Goal: Task Accomplishment & Management: Manage account settings

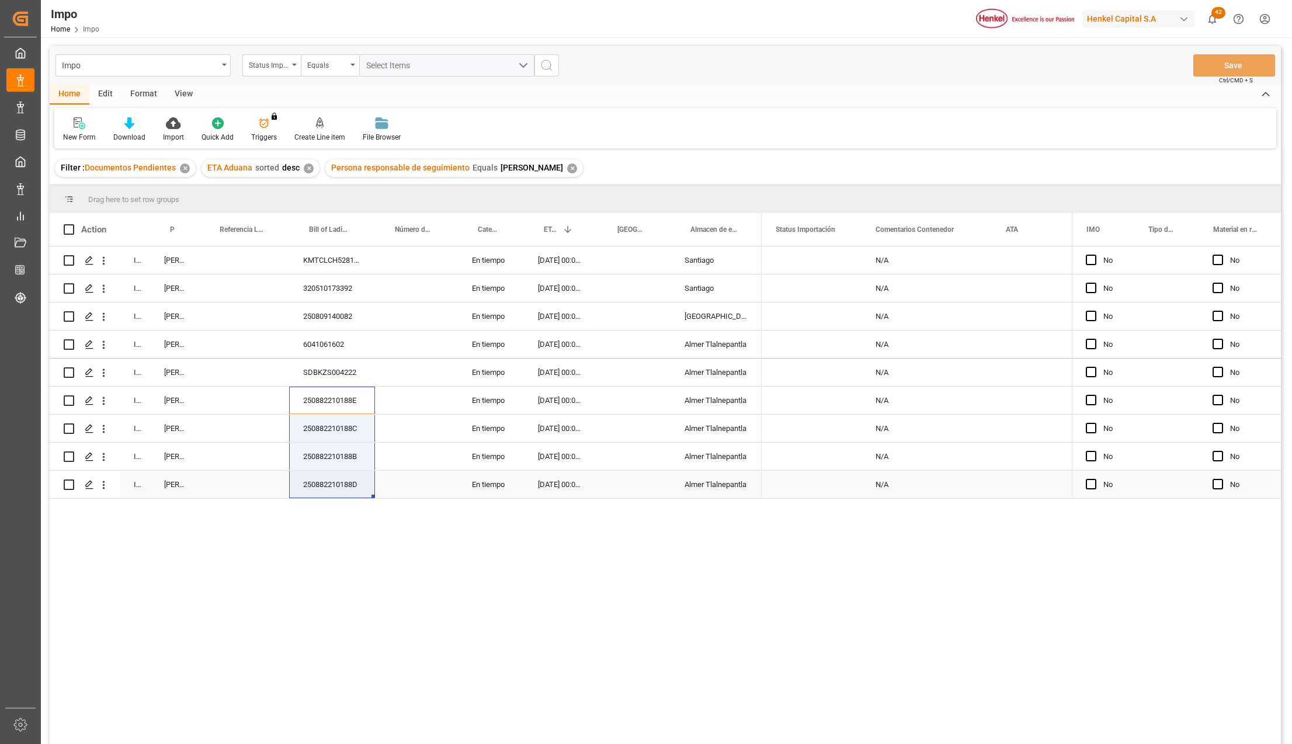
drag, startPoint x: 371, startPoint y: 398, endPoint x: 367, endPoint y: 481, distance: 83.0
click at [367, 481] on div "In progress Karla Chavez KMTCLCH5281875 En tiempo 21-09-2025 00:00:00 Santiago …" at bounding box center [406, 372] width 712 height 252
click at [251, 389] on div "Press SPACE to select this row." at bounding box center [244, 400] width 89 height 27
drag, startPoint x: 250, startPoint y: 395, endPoint x: 252, endPoint y: 489, distance: 94.6
click at [252, 489] on div "In progress [PERSON_NAME] KMTCLCH5281875 En tiempo [DATE] 00:00:00 [GEOGRAPHIC_…" at bounding box center [406, 372] width 712 height 252
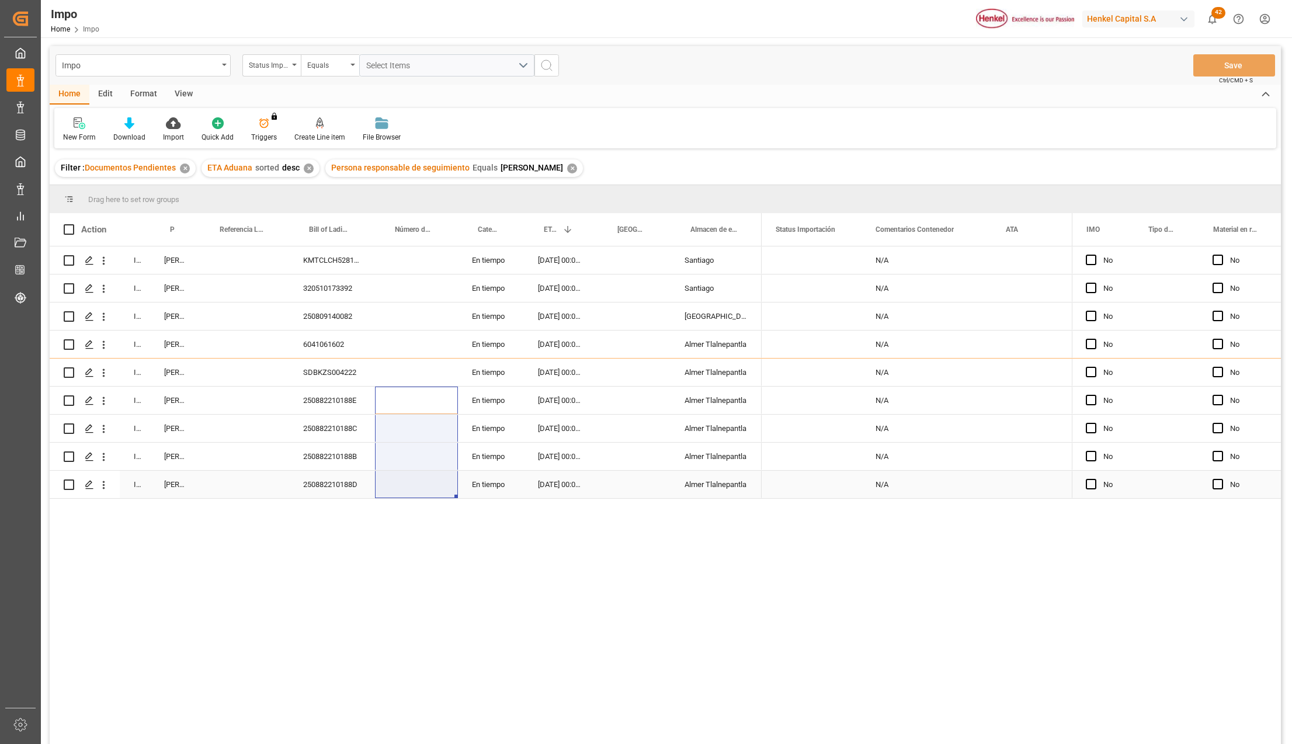
drag, startPoint x: 416, startPoint y: 399, endPoint x: 412, endPoint y: 482, distance: 83.0
click at [412, 482] on div "In progress [PERSON_NAME] KMTCLCH5281875 En tiempo [DATE] 00:00:00 [GEOGRAPHIC_…" at bounding box center [406, 372] width 712 height 252
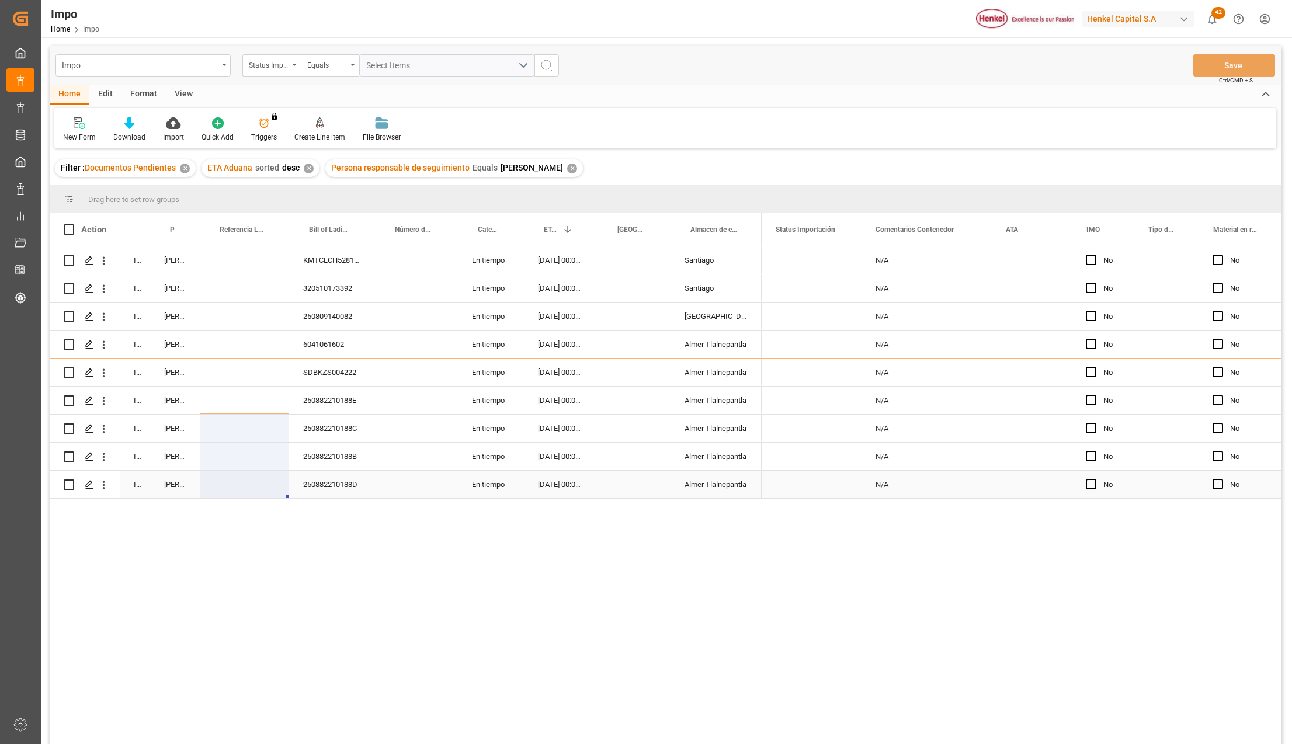
drag, startPoint x: 252, startPoint y: 399, endPoint x: 248, endPoint y: 481, distance: 81.9
click at [248, 481] on div "In progress [PERSON_NAME] KMTCLCH5281875 En tiempo [DATE] 00:00:00 [GEOGRAPHIC_…" at bounding box center [406, 372] width 712 height 252
click at [335, 398] on div "250882210188E" at bounding box center [332, 400] width 86 height 27
click at [339, 419] on div "250882210188C" at bounding box center [332, 428] width 86 height 27
click at [348, 438] on div "250882210188C" at bounding box center [332, 428] width 86 height 27
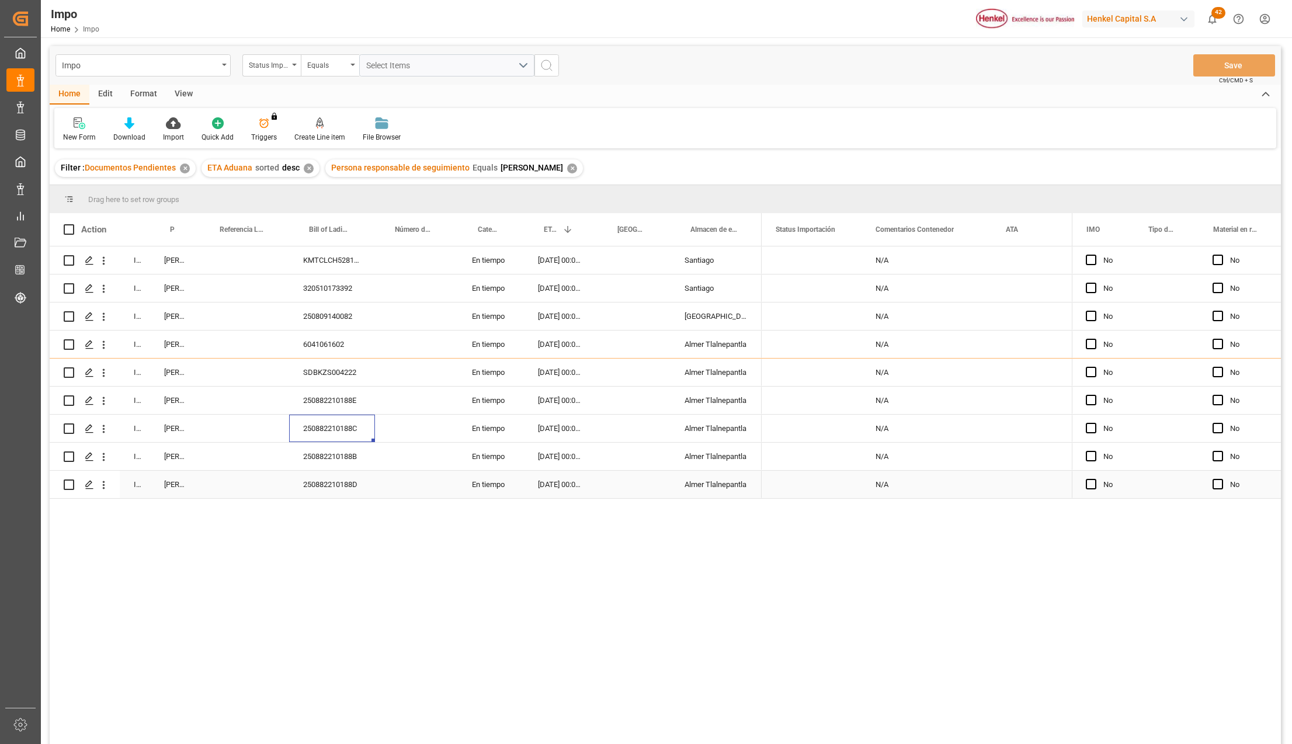
click at [333, 477] on div "250882210188D" at bounding box center [332, 484] width 86 height 27
drag, startPoint x: 571, startPoint y: 480, endPoint x: 568, endPoint y: 402, distance: 77.7
click at [568, 402] on div "In progress Karla Chavez KMTCLCH5281875 En tiempo 21-09-2025 00:00:00 Santiago …" at bounding box center [406, 372] width 712 height 252
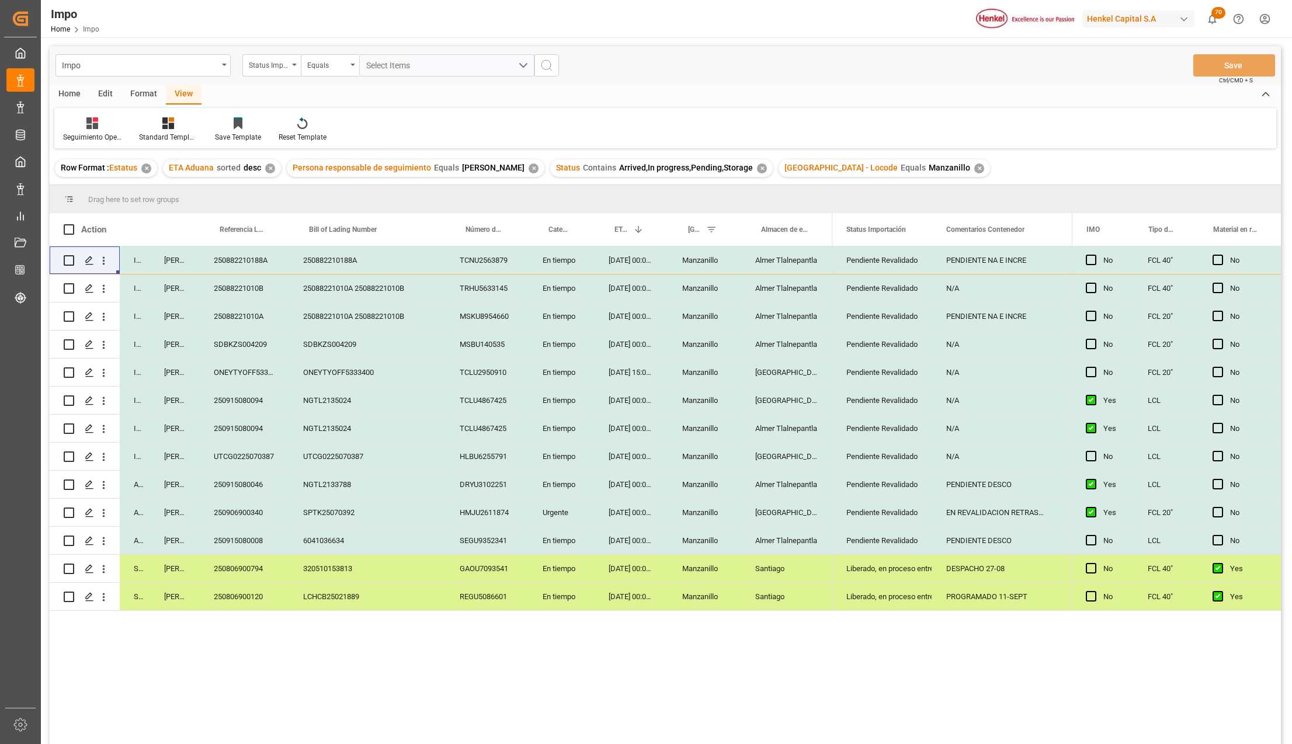
click at [785, 545] on div "Almer Tlalnepantla" at bounding box center [786, 540] width 91 height 27
click at [706, 545] on div "Manzanillo" at bounding box center [704, 540] width 73 height 27
click at [867, 533] on div "Pendiente Revalidado" at bounding box center [882, 540] width 72 height 27
click at [911, 549] on icon "open menu" at bounding box center [910, 548] width 14 height 14
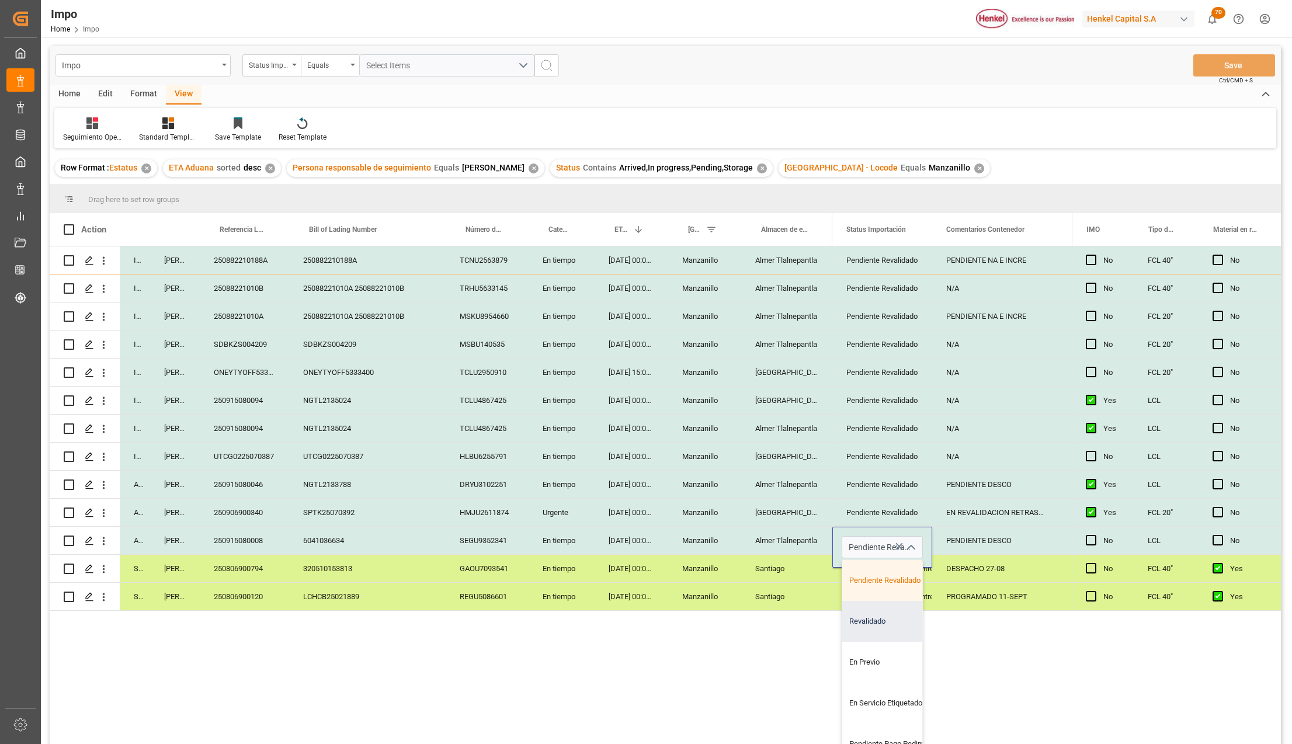
click at [863, 624] on div "Revalidado" at bounding box center [897, 621] width 110 height 41
type input "Revalidado"
click at [782, 620] on div "In progress Karla Chavez 250882210188A 250882210188A TCNU2563879 En tiempo 14-0…" at bounding box center [665, 497] width 1231 height 502
click at [966, 547] on div "PENDIENTE DESCO" at bounding box center [997, 540] width 130 height 27
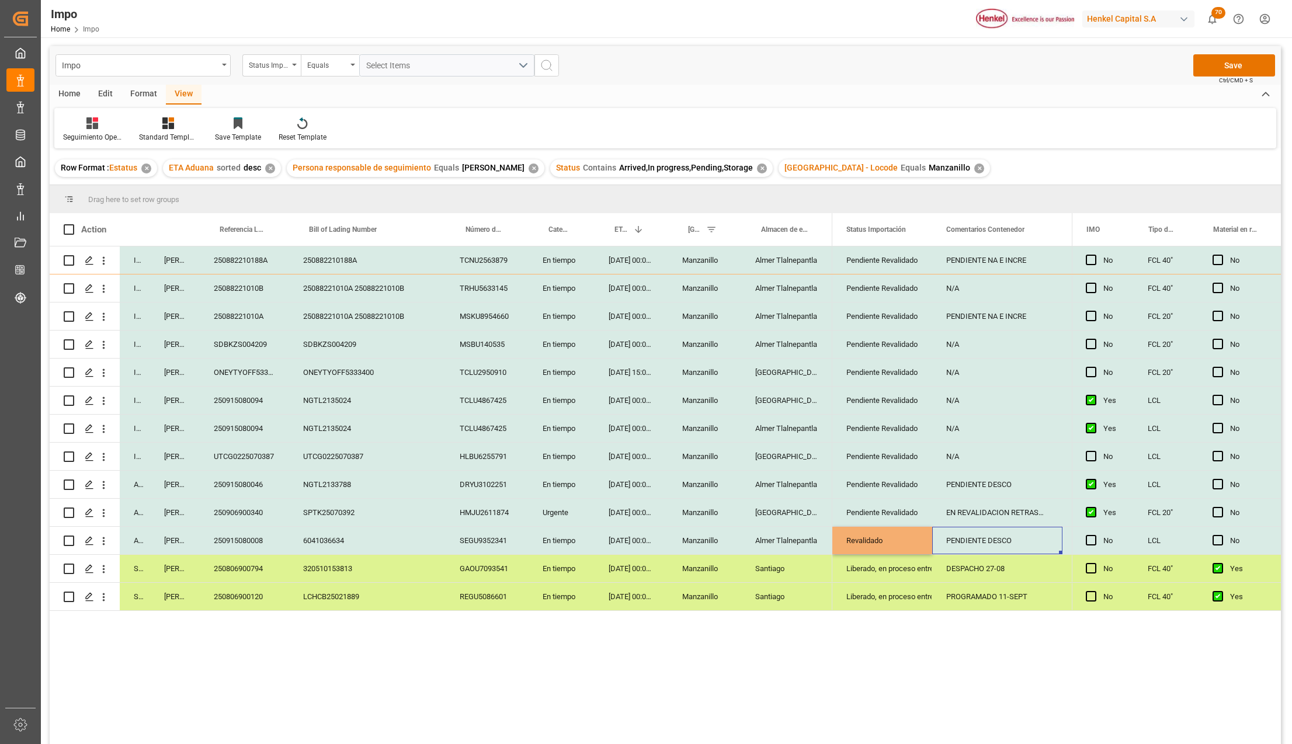
click at [968, 545] on div "PENDIENTE DESCO" at bounding box center [997, 540] width 130 height 27
click at [968, 545] on input "PENDIENTE DESCO" at bounding box center [997, 547] width 112 height 22
type input "p"
type input "PEND. PREVIO"
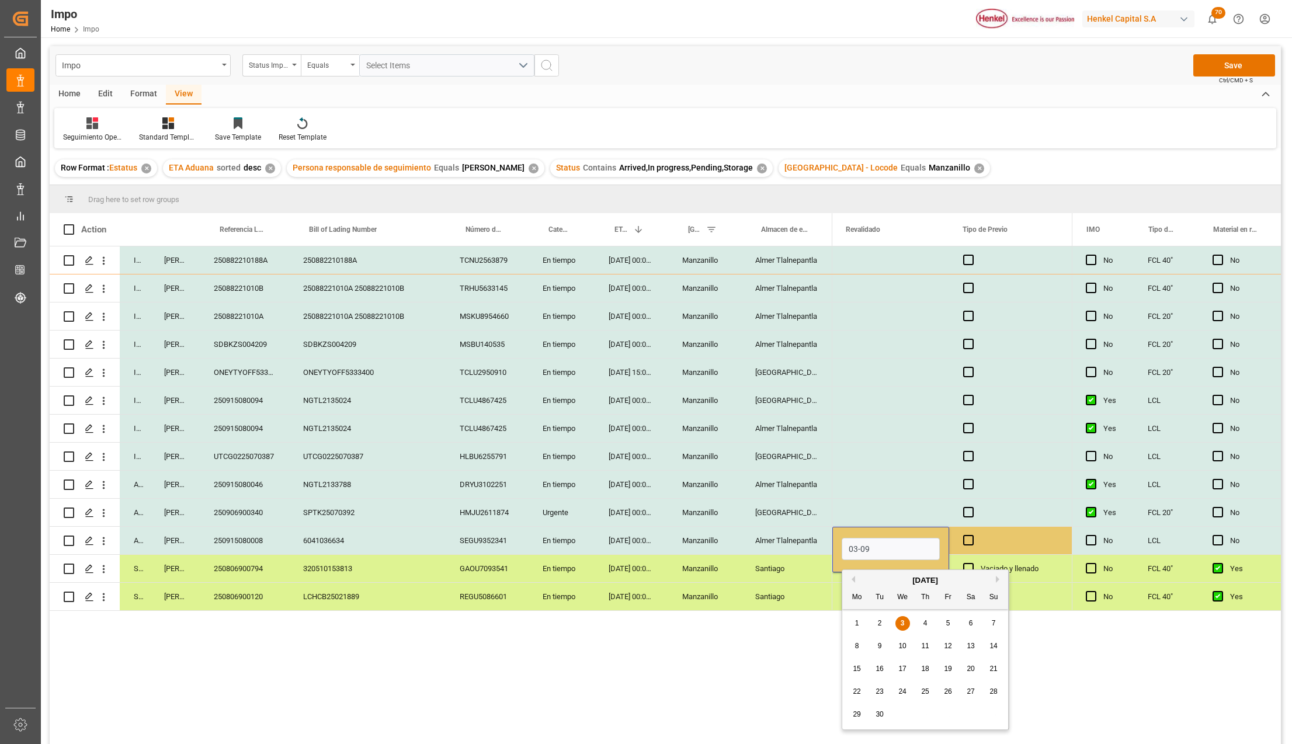
type input "[DATE]"
click at [758, 603] on div "Santiago" at bounding box center [786, 596] width 91 height 27
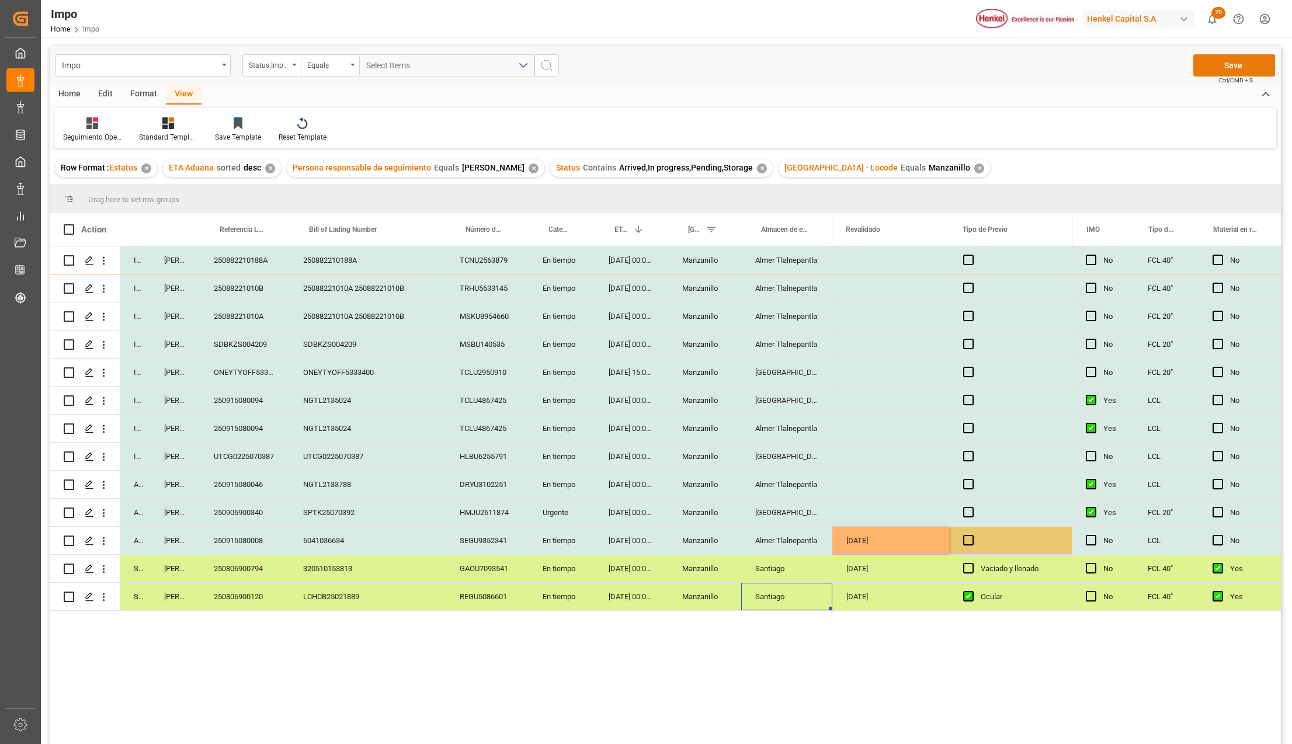
click at [1225, 54] on button "Save" at bounding box center [1234, 65] width 82 height 22
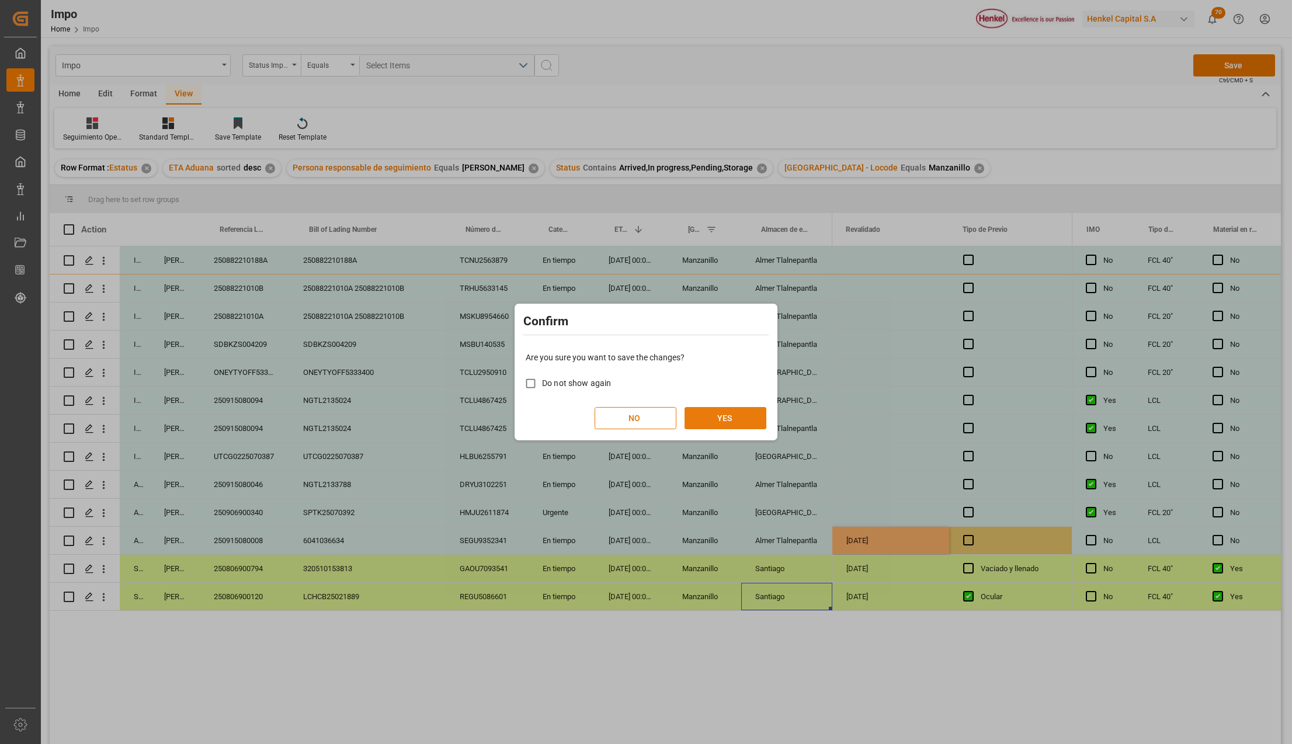
click at [741, 413] on button "YES" at bounding box center [725, 418] width 82 height 22
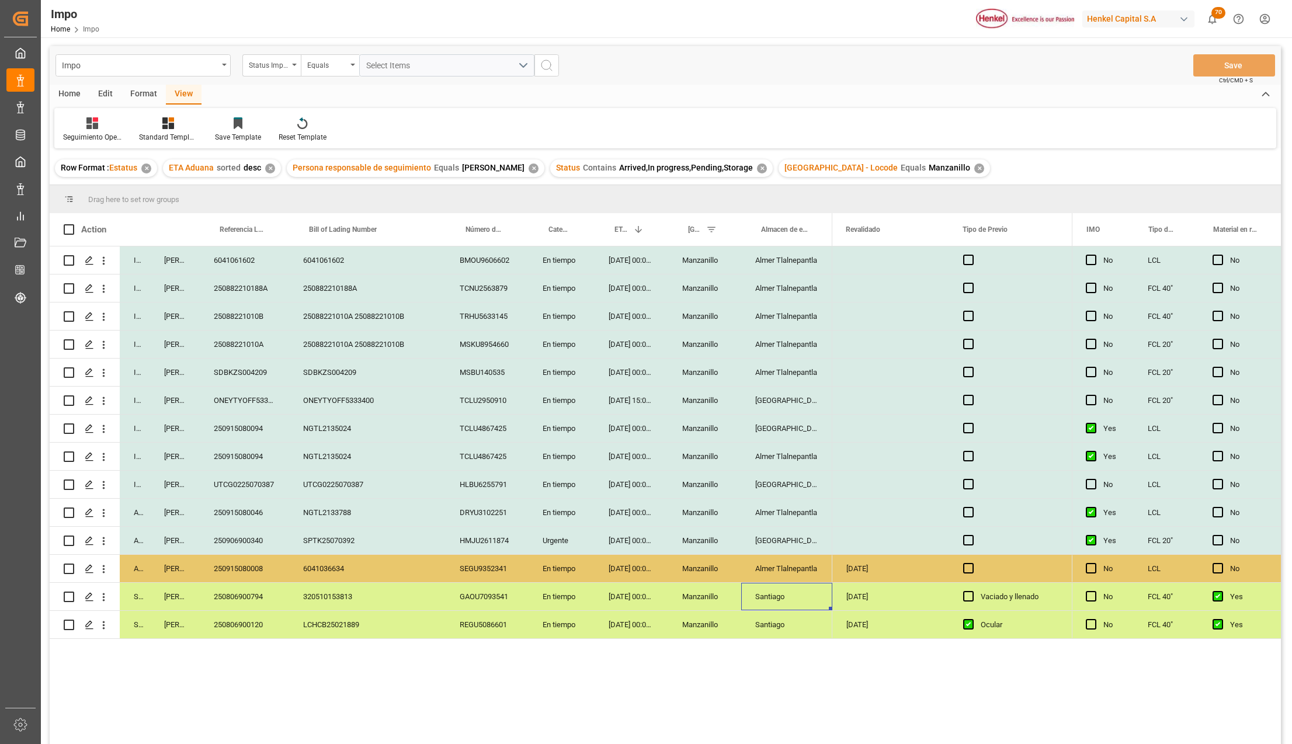
click at [354, 291] on div "250882210188A" at bounding box center [367, 287] width 156 height 27
click at [587, 283] on div "En tiempo" at bounding box center [561, 287] width 66 height 27
click at [603, 285] on div "14-09-2025 00:00:00" at bounding box center [631, 287] width 74 height 27
click at [363, 297] on div "250882210188A" at bounding box center [367, 287] width 156 height 27
click at [215, 292] on div "250882210188A" at bounding box center [244, 287] width 89 height 27
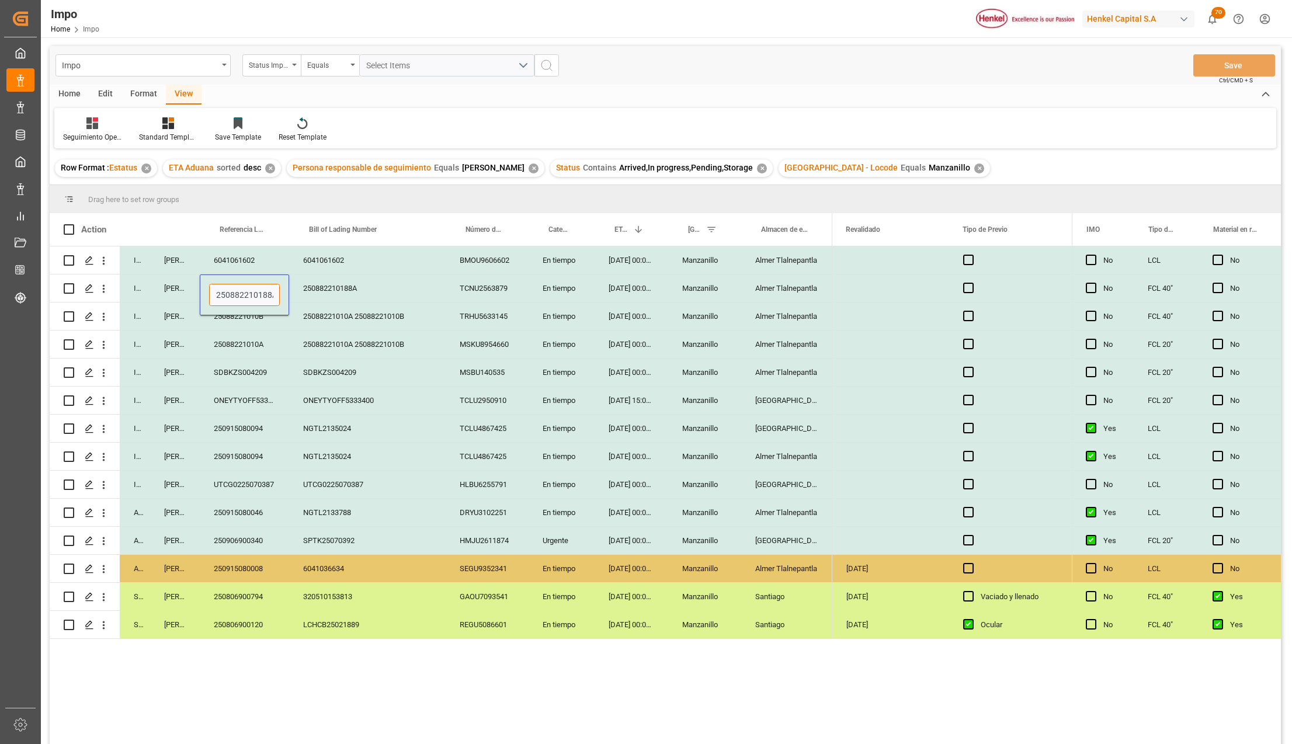
click at [246, 290] on input "250882210188A" at bounding box center [244, 295] width 71 height 22
click at [352, 397] on div "ONEYTYOFF5333400" at bounding box center [367, 400] width 156 height 27
click at [326, 341] on div "25088221010A 25088221010B" at bounding box center [367, 343] width 156 height 27
click at [102, 346] on icon "open menu" at bounding box center [104, 345] width 12 height 12
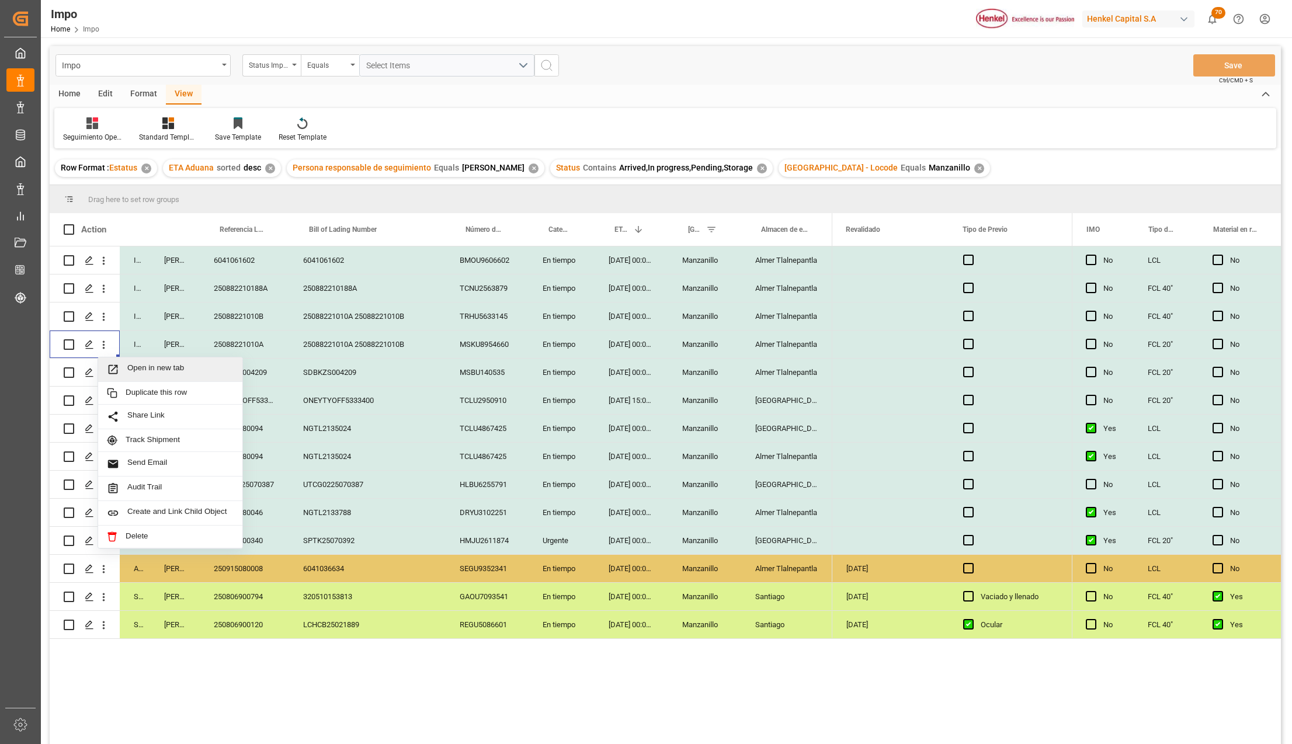
click at [128, 369] on span "Open in new tab" at bounding box center [180, 369] width 106 height 12
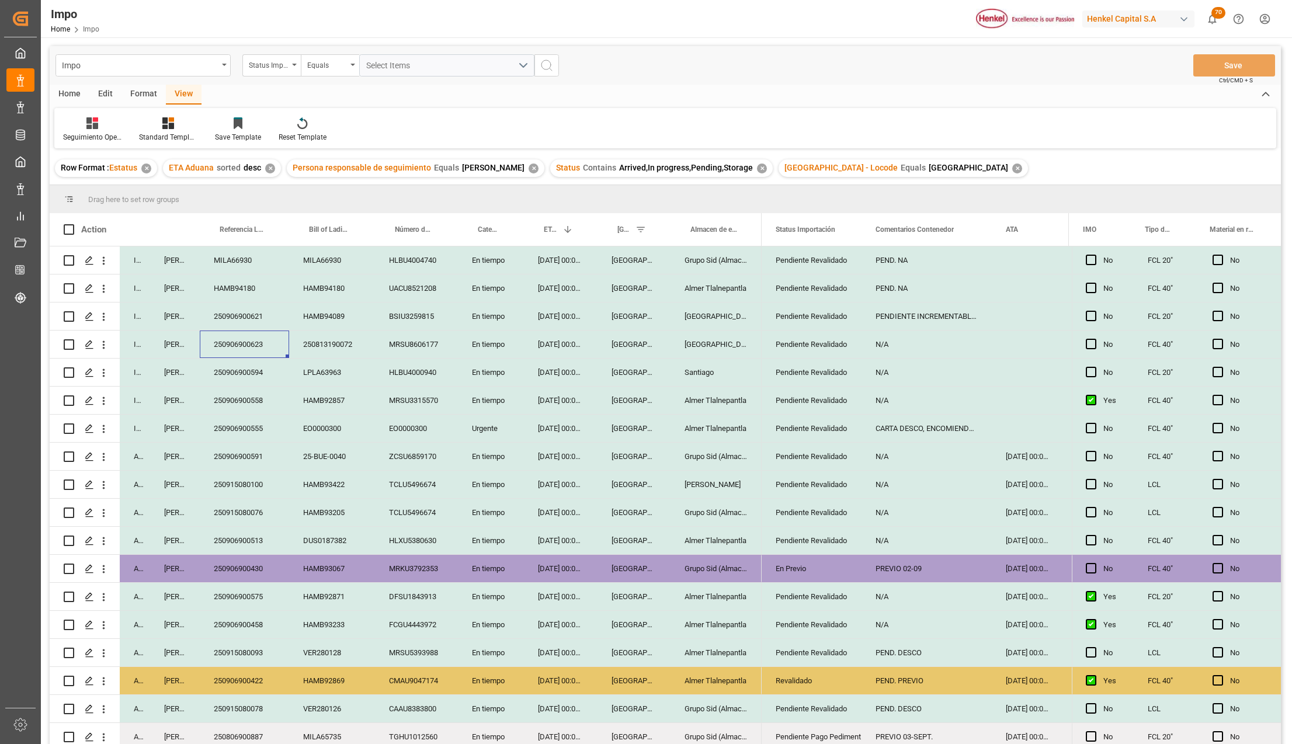
click at [234, 297] on div "HAMB94180" at bounding box center [244, 287] width 89 height 27
click at [236, 286] on div "HAMB94180" at bounding box center [244, 287] width 89 height 27
click at [236, 286] on input "HAMB94180" at bounding box center [244, 295] width 71 height 22
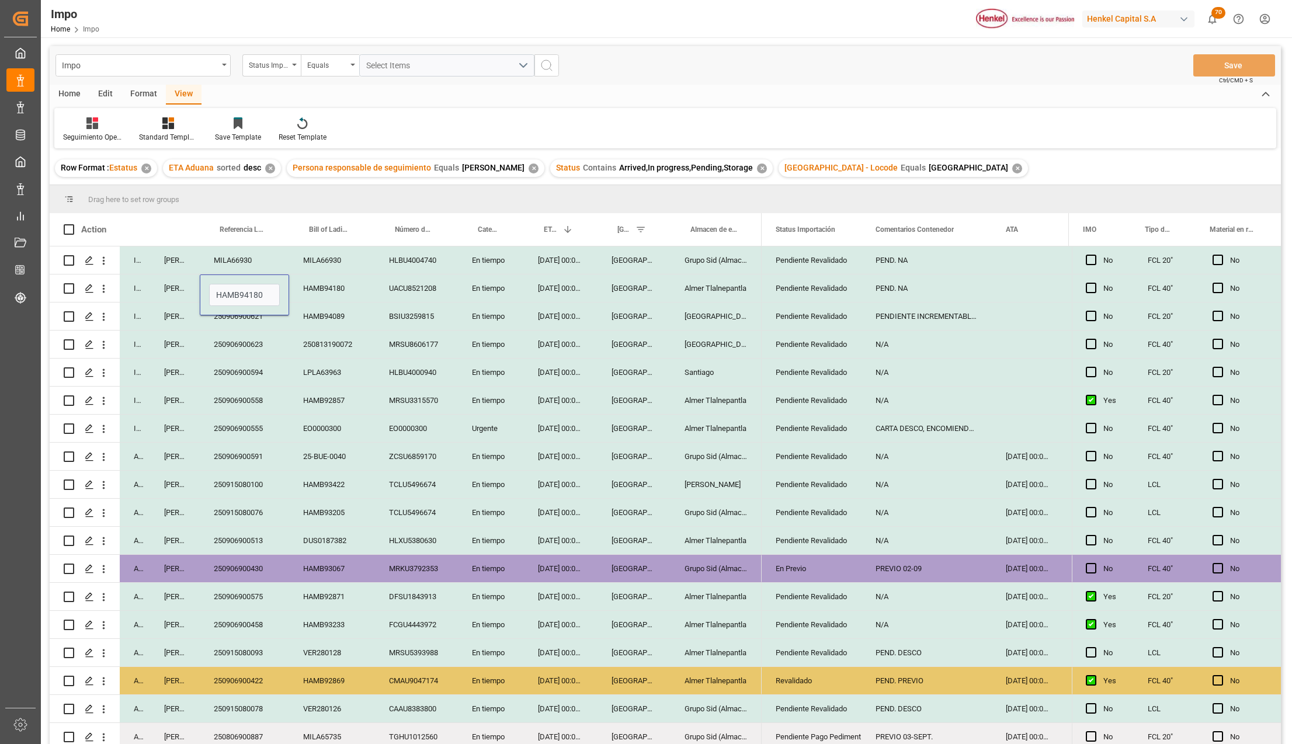
type input "250906900624"
click at [1239, 64] on button "Save" at bounding box center [1234, 65] width 82 height 22
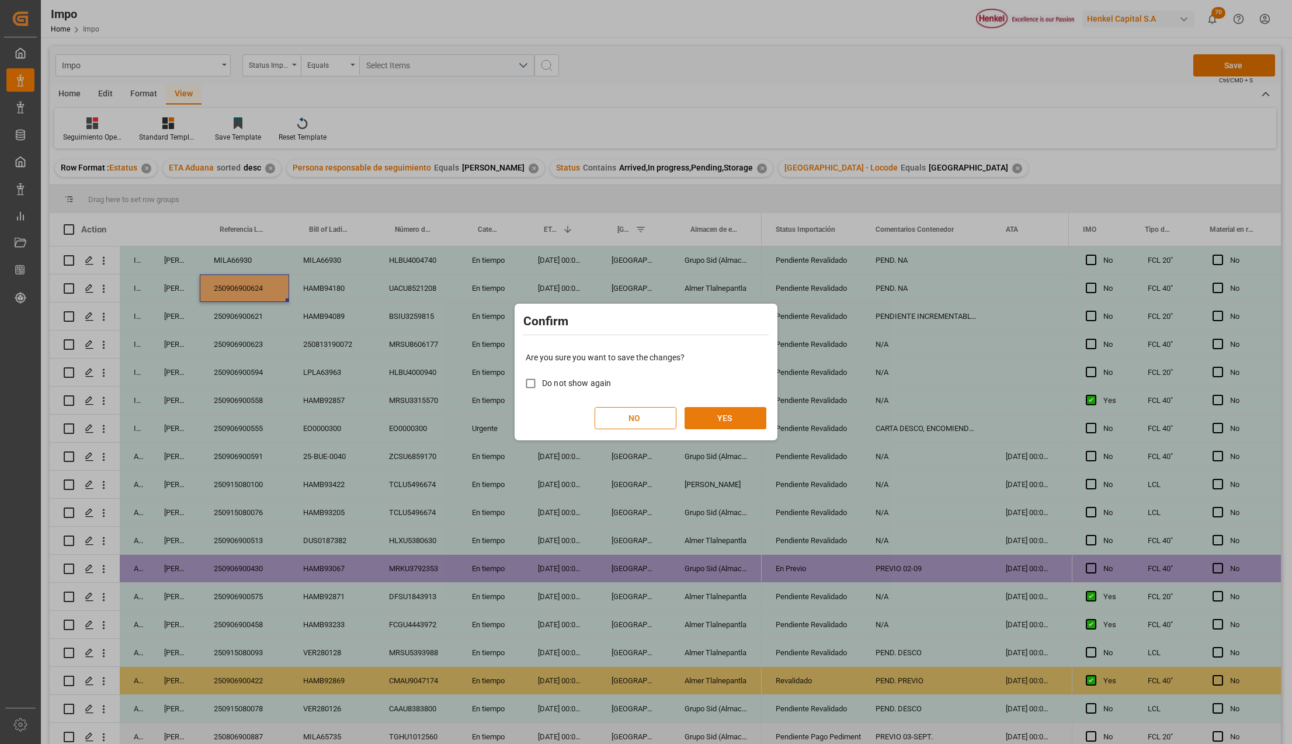
click at [729, 416] on button "YES" at bounding box center [725, 418] width 82 height 22
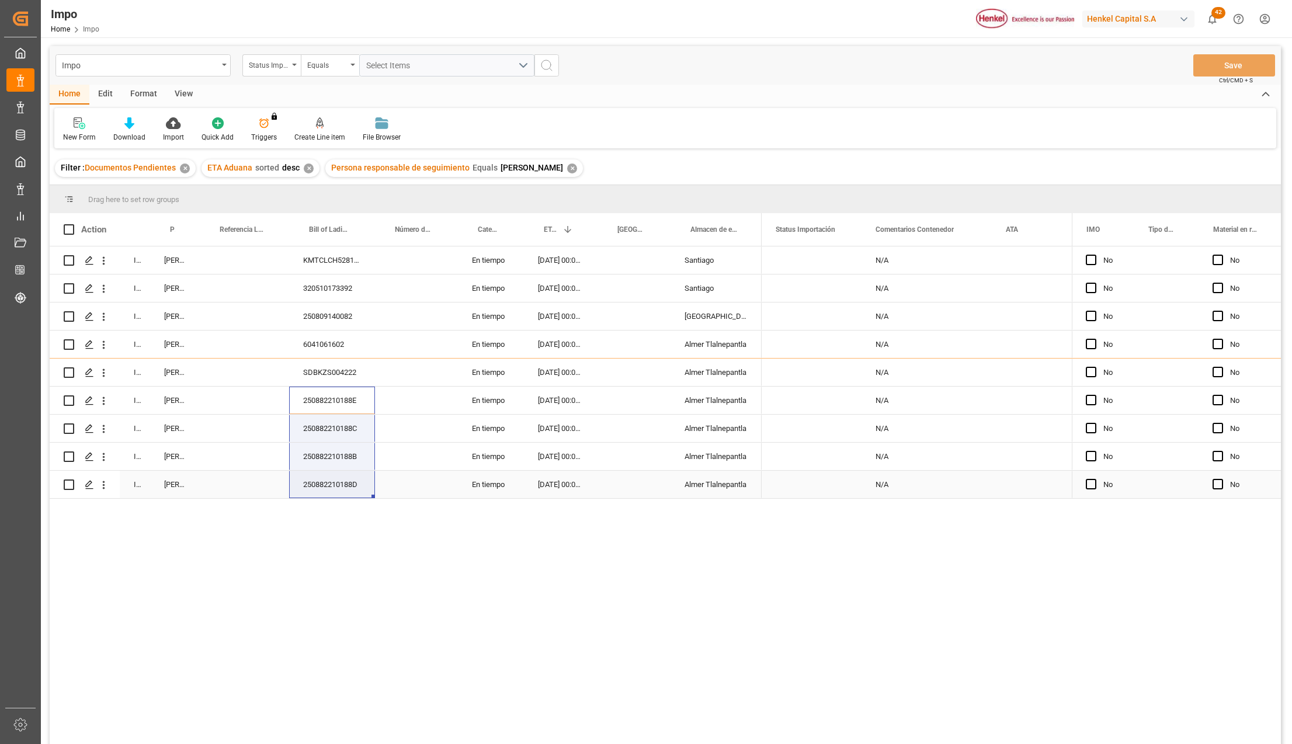
drag, startPoint x: 370, startPoint y: 402, endPoint x: 373, endPoint y: 487, distance: 85.3
click at [371, 489] on div "In progress [PERSON_NAME] KMTCLCH5281875 En tiempo [DATE] 00:00:00 [GEOGRAPHIC_…" at bounding box center [406, 372] width 712 height 252
drag, startPoint x: 328, startPoint y: 554, endPoint x: 276, endPoint y: 531, distance: 56.5
click at [328, 554] on div "In progress [PERSON_NAME] KMTCLCH5281875 En tiempo [DATE] 00:00:00 [GEOGRAPHIC_…" at bounding box center [665, 496] width 1231 height 501
click at [106, 455] on icon "open menu" at bounding box center [104, 457] width 12 height 12
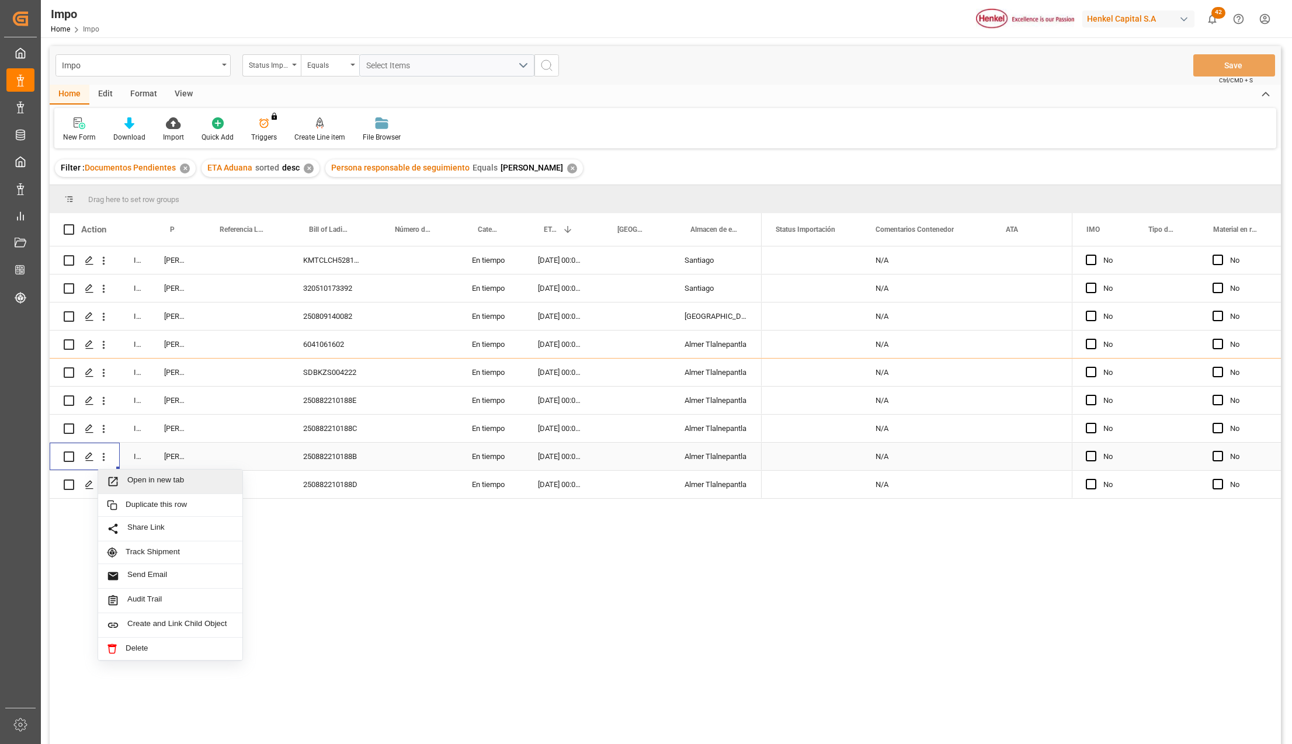
click at [119, 479] on icon "Press SPACE to select this row." at bounding box center [113, 481] width 12 height 12
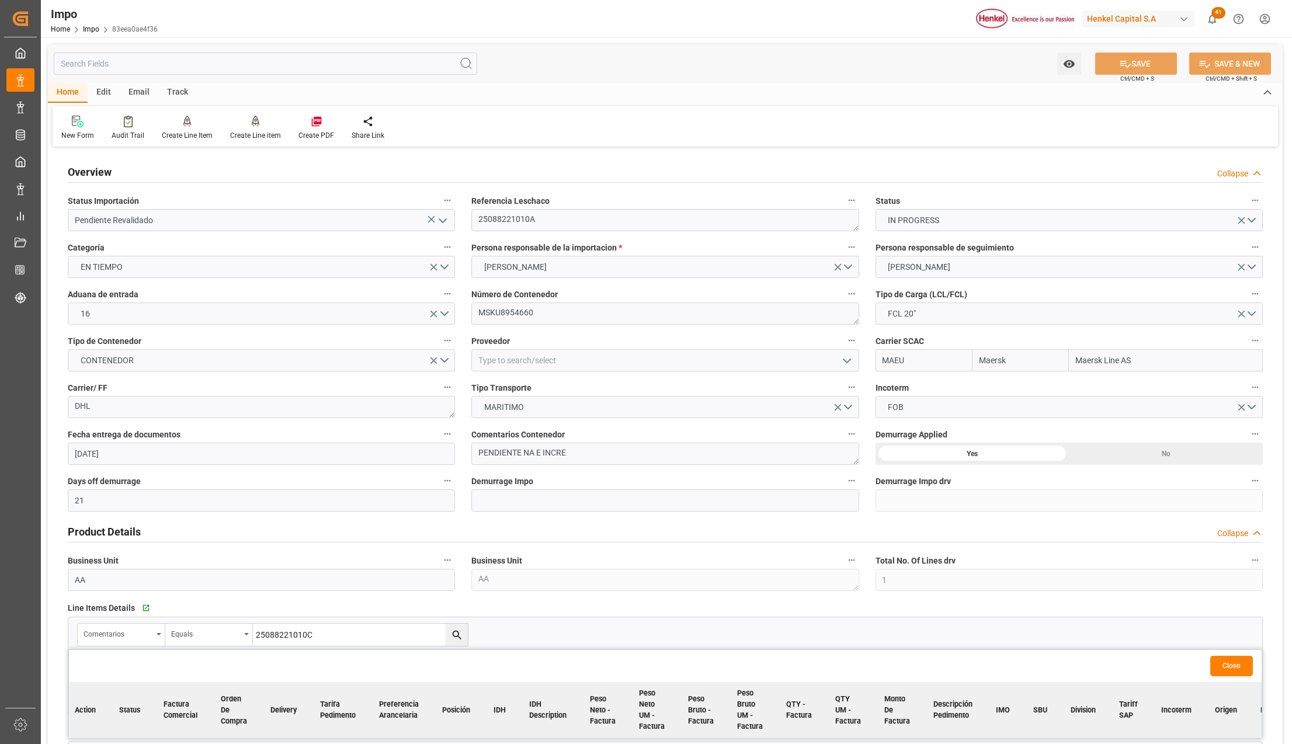
scroll to position [467, 0]
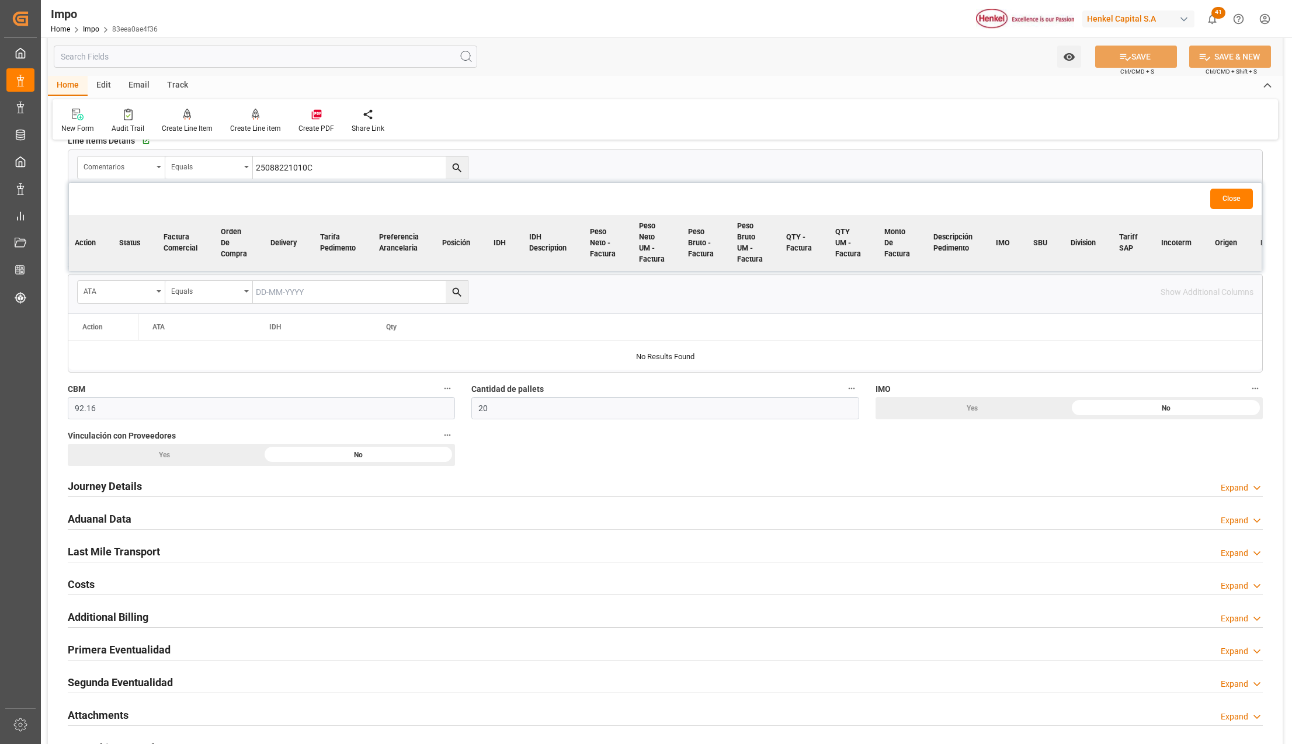
click at [1229, 197] on button "Close" at bounding box center [1231, 199] width 43 height 20
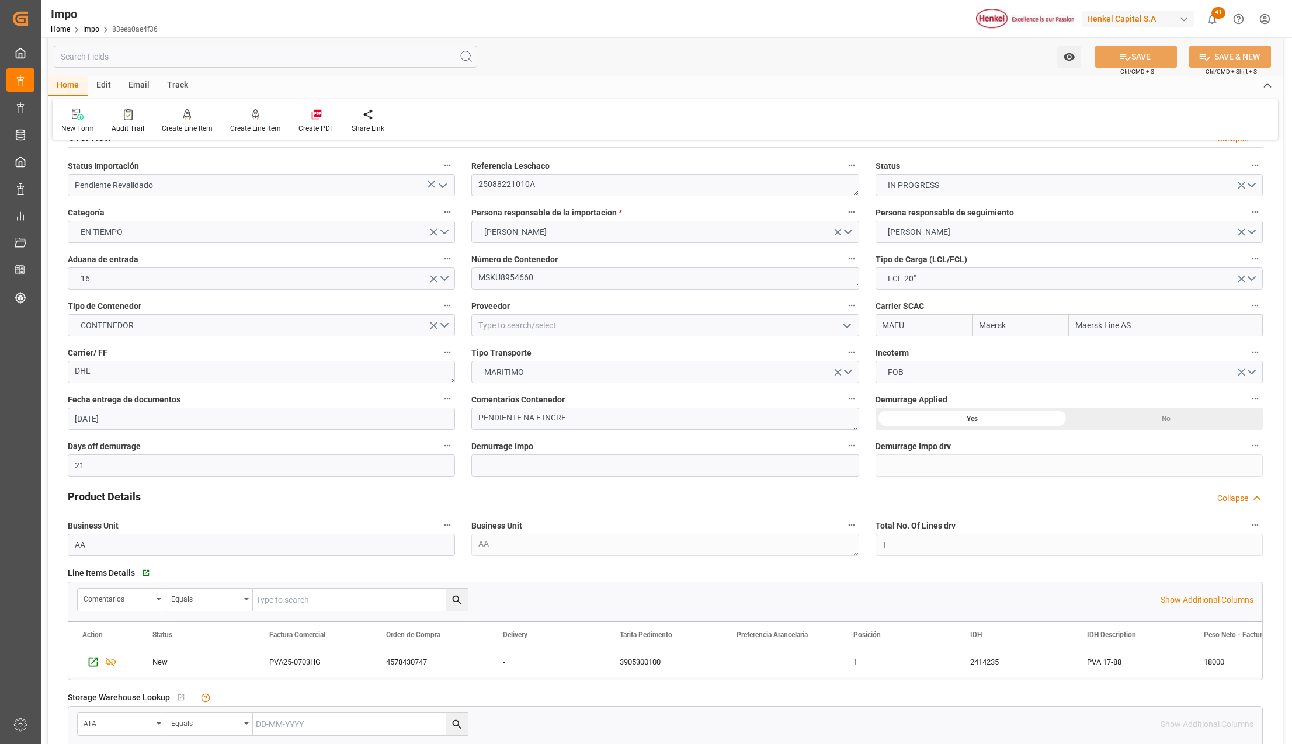
scroll to position [0, 0]
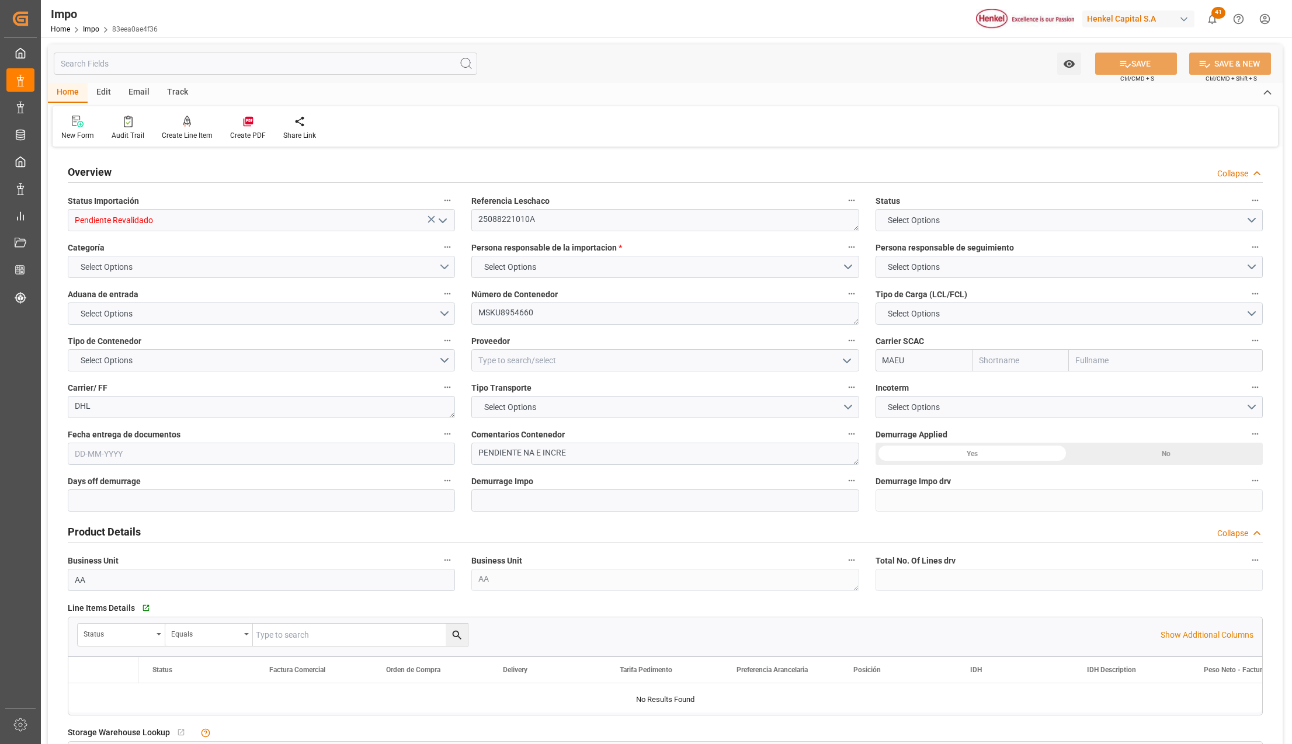
type input "Maersk"
type input "Maersk Line AS"
type input "21"
type input "1"
type input "92.16"
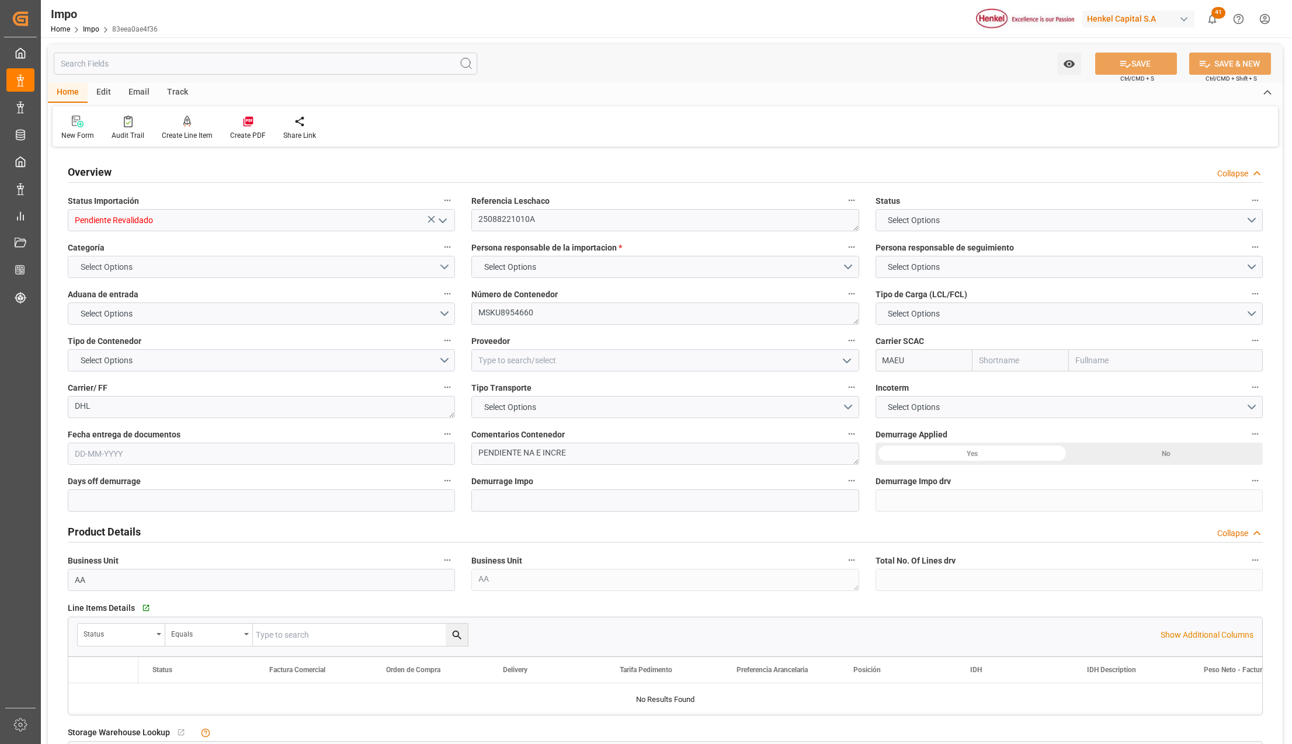
type input "20"
type input "[DATE]"
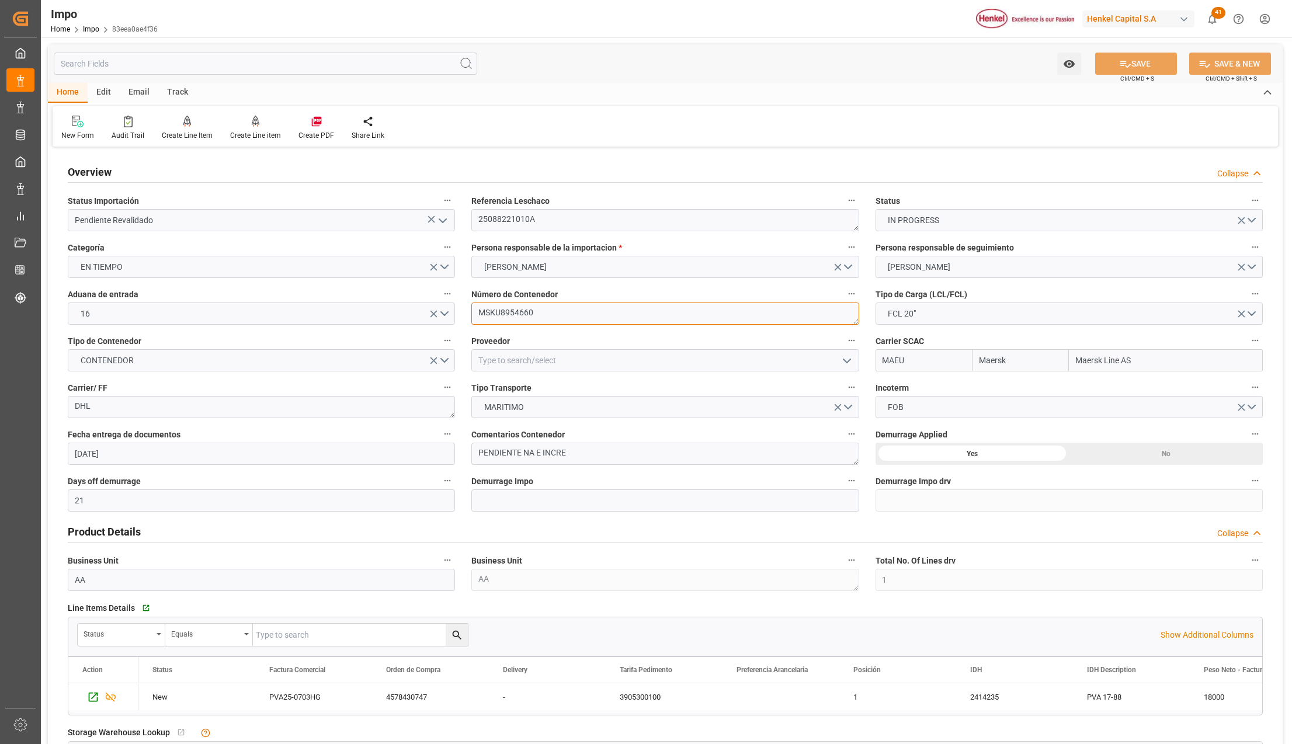
drag, startPoint x: 544, startPoint y: 312, endPoint x: 472, endPoint y: 311, distance: 72.4
click at [472, 311] on textarea "MSKU8954660" at bounding box center [664, 313] width 387 height 22
click at [478, 286] on label "Número de Contenedor" at bounding box center [664, 294] width 387 height 16
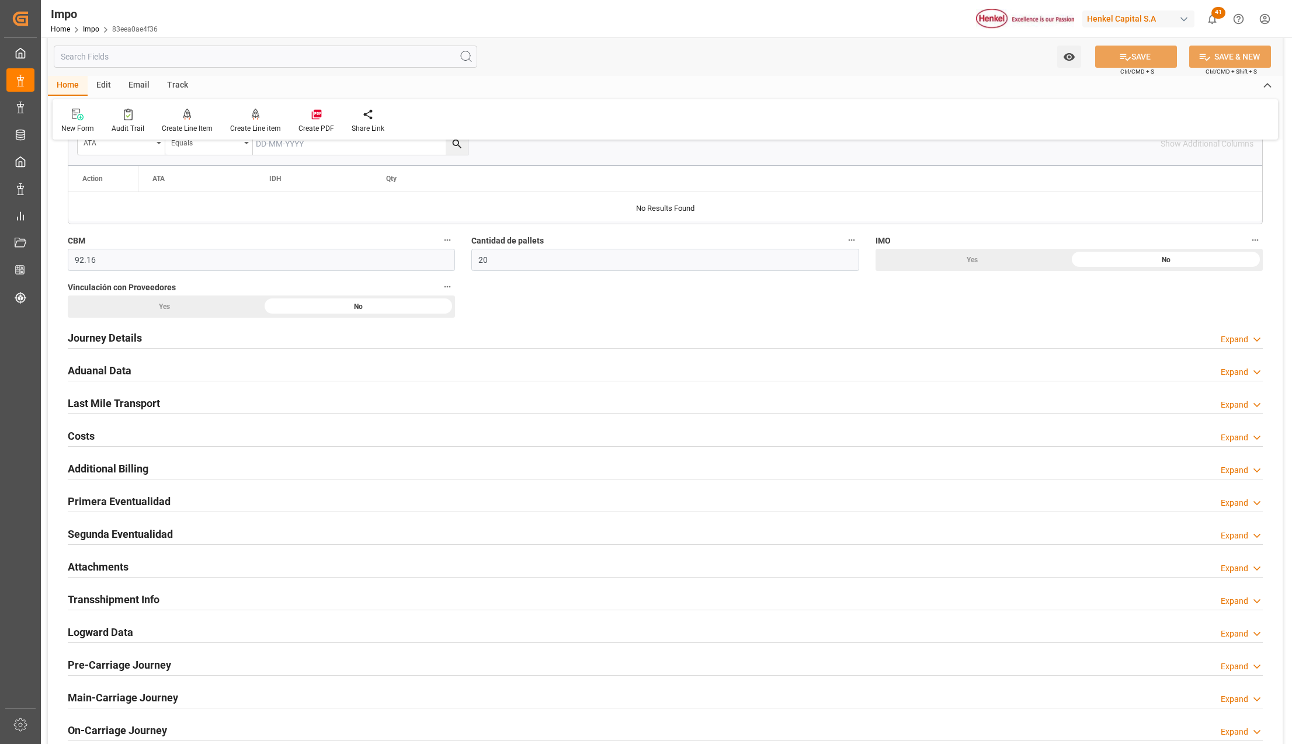
scroll to position [622, 0]
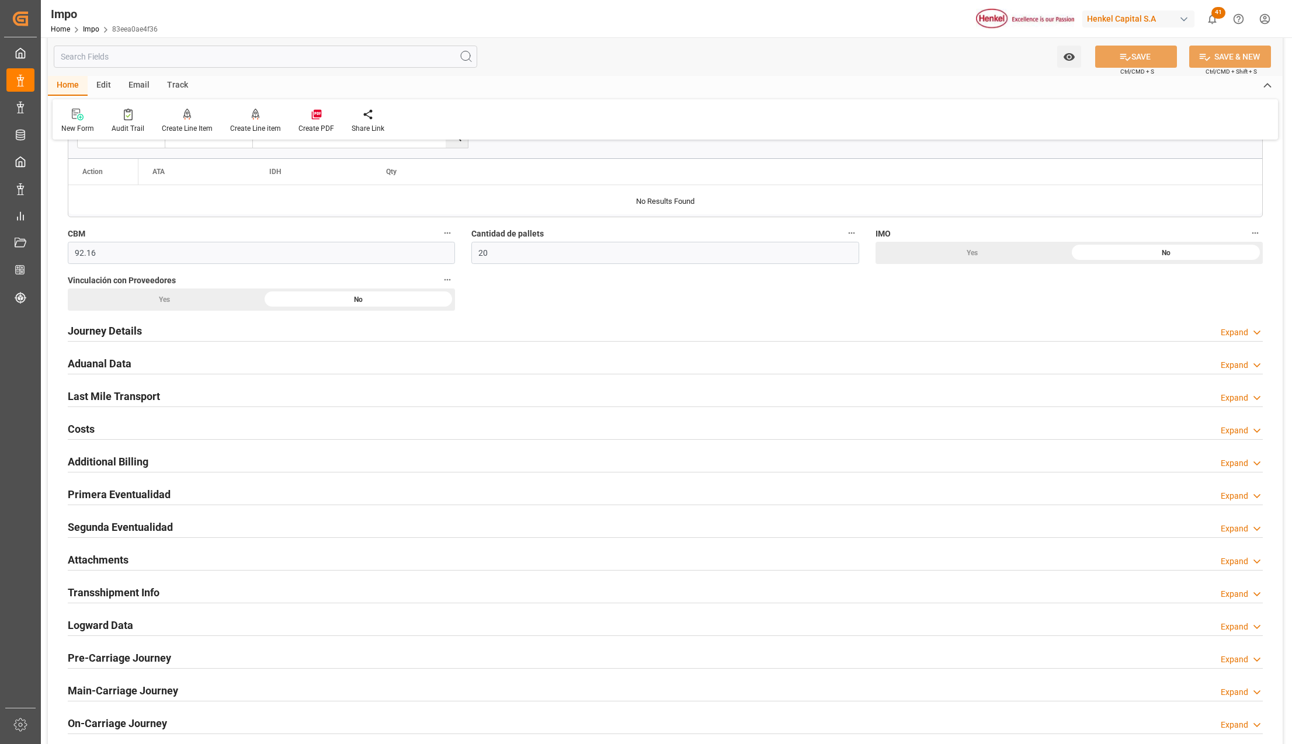
click at [92, 556] on h2 "Attachments" at bounding box center [98, 560] width 61 height 16
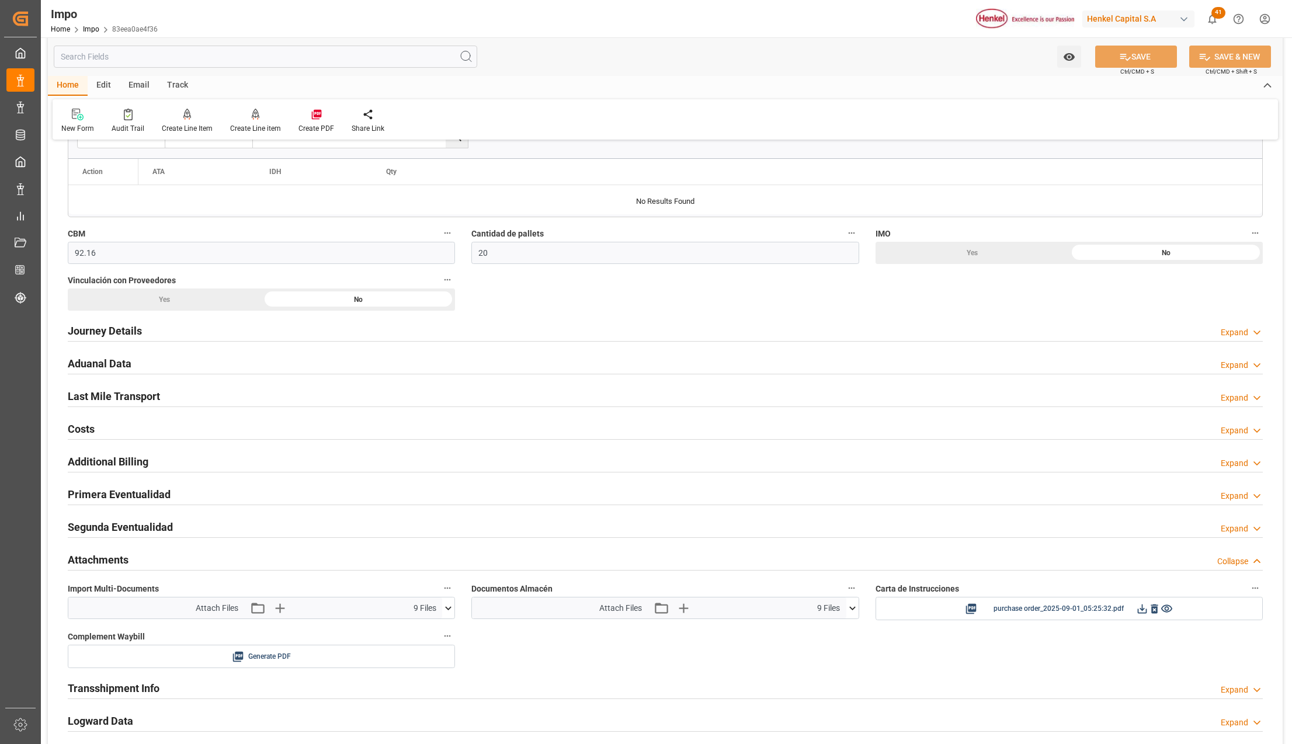
click at [444, 610] on icon at bounding box center [448, 608] width 12 height 12
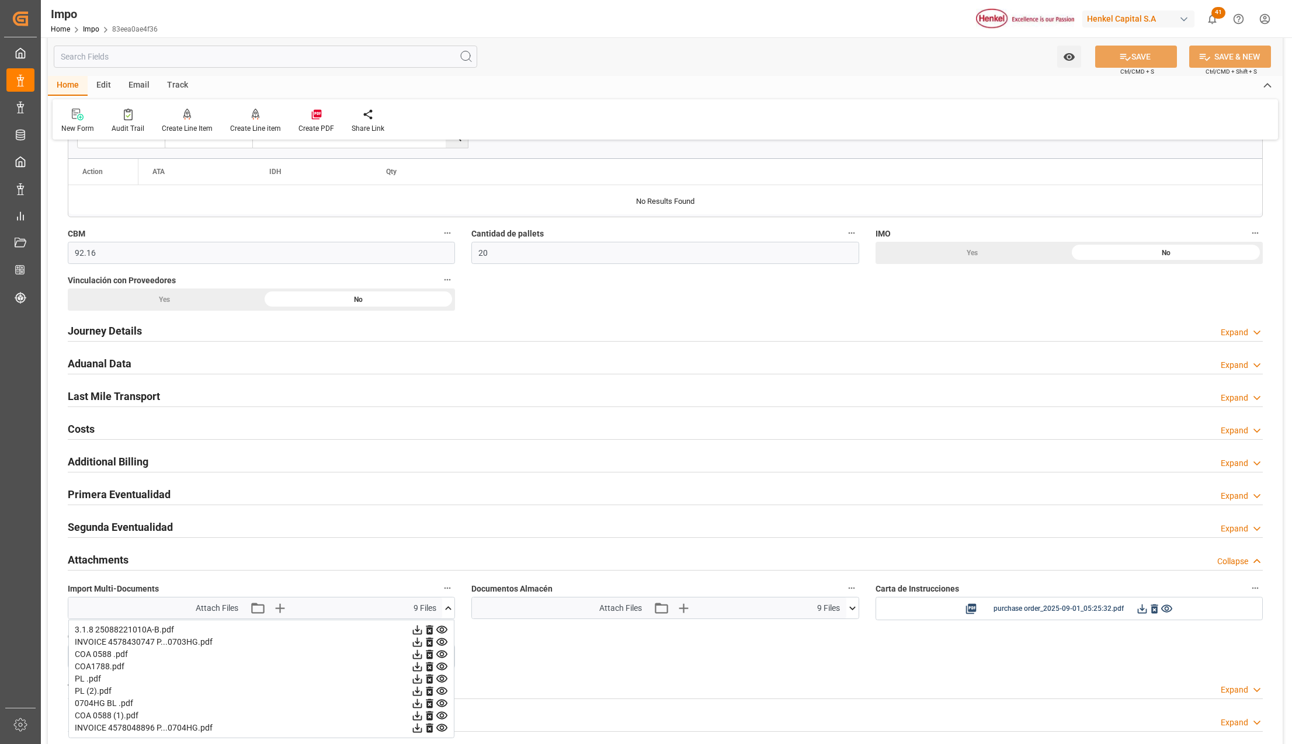
scroll to position [701, 0]
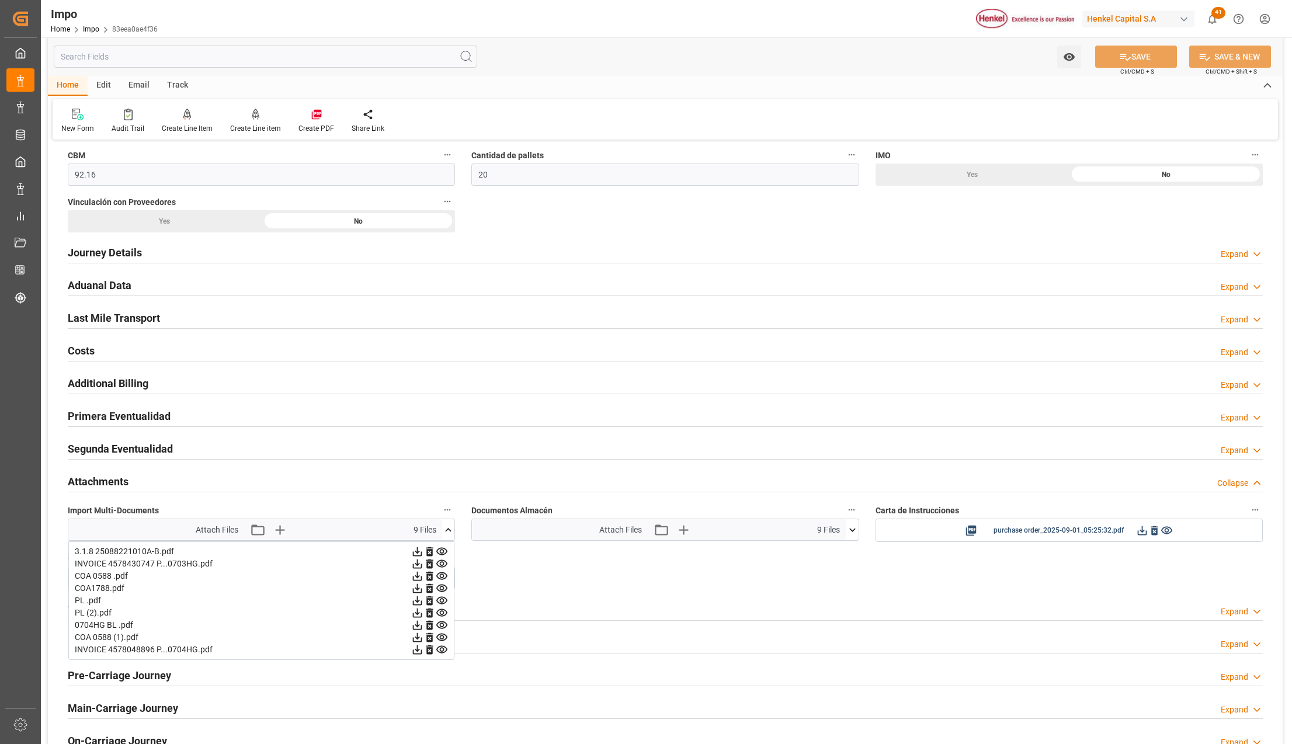
click at [756, 576] on div "Overview Collapse Status Importación Pendiente Revalidado Referencia Leschaco 2…" at bounding box center [665, 109] width 1234 height 1320
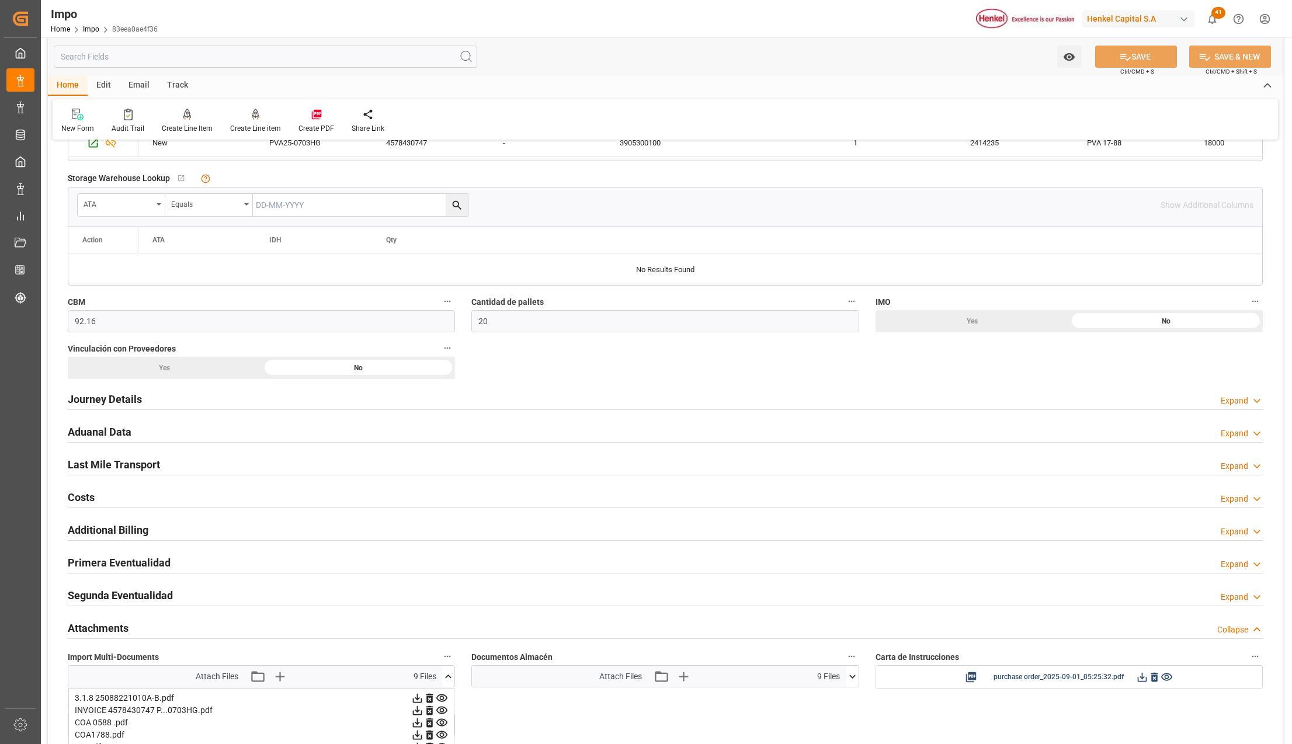
scroll to position [311, 0]
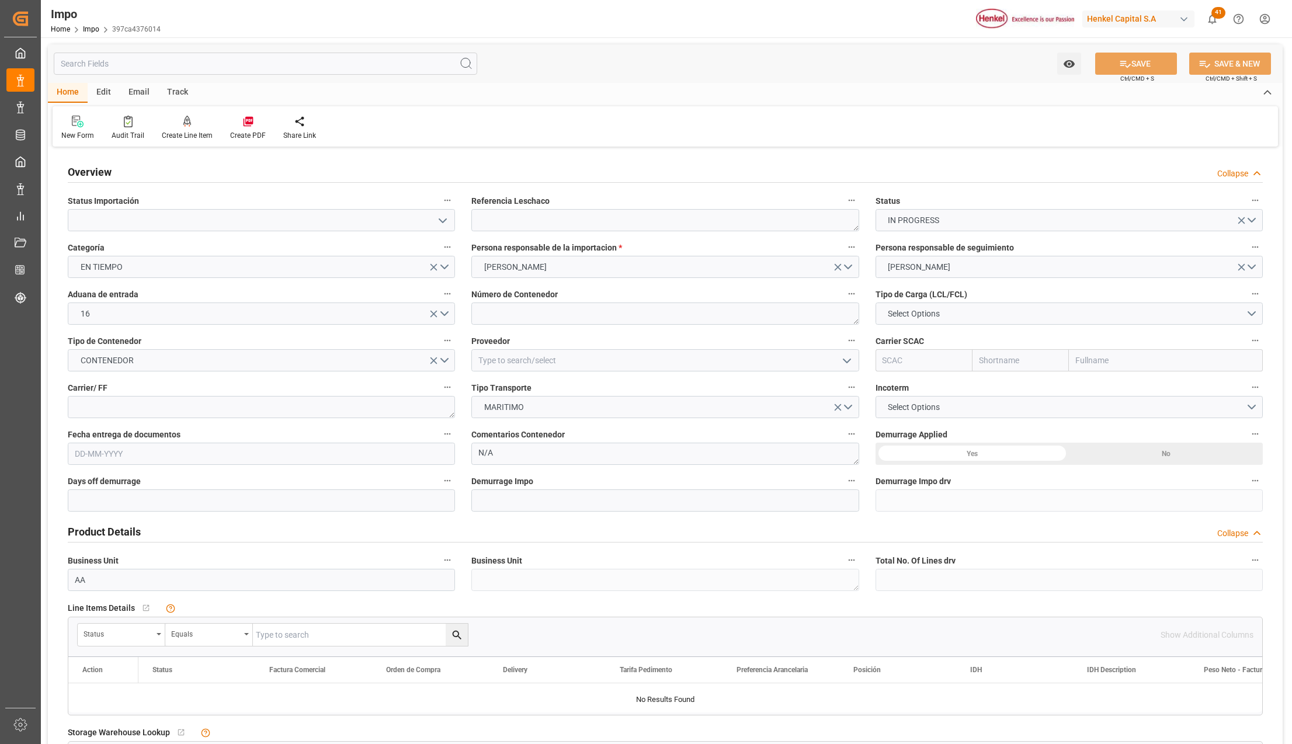
type input "[DATE]"
click at [443, 227] on icon "open menu" at bounding box center [443, 221] width 14 height 14
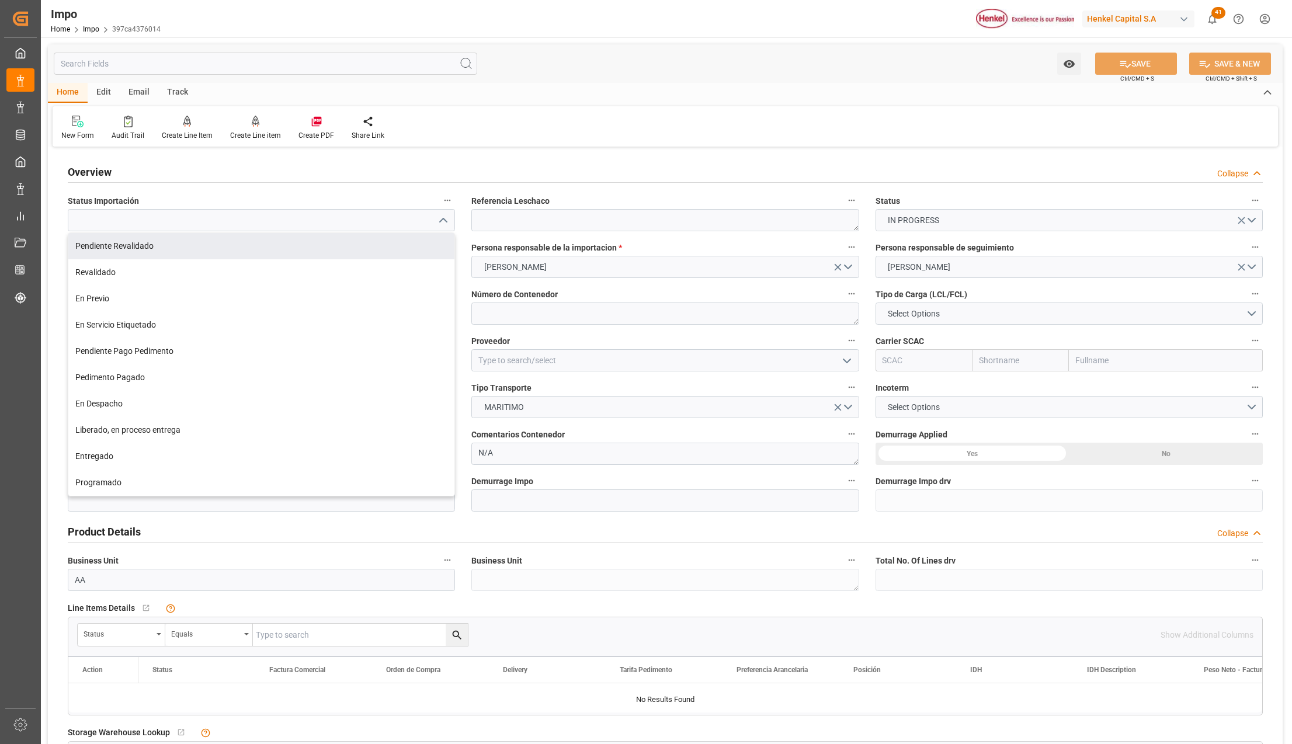
click at [149, 239] on div "Pendiente Revalidado" at bounding box center [261, 246] width 386 height 26
type input "Pendiente Revalidado"
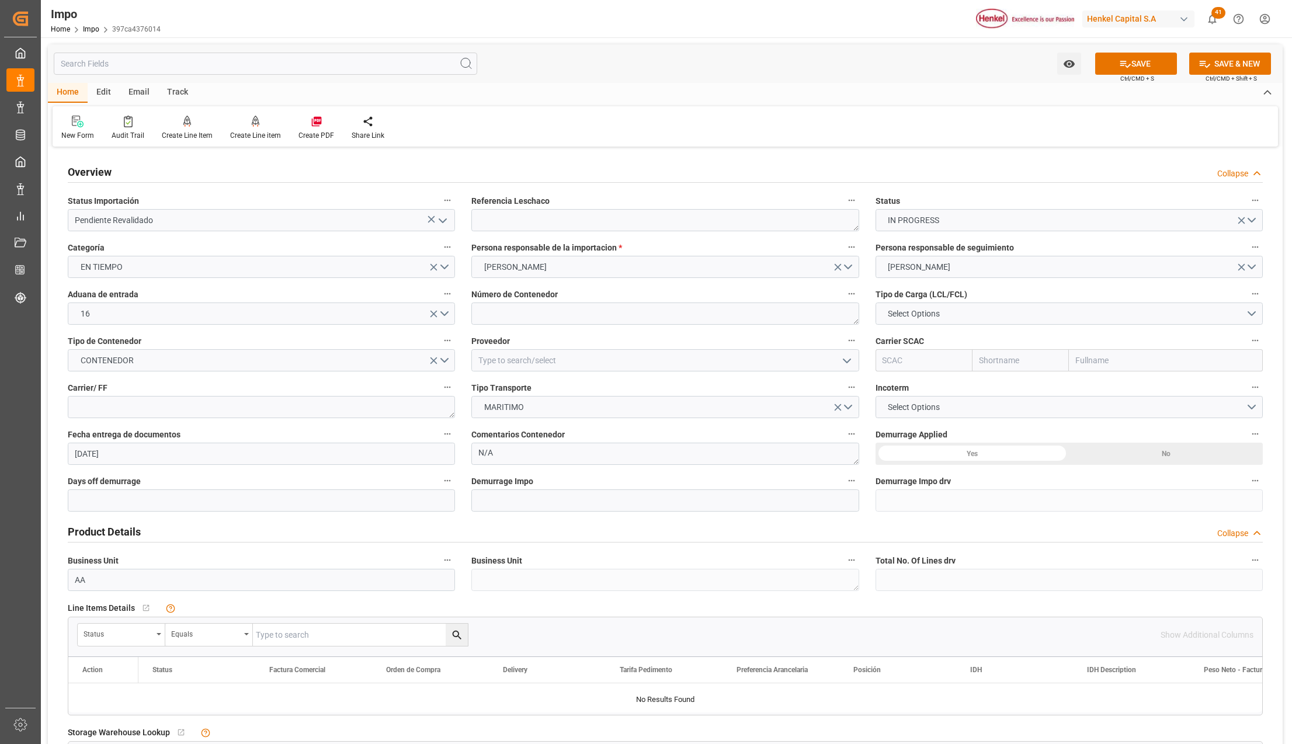
click at [151, 239] on label "Categoría" at bounding box center [261, 247] width 387 height 16
click at [440, 239] on button "Categoría" at bounding box center [447, 246] width 15 height 15
click at [503, 225] on div at bounding box center [646, 372] width 1292 height 744
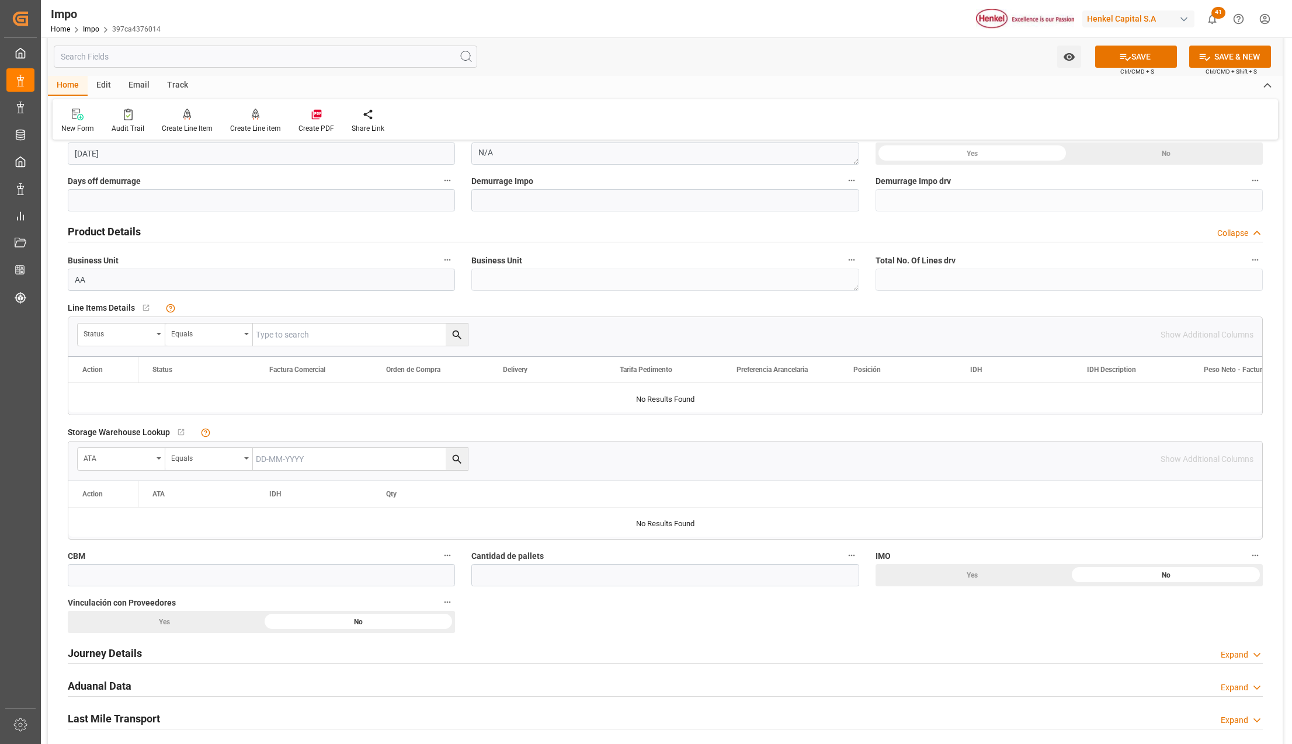
scroll to position [311, 0]
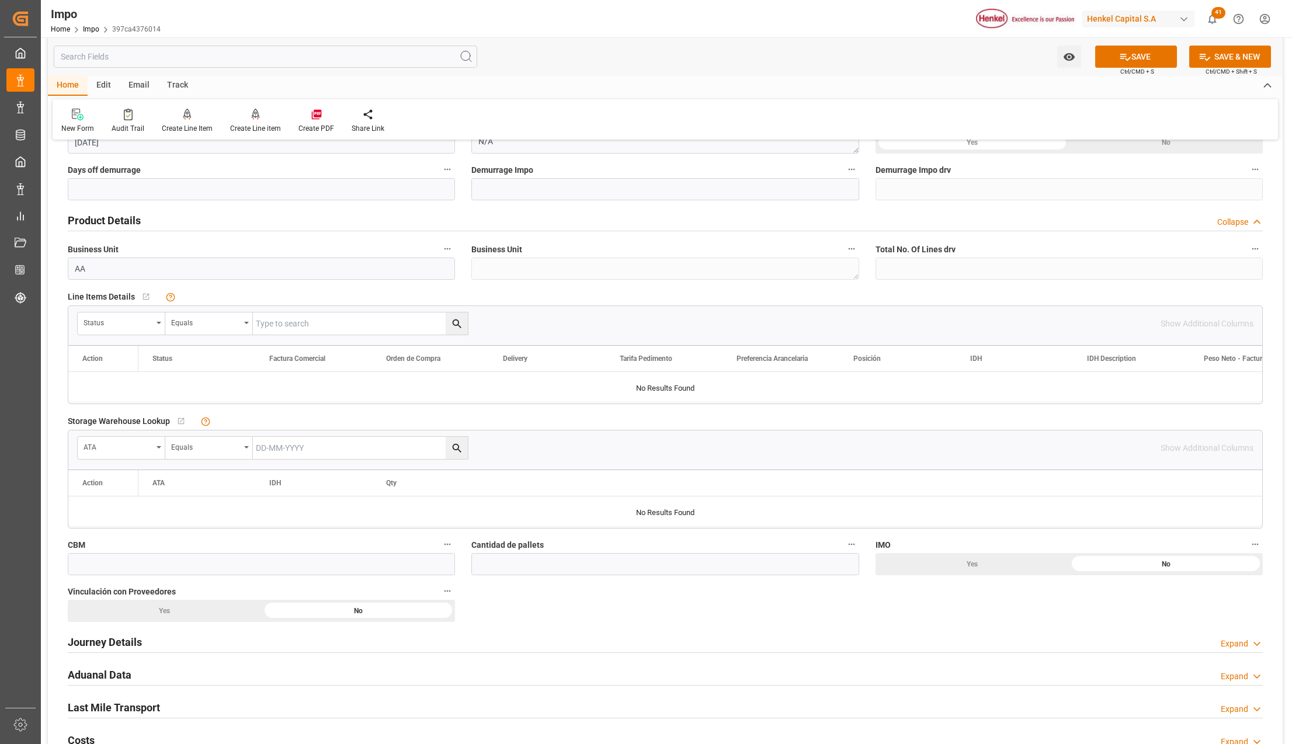
click at [80, 649] on h2 "Journey Details" at bounding box center [105, 642] width 74 height 16
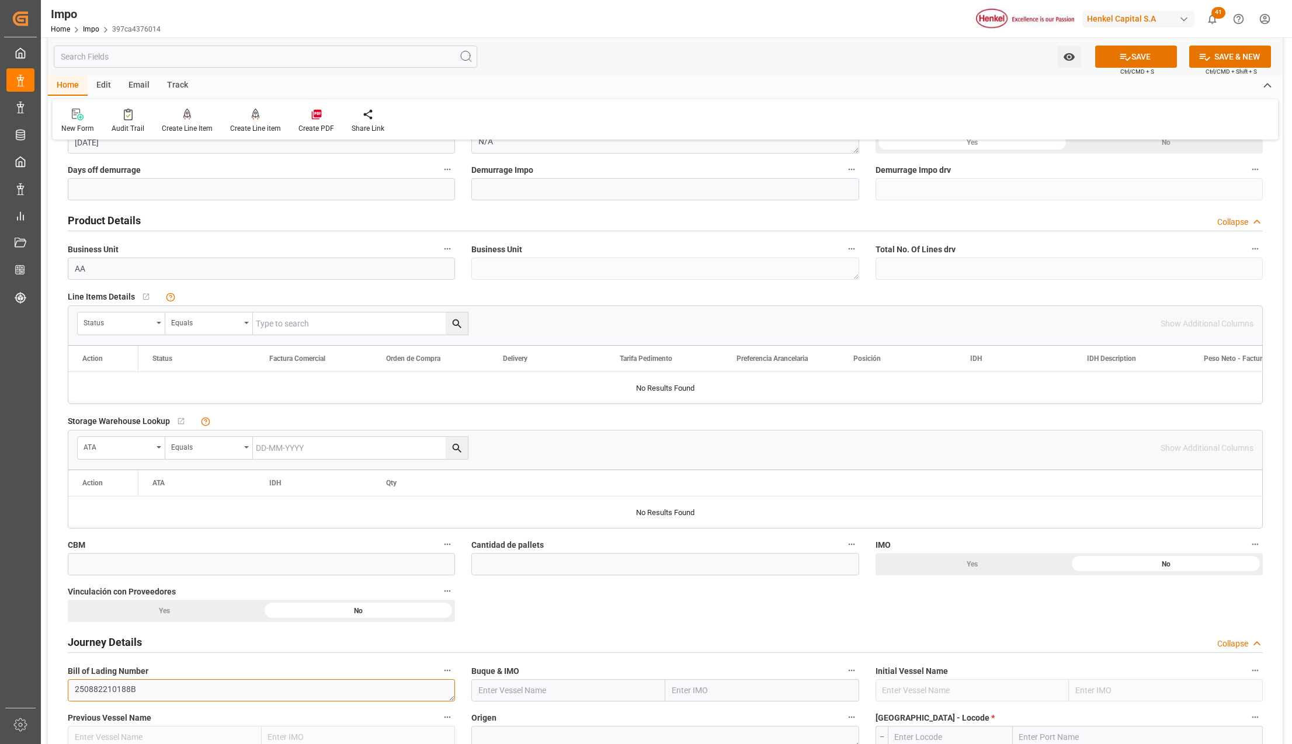
click at [120, 697] on textarea "250882210188B" at bounding box center [261, 690] width 387 height 22
drag, startPoint x: 120, startPoint y: 697, endPoint x: 204, endPoint y: 694, distance: 84.7
click at [119, 697] on textarea "250882210188B" at bounding box center [261, 690] width 387 height 22
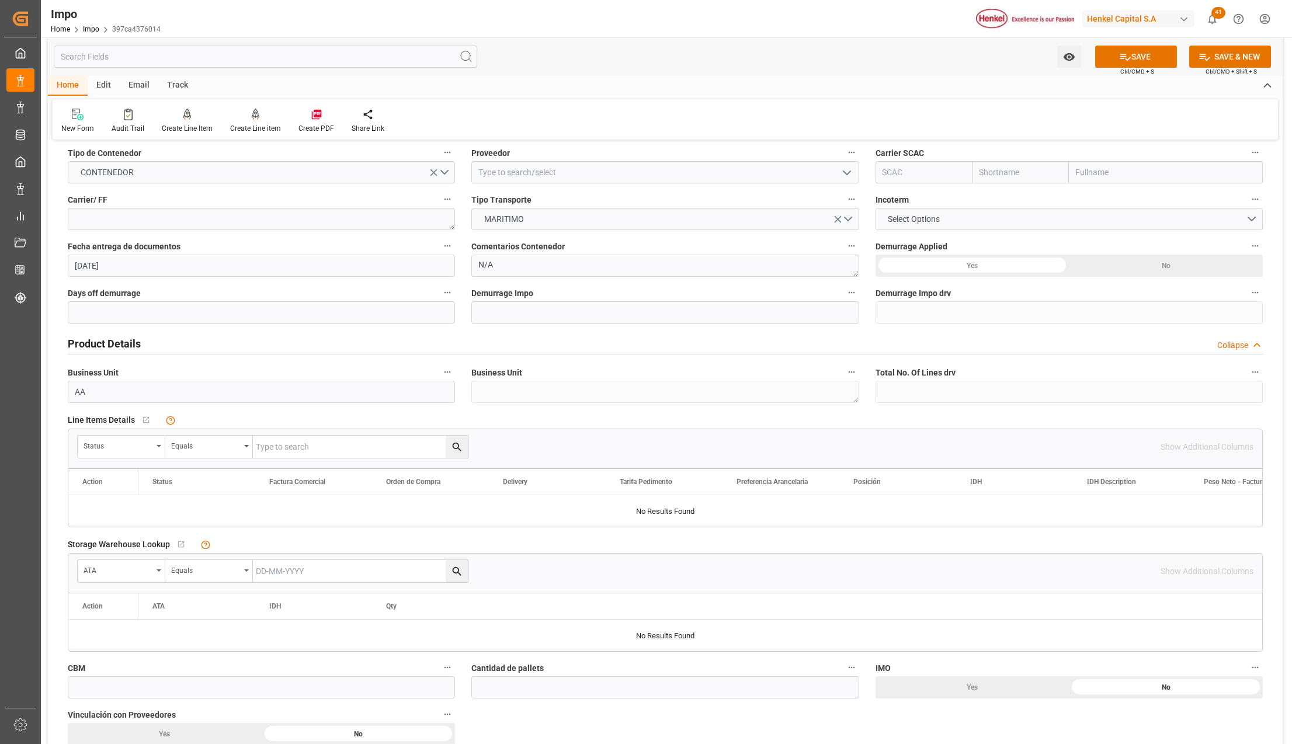
scroll to position [0, 0]
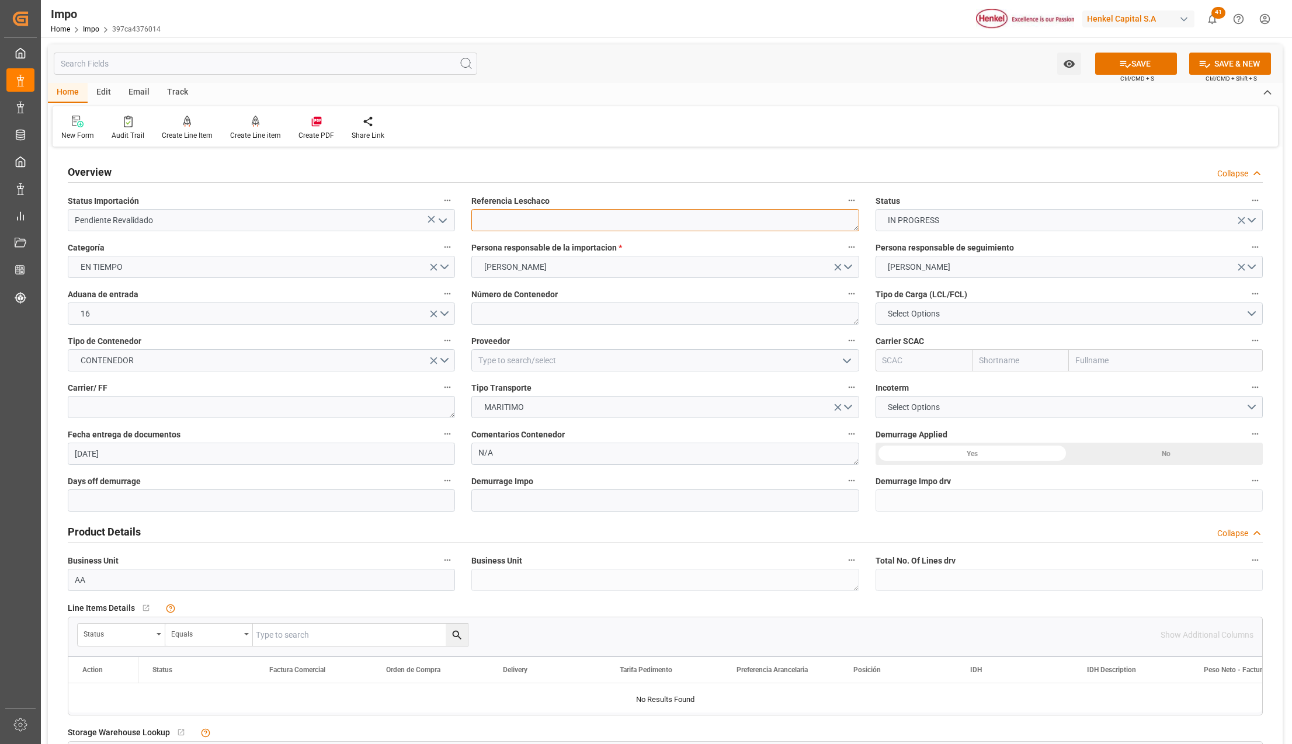
click at [501, 227] on textarea at bounding box center [664, 220] width 387 height 22
paste textarea "250882210188B"
type textarea "250882210188B"
click at [514, 315] on textarea at bounding box center [664, 313] width 387 height 22
click at [475, 299] on span "Número de Contenedor" at bounding box center [514, 294] width 86 height 12
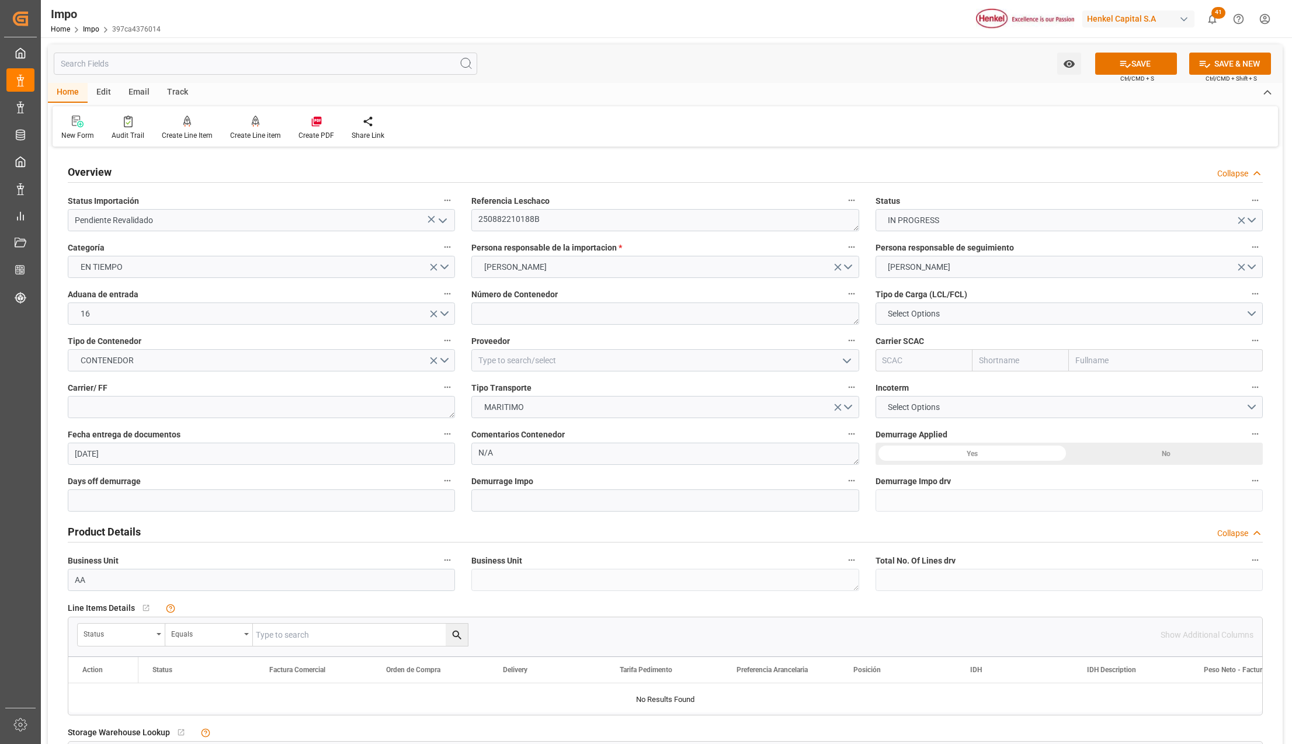
click at [844, 299] on button "Número de Contenedor" at bounding box center [851, 293] width 15 height 15
click at [587, 311] on div at bounding box center [646, 372] width 1292 height 744
click at [605, 306] on textarea at bounding box center [664, 313] width 387 height 22
click at [496, 314] on textarea "mrku5121056" at bounding box center [664, 313] width 387 height 22
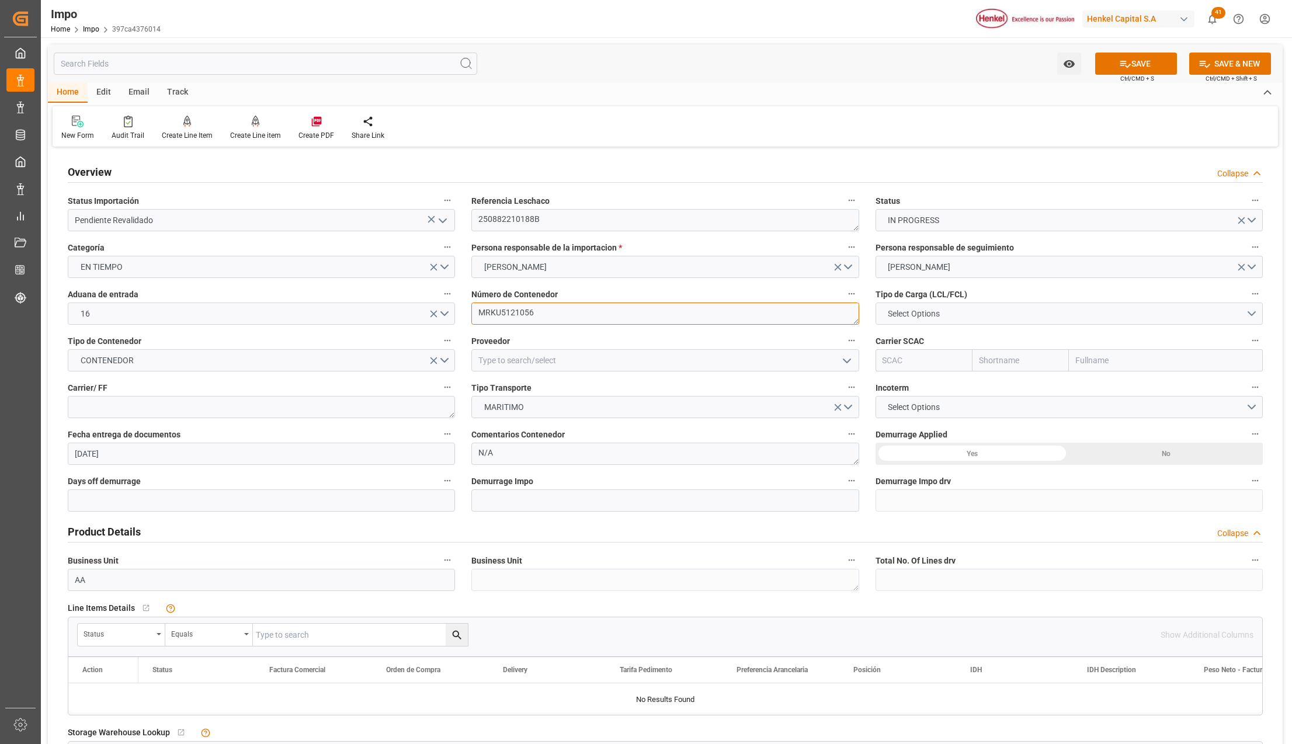
type textarea "MRKU5121056"
drag, startPoint x: 944, startPoint y: 311, endPoint x: 948, endPoint y: 318, distance: 7.6
click at [945, 311] on span "Select Options" at bounding box center [914, 314] width 64 height 12
click at [902, 344] on div "FCL 20"" at bounding box center [1069, 341] width 386 height 25
click at [903, 316] on span "FCL 20"" at bounding box center [902, 314] width 40 height 12
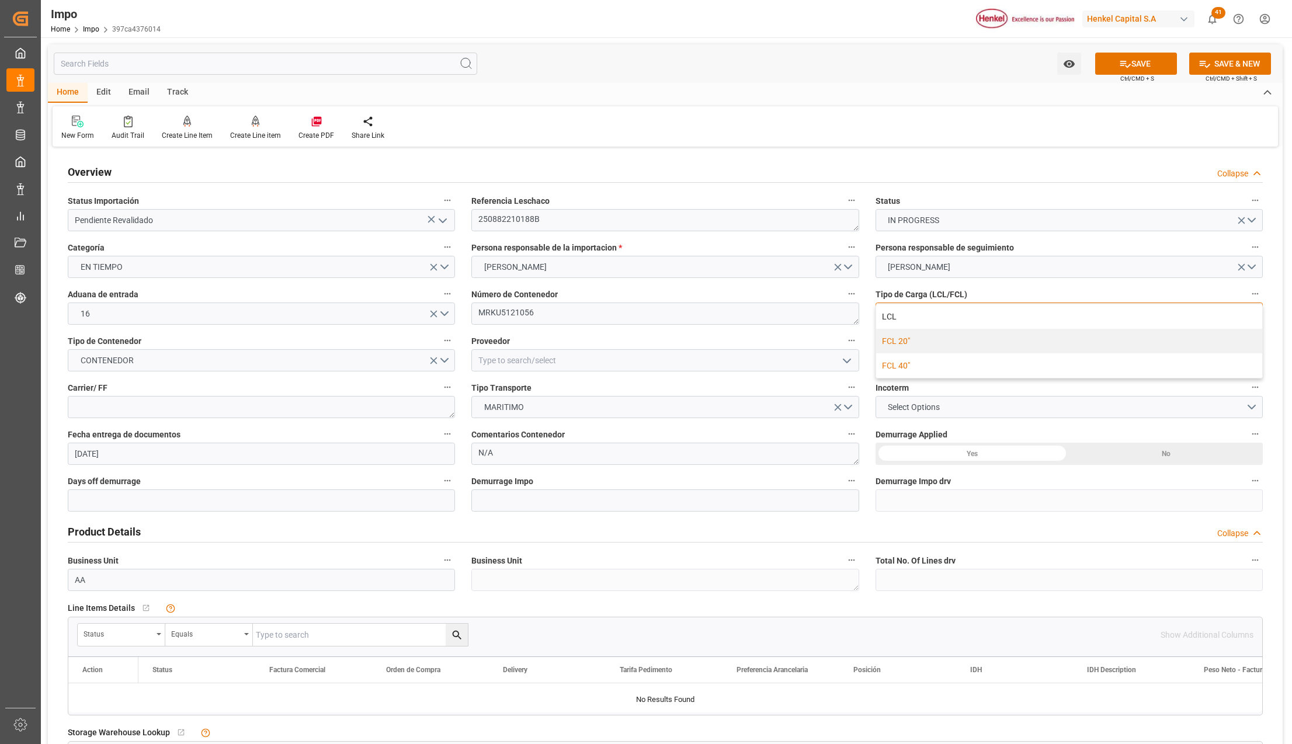
click at [900, 362] on div "FCL 40"" at bounding box center [1069, 365] width 386 height 25
click at [523, 356] on input at bounding box center [664, 360] width 387 height 22
click at [510, 357] on input at bounding box center [664, 360] width 387 height 22
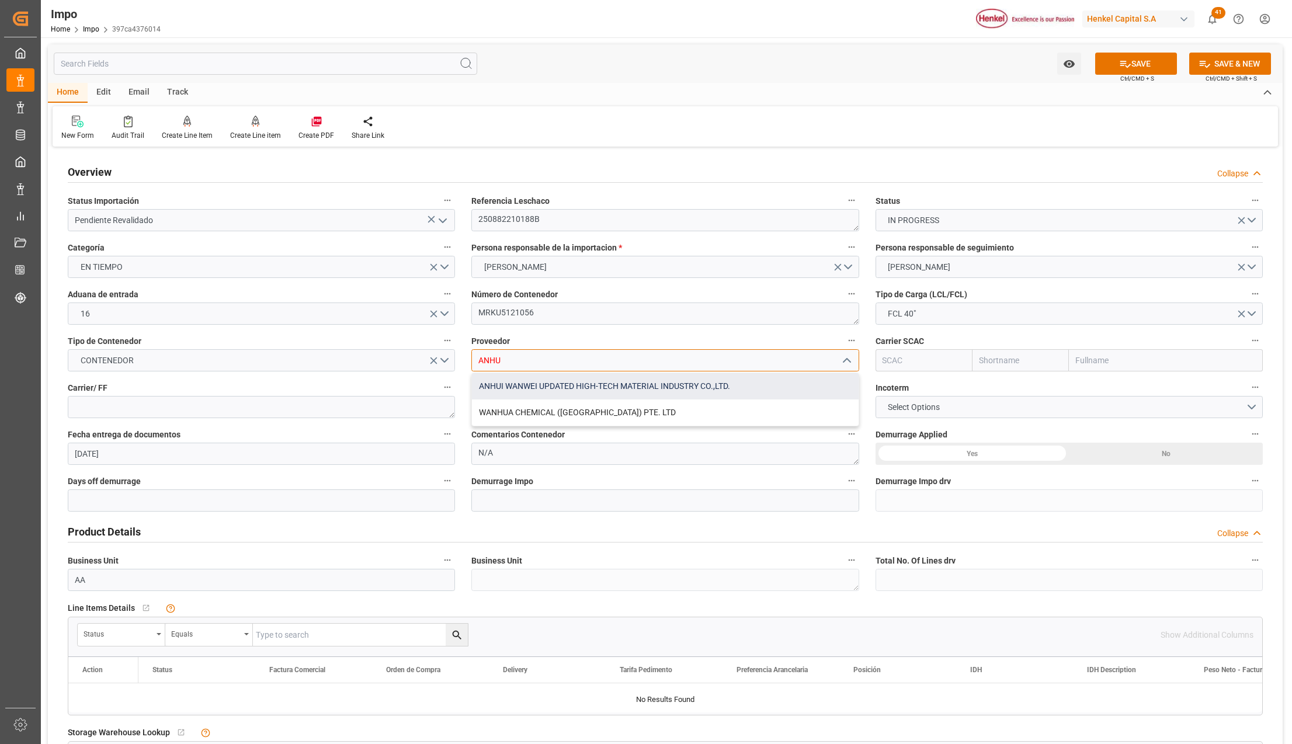
click at [527, 394] on div "ANHUI WANWEI UPDATED HIGH-TECH MATERIAL INDUSTRY CO.,LTD." at bounding box center [665, 386] width 386 height 26
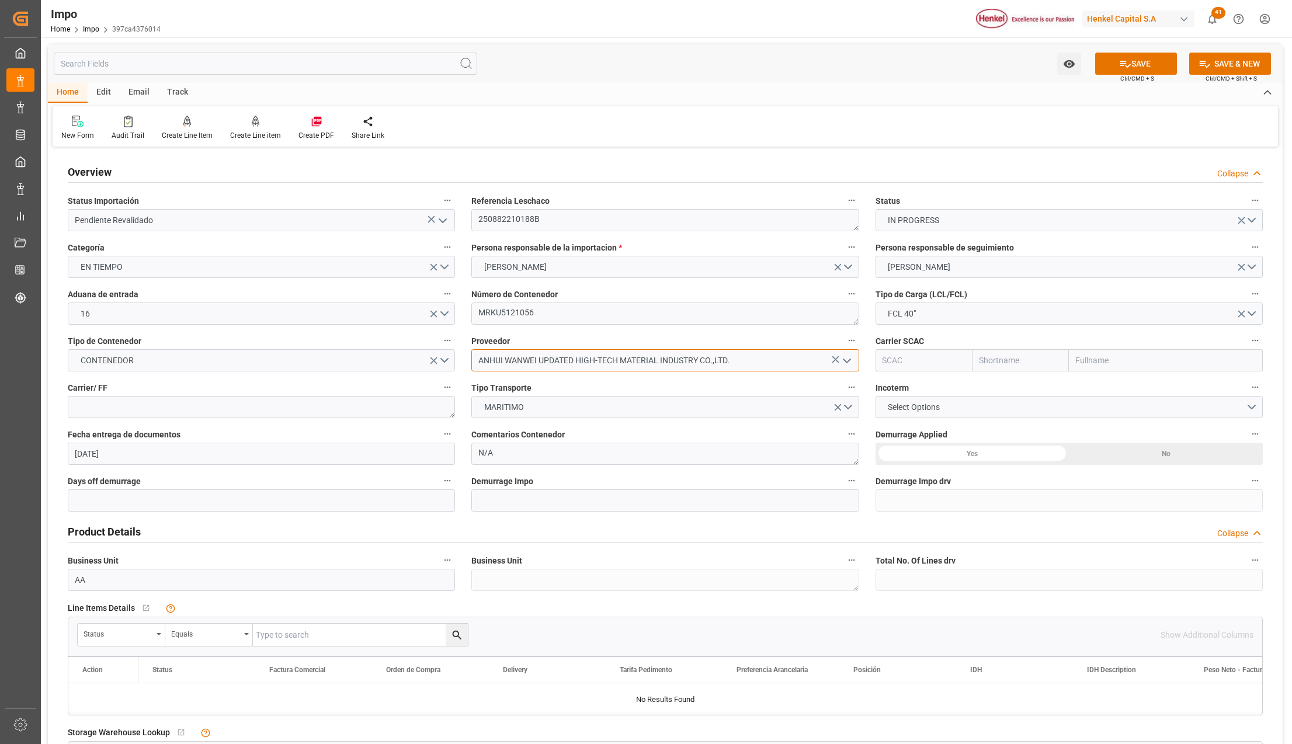
type input "ANHUI WANWEI UPDATED HIGH-TECH MATERIAL INDUSTRY CO.,LTD."
click at [1102, 365] on input "text" at bounding box center [1166, 360] width 194 height 22
type input "MAERSK"
click at [1129, 384] on b "Maersk Line AS" at bounding box center [1105, 385] width 58 height 9
type input "MAEU"
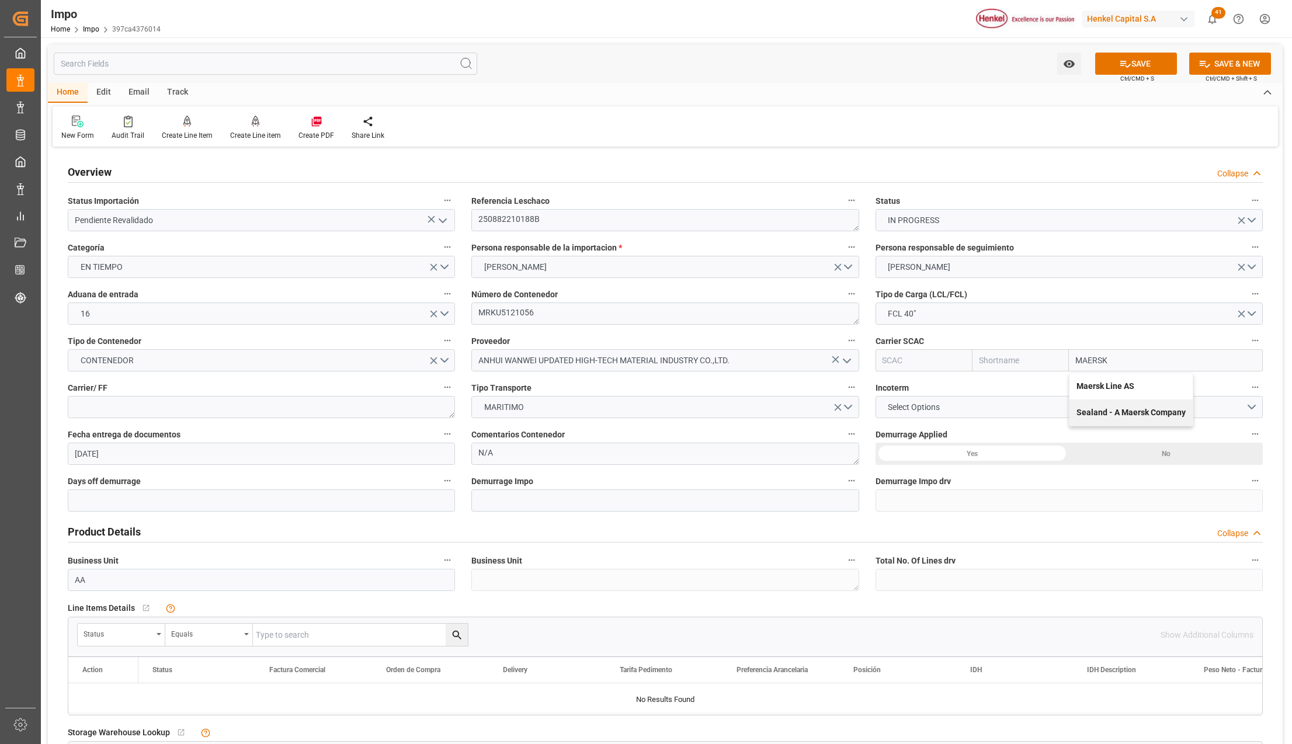
type input "Maersk"
type input "Maersk Line AS"
click at [262, 412] on textarea at bounding box center [261, 407] width 387 height 22
type textarea "LESCHACO"
click at [895, 405] on span "Select Options" at bounding box center [914, 407] width 64 height 12
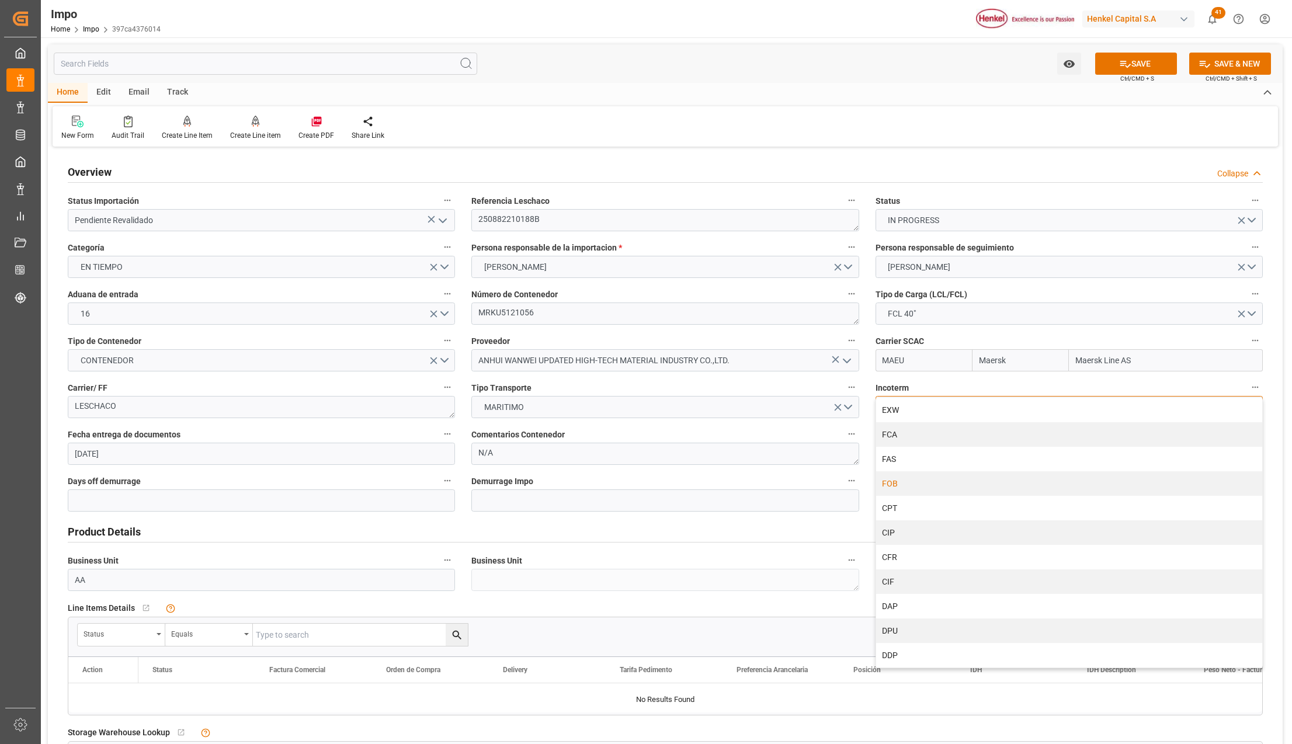
click at [902, 482] on div "FOB" at bounding box center [1069, 483] width 386 height 25
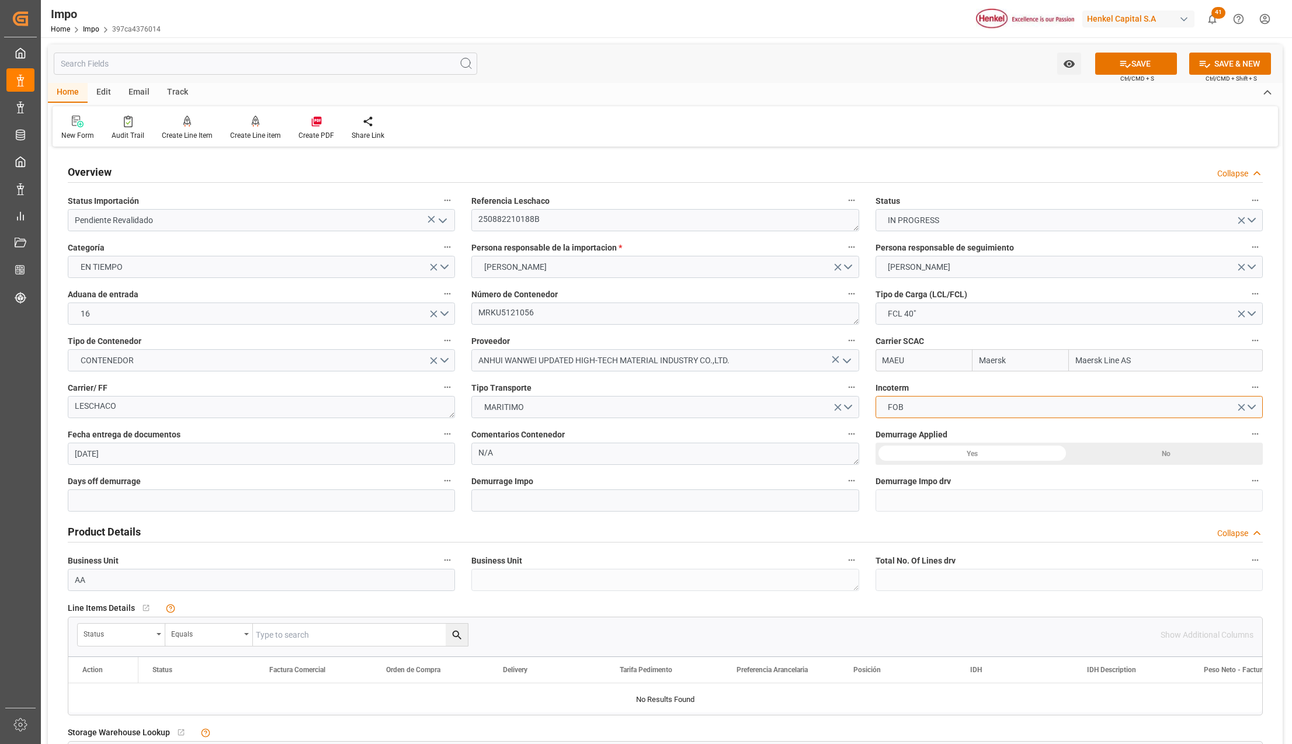
scroll to position [78, 0]
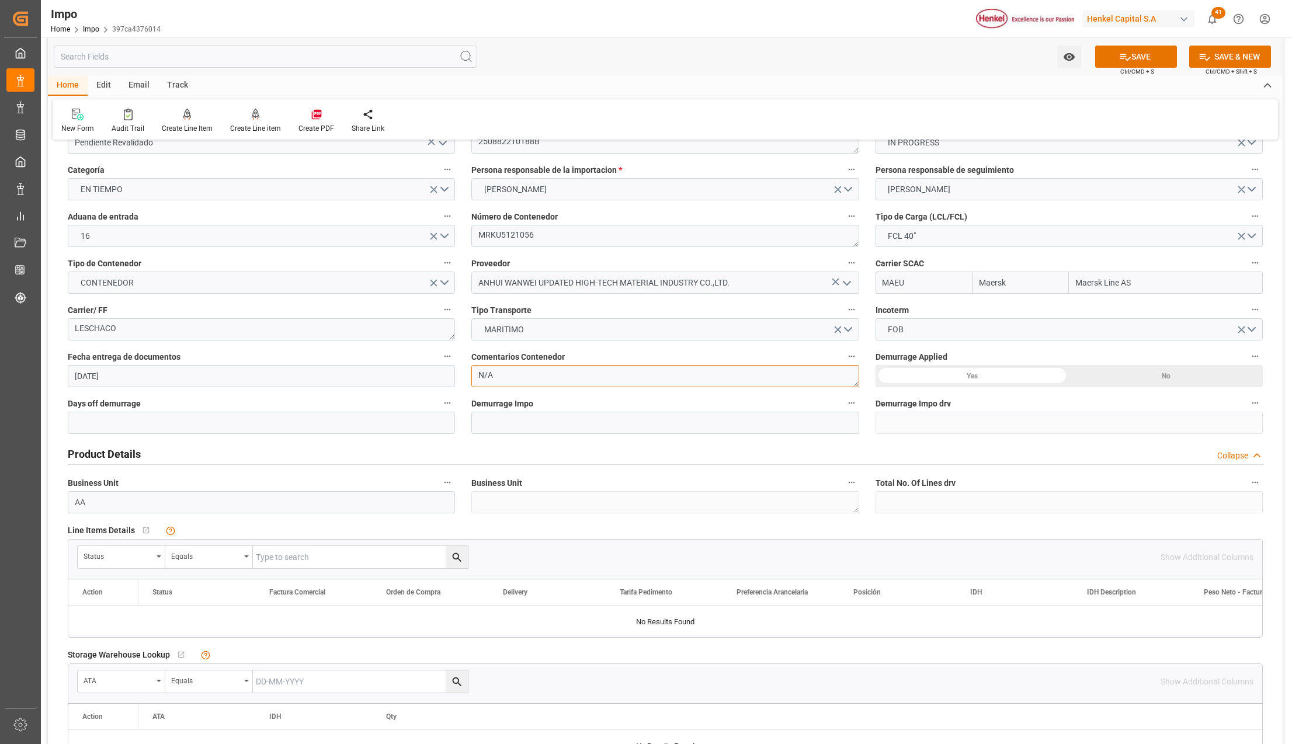
click at [513, 380] on textarea "N/A" at bounding box center [664, 376] width 387 height 22
click at [514, 378] on textarea "N/A" at bounding box center [664, 376] width 387 height 22
type textarea "PENDIENTE NA E INCRE"
click at [861, 451] on div "Product Details Collapse" at bounding box center [665, 453] width 1195 height 22
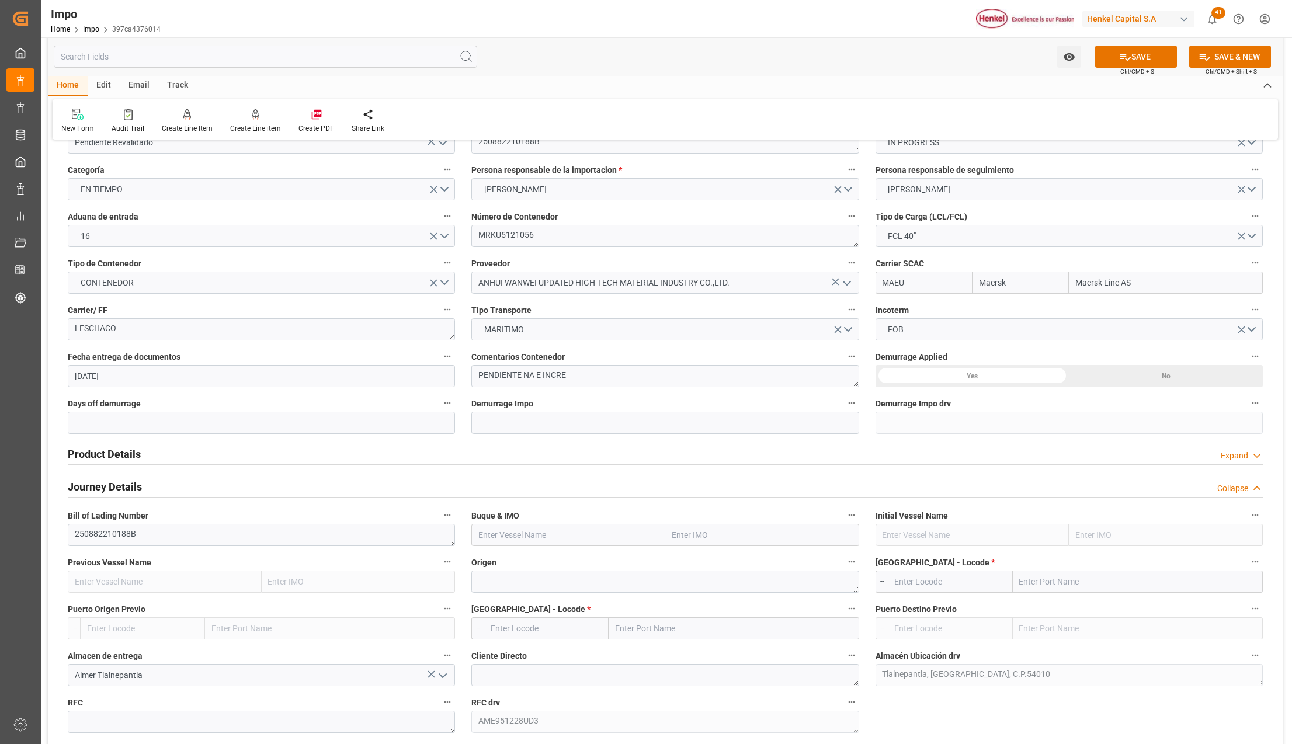
scroll to position [155, 0]
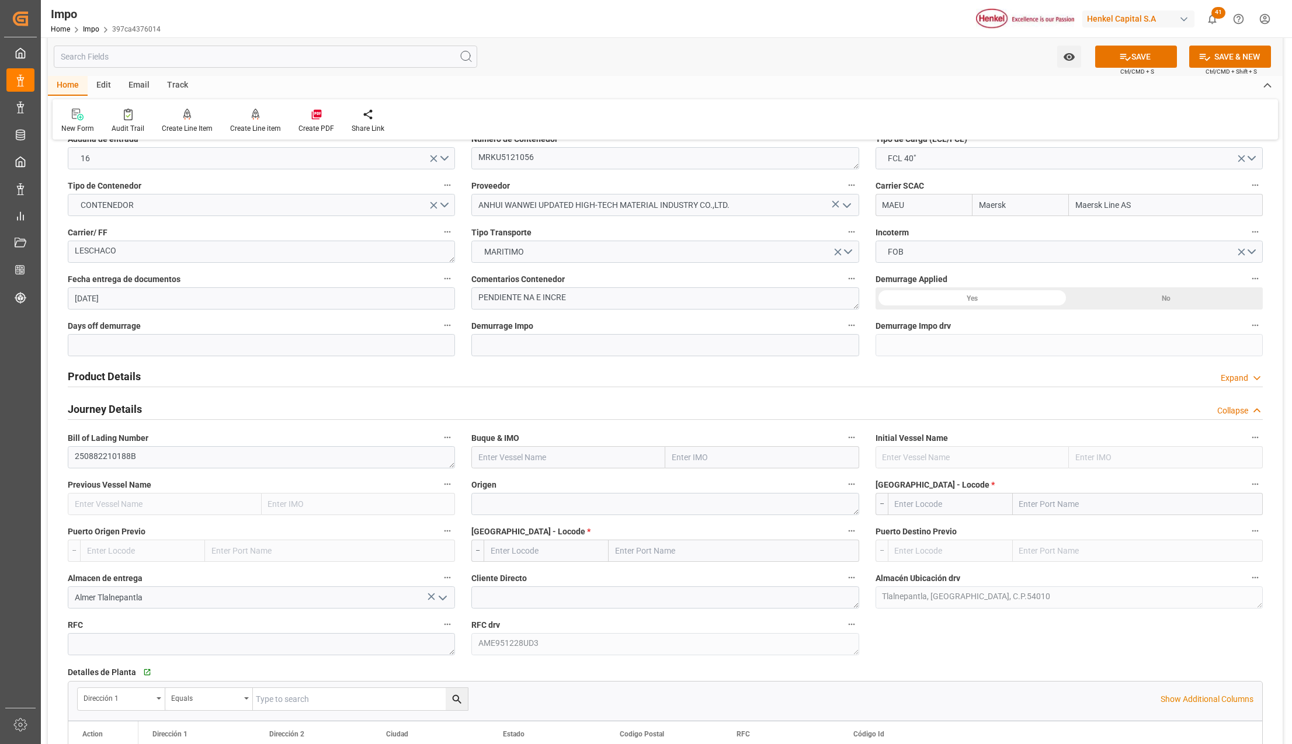
click at [715, 465] on input "text" at bounding box center [762, 457] width 194 height 22
type input "GRASMERE"
click at [706, 488] on span "9193276 - [PERSON_NAME]" at bounding box center [722, 482] width 99 height 9
type input "Grasmere Maersk"
type input "9193276"
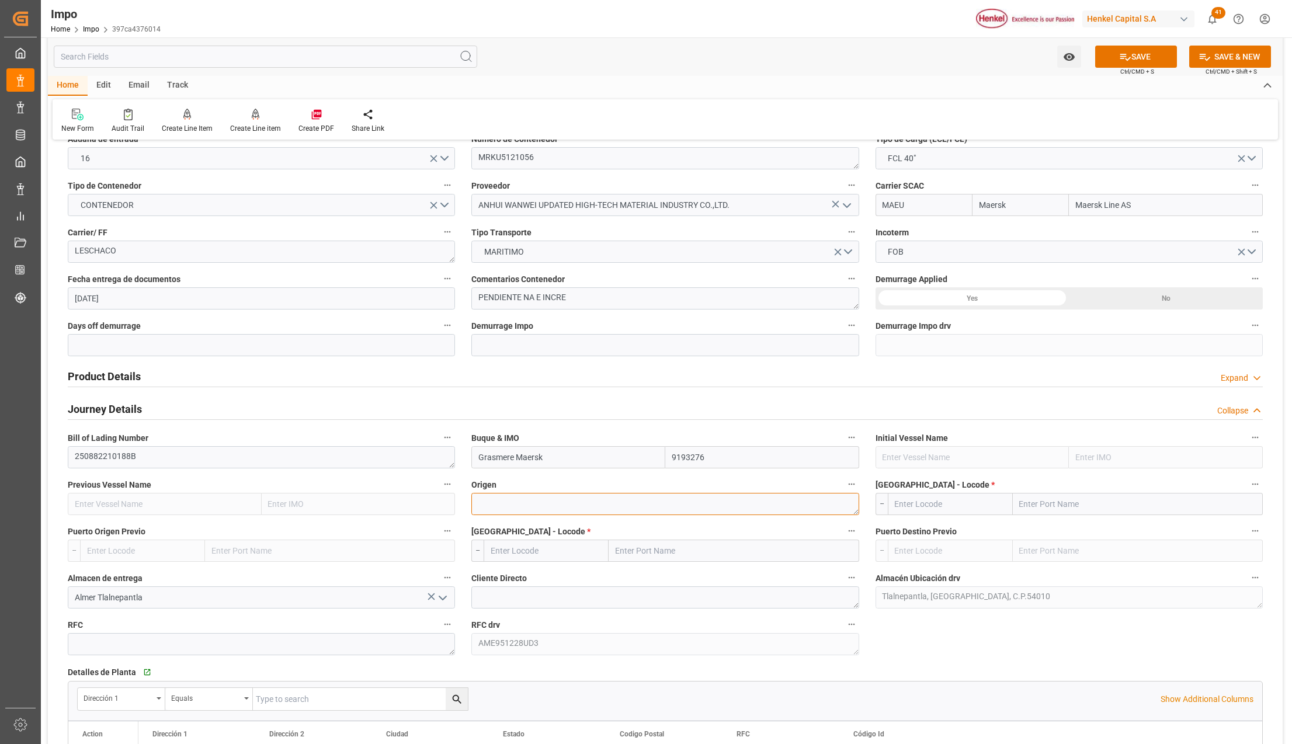
click at [624, 512] on textarea at bounding box center [664, 504] width 387 height 22
type textarea "[GEOGRAPHIC_DATA]"
click at [1063, 499] on input "text" at bounding box center [1138, 504] width 250 height 22
type input "XINGAN"
click at [1102, 531] on span "Tianjin Xingang Pt - CNTXG" at bounding box center [1069, 529] width 98 height 9
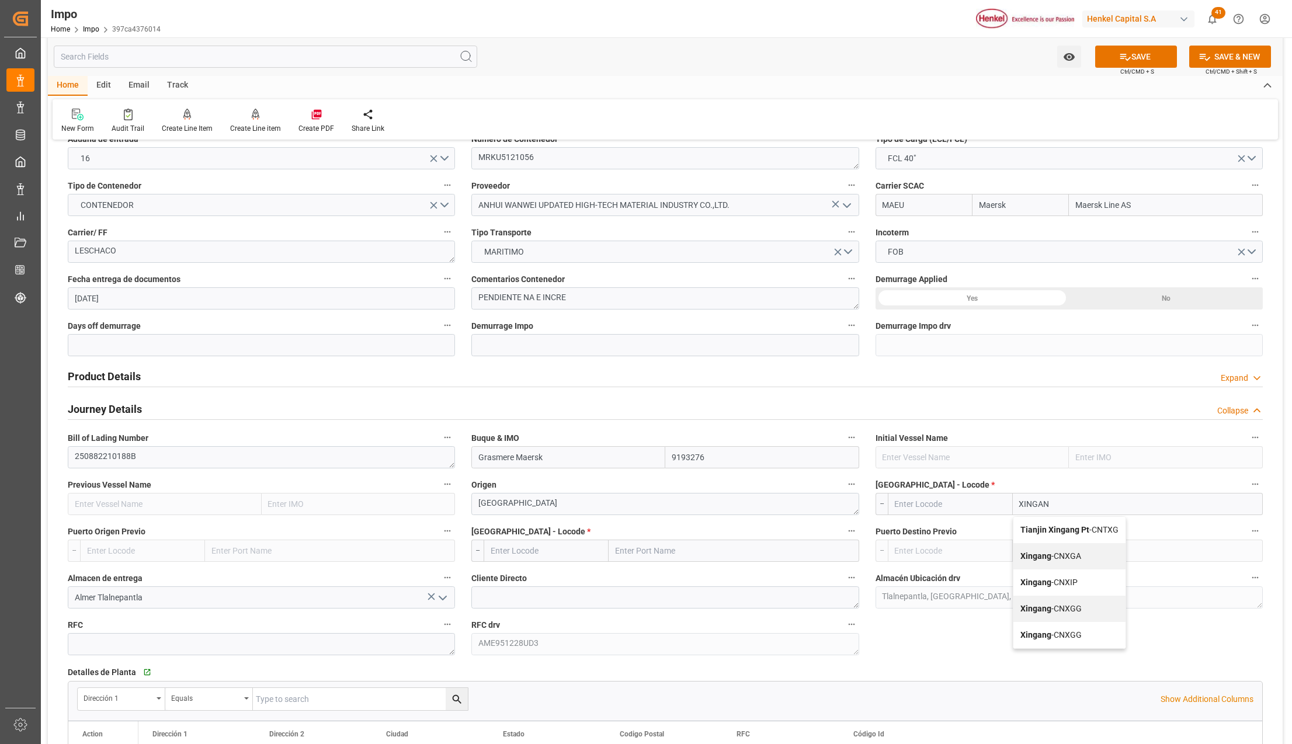
type input "CNTXG"
type input "Tianjin Xingang Pt"
click at [677, 540] on input "text" at bounding box center [733, 551] width 250 height 22
type input "MANZANILL"
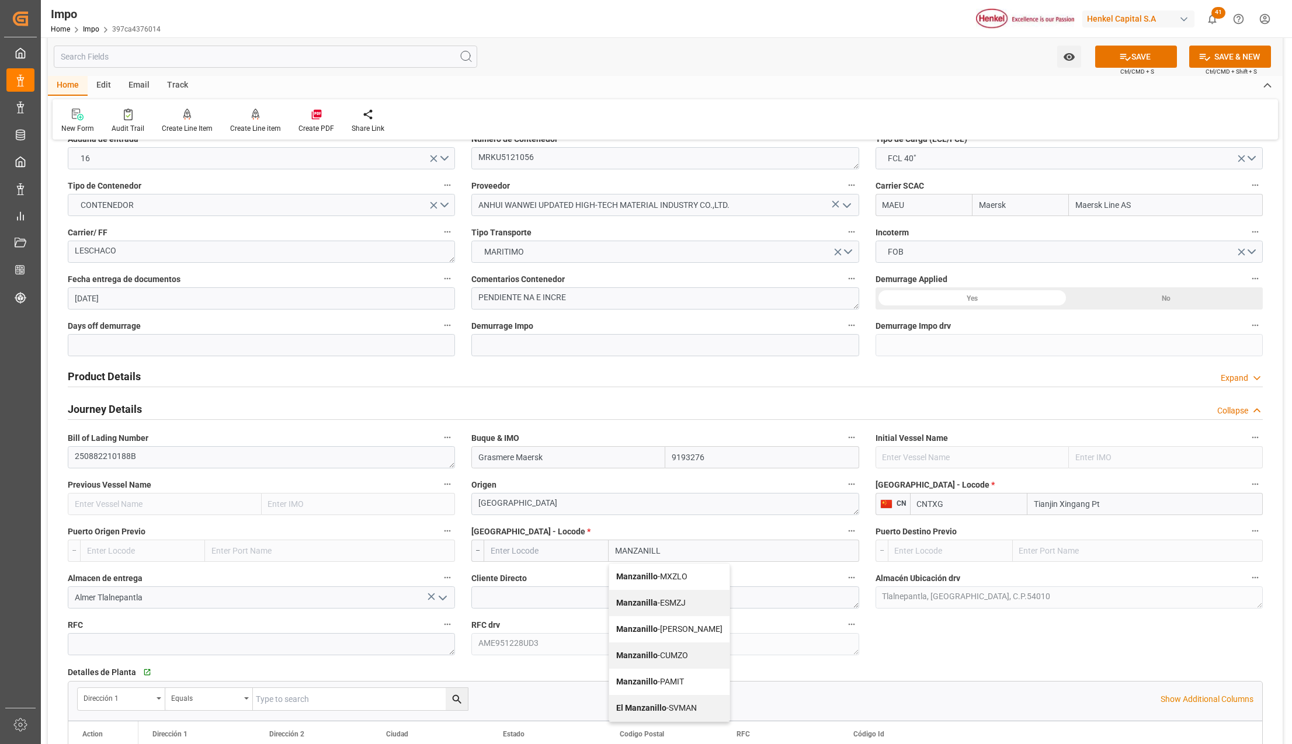
click at [679, 576] on span "Manzanillo - MXZLO" at bounding box center [651, 576] width 71 height 9
type input "MXZLO"
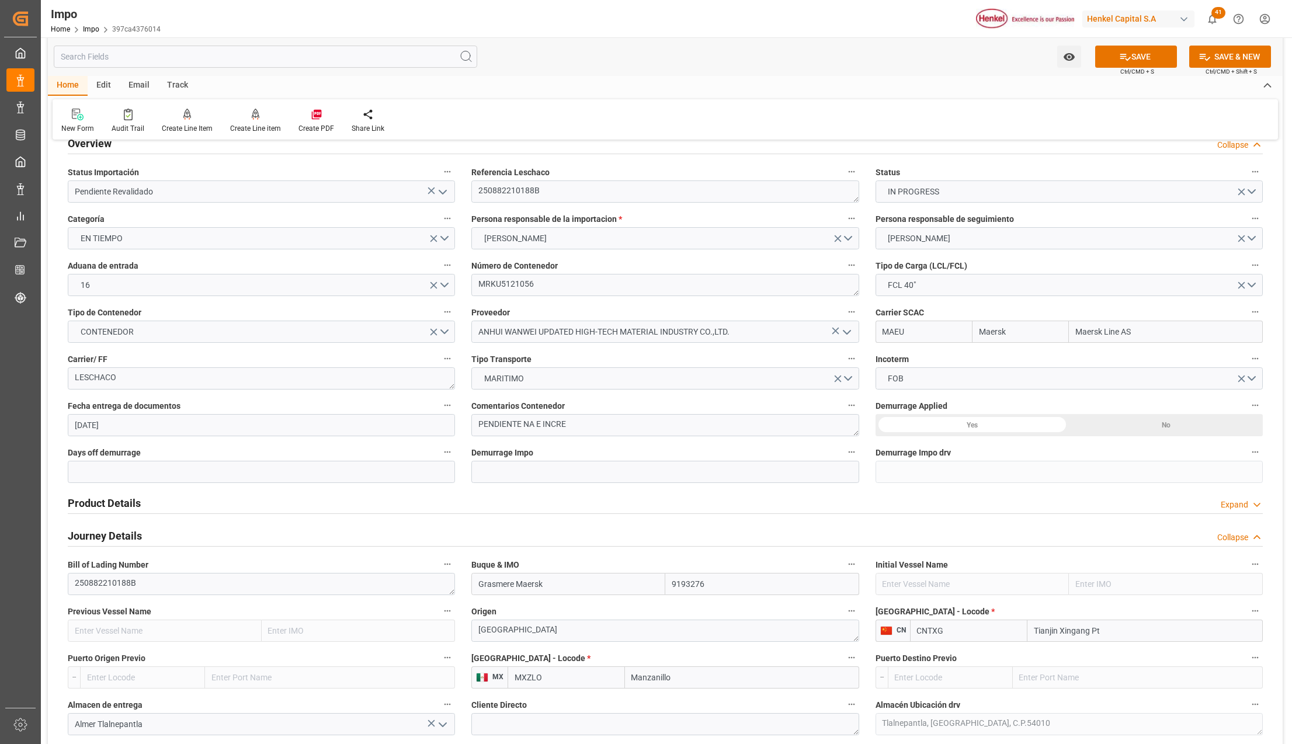
scroll to position [0, 0]
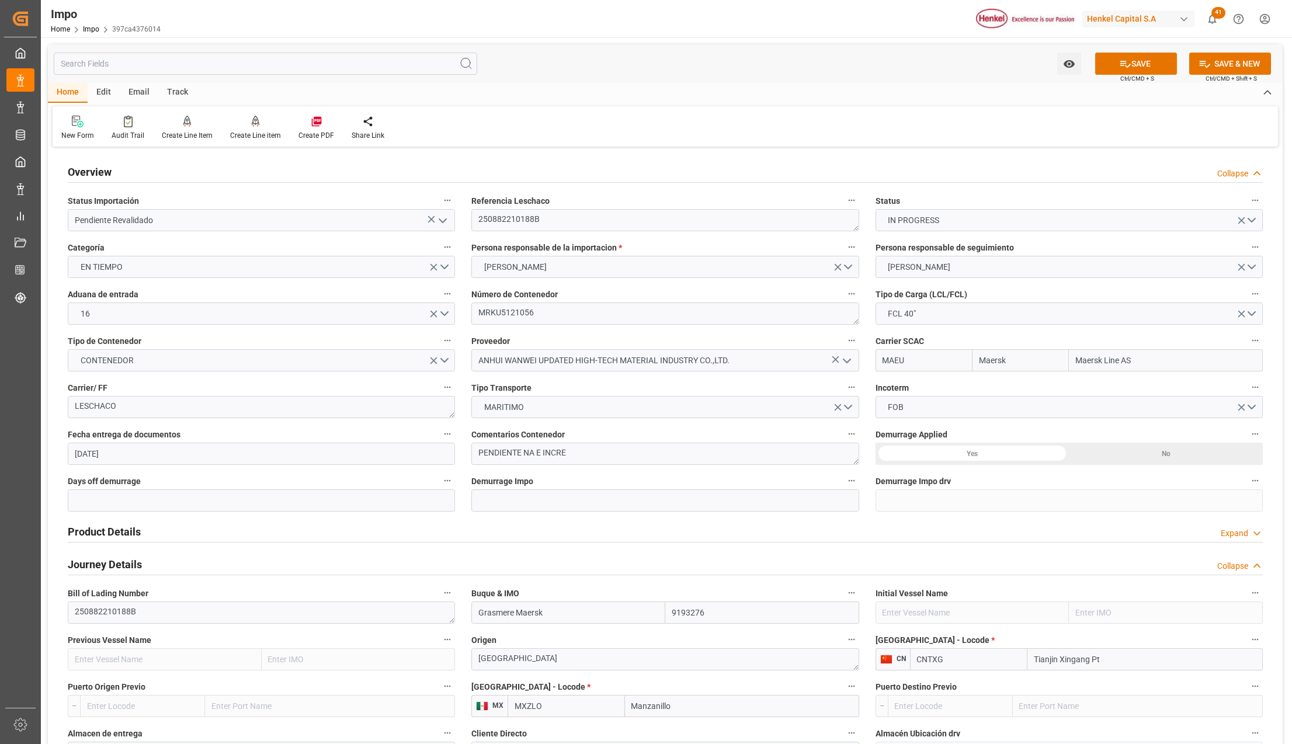
type input "Manzanillo"
click at [132, 528] on h2 "Product Details" at bounding box center [104, 532] width 73 height 16
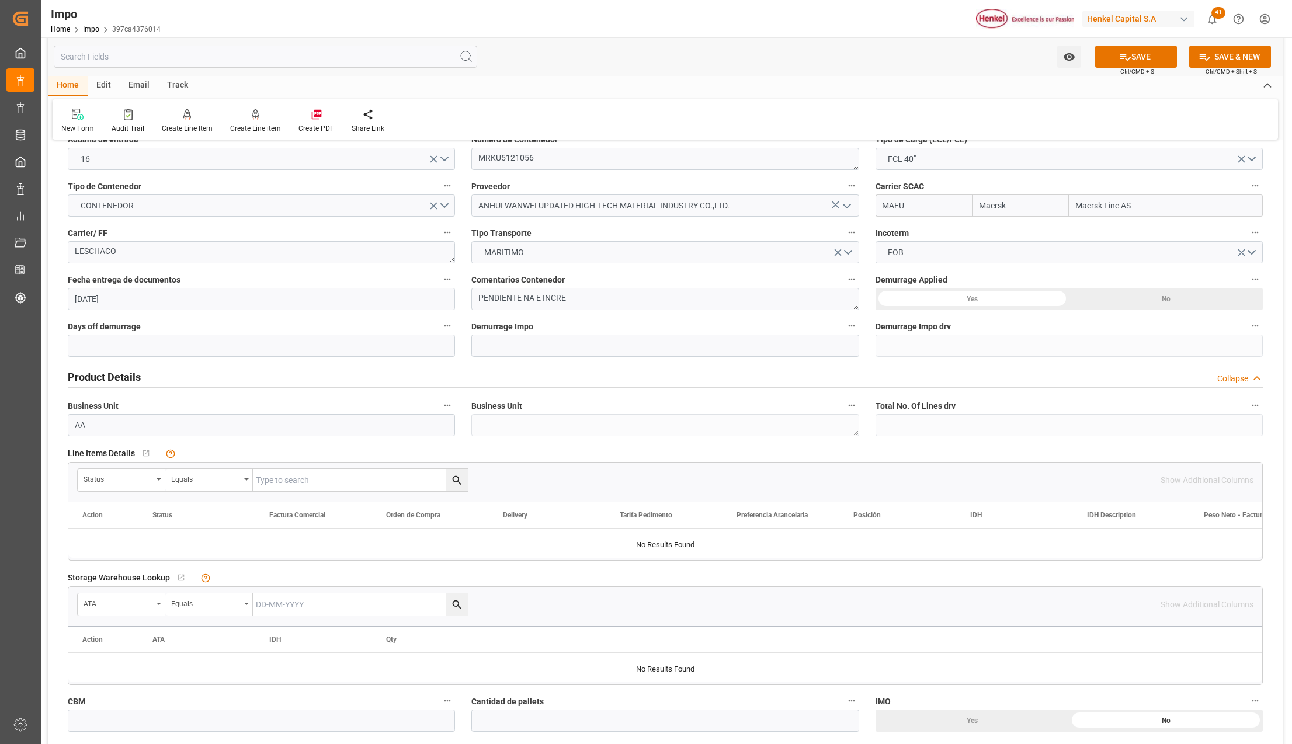
scroll to position [155, 0]
click at [161, 475] on div "Status" at bounding box center [122, 479] width 88 height 22
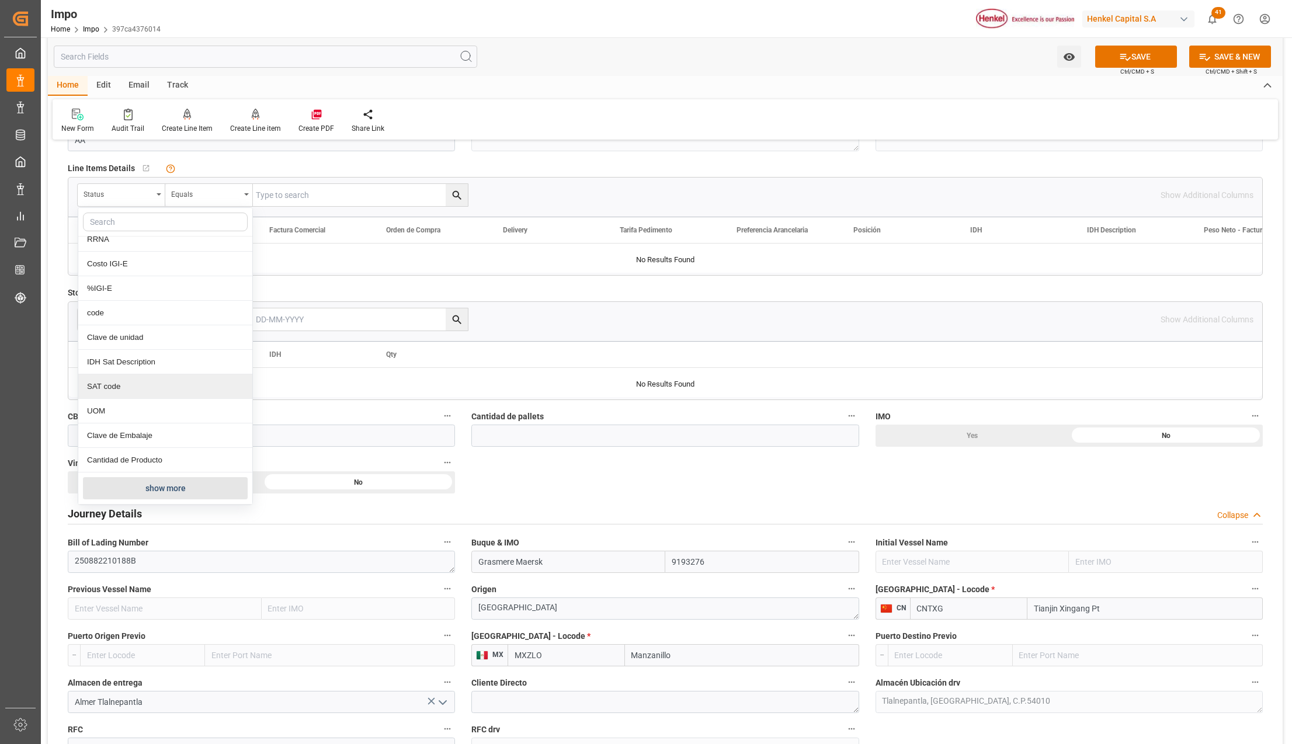
scroll to position [467, 0]
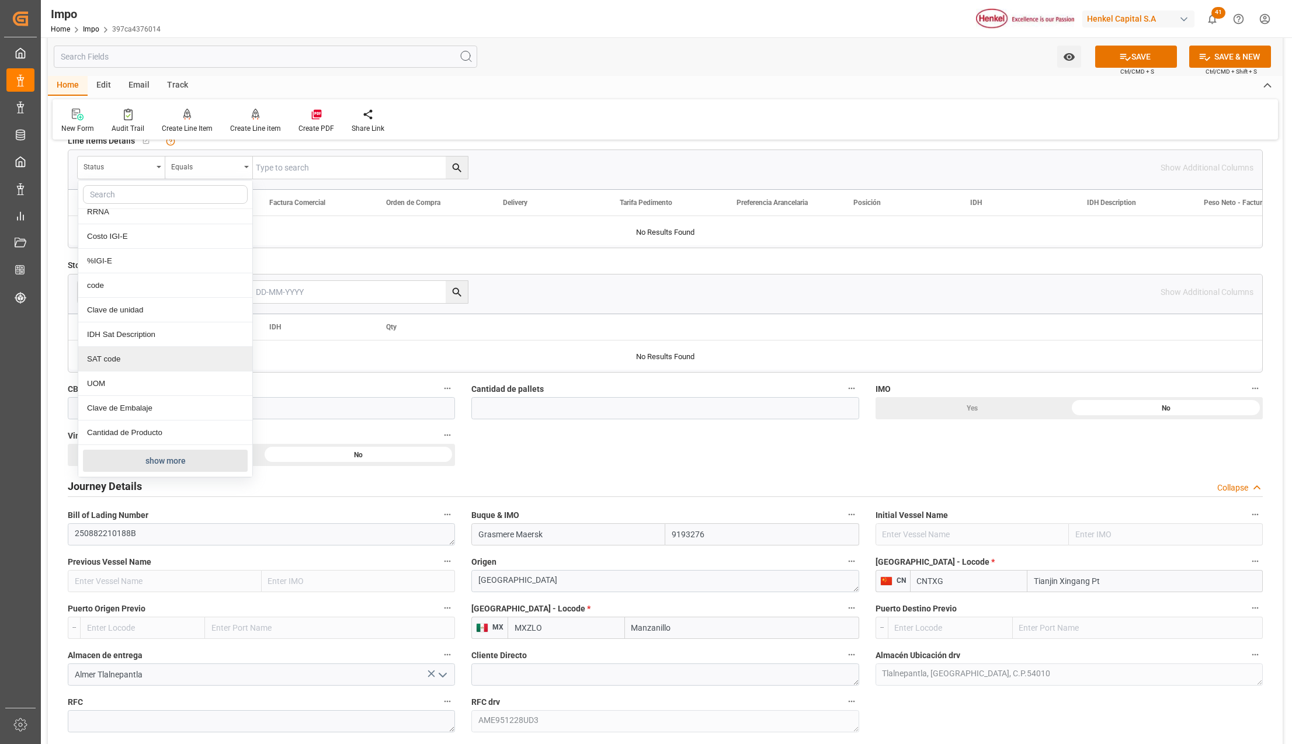
click at [146, 464] on button "show more" at bounding box center [165, 461] width 165 height 22
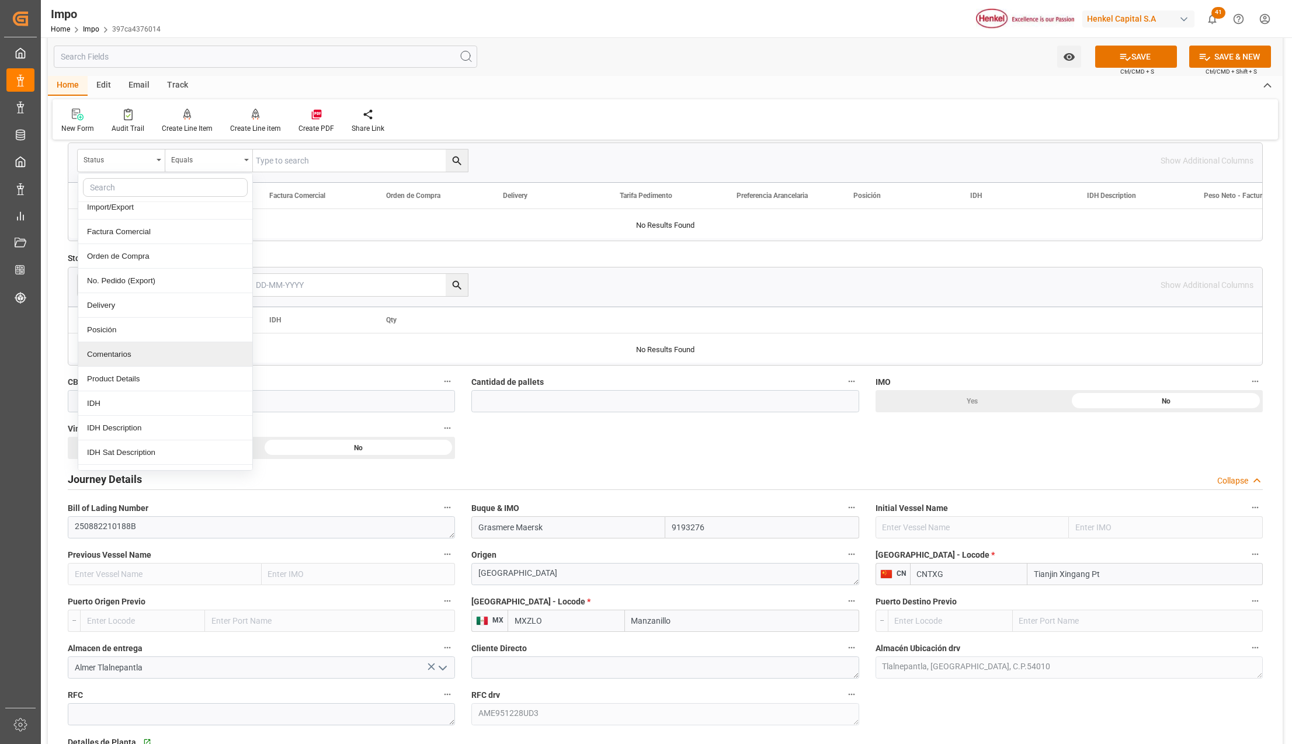
scroll to position [155, 0]
click at [136, 354] on div "Comentarios" at bounding box center [165, 353] width 174 height 25
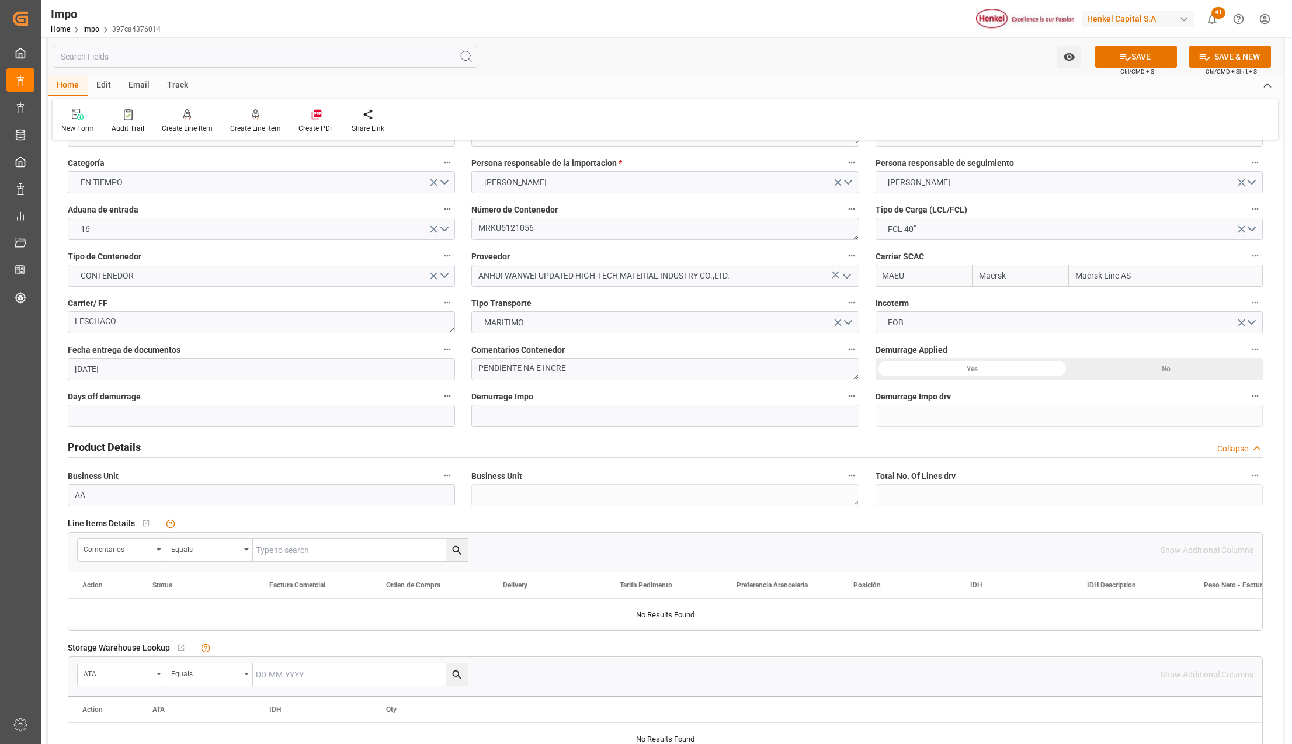
scroll to position [0, 0]
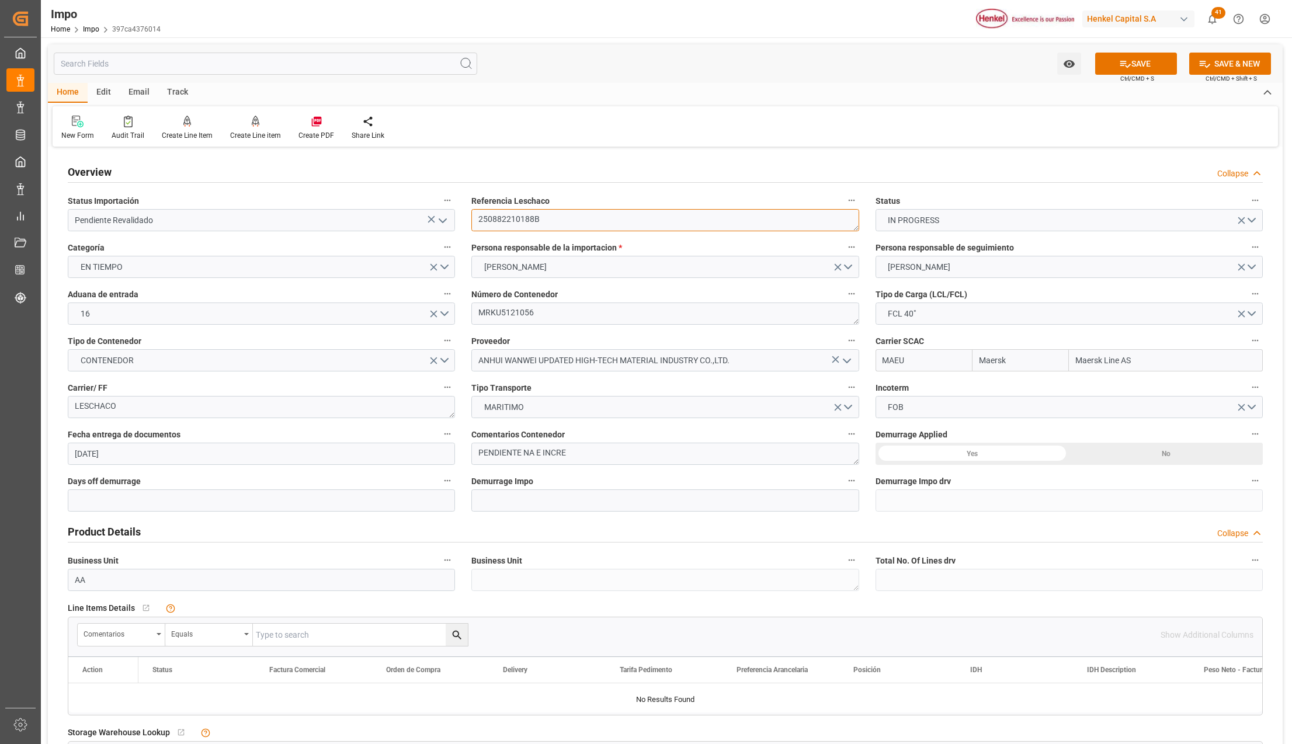
click at [535, 223] on textarea "250882210188B" at bounding box center [664, 220] width 387 height 22
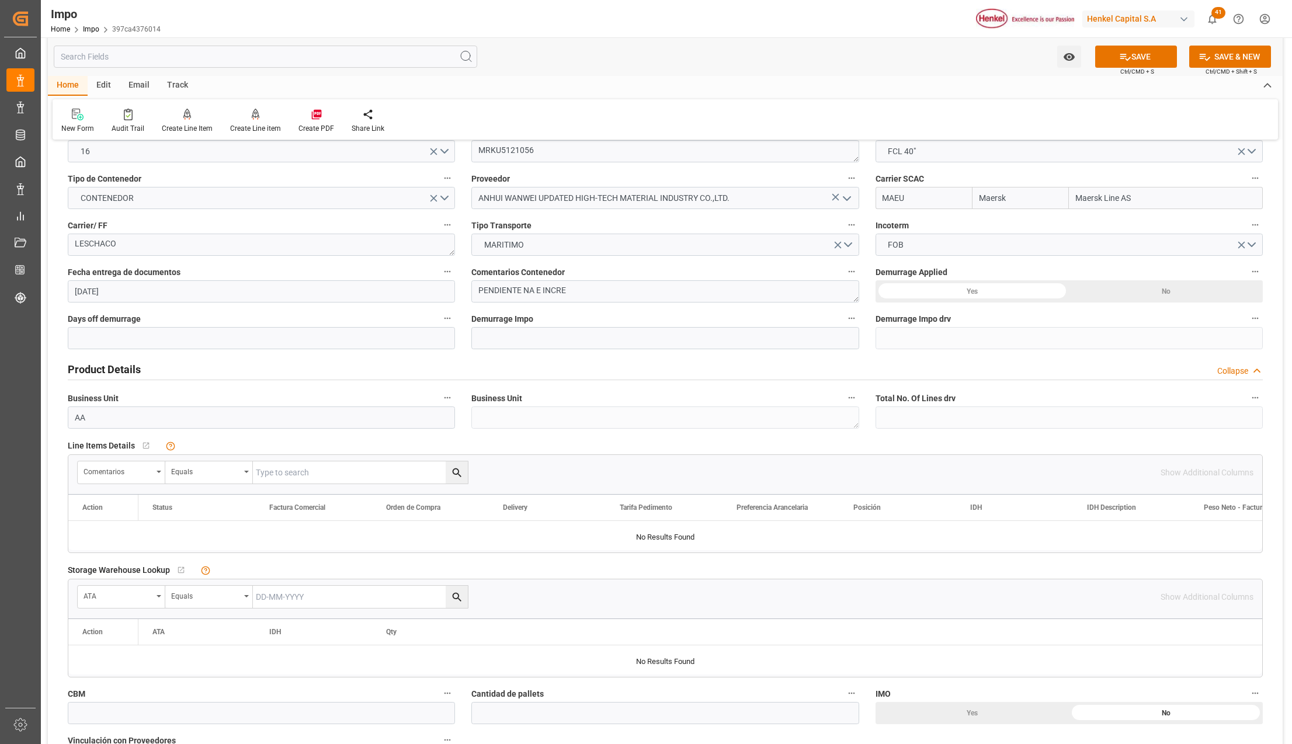
scroll to position [467, 0]
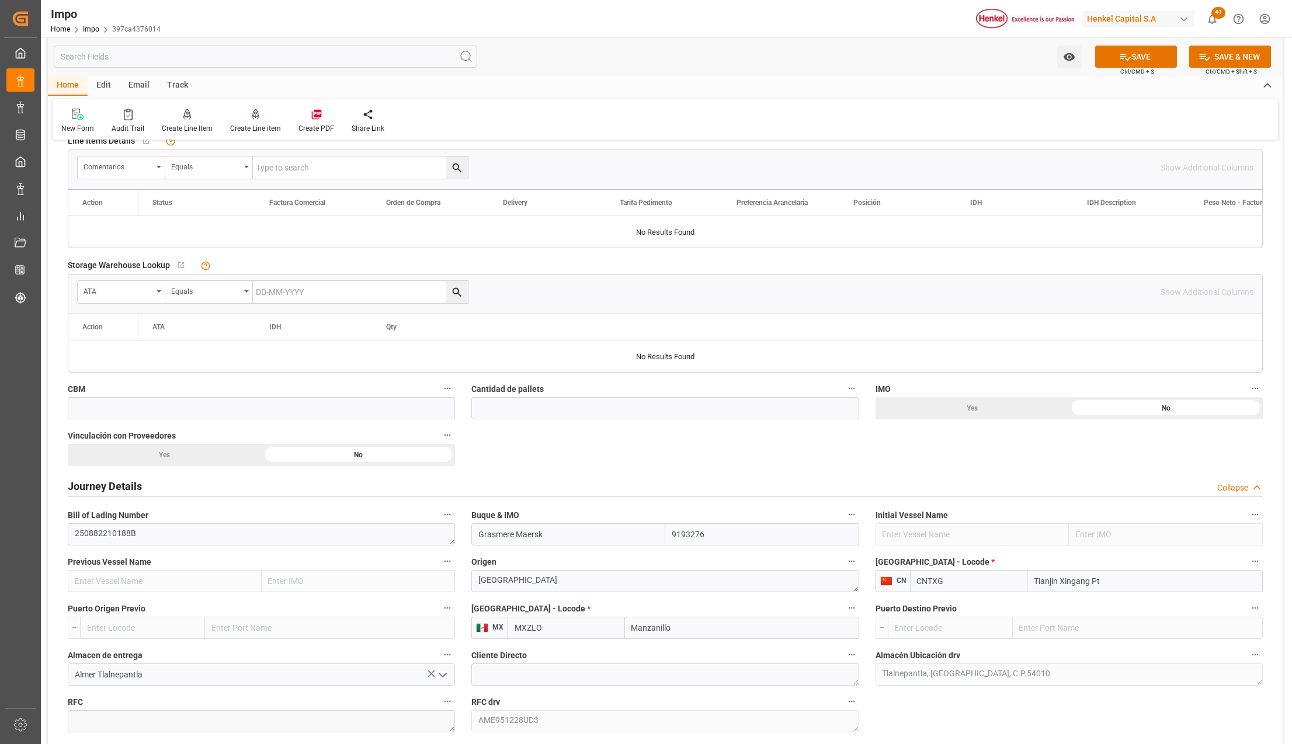
click at [288, 173] on input "text" at bounding box center [360, 167] width 215 height 22
paste input "250882210188B"
type input "250882210188B"
click at [461, 171] on icon "search button" at bounding box center [457, 168] width 12 height 12
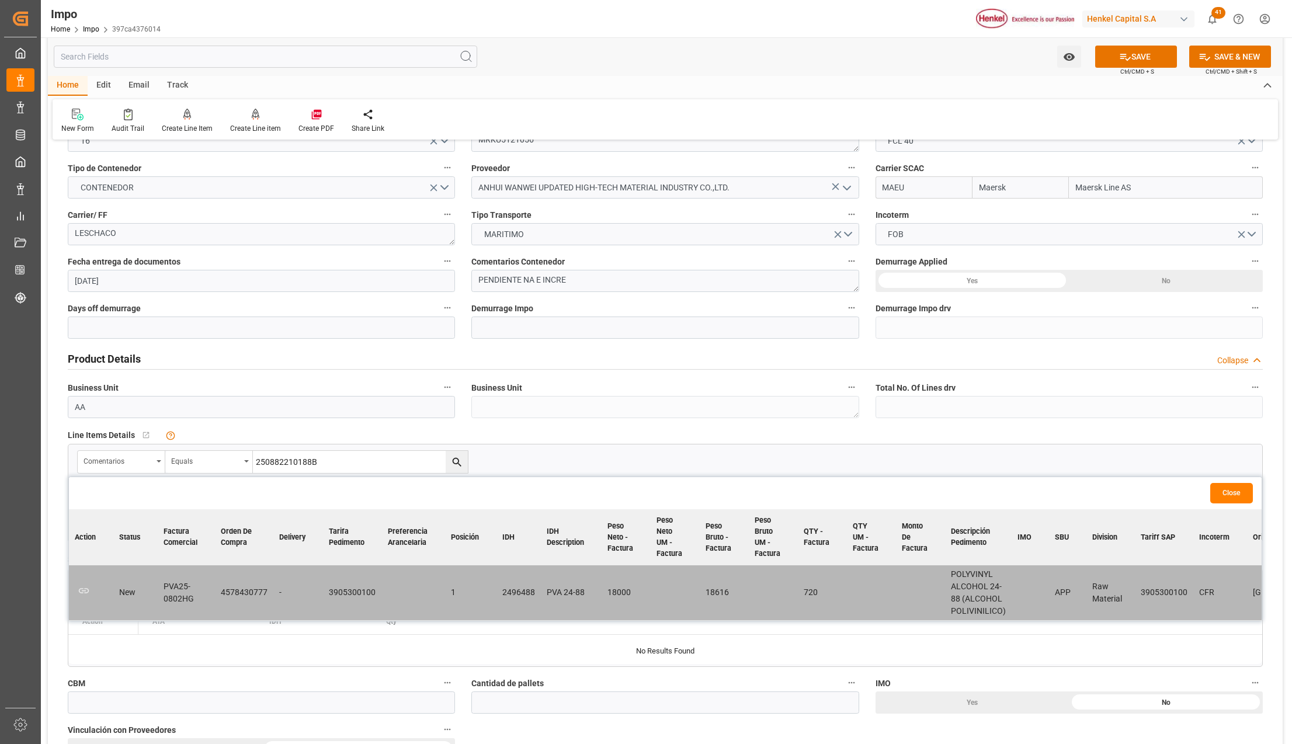
scroll to position [155, 0]
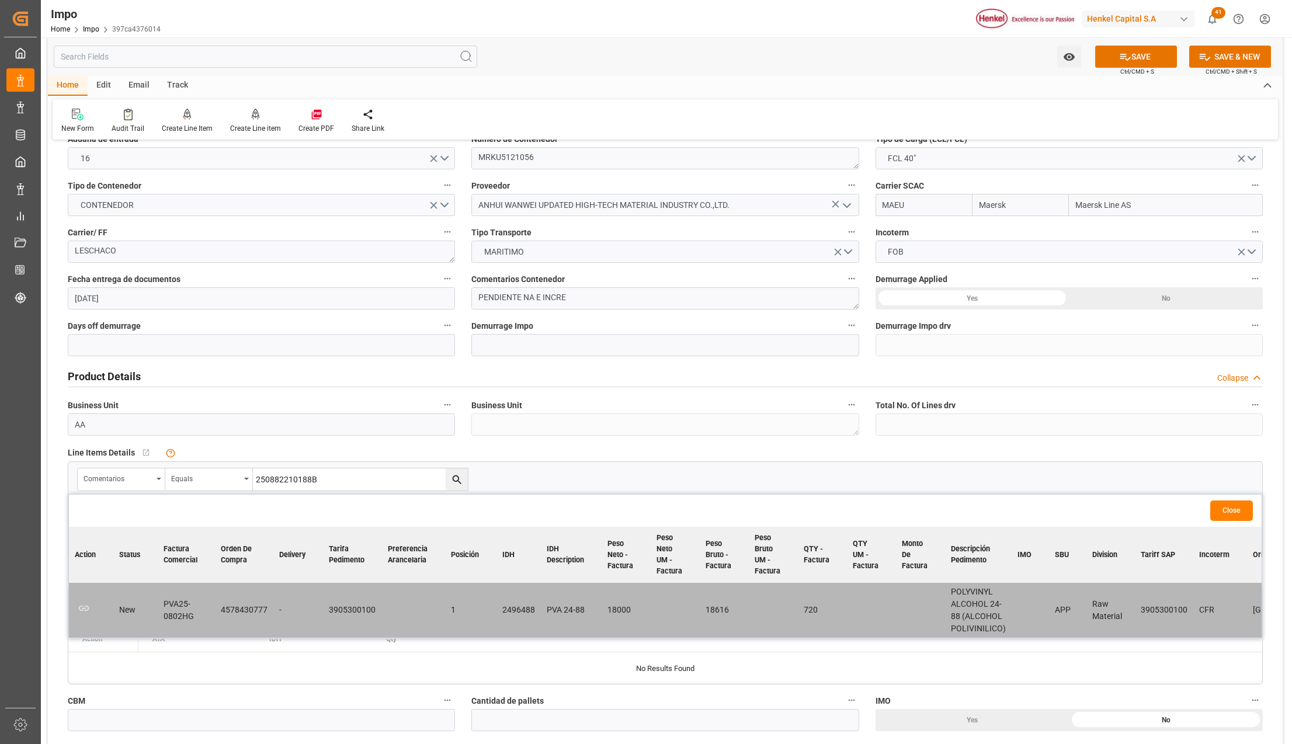
drag, startPoint x: 814, startPoint y: 608, endPoint x: 814, endPoint y: 620, distance: 11.1
click at [814, 608] on td "720" at bounding box center [822, 610] width 49 height 55
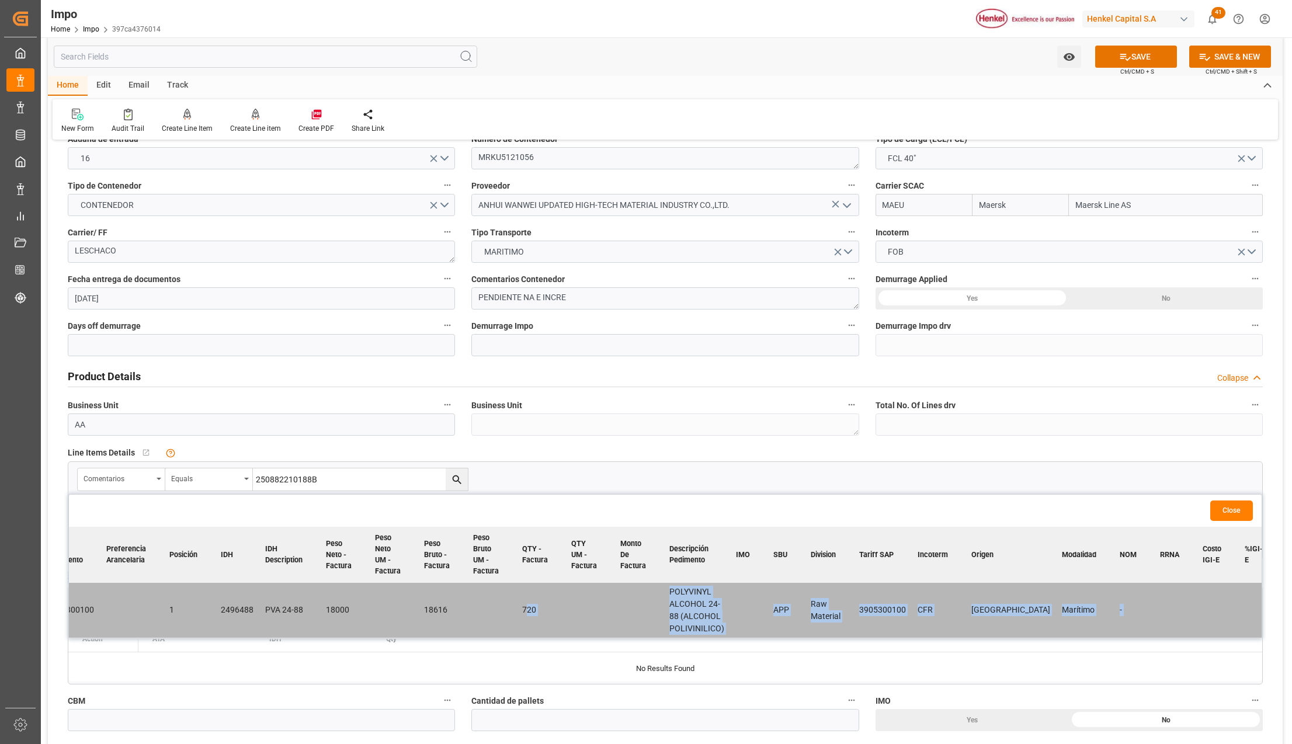
drag, startPoint x: 806, startPoint y: 636, endPoint x: 1262, endPoint y: 641, distance: 455.5
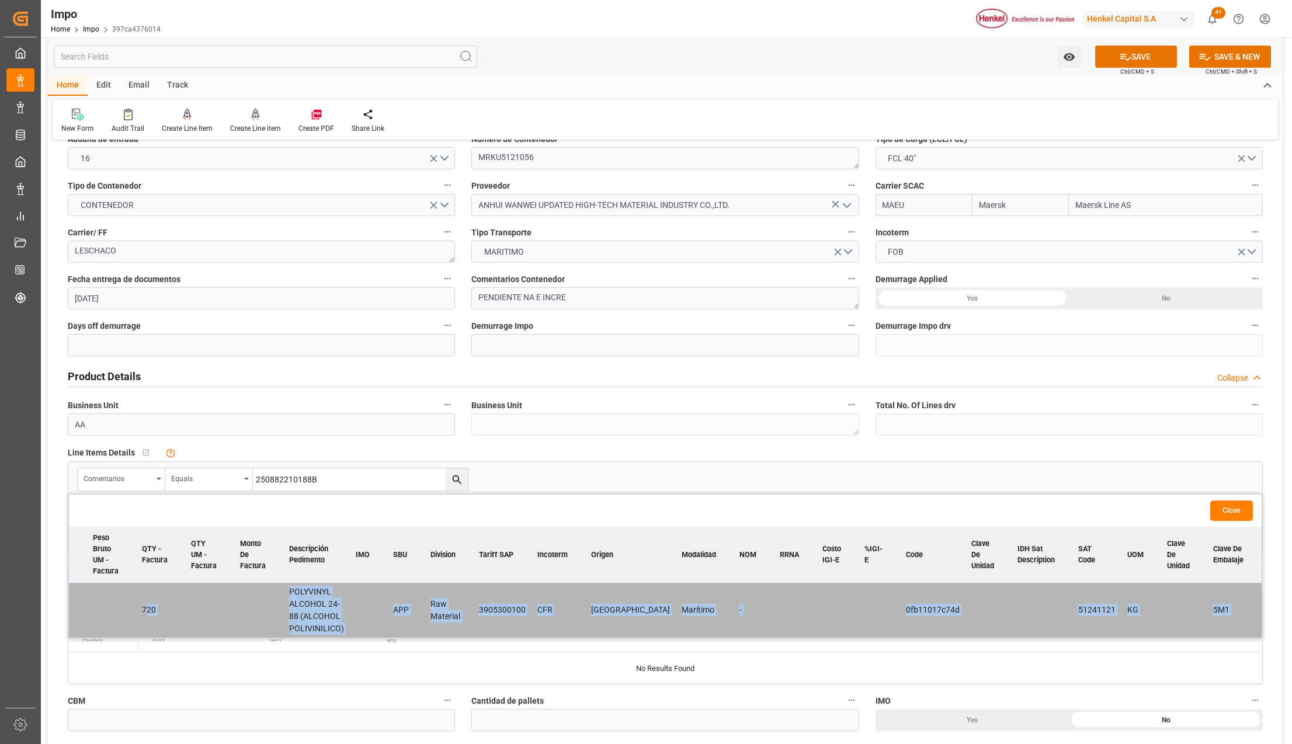
scroll to position [0, 0]
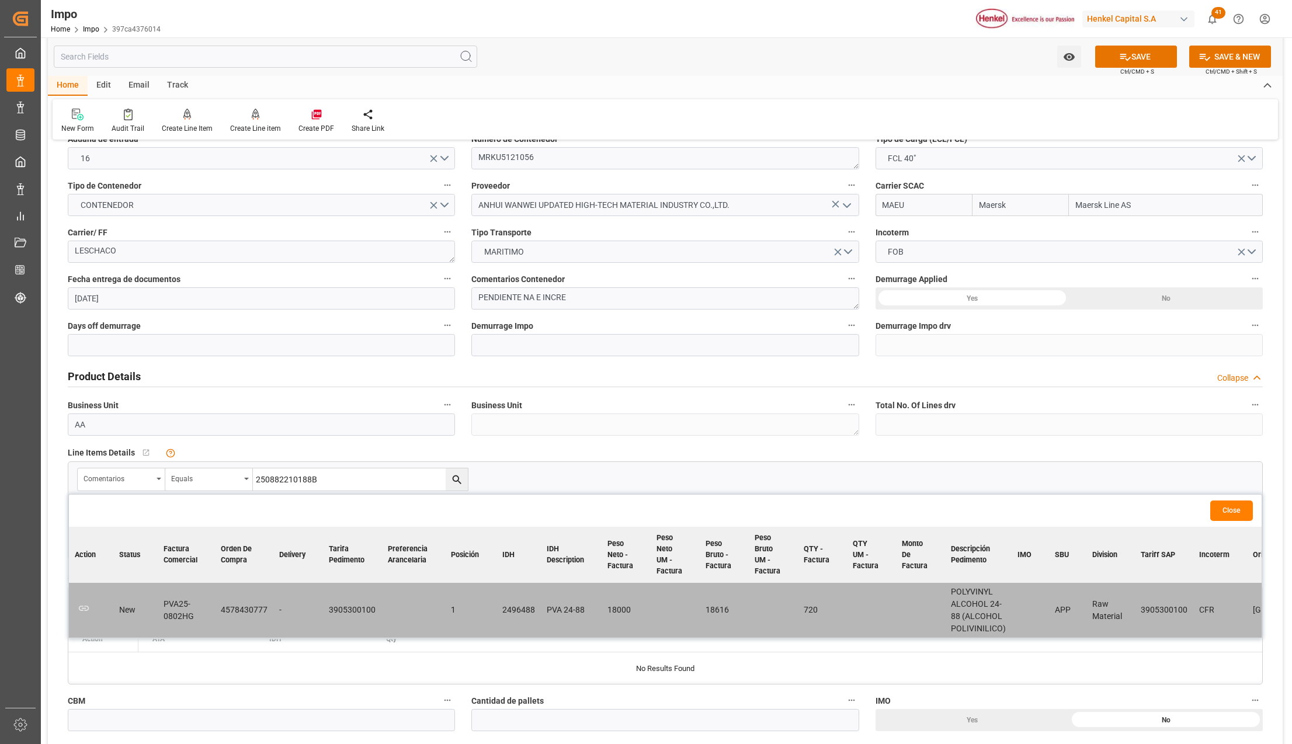
click at [208, 600] on td "PVA25-0802HG" at bounding box center [186, 610] width 57 height 55
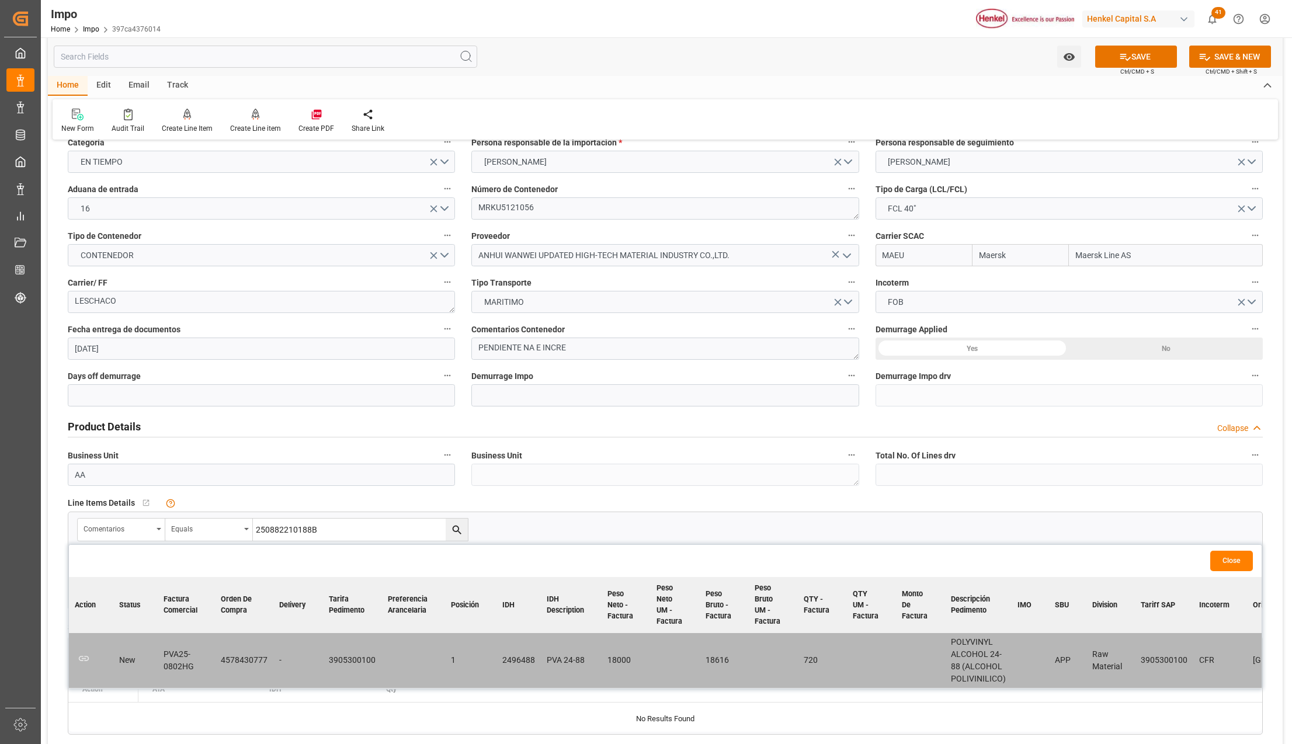
scroll to position [78, 0]
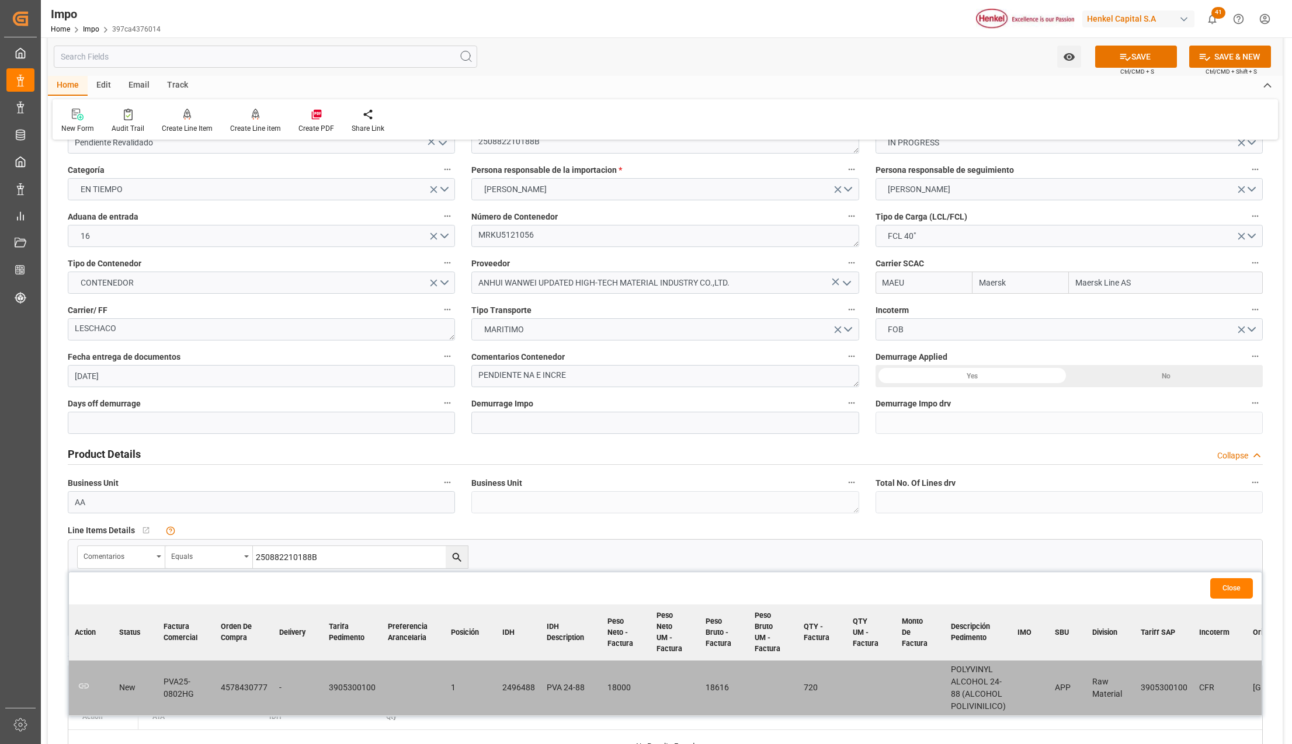
click at [1230, 589] on button "Close" at bounding box center [1231, 588] width 43 height 20
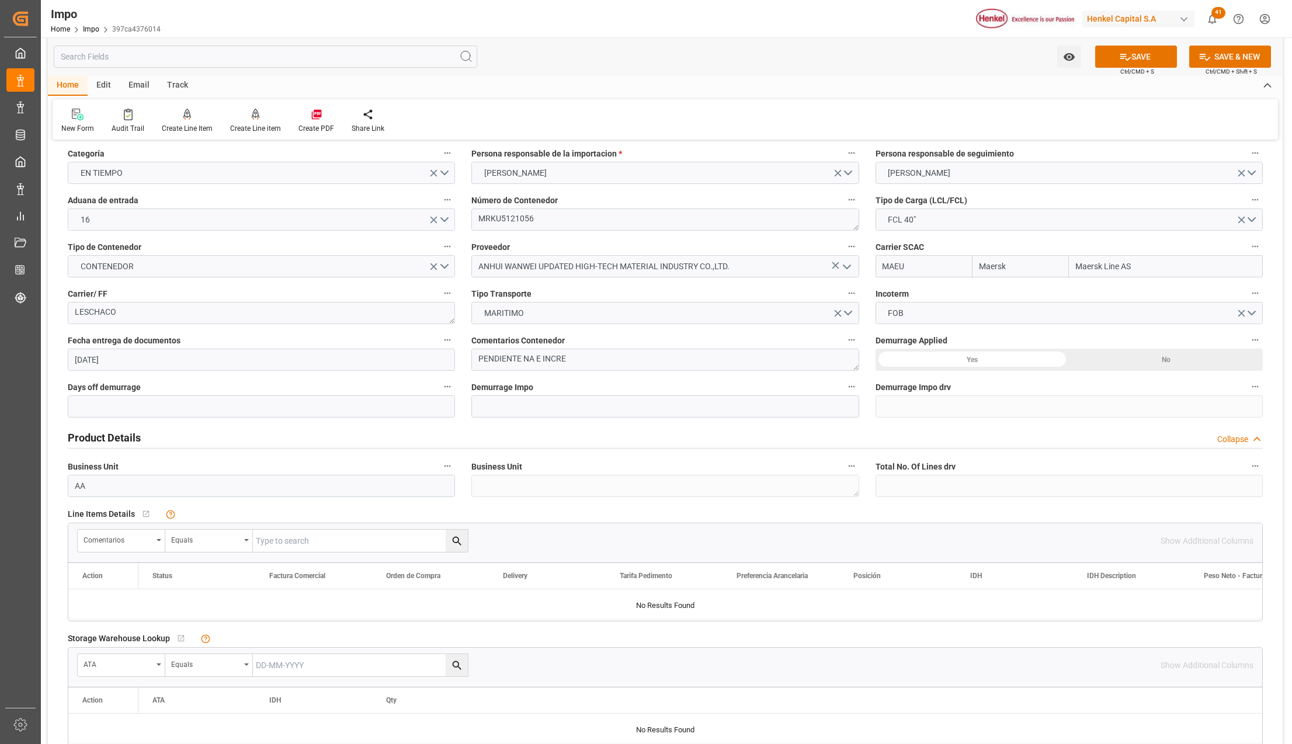
scroll to position [0, 0]
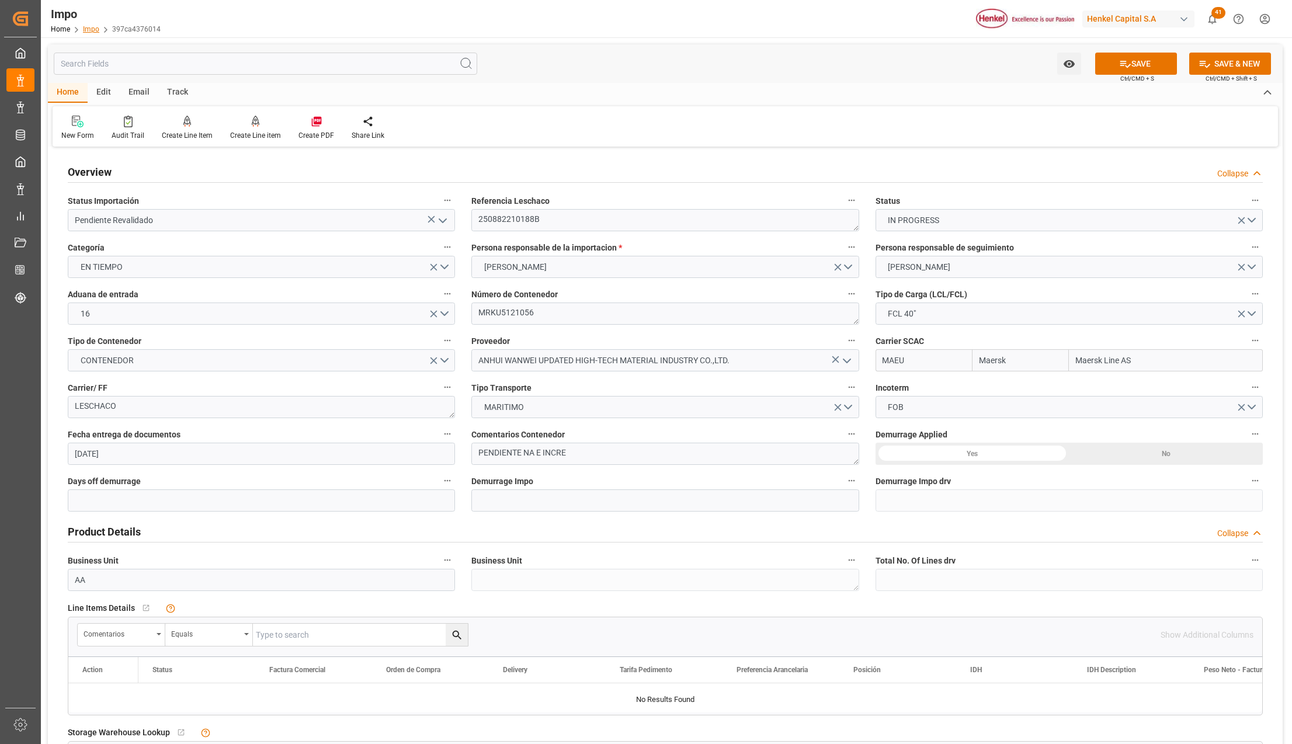
click at [87, 29] on link "Impo" at bounding box center [91, 29] width 16 height 8
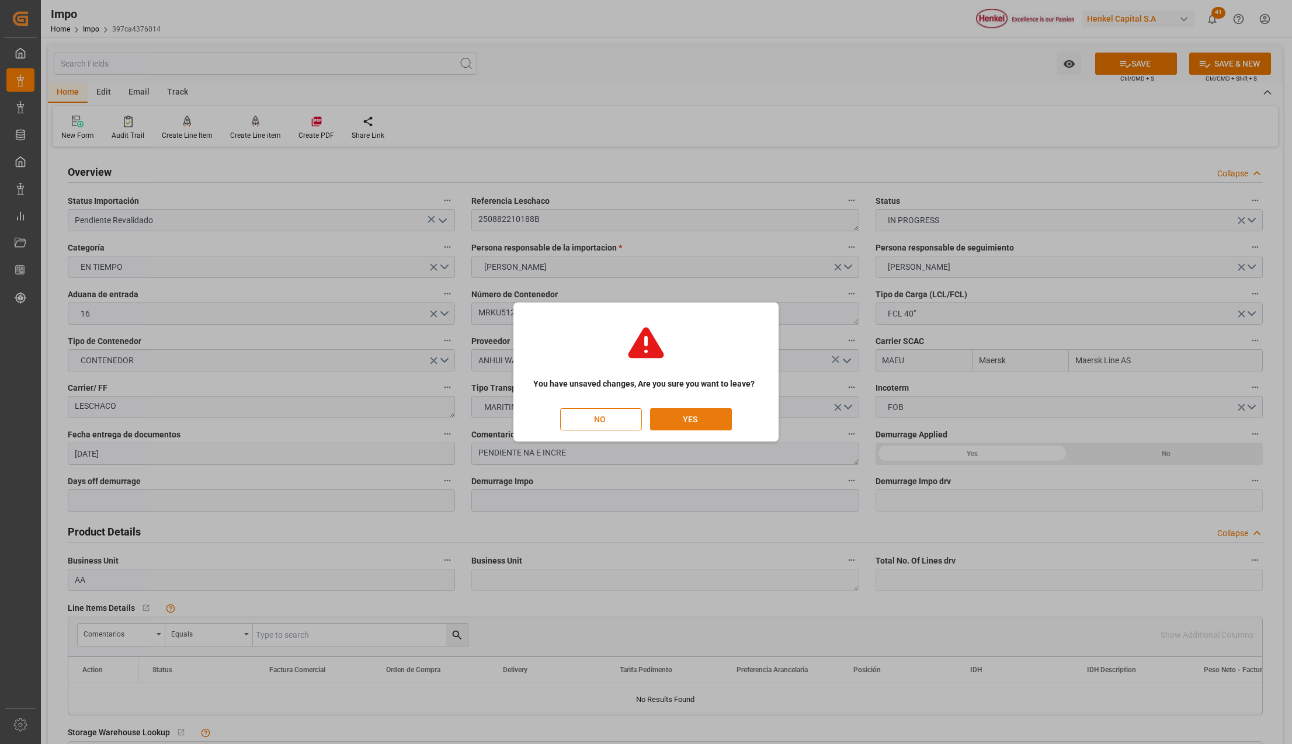
click at [681, 423] on button "YES" at bounding box center [691, 419] width 82 height 22
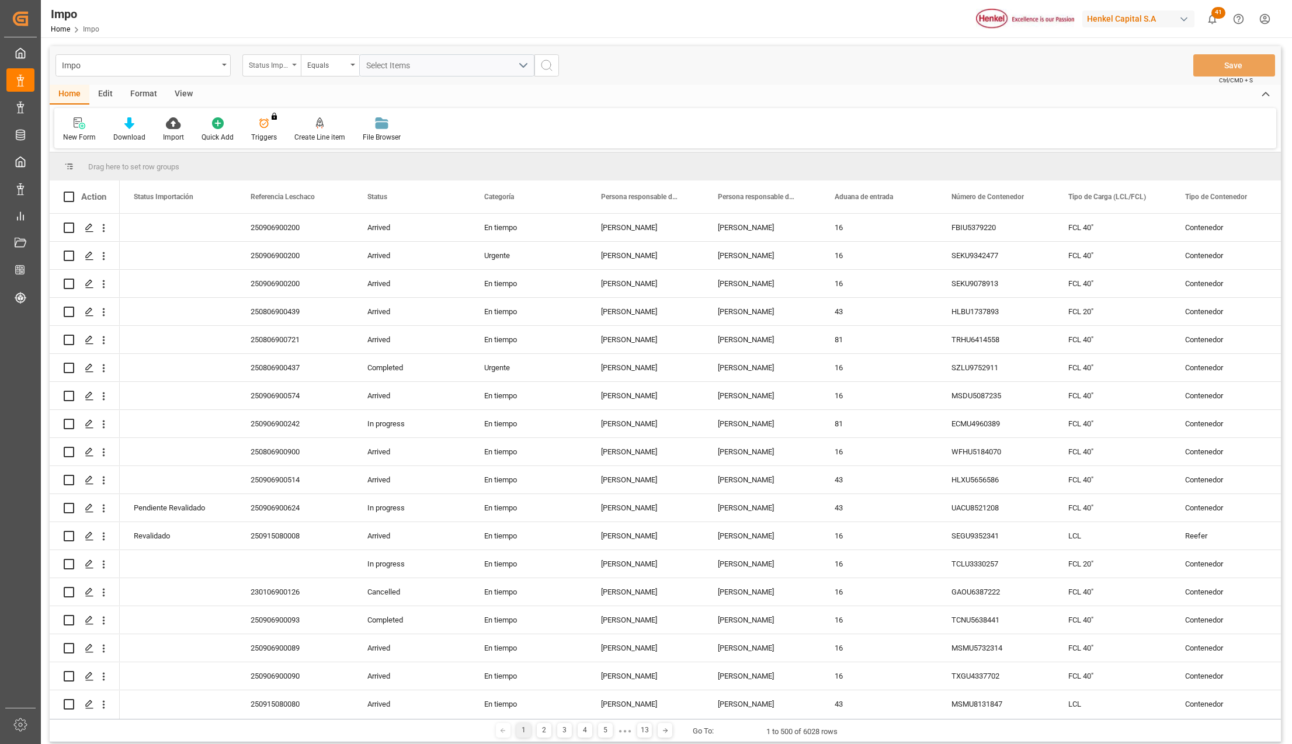
click at [225, 61] on div "Impo" at bounding box center [142, 65] width 175 height 22
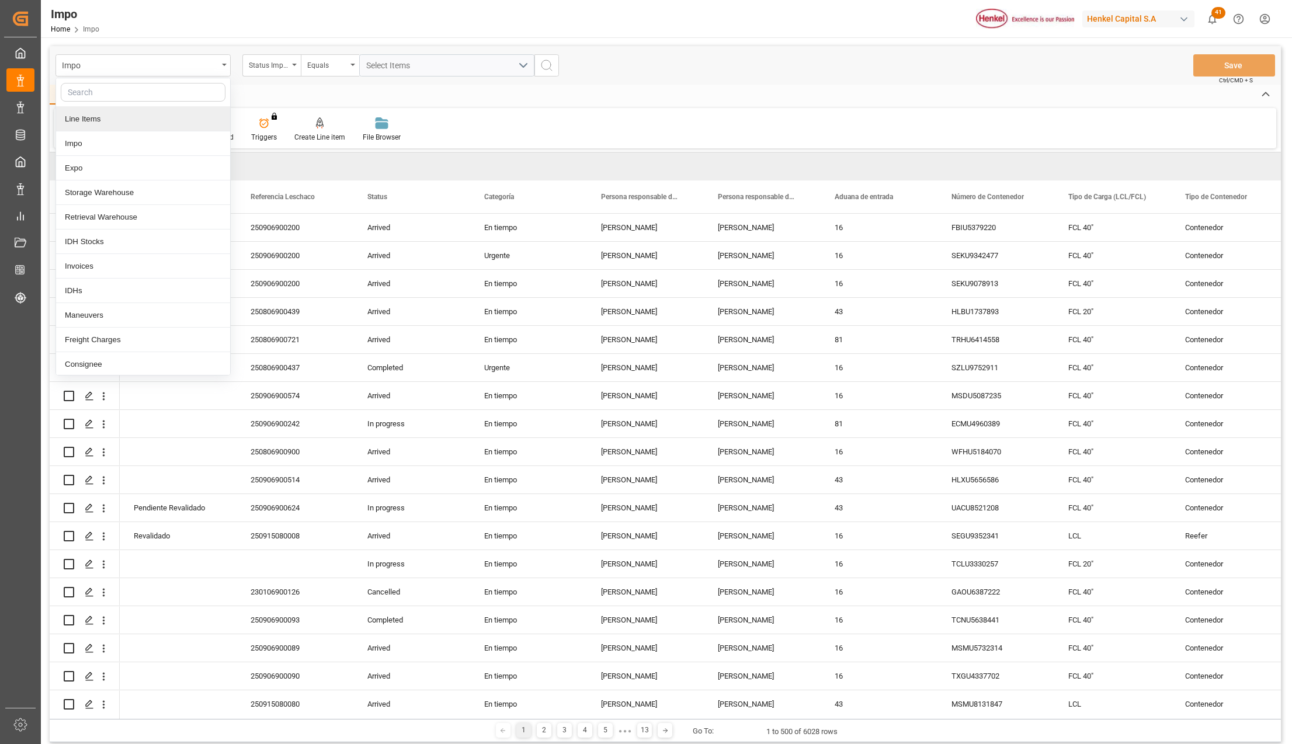
click at [108, 118] on div "Line Items" at bounding box center [143, 119] width 174 height 25
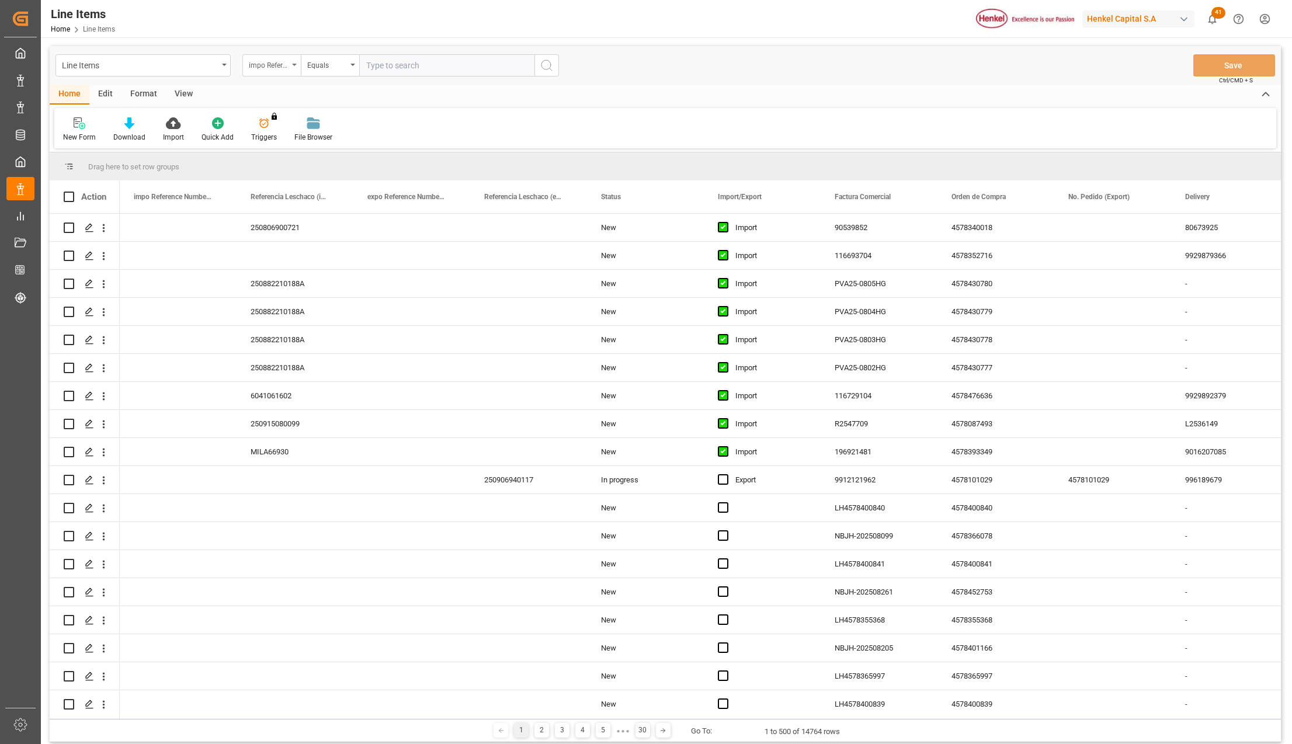
click at [291, 62] on div "impo Reference Number WF" at bounding box center [271, 65] width 58 height 22
click at [281, 87] on input "text" at bounding box center [330, 92] width 165 height 19
type input "COM"
click at [279, 166] on div "Comentarios" at bounding box center [330, 168] width 174 height 25
click at [351, 67] on div "Equals" at bounding box center [330, 65] width 58 height 22
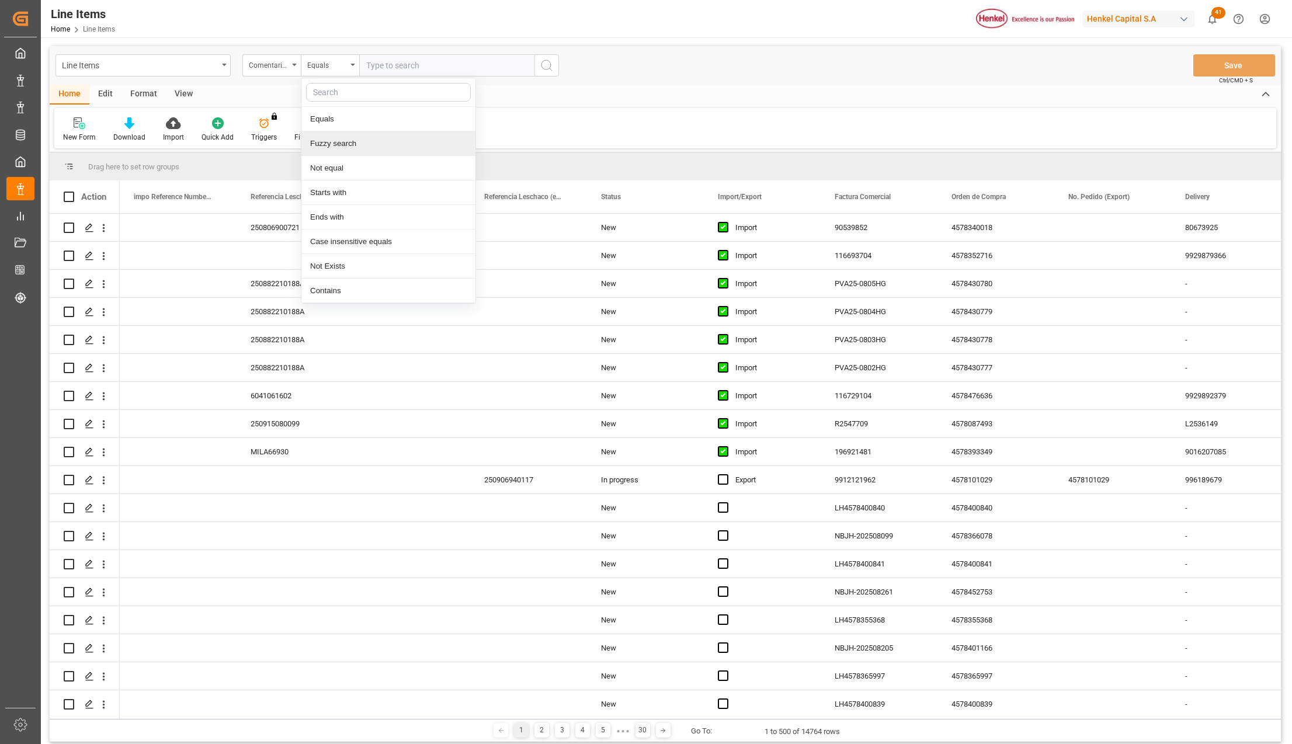
click at [355, 145] on div "Fuzzy search" at bounding box center [388, 143] width 174 height 25
click at [390, 69] on input "text" at bounding box center [446, 65] width 175 height 22
paste input "250882210188"
type input "250882210188"
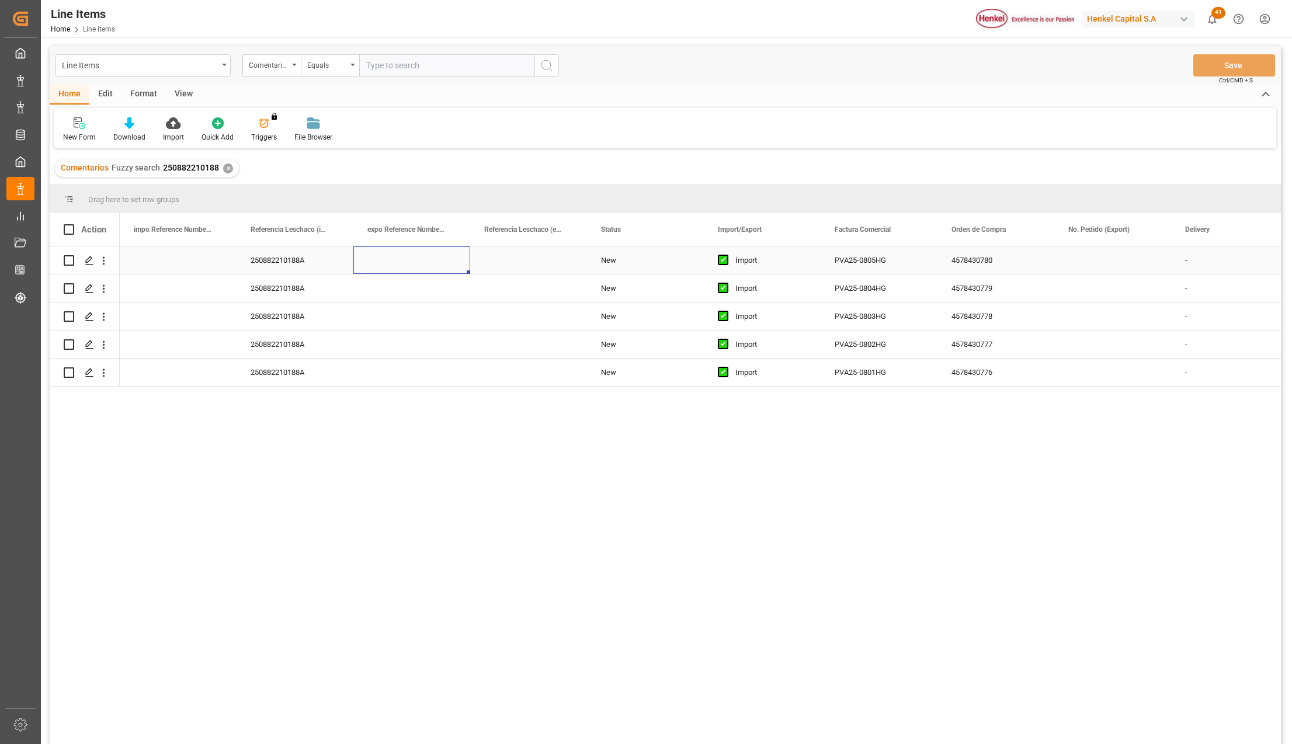
click at [367, 250] on div "Press SPACE to select this row." at bounding box center [411, 259] width 117 height 27
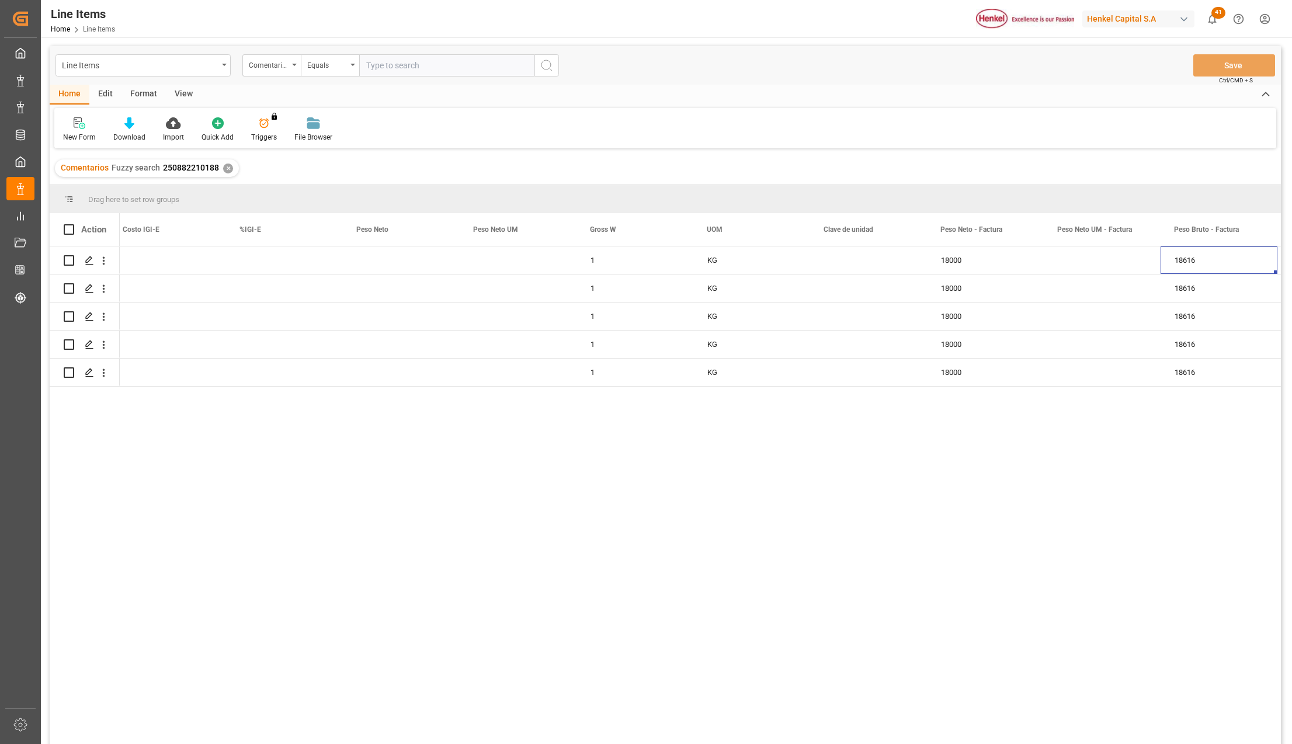
scroll to position [0, 3748]
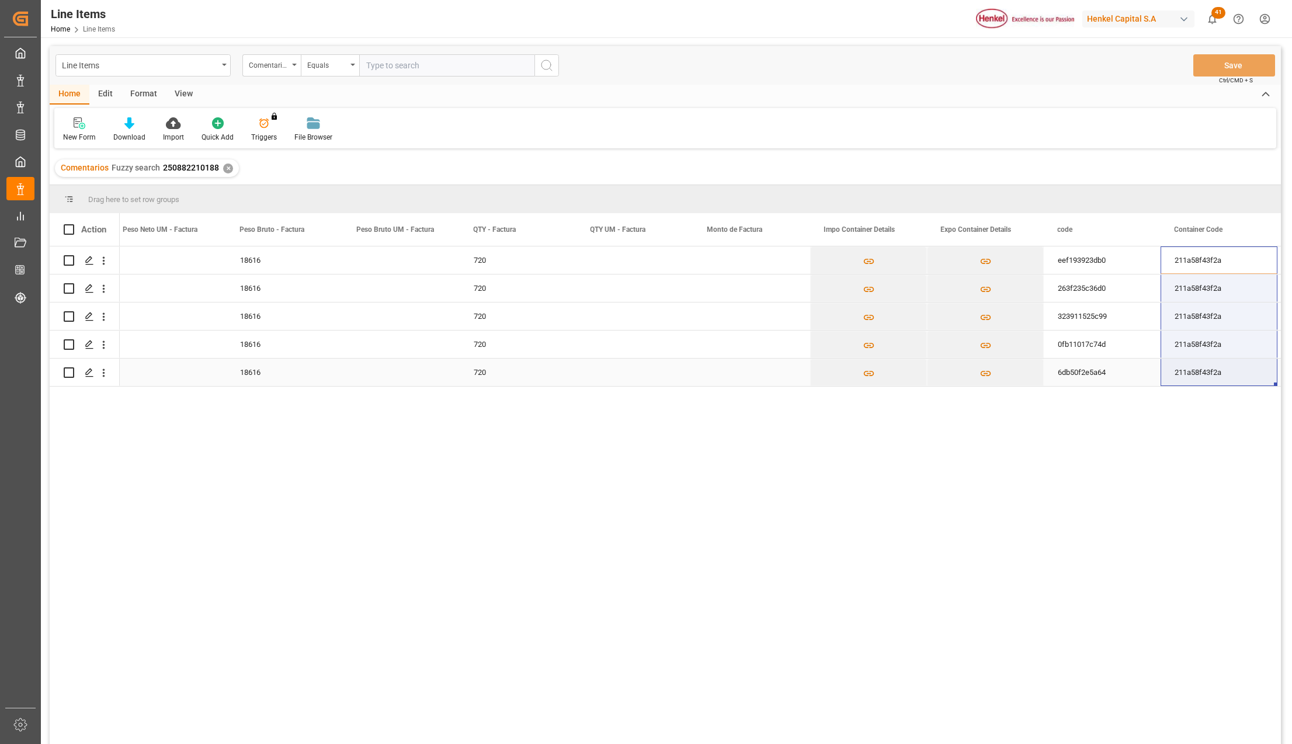
drag, startPoint x: 1205, startPoint y: 255, endPoint x: 1224, endPoint y: 363, distance: 110.3
drag, startPoint x: 1180, startPoint y: 352, endPoint x: 1227, endPoint y: 374, distance: 52.5
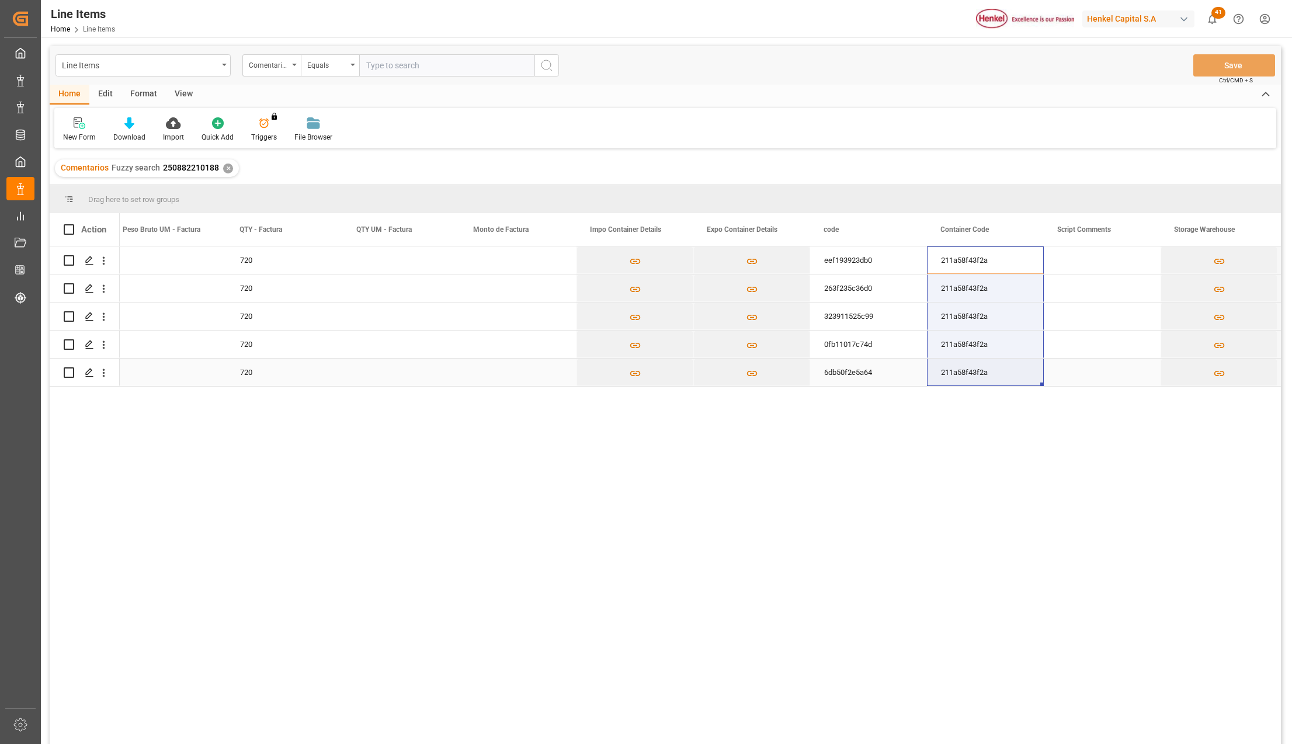
drag, startPoint x: 979, startPoint y: 311, endPoint x: 1014, endPoint y: 358, distance: 58.9
click at [988, 257] on div "211a58f43f2a" at bounding box center [985, 259] width 117 height 27
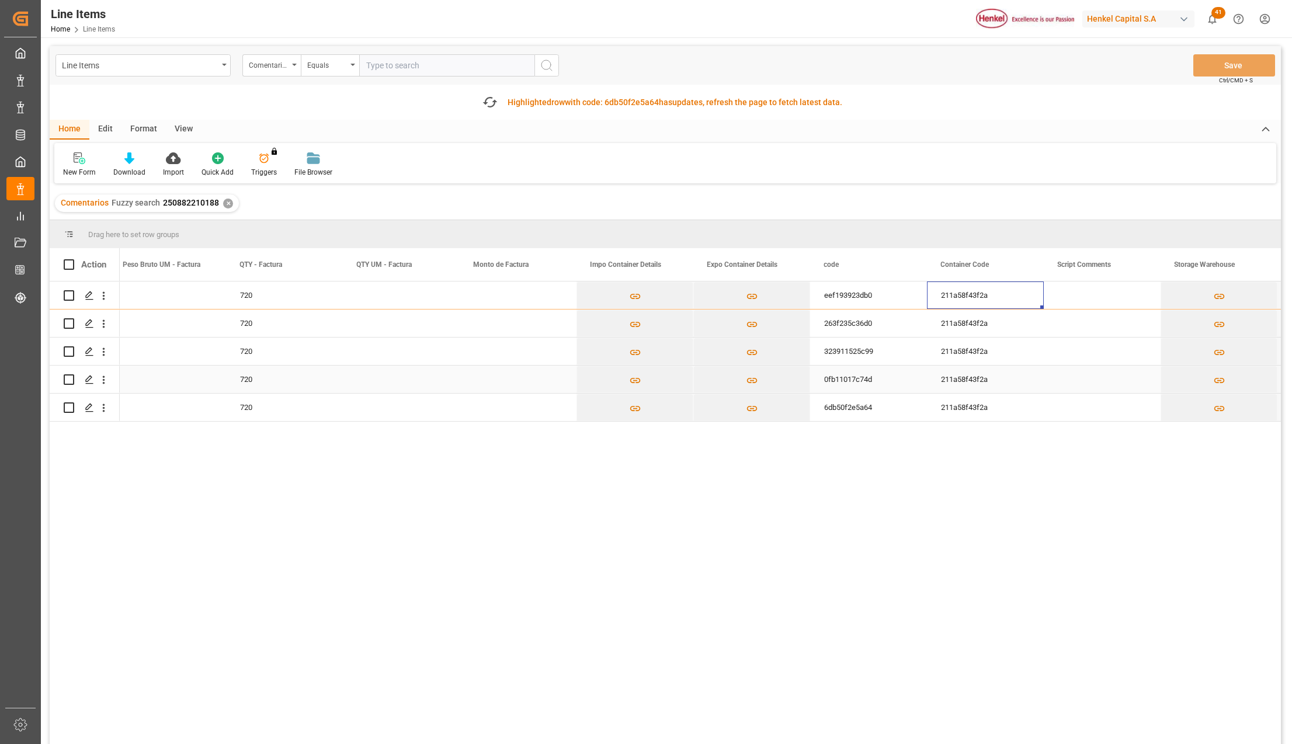
drag, startPoint x: 364, startPoint y: 377, endPoint x: 374, endPoint y: 366, distance: 15.0
click at [364, 377] on div "Press SPACE to select this row." at bounding box center [401, 379] width 117 height 27
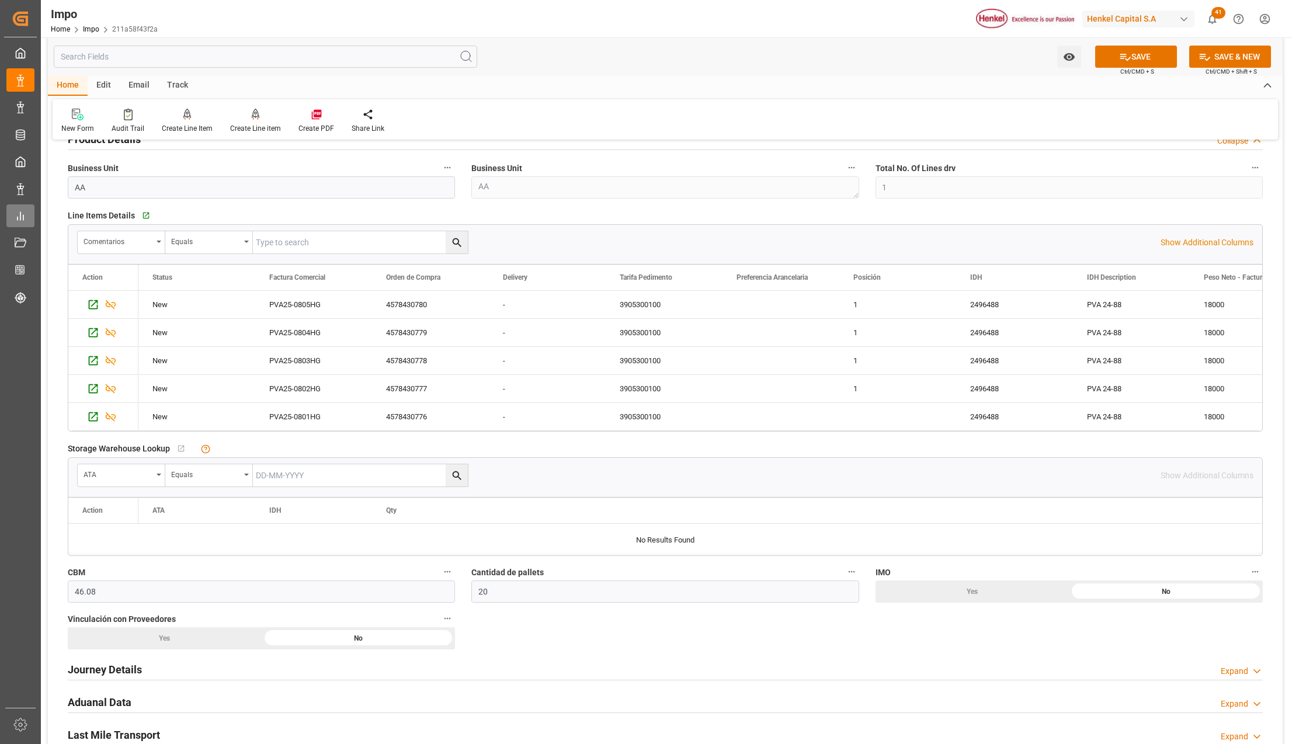
scroll to position [374, 0]
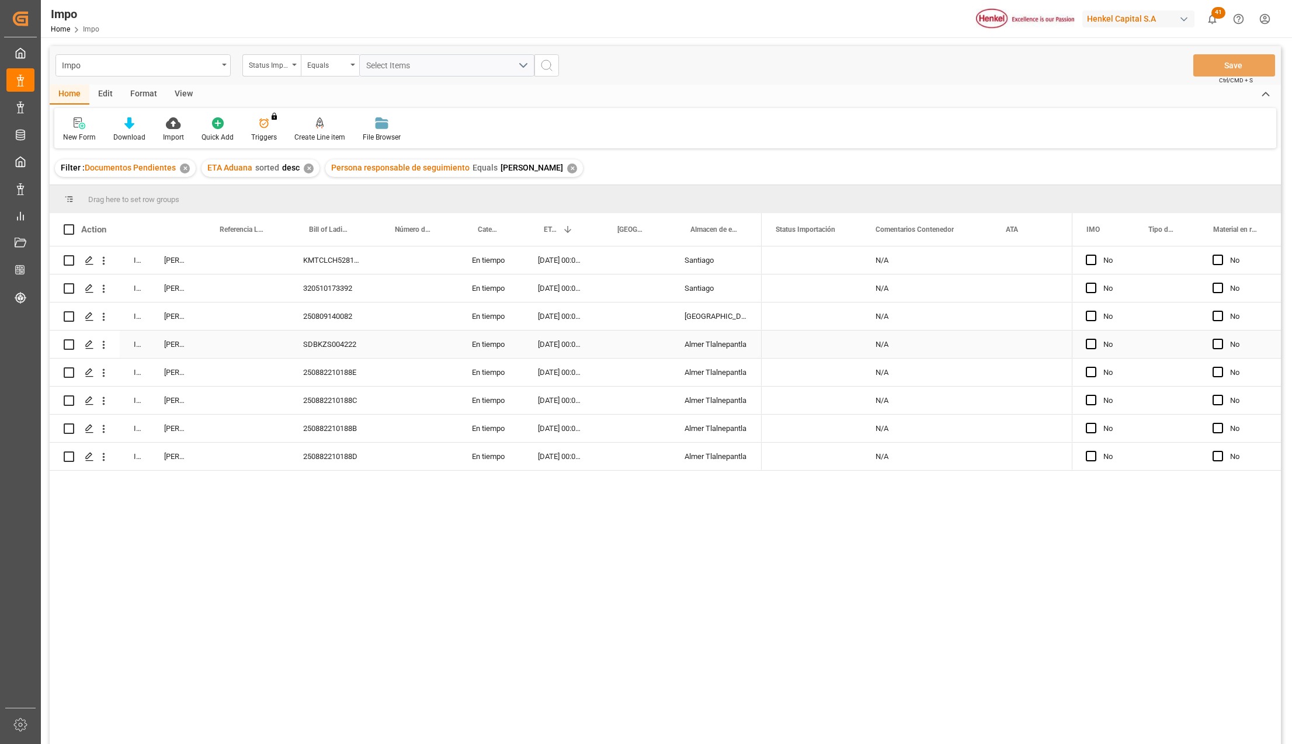
click at [664, 349] on div "Press SPACE to select this row." at bounding box center [633, 343] width 73 height 27
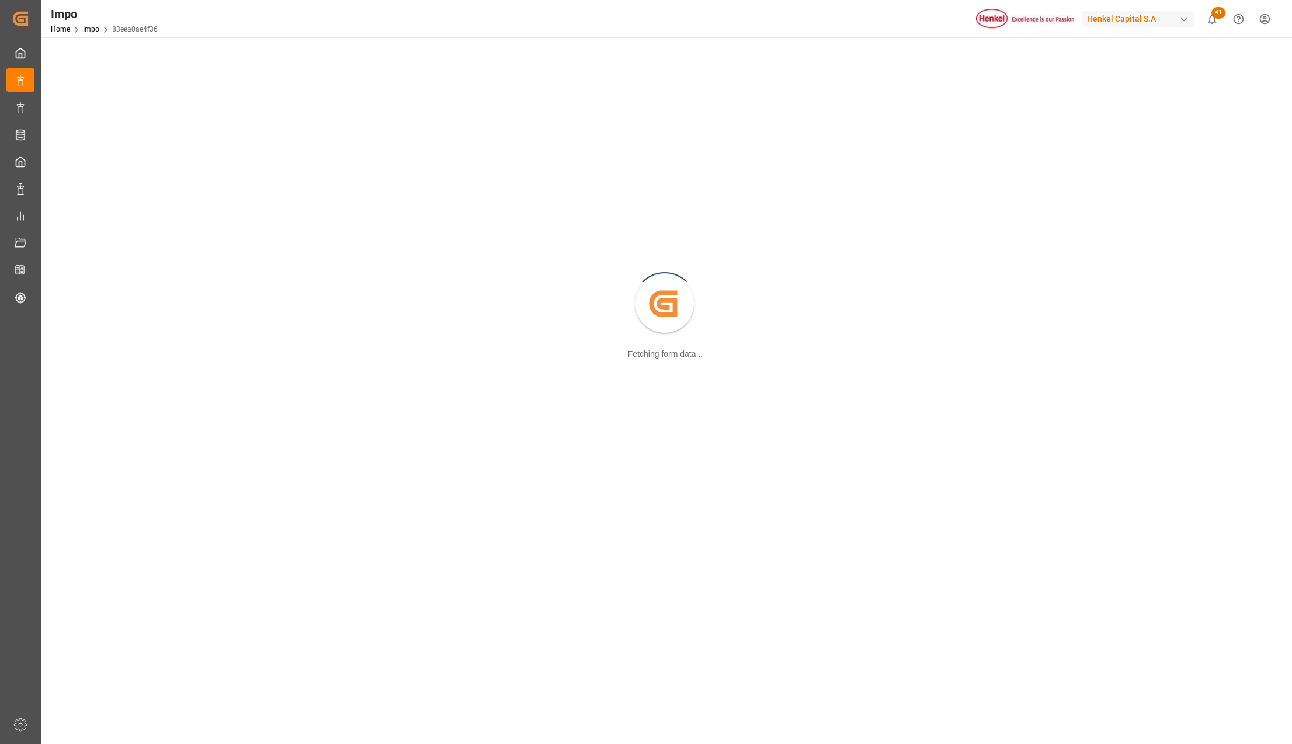
scroll to position [78, 0]
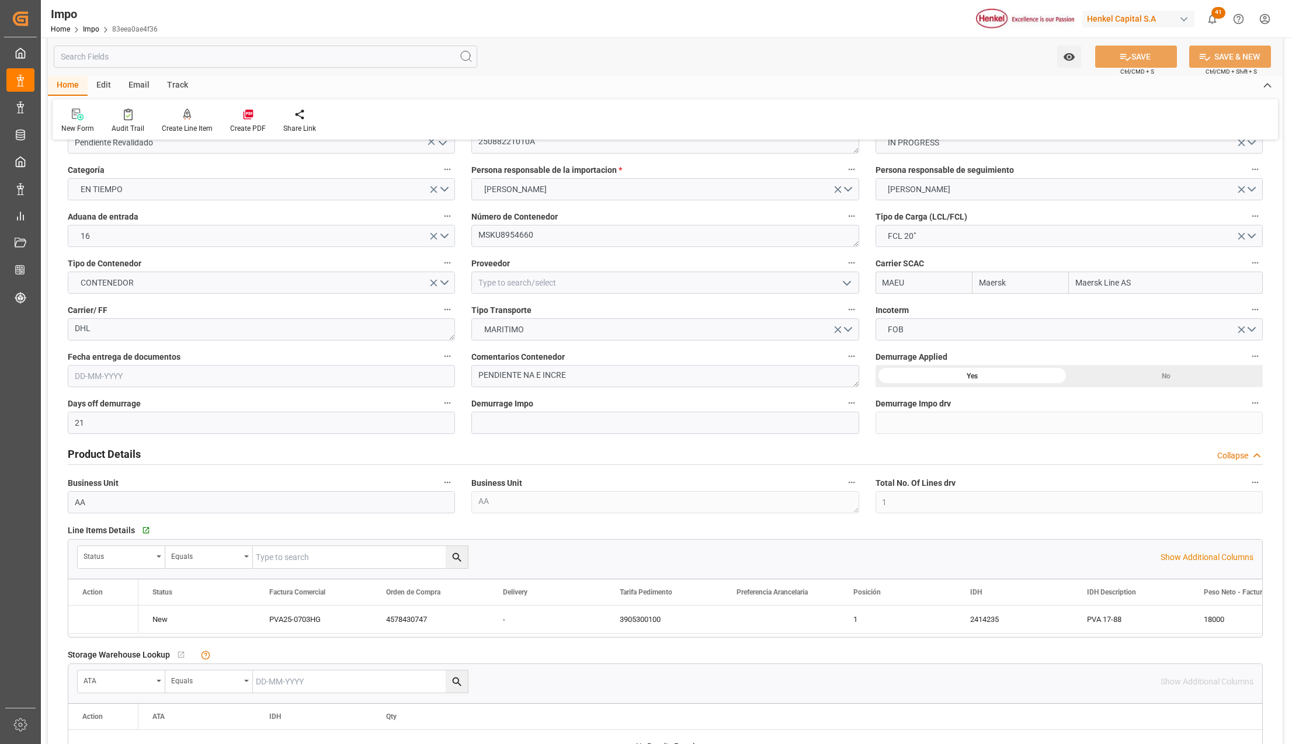
type input "Maersk"
type input "Maersk Line AS"
type input "21"
type input "1"
type input "92.16"
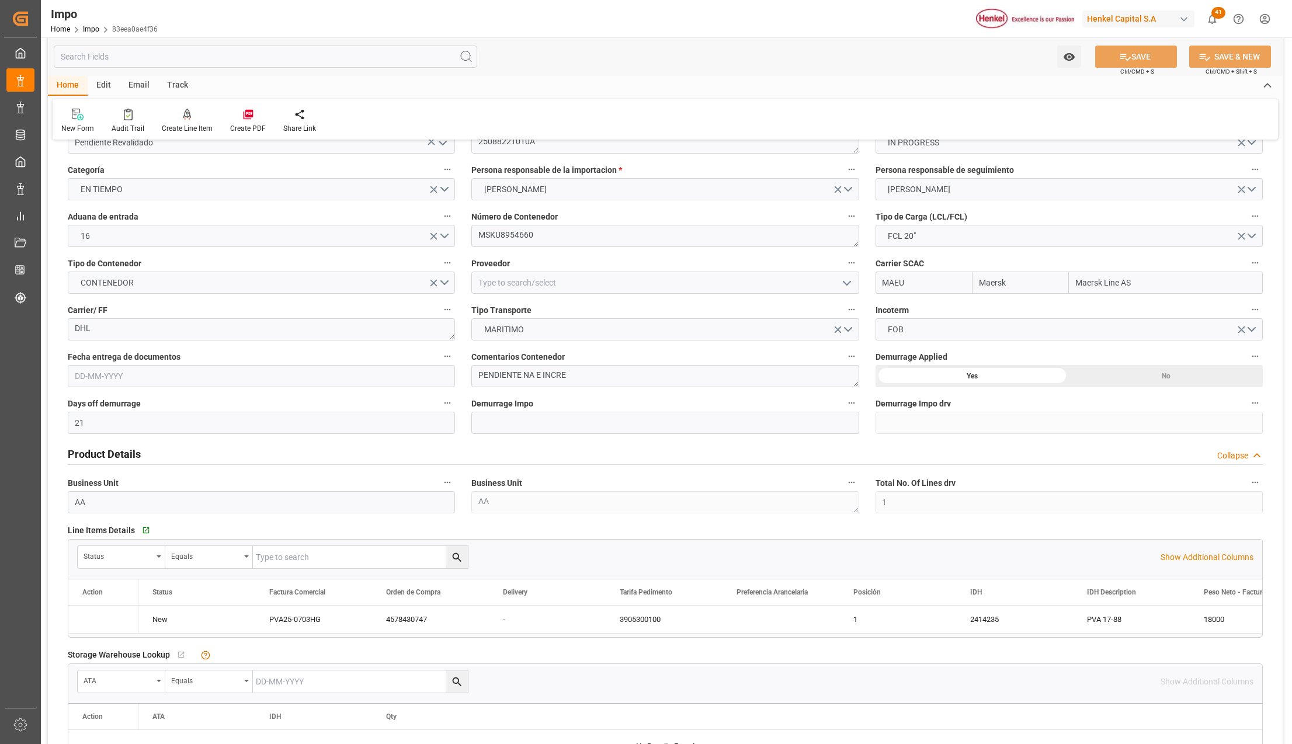
type input "20"
type input "[DATE]"
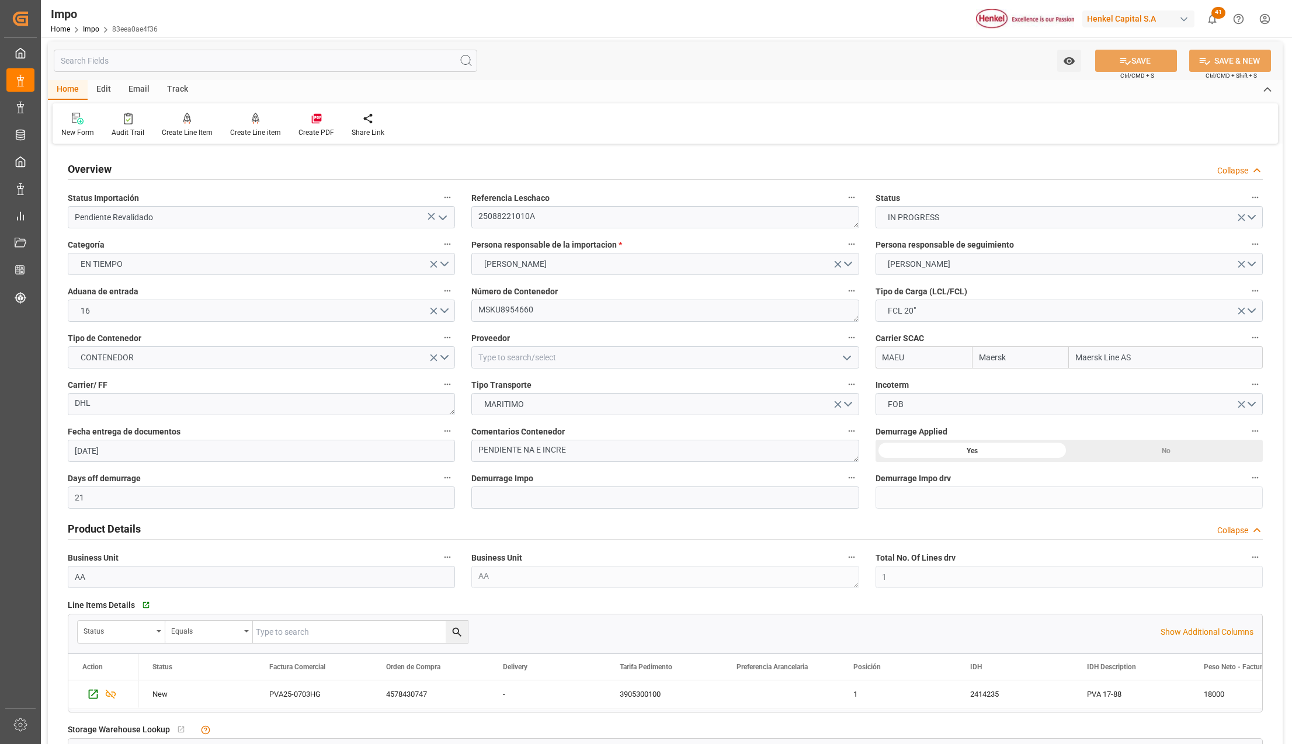
scroll to position [0, 0]
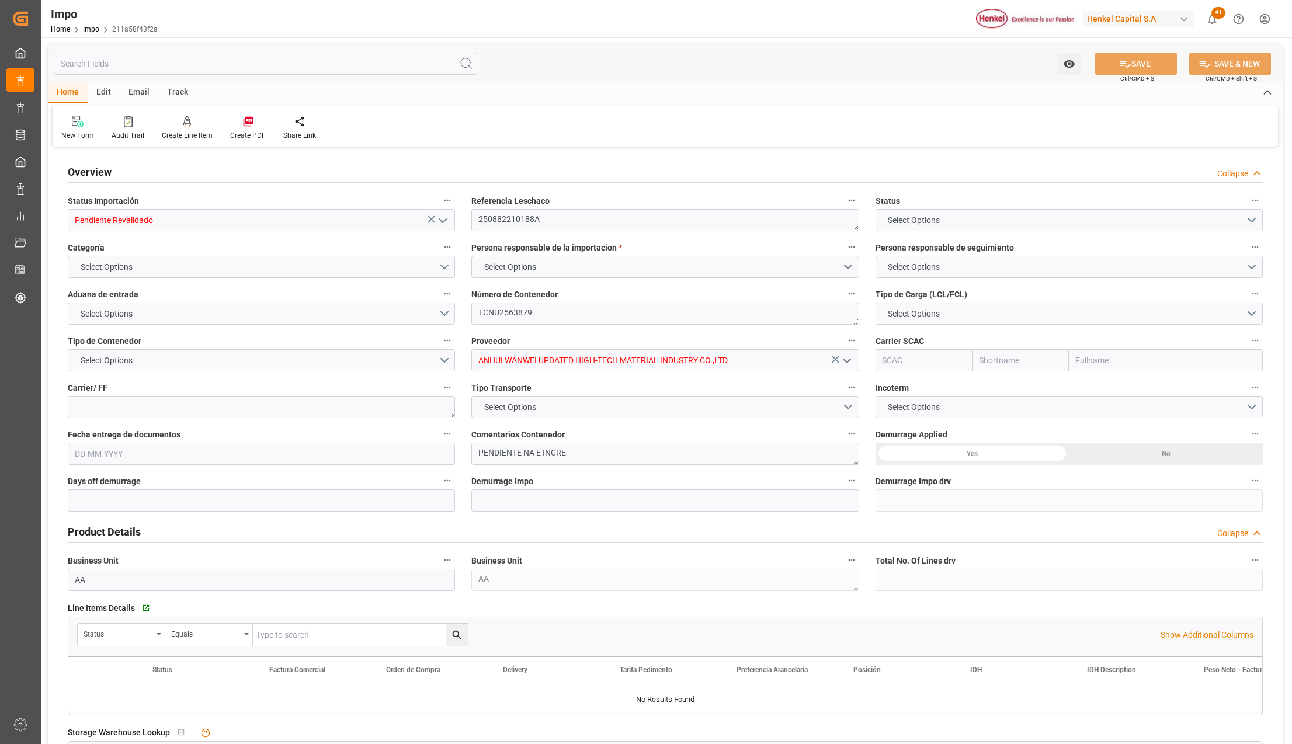
type input "21"
type input "5"
type input "46.08"
type input "20"
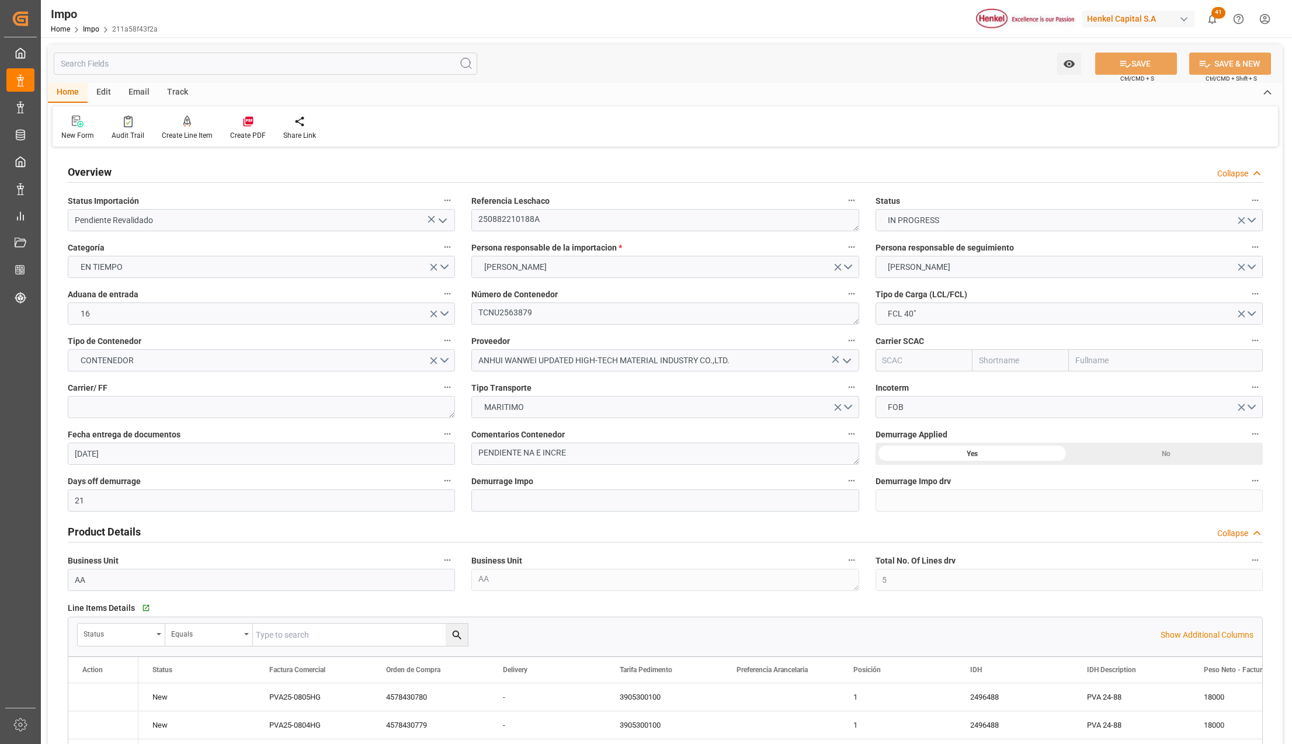
type input "[DATE]"
click at [562, 222] on textarea "250882210188A" at bounding box center [664, 220] width 387 height 22
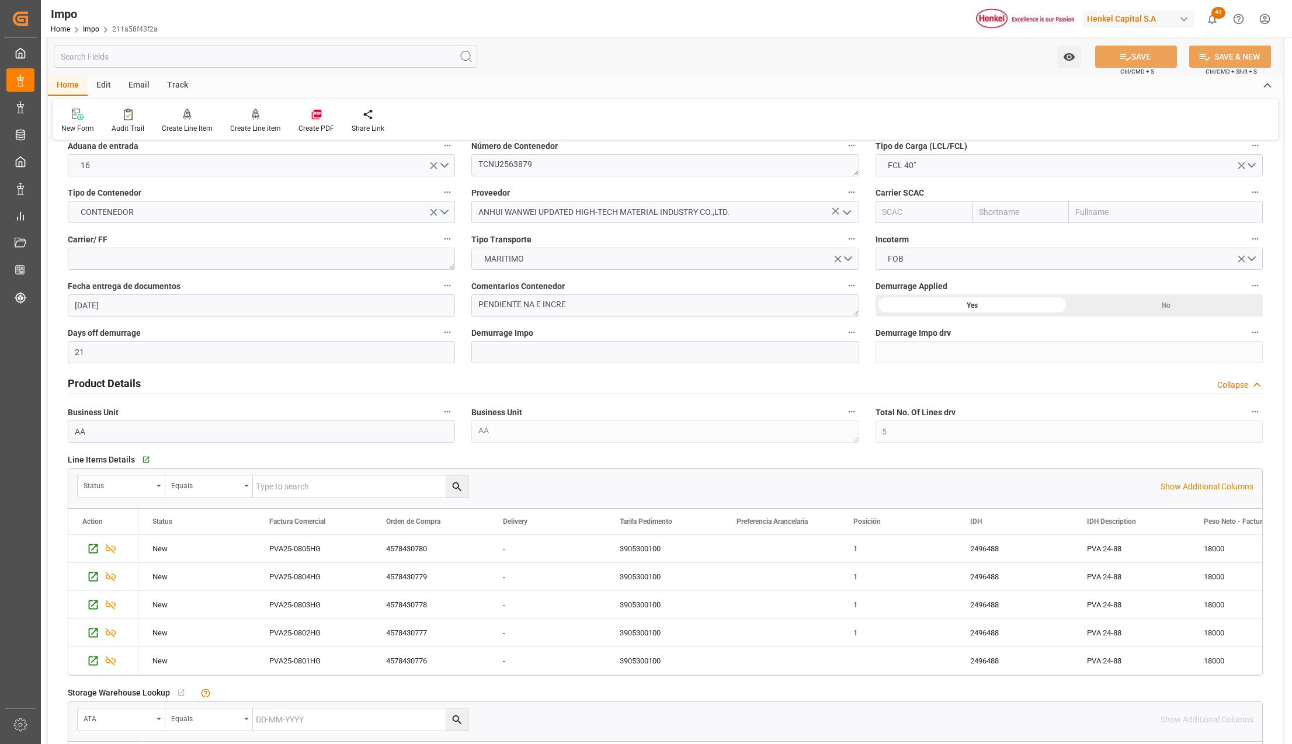
scroll to position [311, 0]
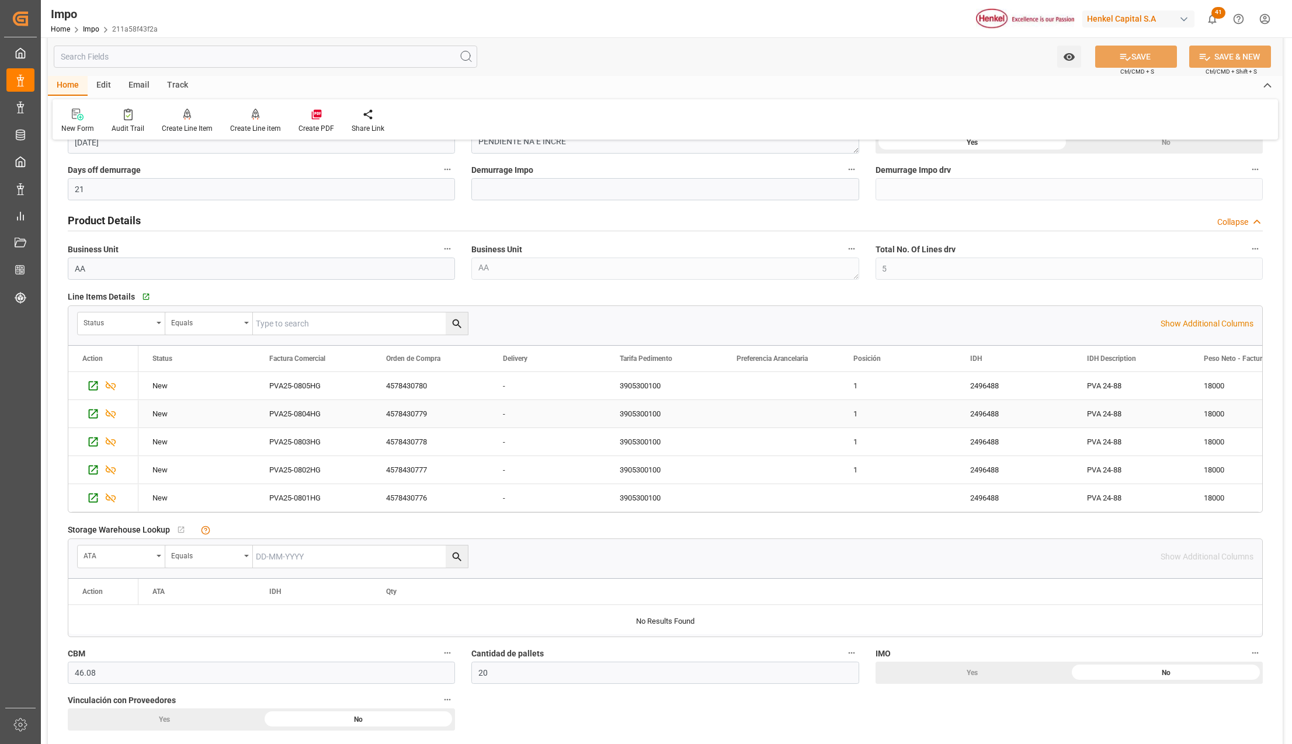
click at [368, 422] on div "PVA25-0804HG" at bounding box center [313, 413] width 117 height 27
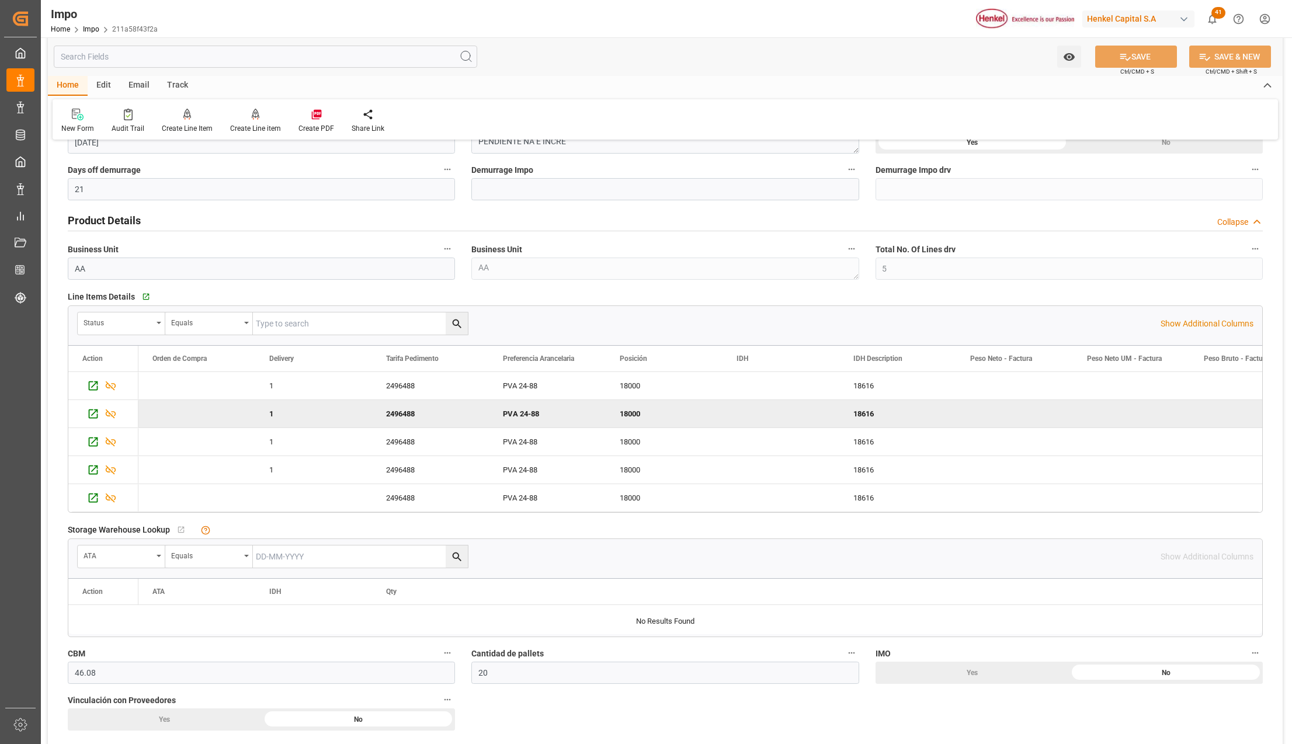
scroll to position [0, 0]
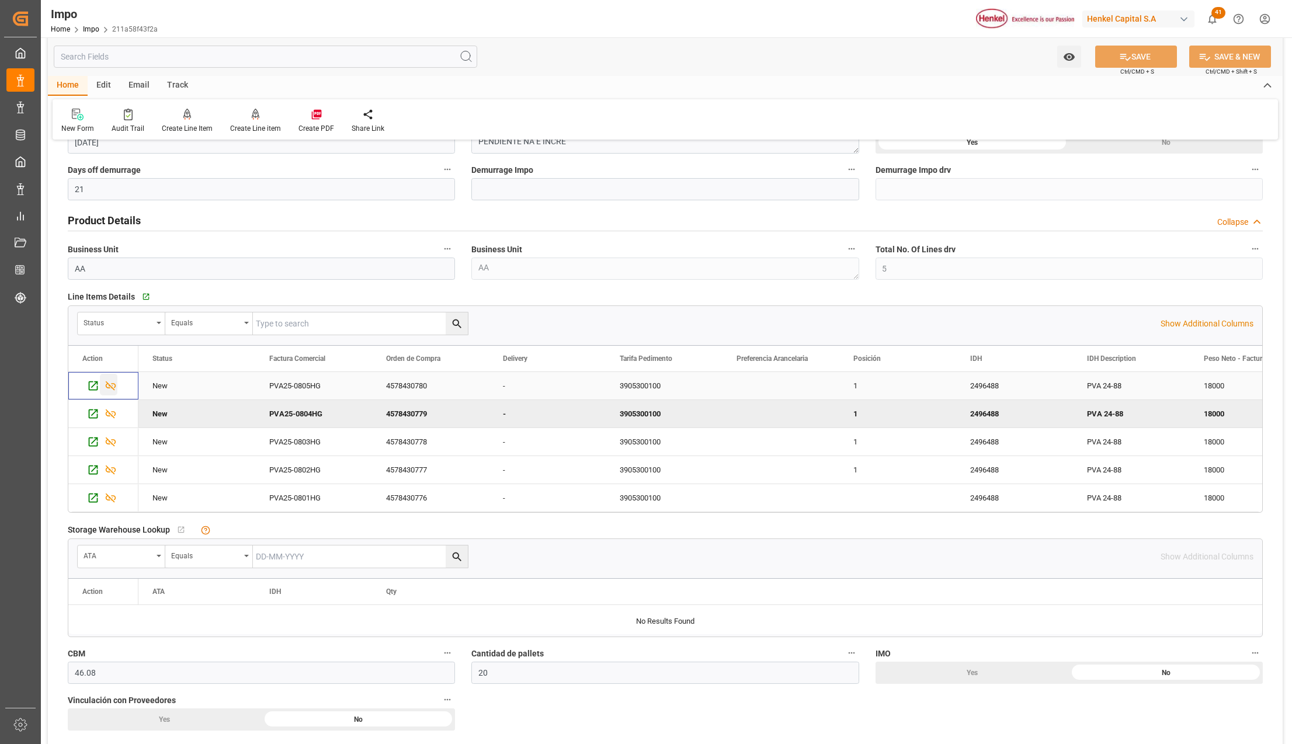
click at [113, 388] on icon "Press SPACE to select this row." at bounding box center [111, 386] width 12 height 12
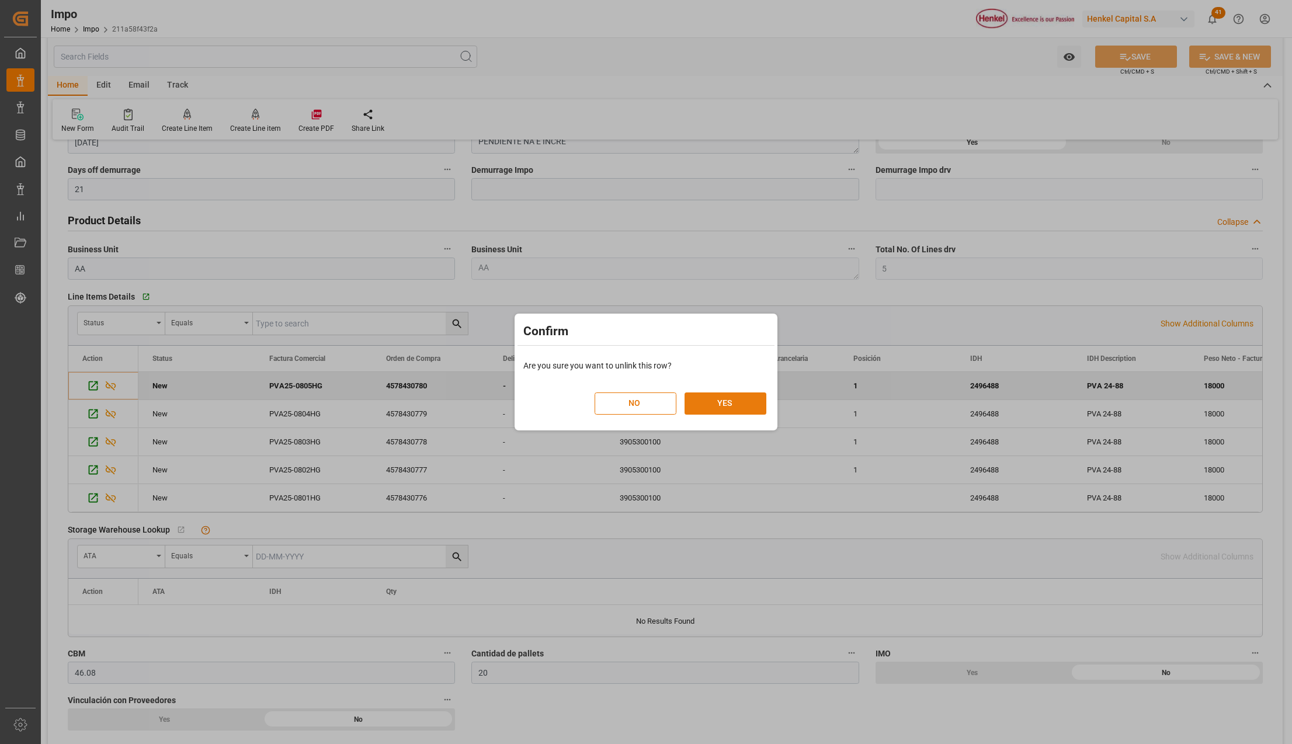
click at [715, 407] on button "YES" at bounding box center [725, 403] width 82 height 22
click at [702, 396] on button "YES" at bounding box center [725, 403] width 82 height 22
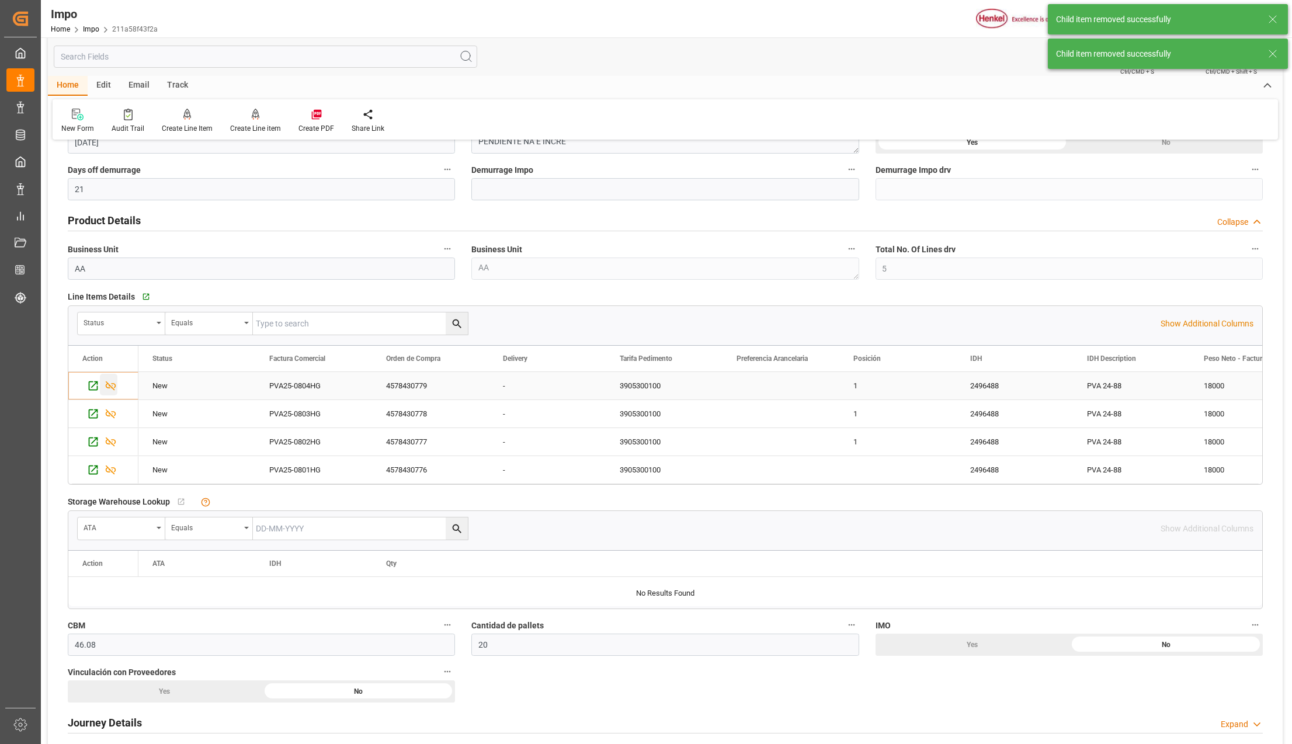
click at [113, 388] on icon "Press SPACE to select this row." at bounding box center [111, 386] width 12 height 12
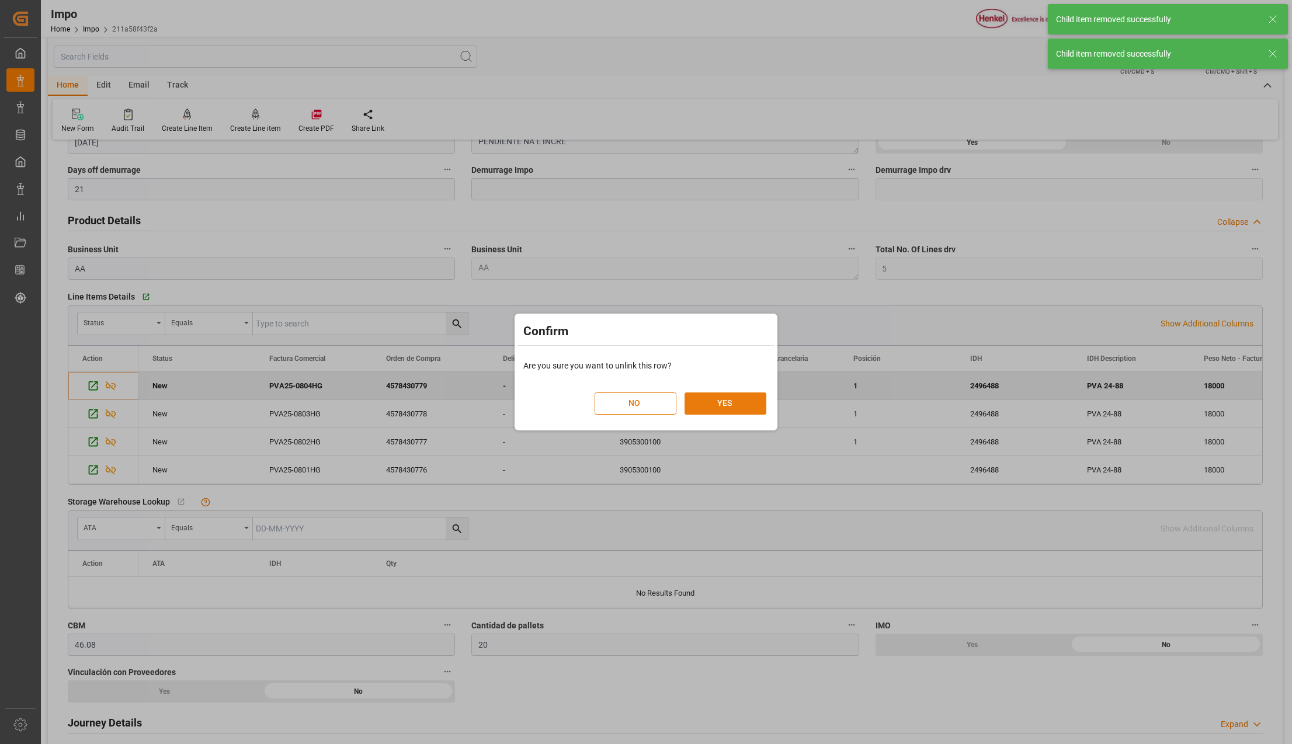
click at [708, 404] on button "YES" at bounding box center [725, 403] width 82 height 22
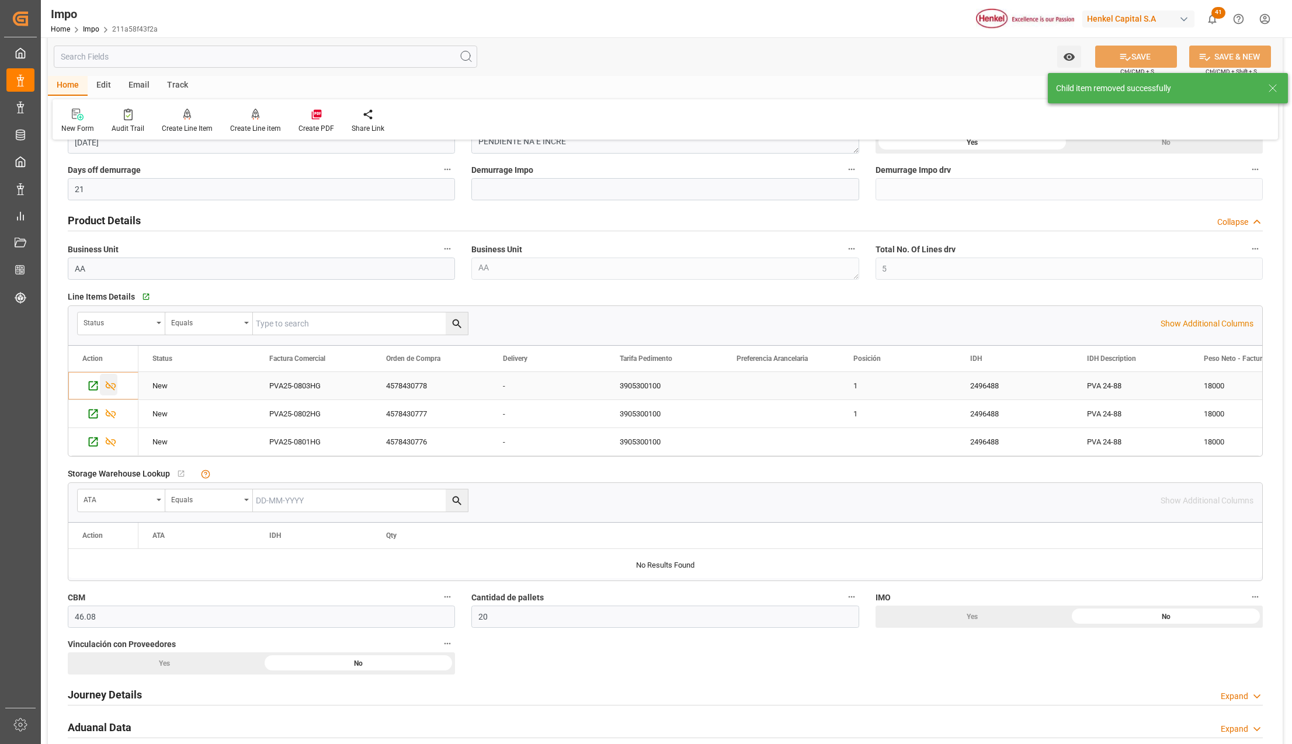
click at [113, 388] on icon "Press SPACE to select this row." at bounding box center [111, 386] width 12 height 12
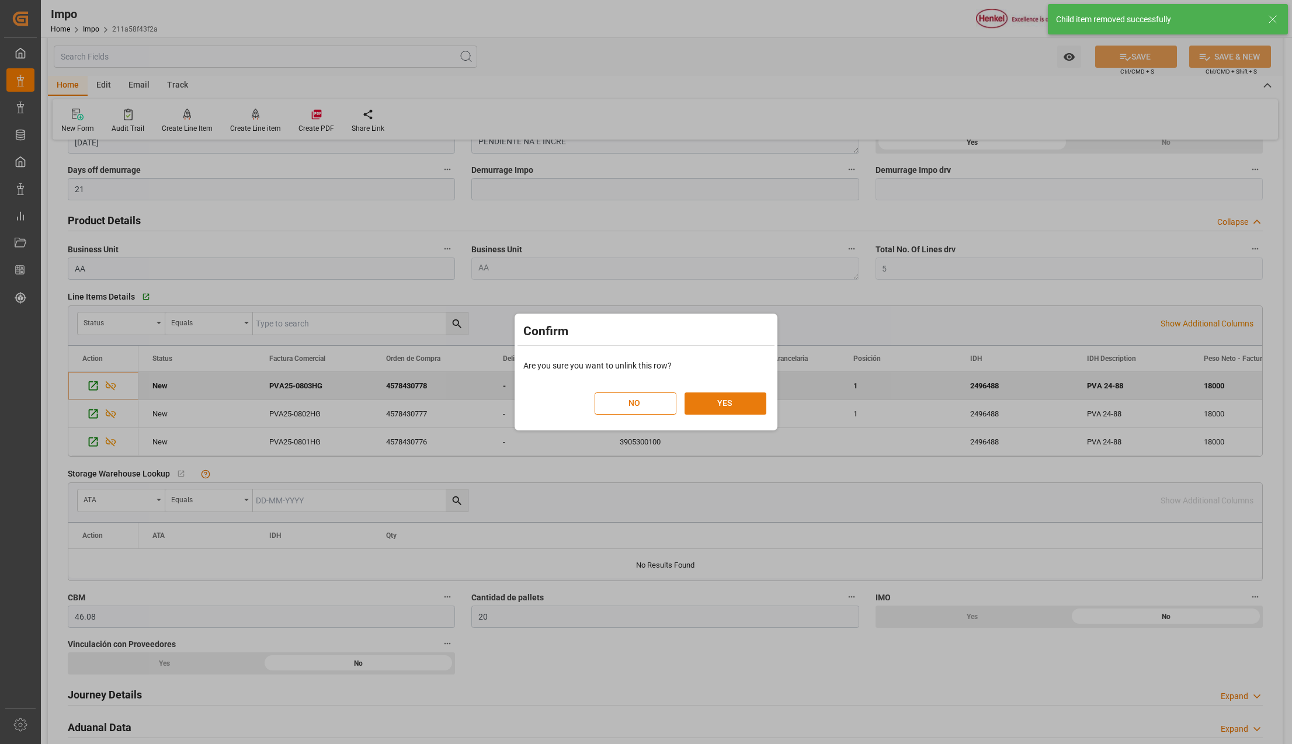
click at [713, 402] on button "YES" at bounding box center [725, 403] width 82 height 22
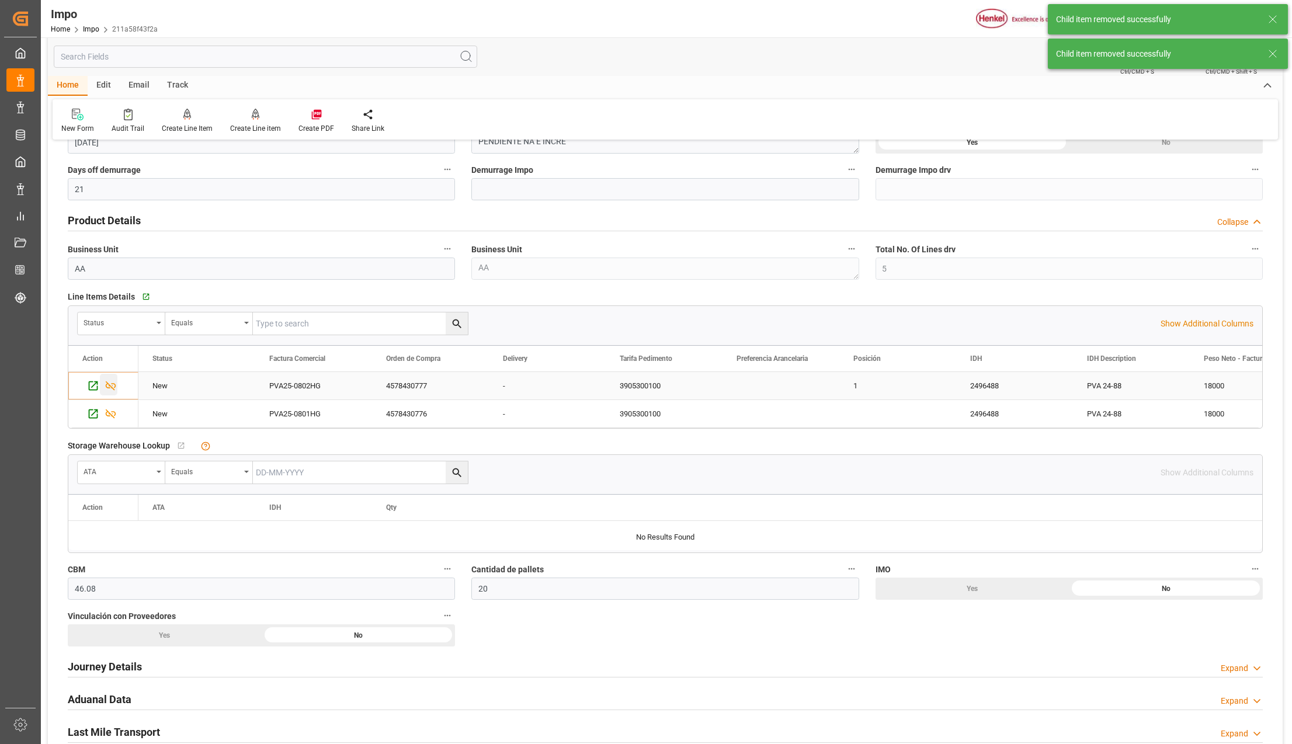
click at [112, 387] on icon "Press SPACE to select this row." at bounding box center [111, 386] width 12 height 12
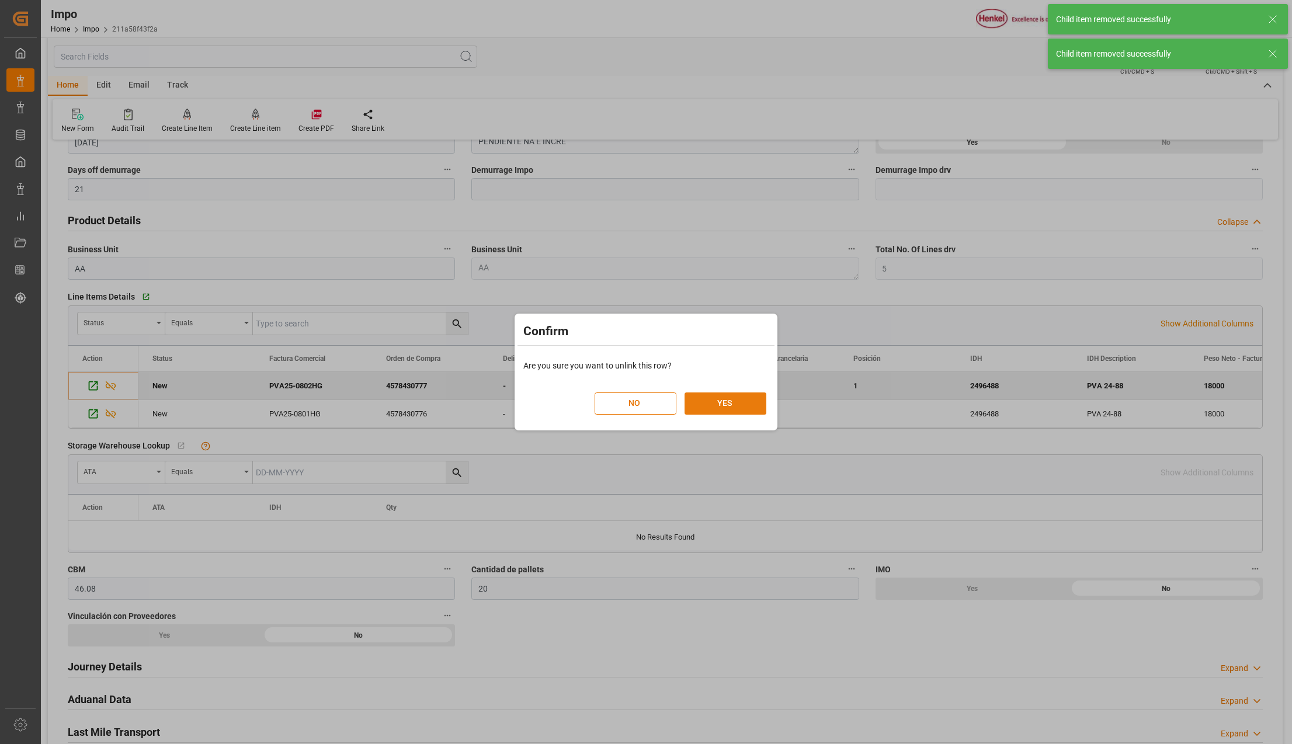
click at [744, 395] on button "YES" at bounding box center [725, 403] width 82 height 22
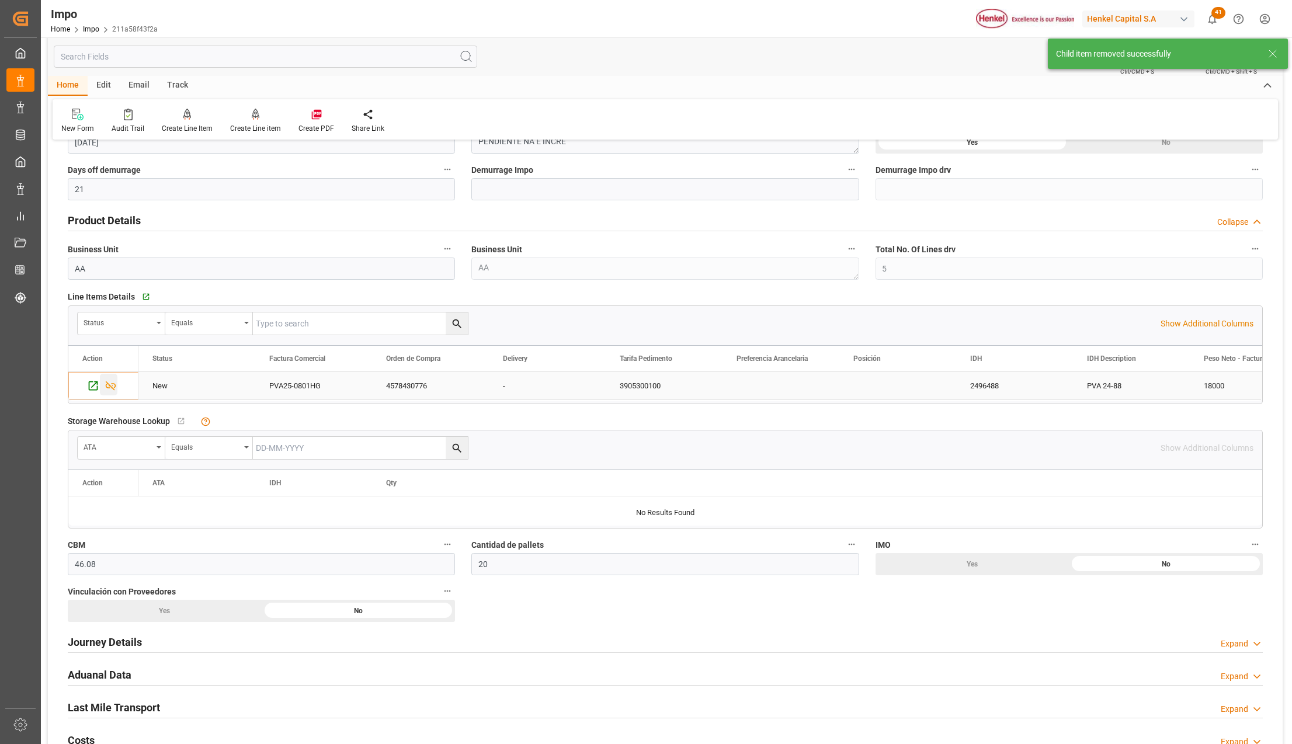
click at [107, 388] on icon "Press SPACE to select this row." at bounding box center [111, 385] width 11 height 9
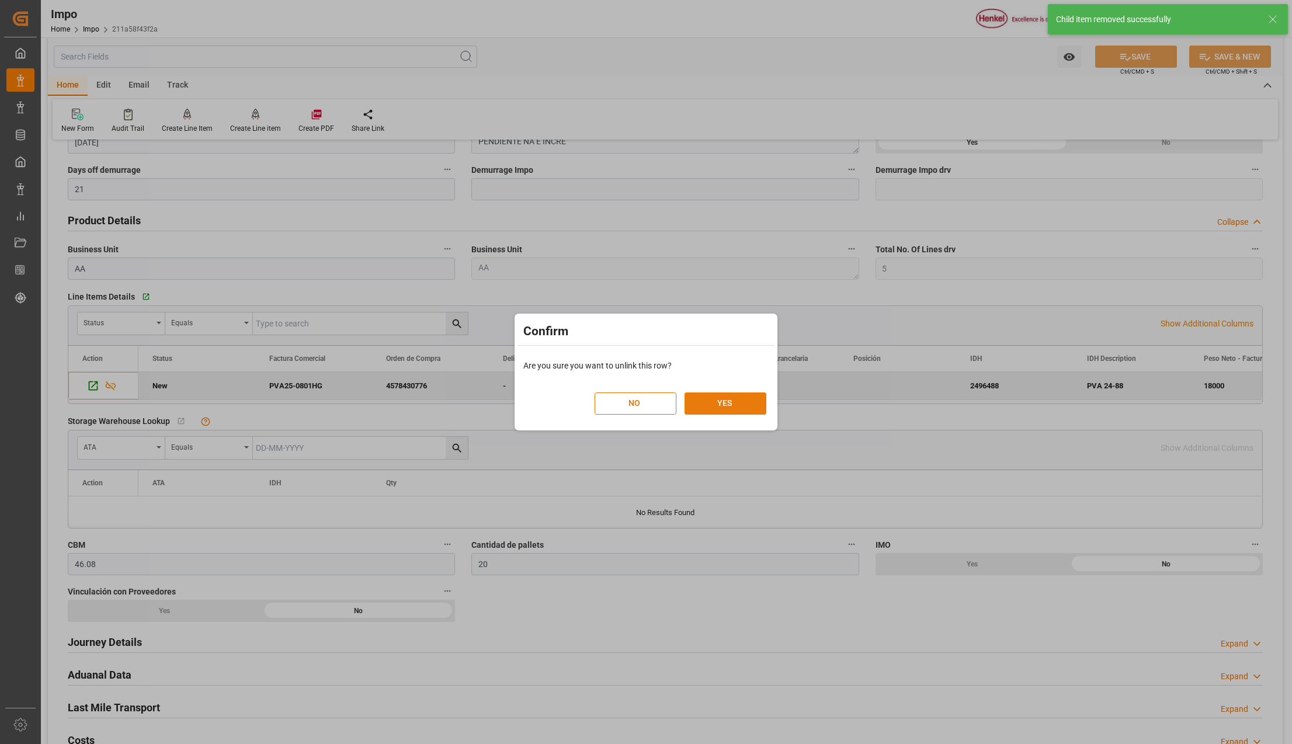
click at [732, 402] on button "YES" at bounding box center [725, 403] width 82 height 22
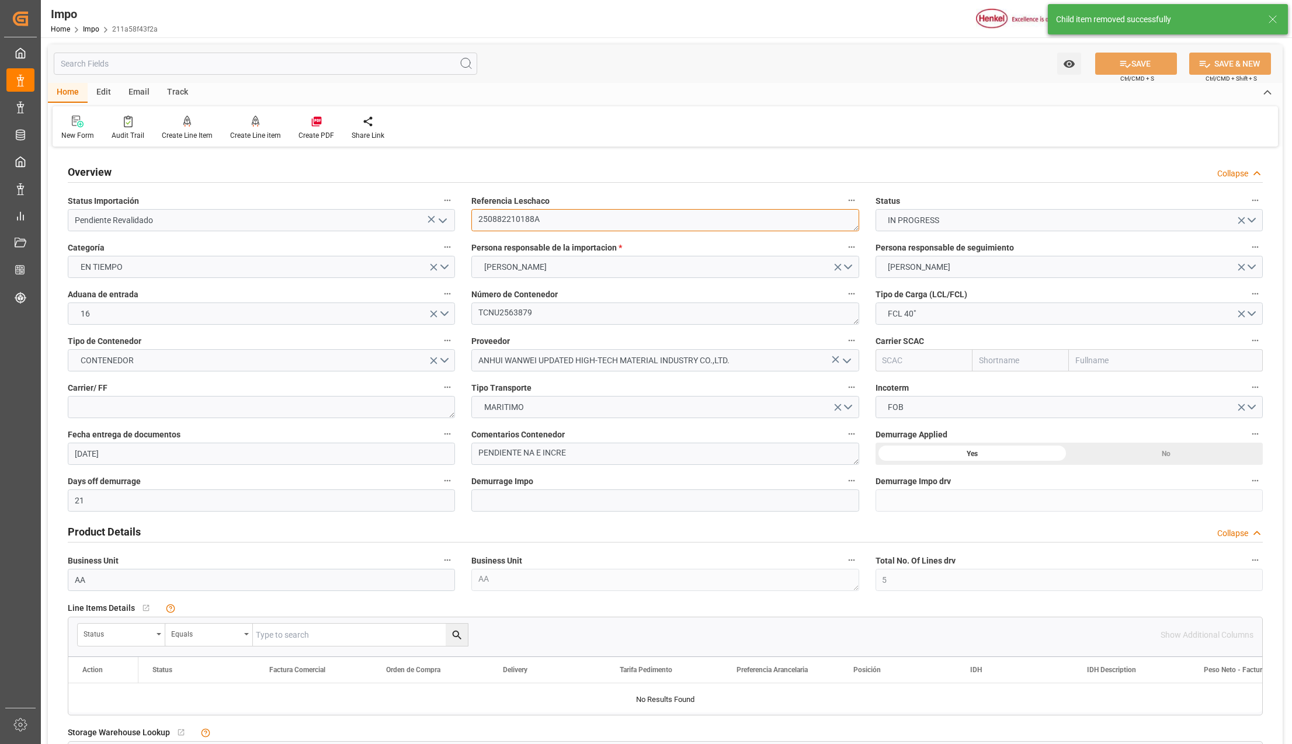
click at [517, 220] on textarea "250882210188A" at bounding box center [664, 220] width 387 height 22
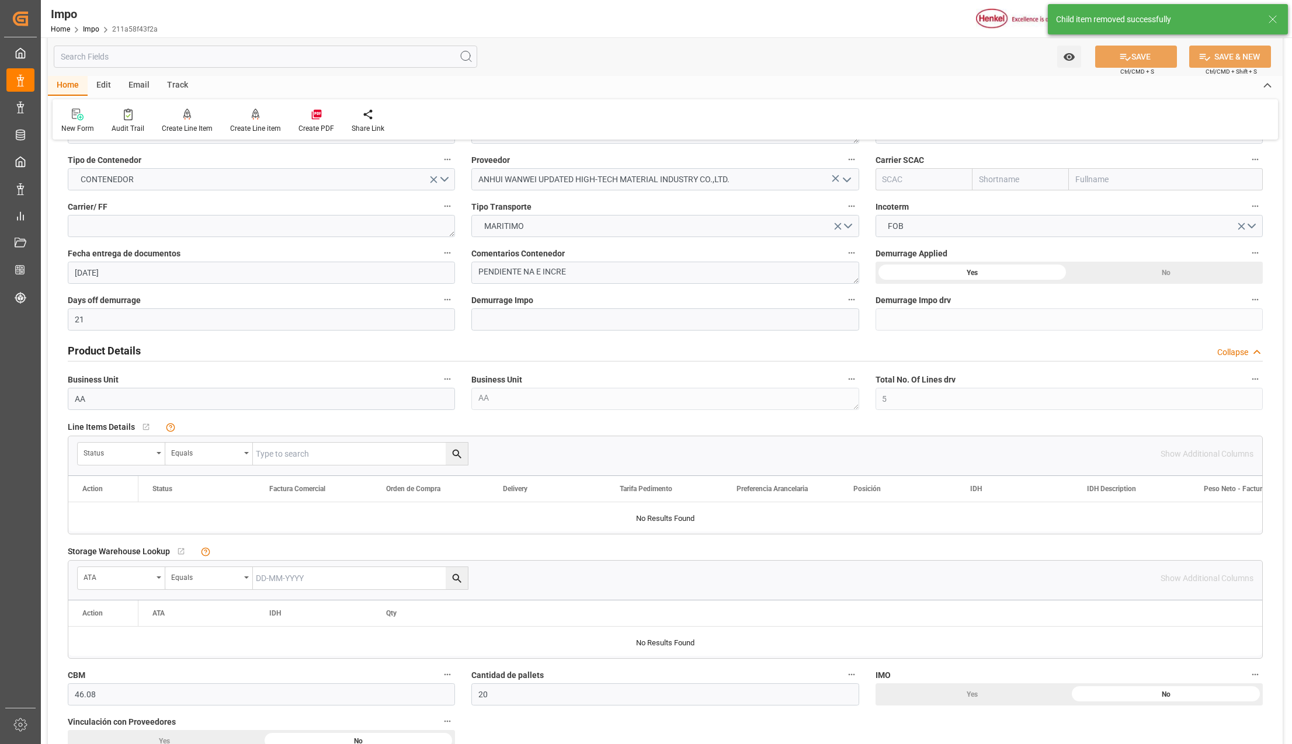
scroll to position [234, 0]
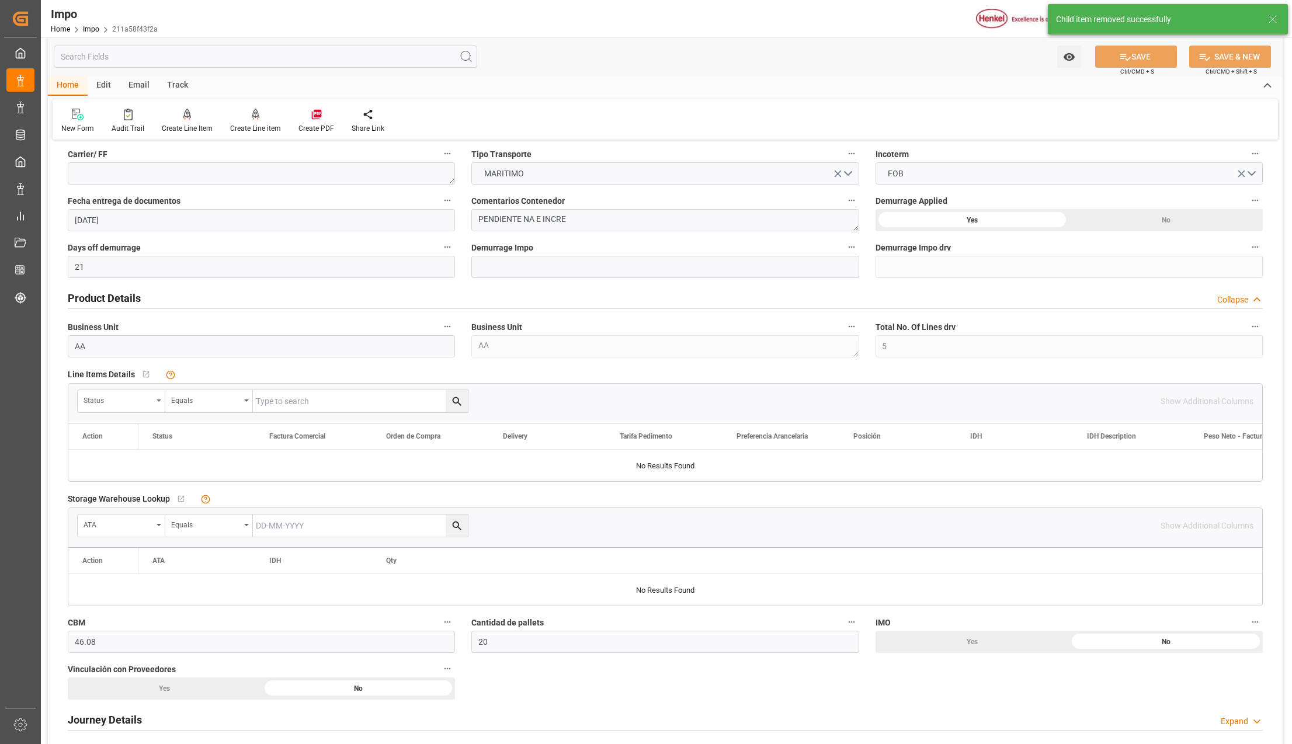
click at [164, 396] on div "Status" at bounding box center [122, 401] width 88 height 22
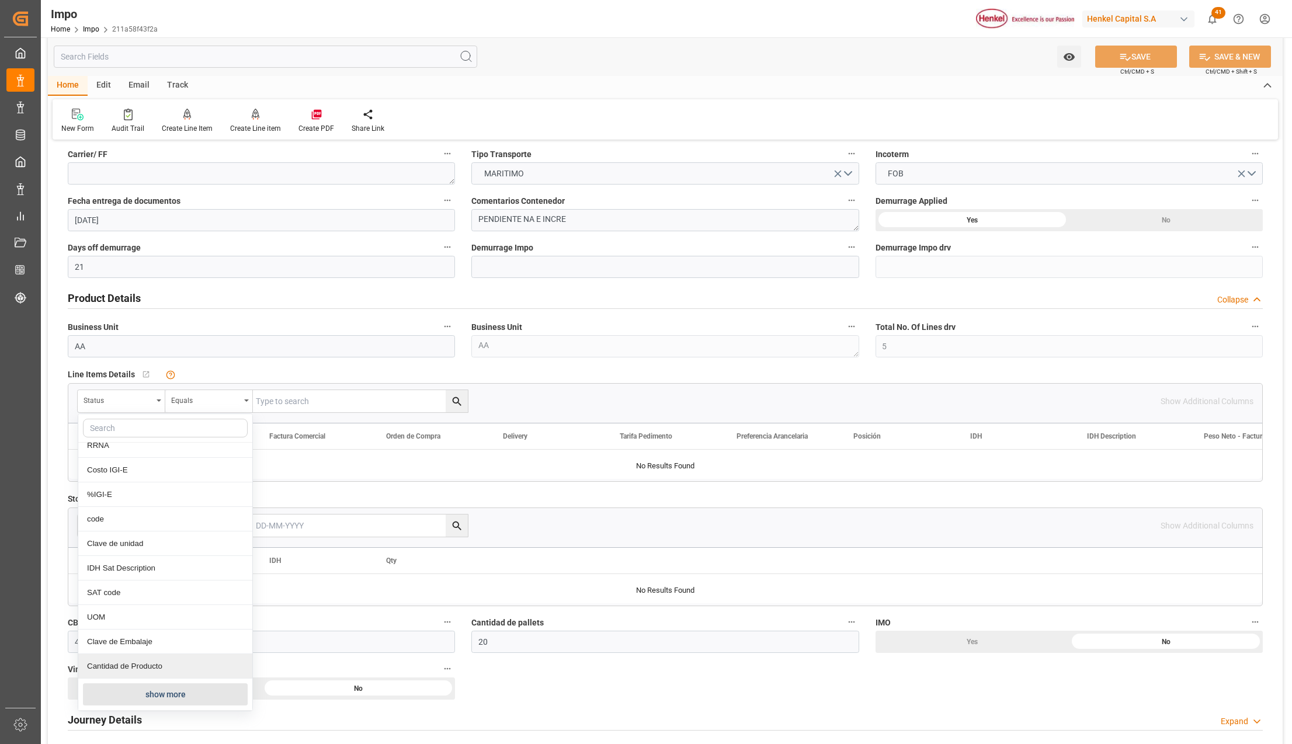
click at [122, 690] on button "show more" at bounding box center [165, 694] width 165 height 22
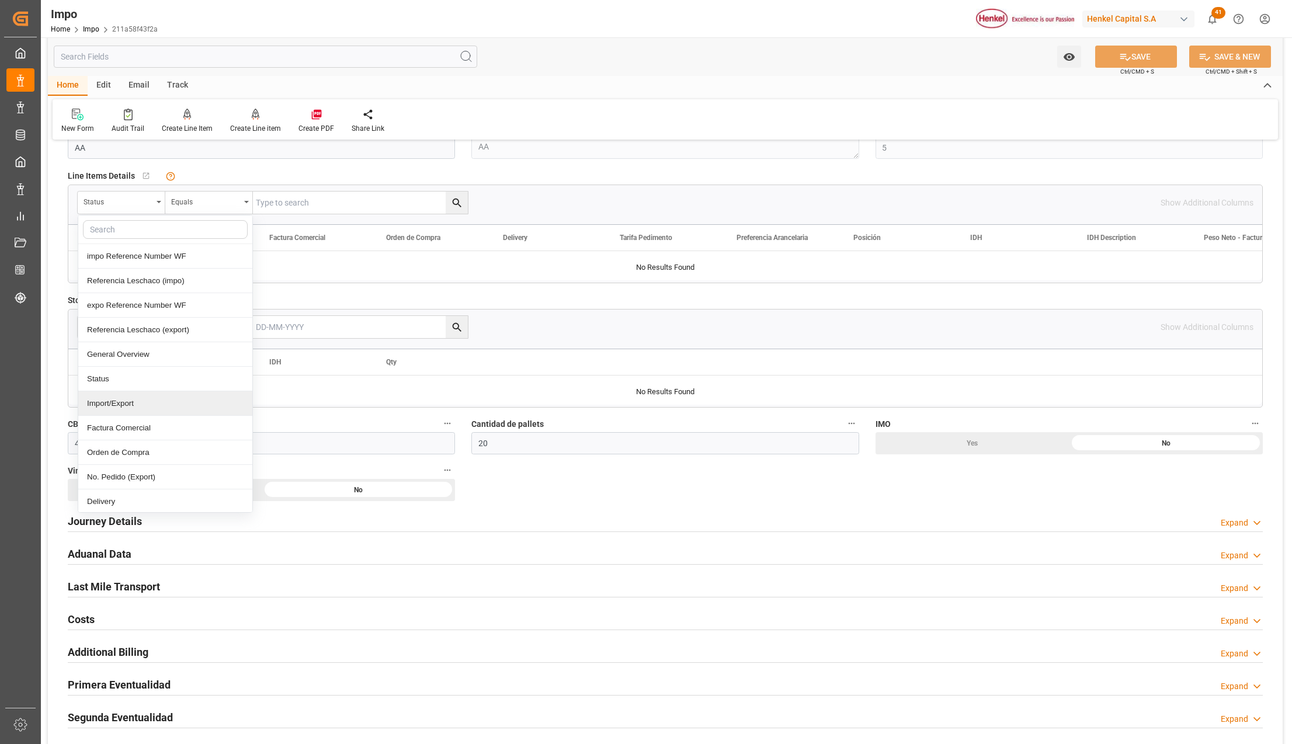
scroll to position [78, 0]
click at [118, 477] on div "Comentarios" at bounding box center [165, 473] width 174 height 25
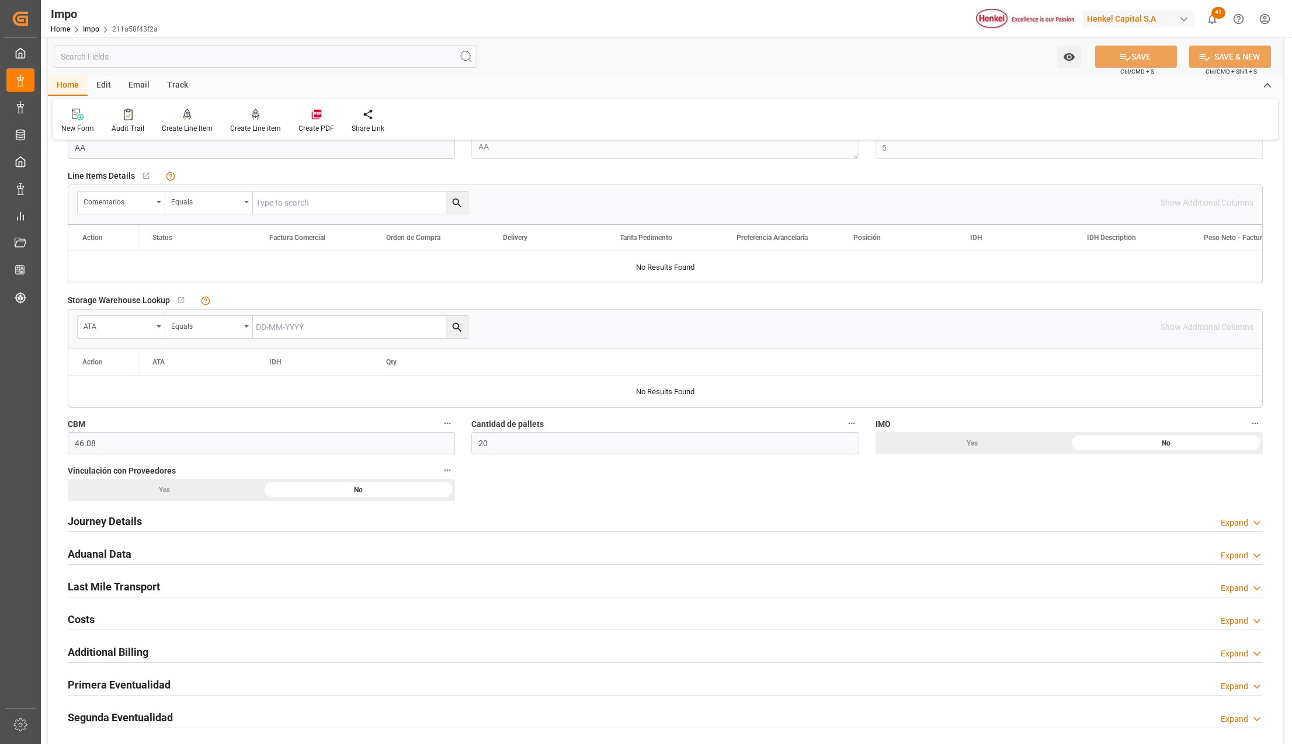
click at [309, 206] on input "text" at bounding box center [360, 203] width 215 height 22
paste input "250882210188A"
type input "250882210188A"
click at [459, 201] on icon "search button" at bounding box center [457, 203] width 12 height 12
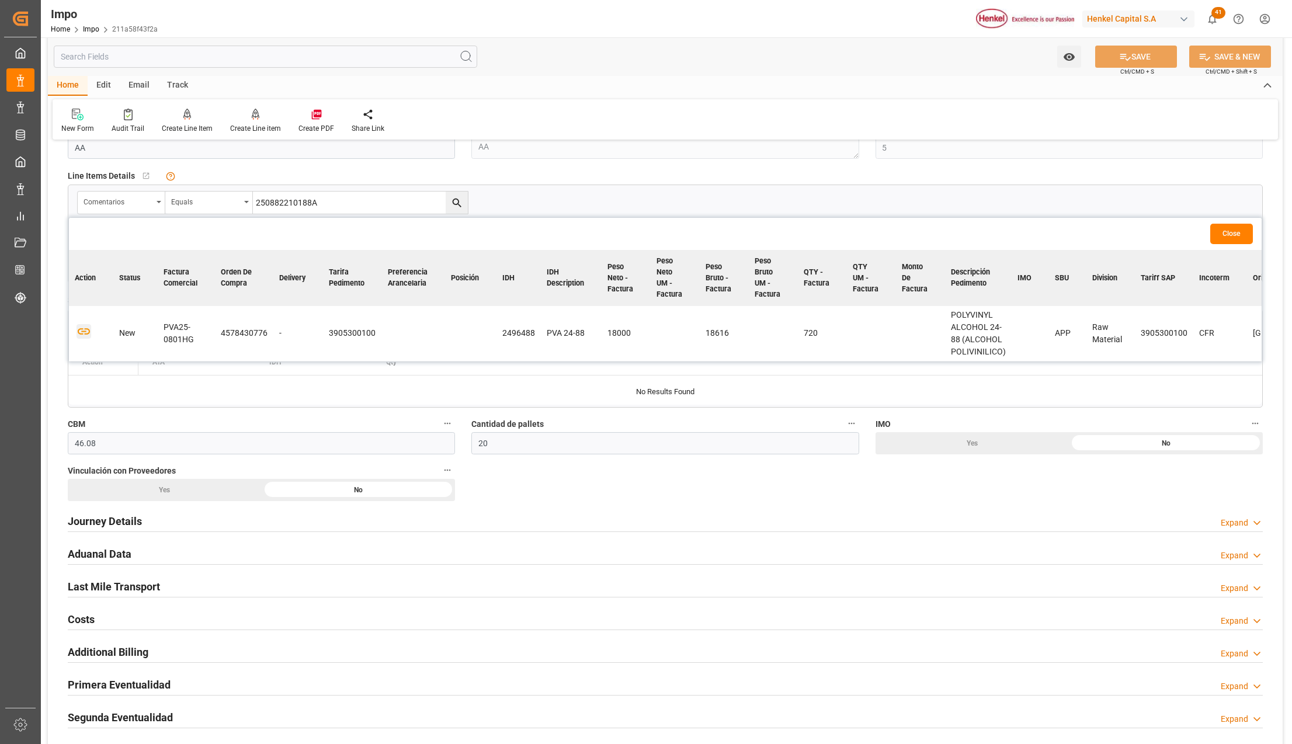
click at [82, 332] on icon "button" at bounding box center [83, 331] width 15 height 15
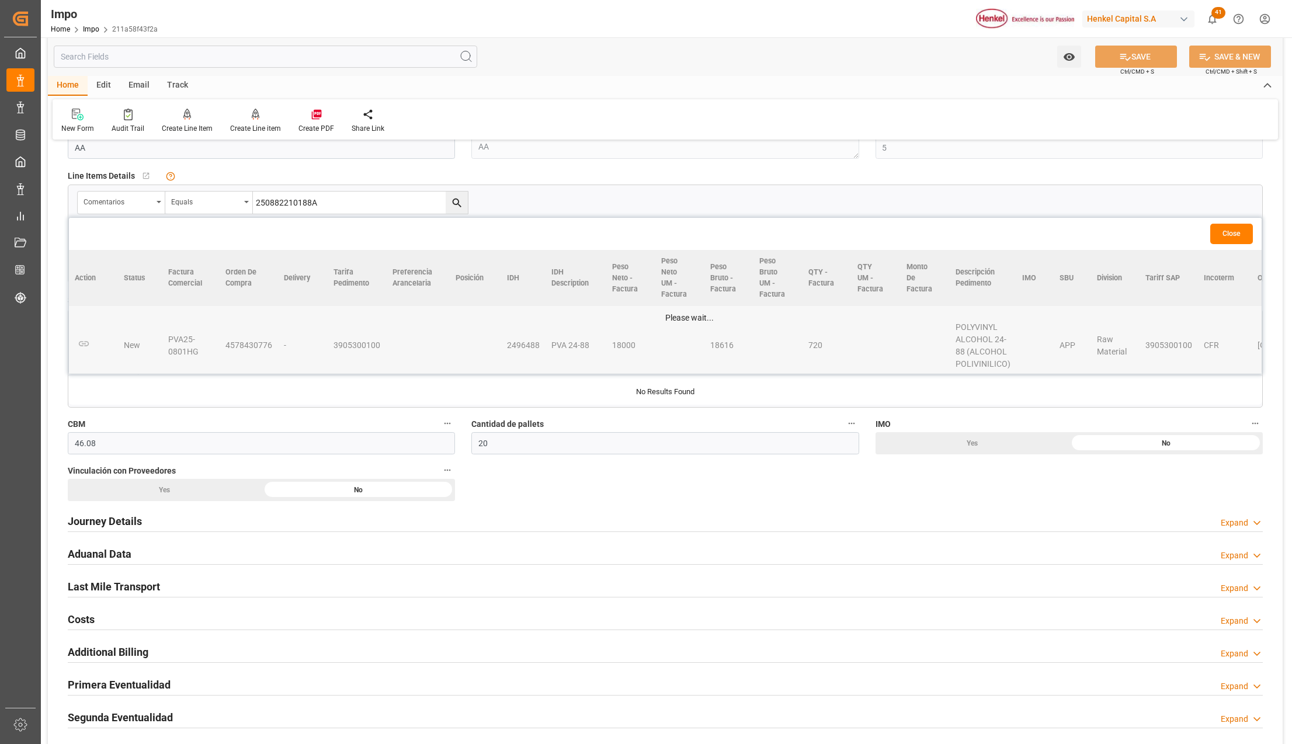
click at [1239, 234] on button "Close" at bounding box center [1231, 234] width 43 height 20
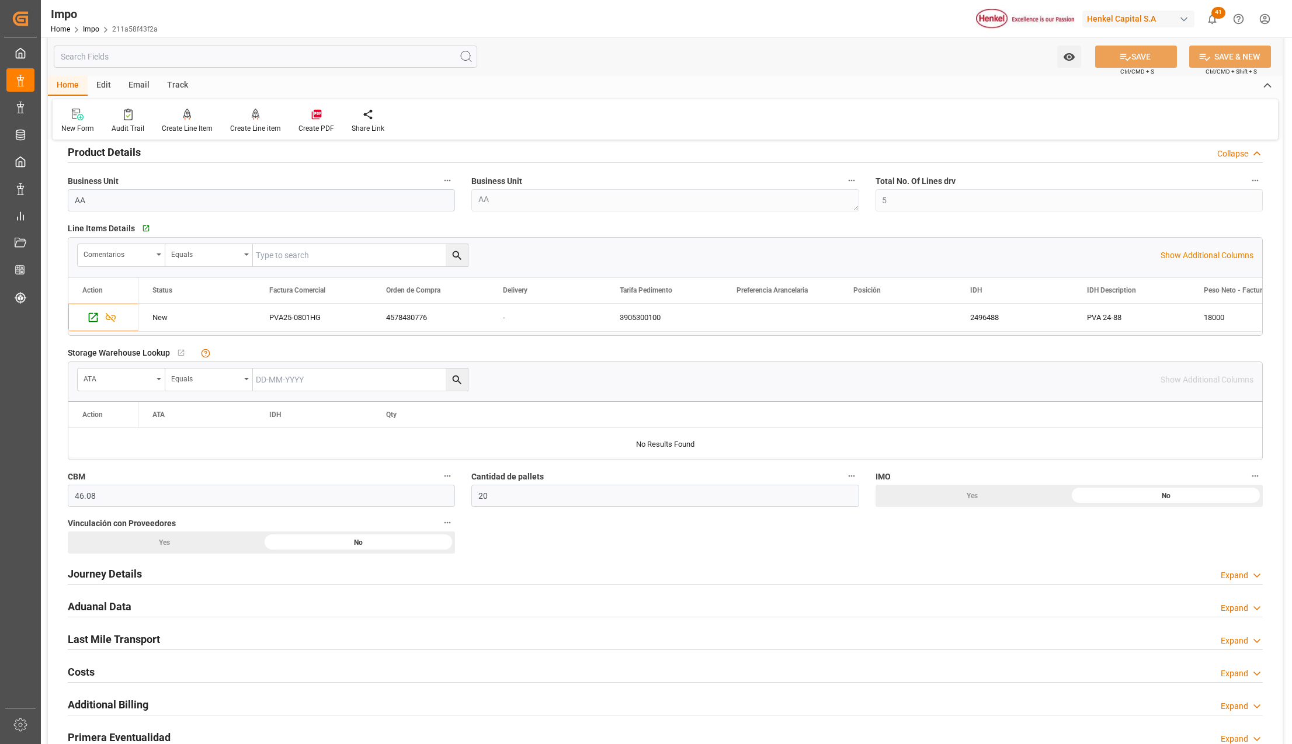
scroll to position [234, 0]
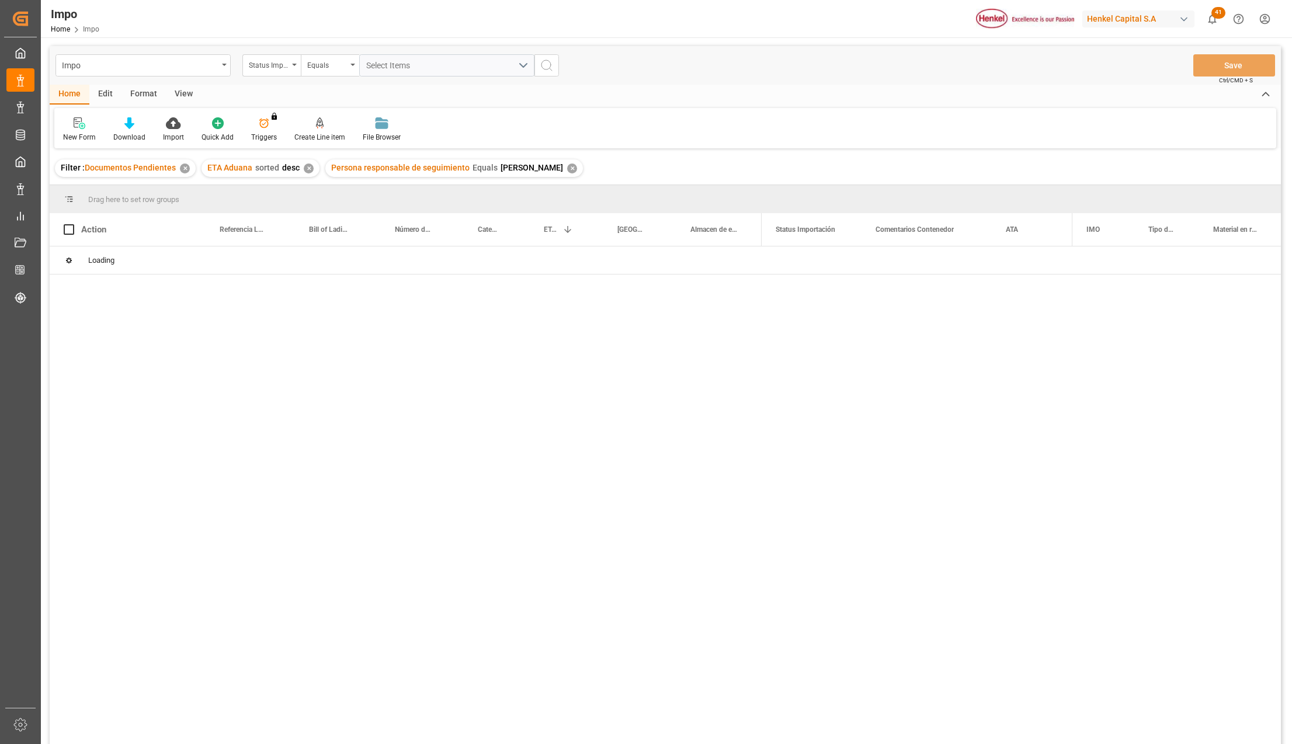
click at [450, 486] on div "Loading" at bounding box center [665, 496] width 1231 height 501
click at [394, 470] on div "Loading" at bounding box center [665, 496] width 1231 height 501
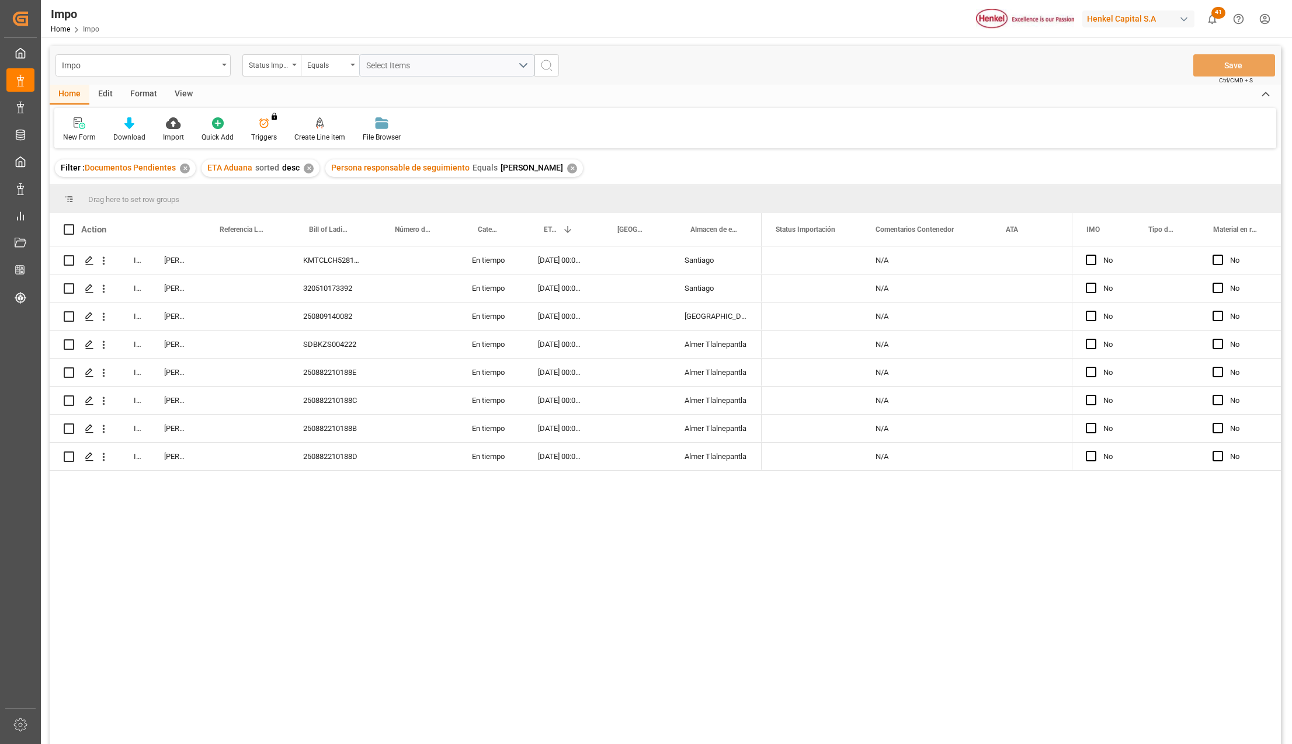
click at [321, 519] on div "In progress Karla Chavez KMTCLCH5281875 En tiempo 21-09-2025 00:00:00 Santiago …" at bounding box center [665, 496] width 1231 height 501
click at [105, 431] on icon "open menu" at bounding box center [104, 429] width 12 height 12
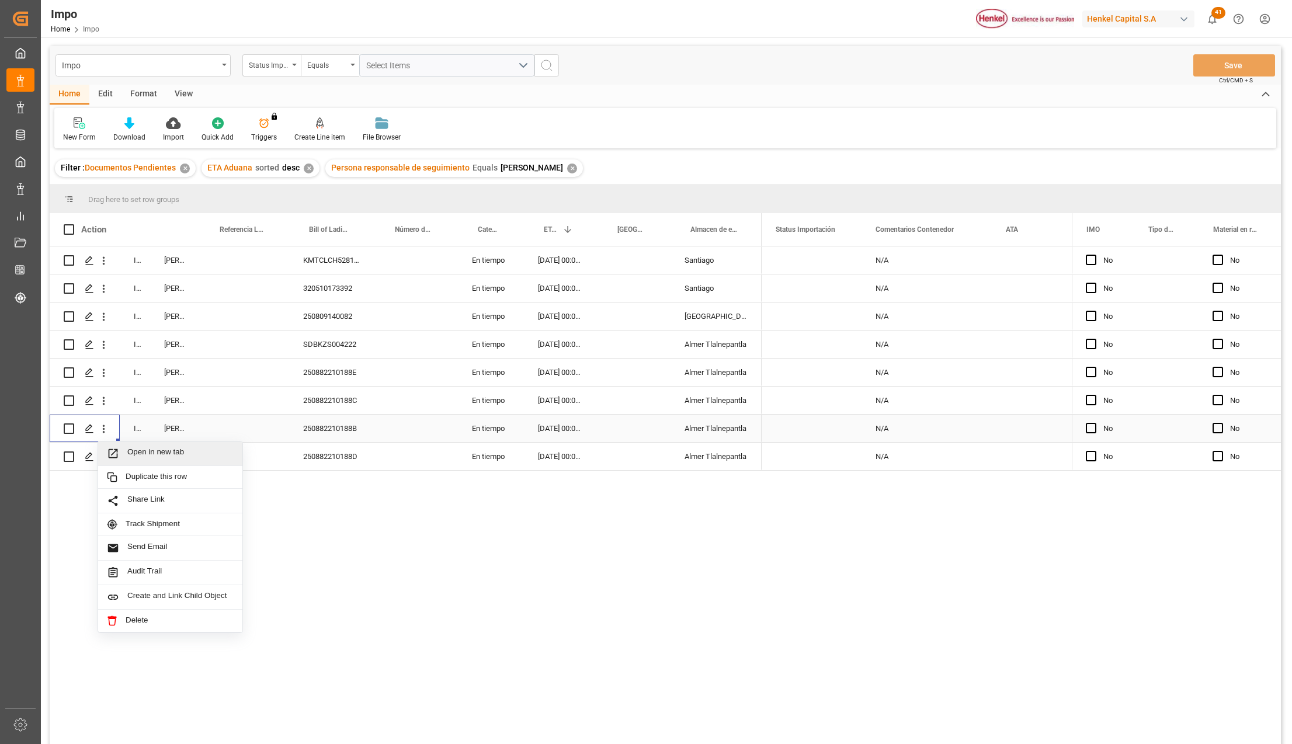
click at [130, 451] on span "Open in new tab" at bounding box center [180, 453] width 106 height 12
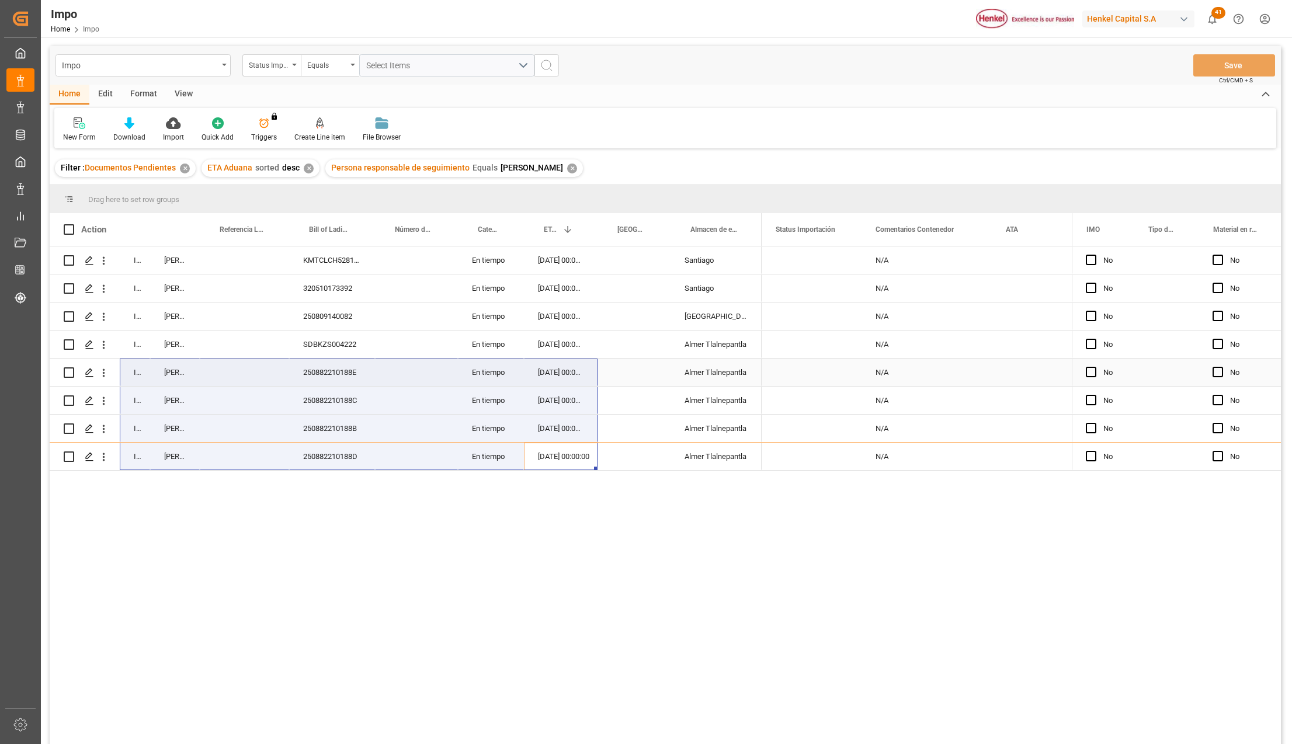
drag, startPoint x: 561, startPoint y: 458, endPoint x: 140, endPoint y: 367, distance: 430.7
click at [134, 366] on div "In progress Karla Chavez KMTCLCH5281875 En tiempo 21-09-2025 00:00:00 Santiago …" at bounding box center [406, 358] width 712 height 224
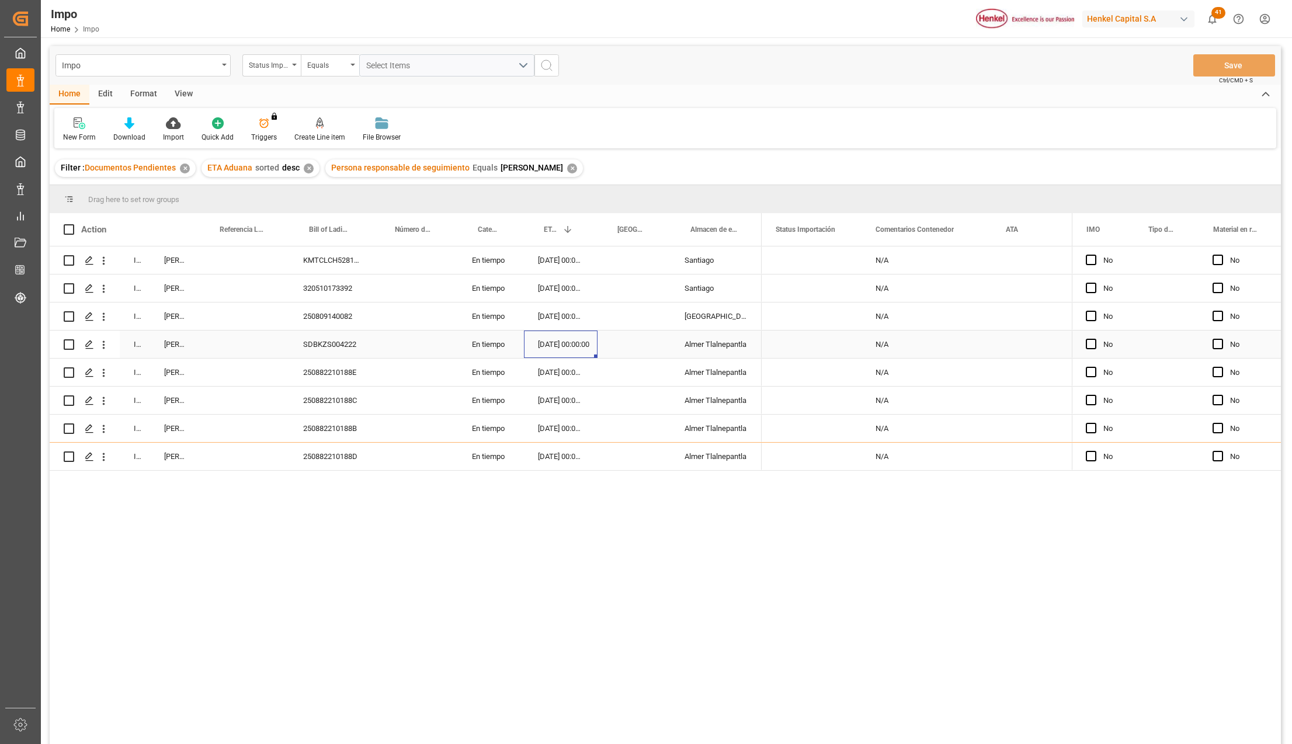
click at [577, 346] on div "16-09-2025 00:00:00" at bounding box center [561, 343] width 74 height 27
drag, startPoint x: 559, startPoint y: 341, endPoint x: 570, endPoint y: 255, distance: 87.1
click at [570, 255] on div "In progress Karla Chavez KMTCLCH5281875 En tiempo 21-09-2025 00:00:00 Santiago …" at bounding box center [406, 358] width 712 height 224
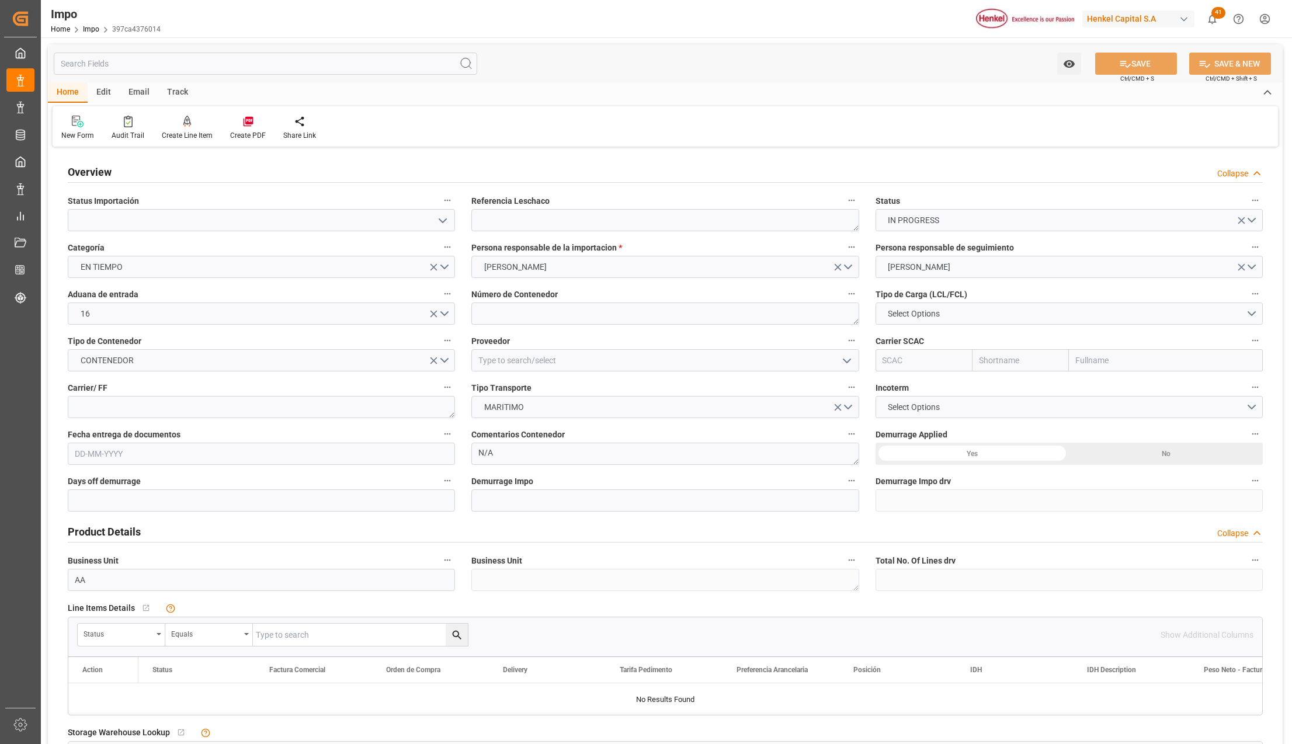
type input "[DATE]"
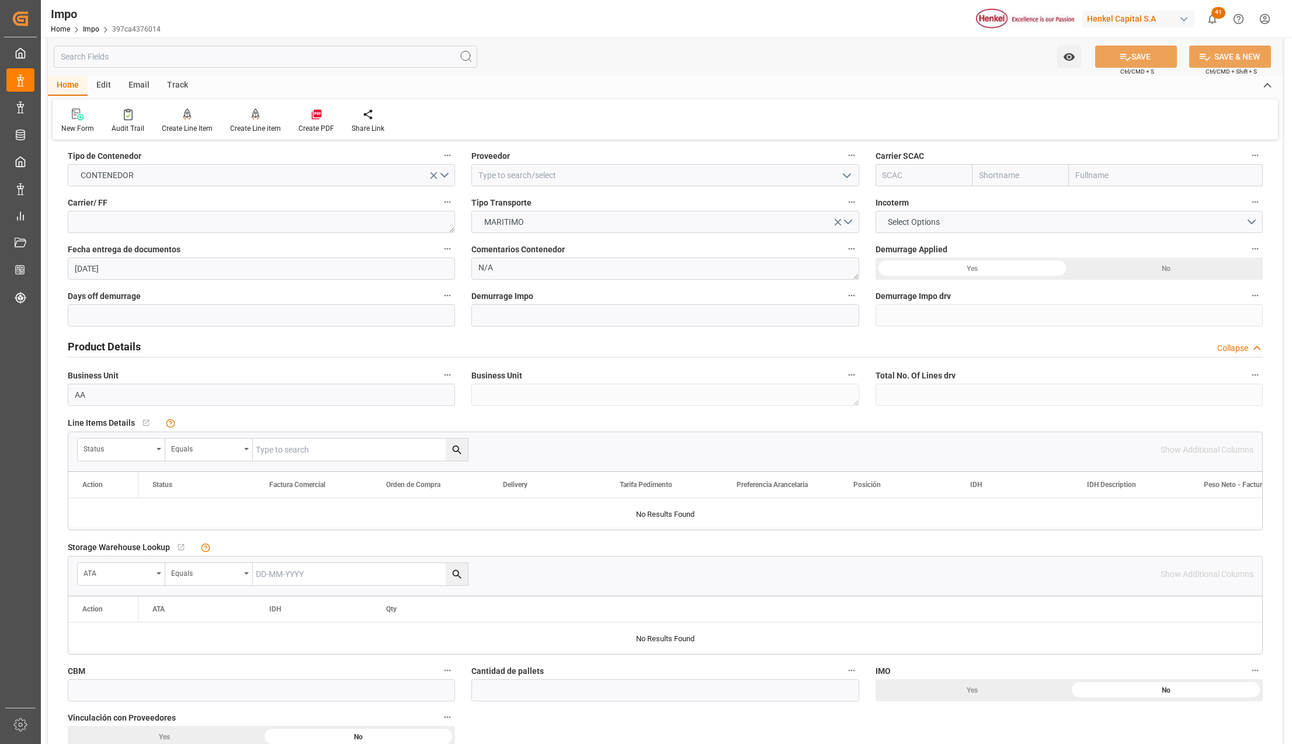
scroll to position [234, 0]
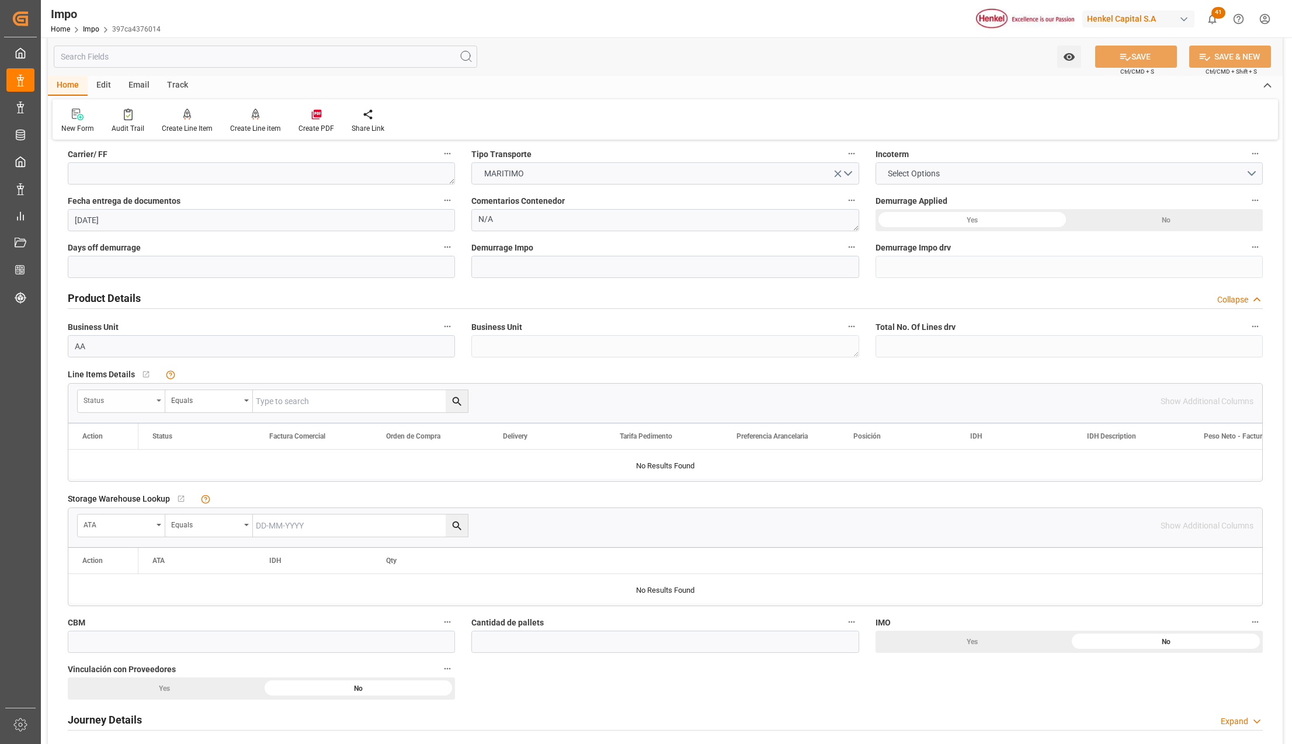
click at [159, 398] on div "Status" at bounding box center [122, 401] width 88 height 22
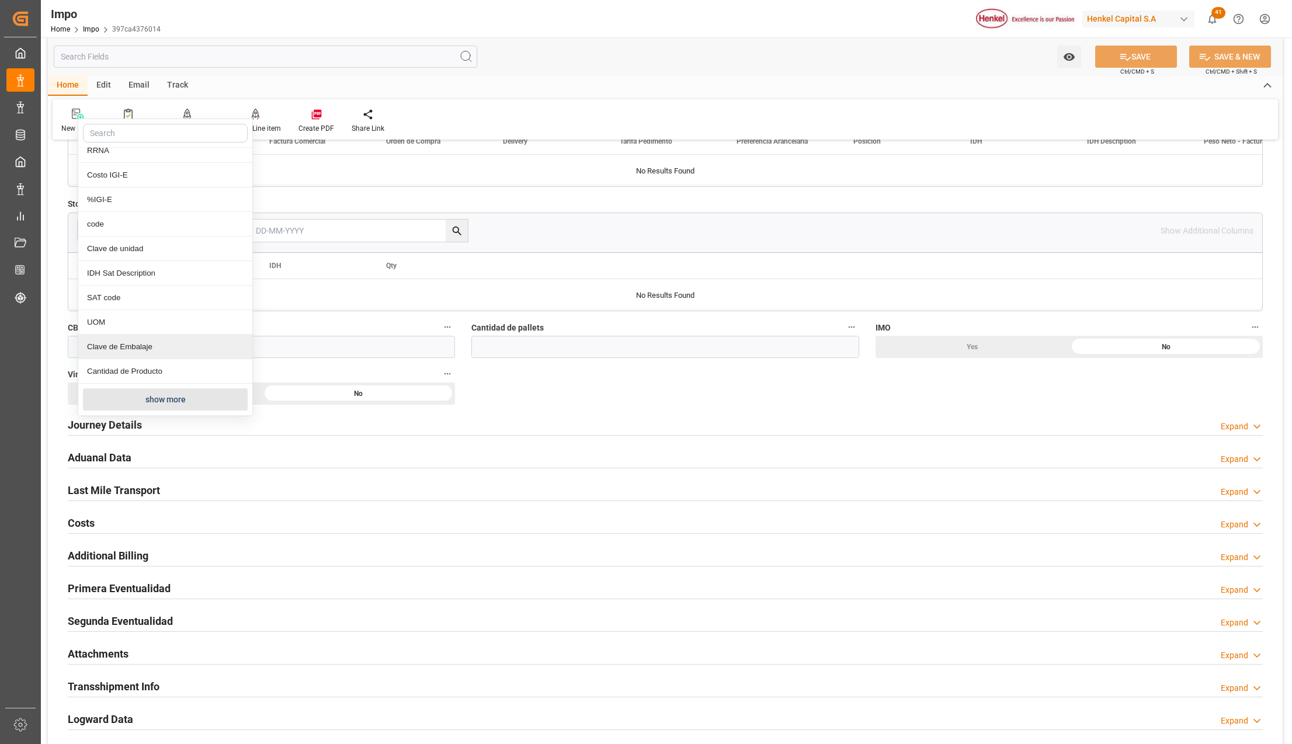
scroll to position [545, 0]
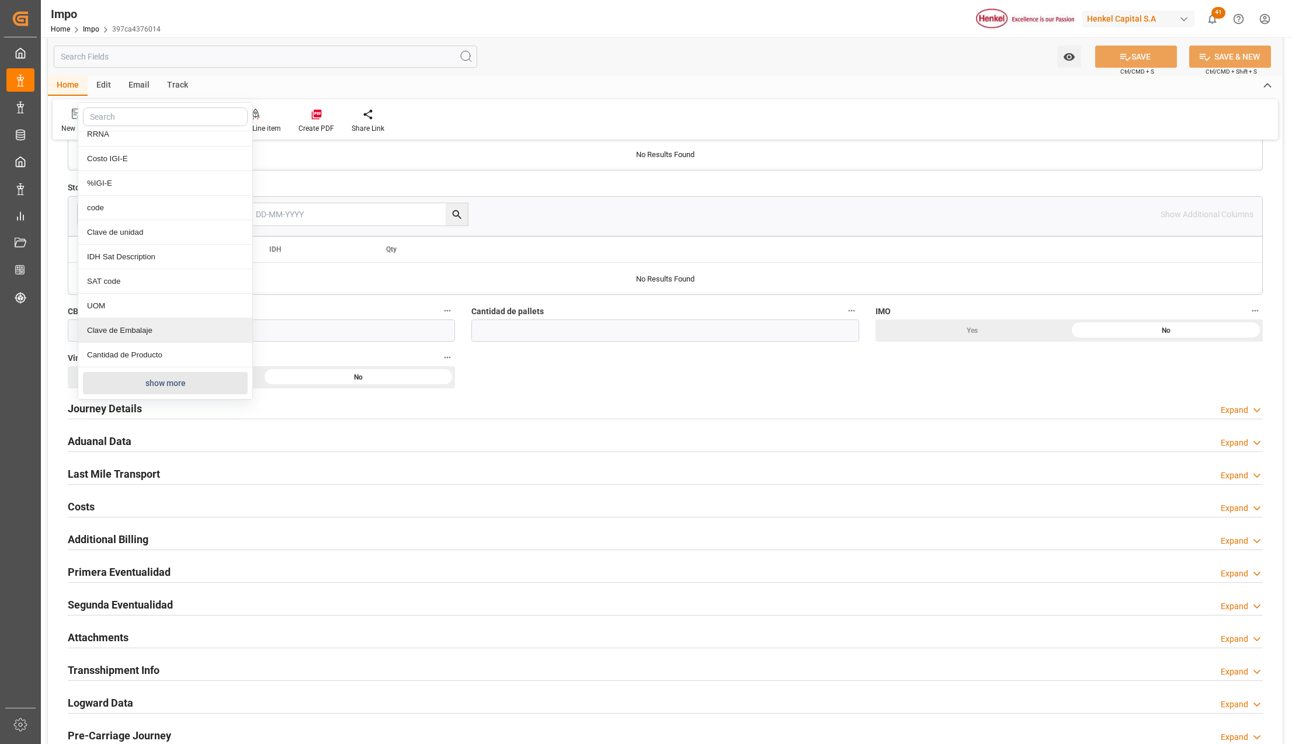
click at [134, 383] on button "show more" at bounding box center [165, 383] width 165 height 22
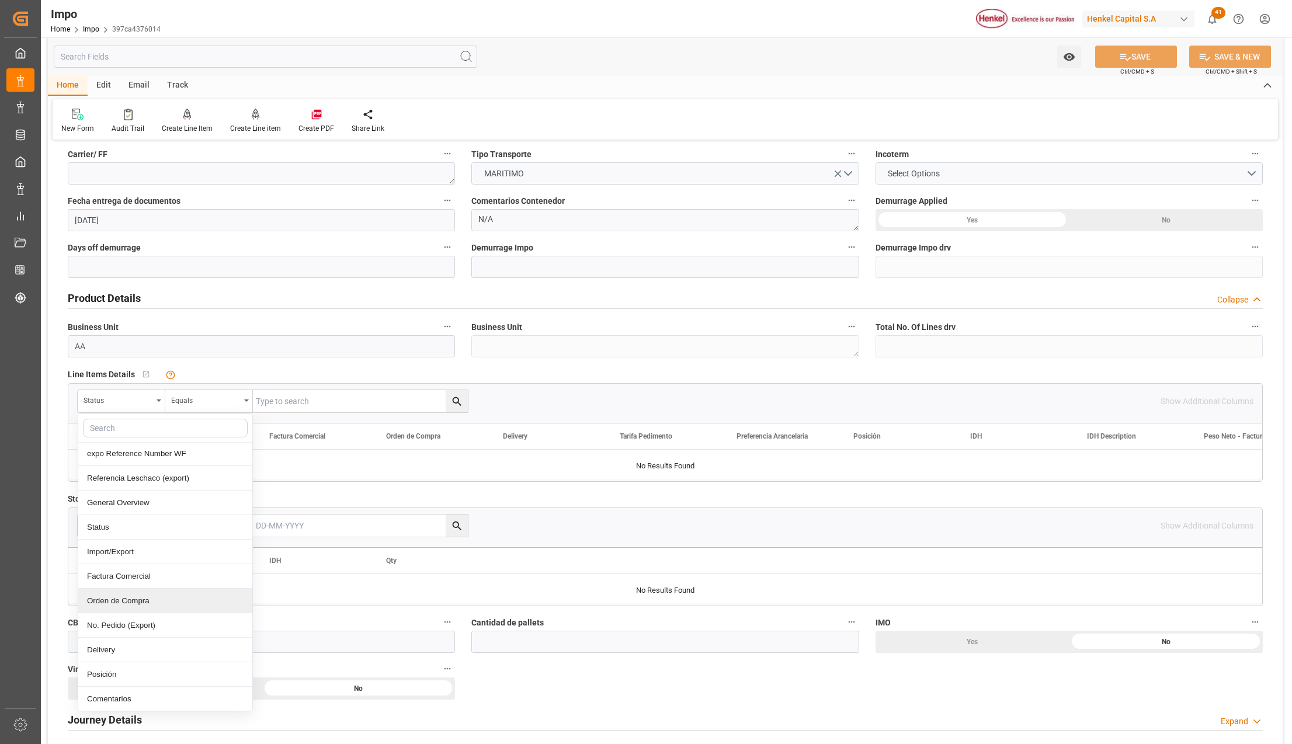
scroll to position [78, 0]
click at [115, 668] on div "Comentarios" at bounding box center [165, 671] width 174 height 25
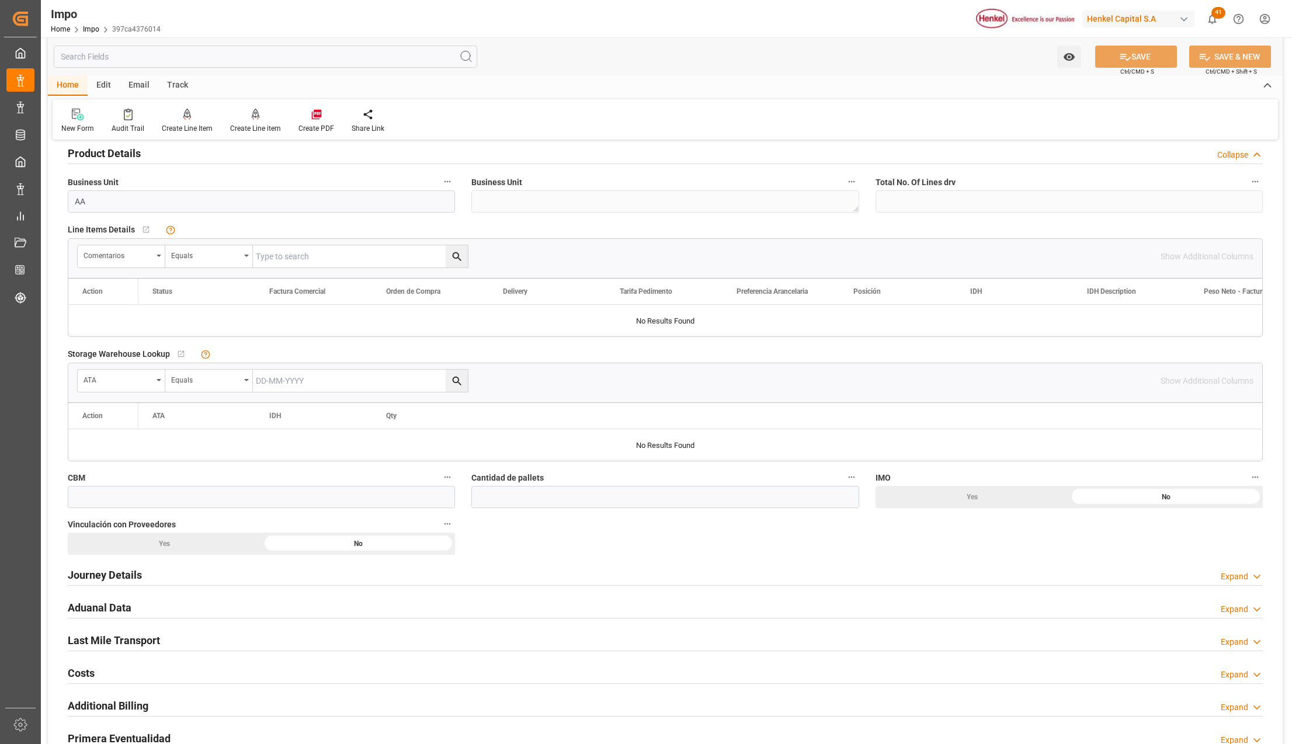
scroll to position [389, 0]
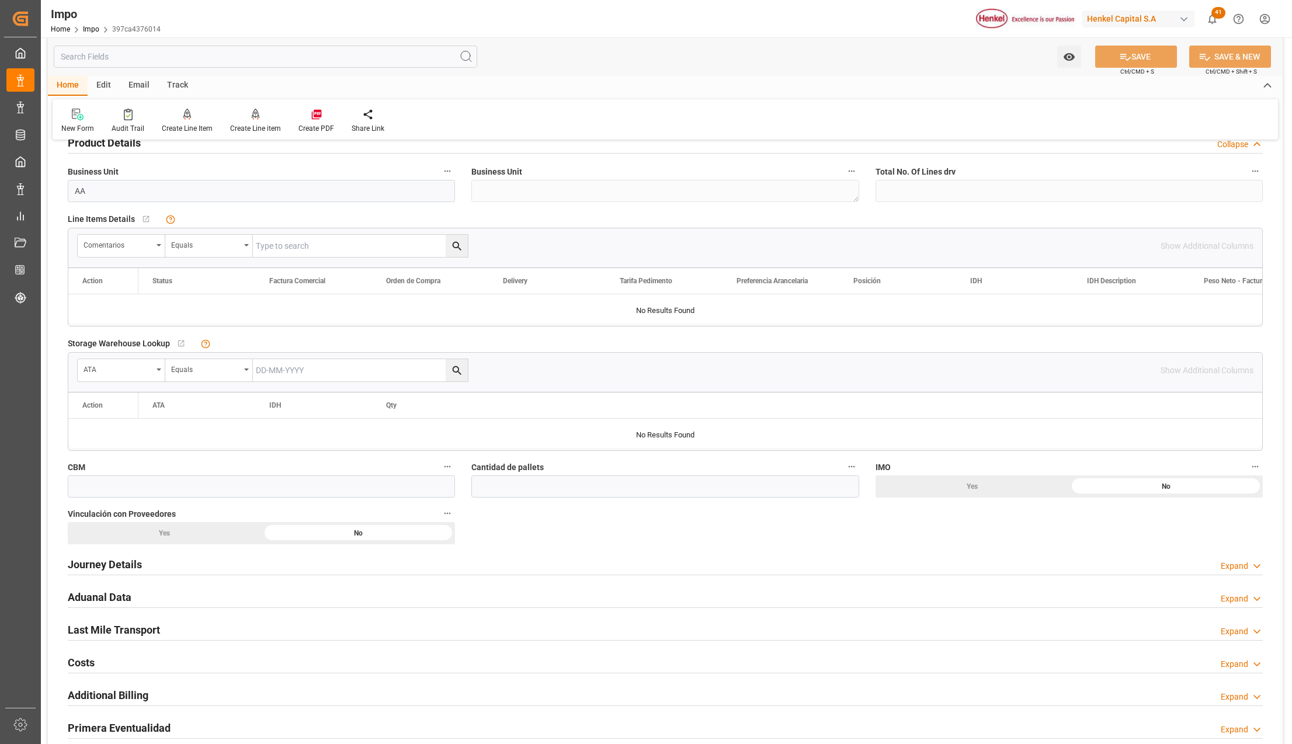
click at [111, 559] on h2 "Journey Details" at bounding box center [105, 564] width 74 height 16
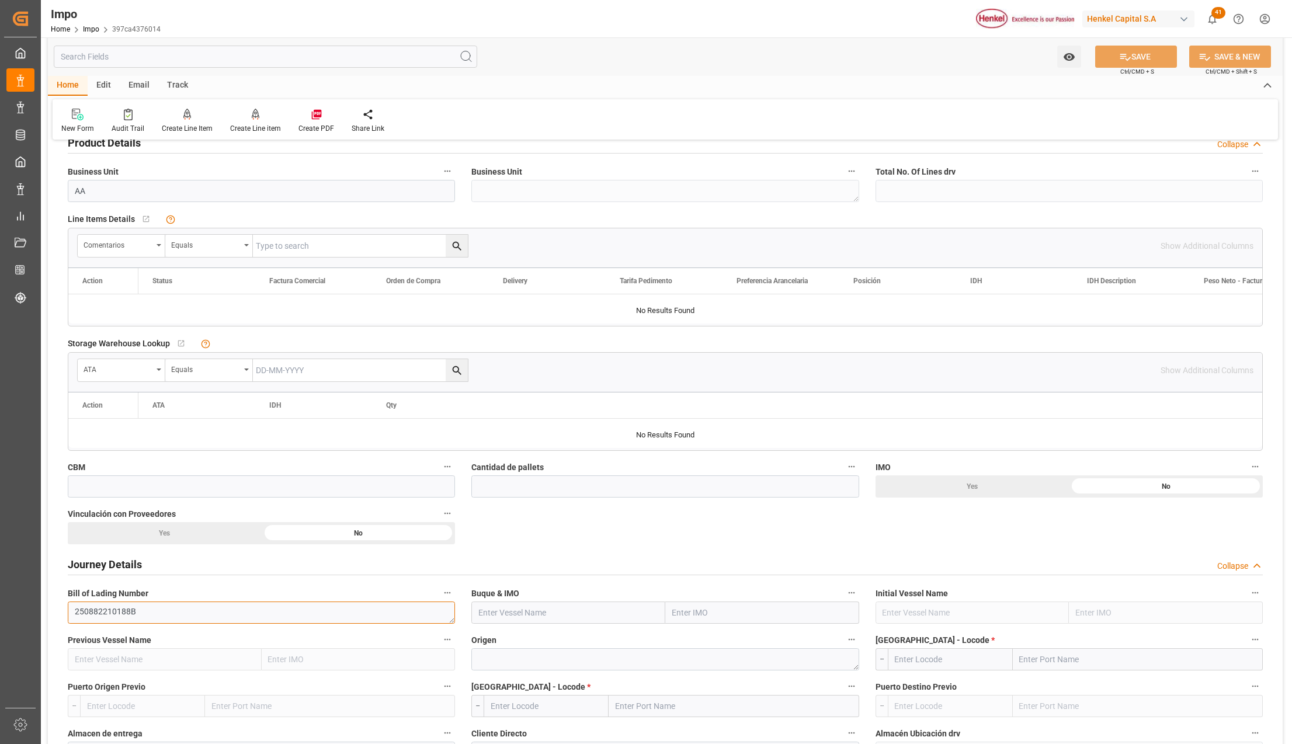
drag, startPoint x: 146, startPoint y: 617, endPoint x: 64, endPoint y: 606, distance: 82.5
click at [64, 606] on div "Bill of Lading Number 250882210188B" at bounding box center [261, 604] width 403 height 47
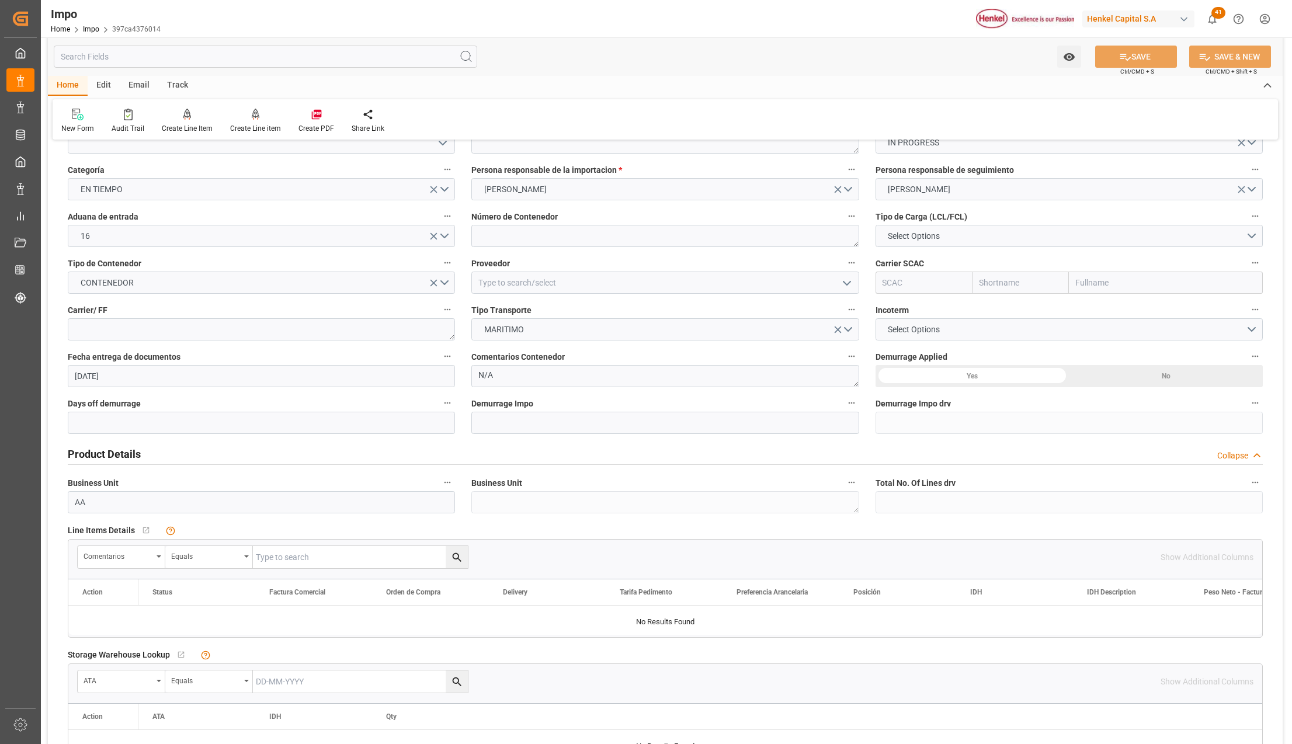
scroll to position [0, 0]
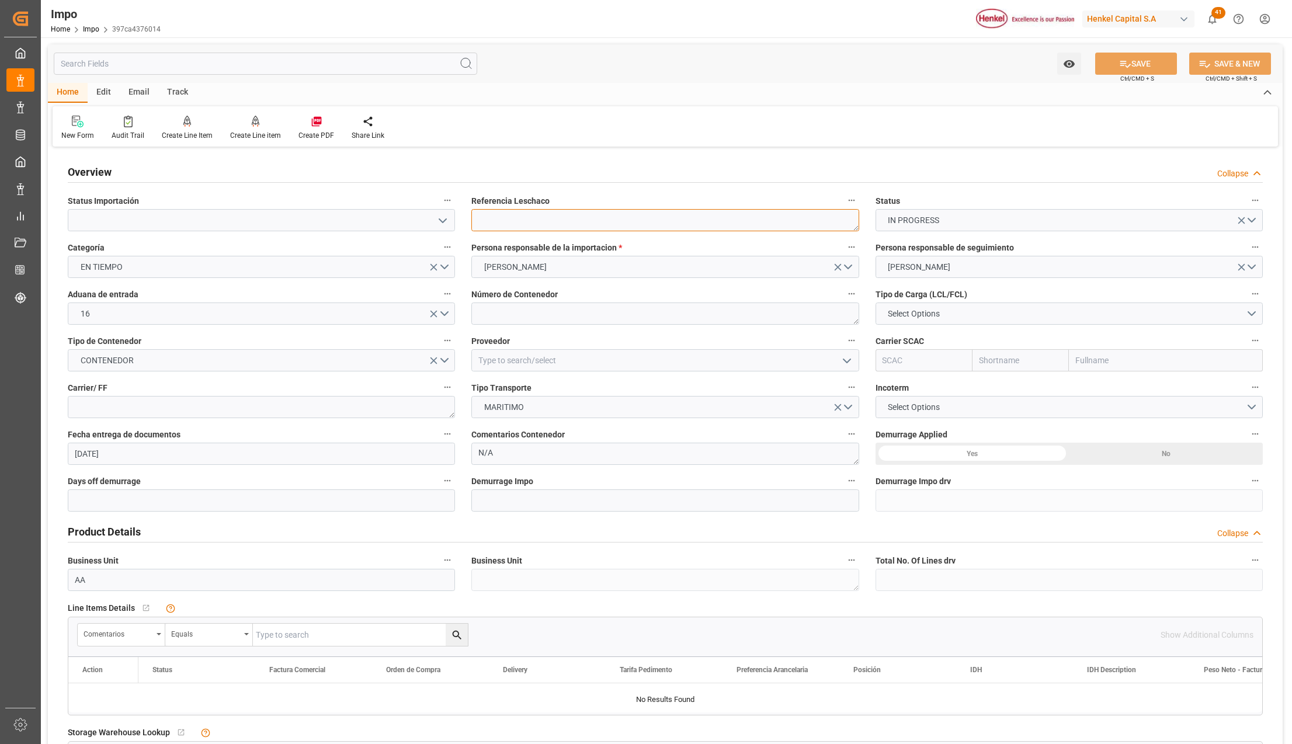
click at [540, 222] on textarea at bounding box center [664, 220] width 387 height 22
paste textarea "250882210188B"
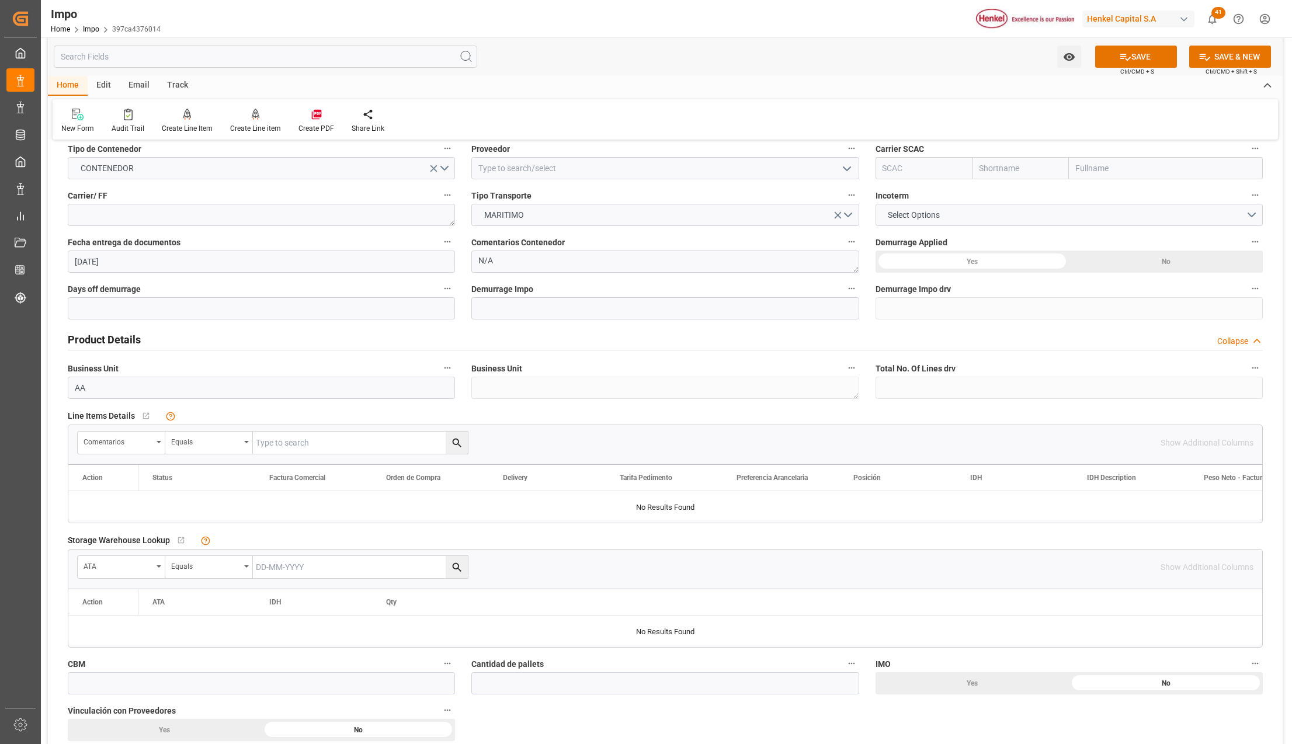
scroll to position [234, 0]
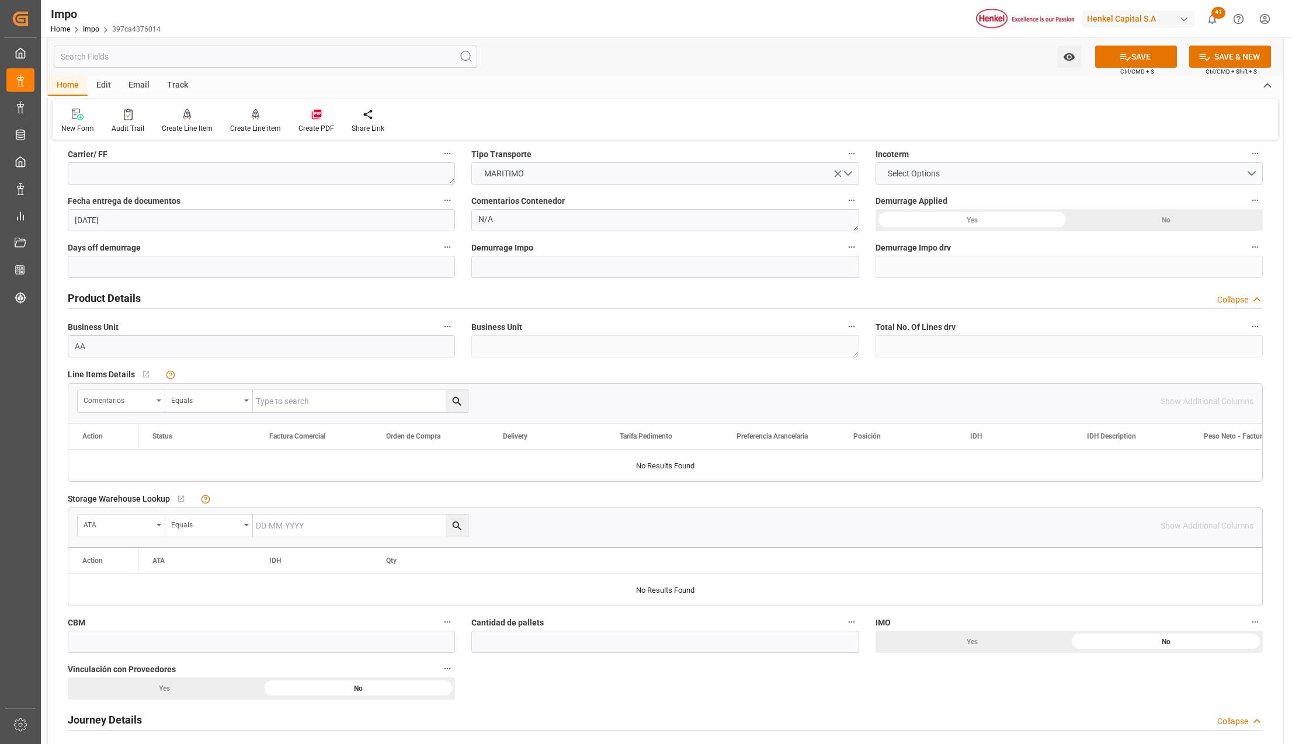
type textarea "250882210188B"
click at [162, 401] on div "Comentarios" at bounding box center [122, 401] width 88 height 22
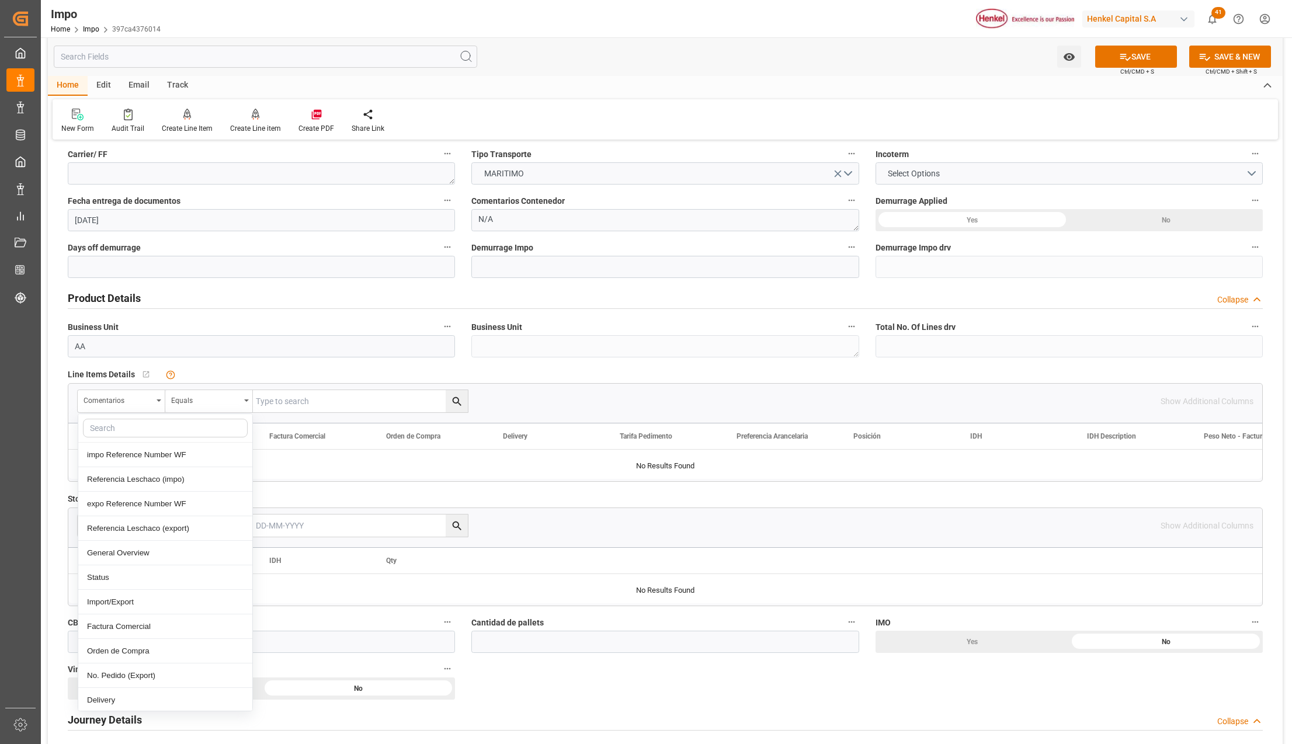
click at [293, 413] on div "Comentarios impo Reference Number WF Referencia Leschaco (impo) expo Reference …" at bounding box center [272, 400] width 391 height 23
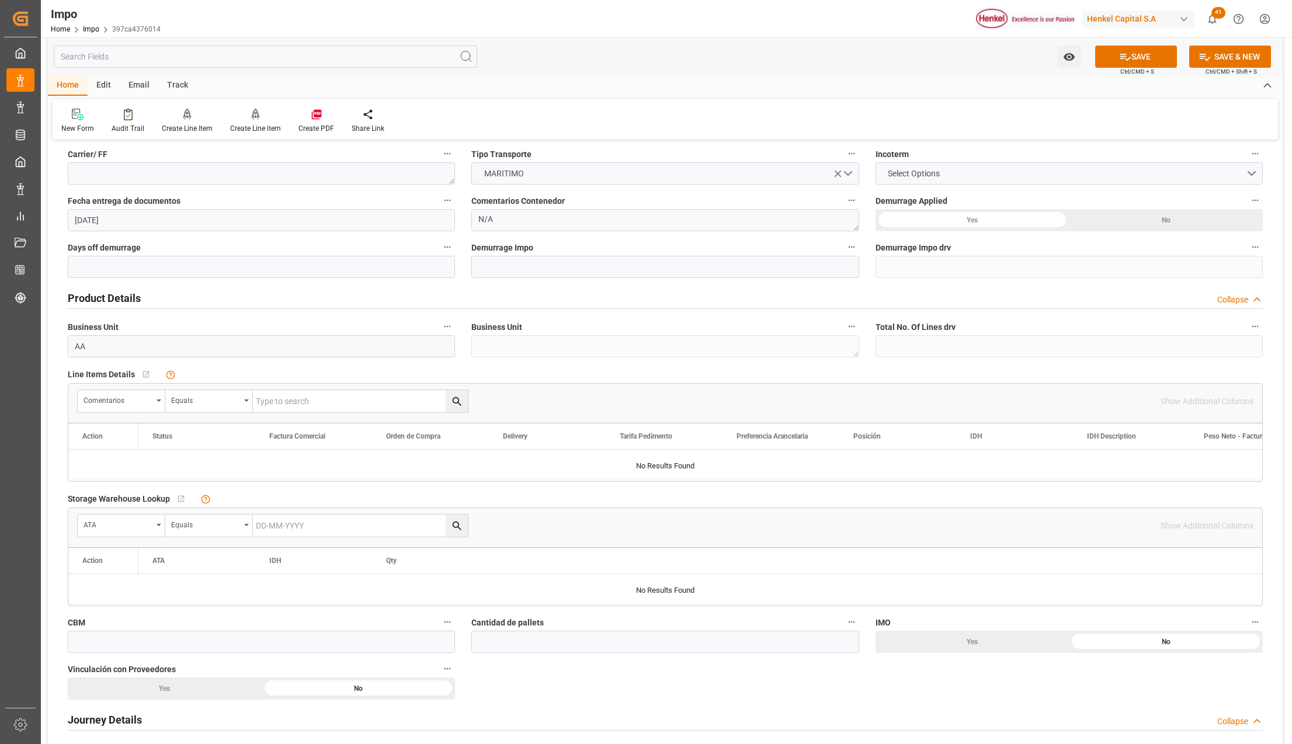
paste input "250882210188B"
type input "250882210188B"
click at [454, 404] on icon "search button" at bounding box center [457, 401] width 12 height 12
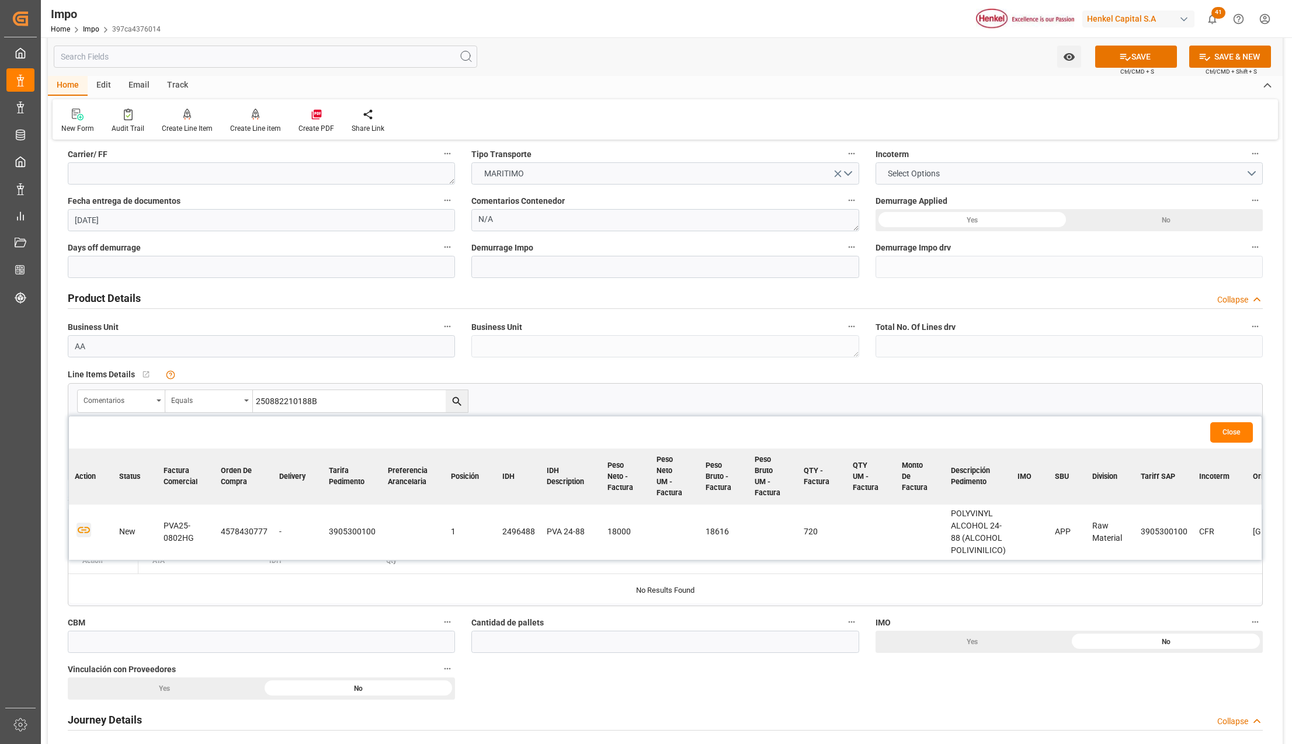
click at [84, 526] on icon "button" at bounding box center [83, 530] width 15 height 15
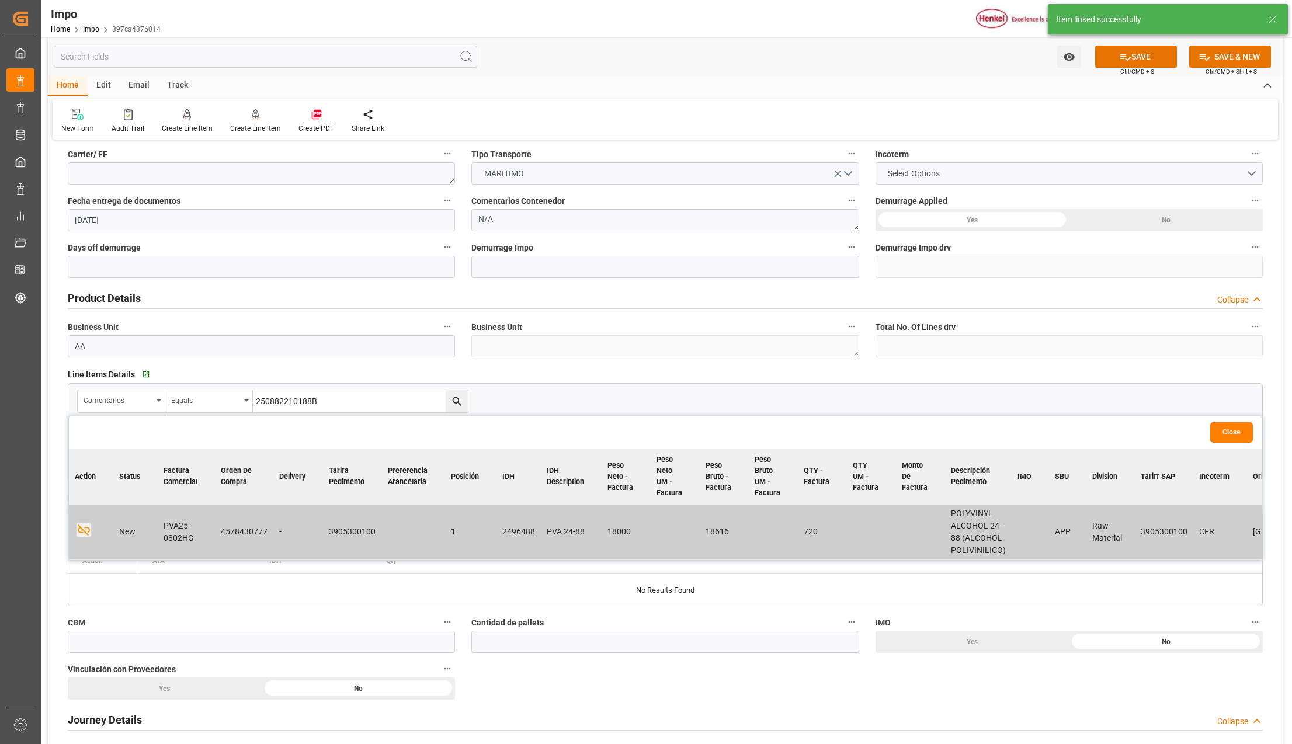
click at [1240, 433] on button "Close" at bounding box center [1231, 432] width 43 height 20
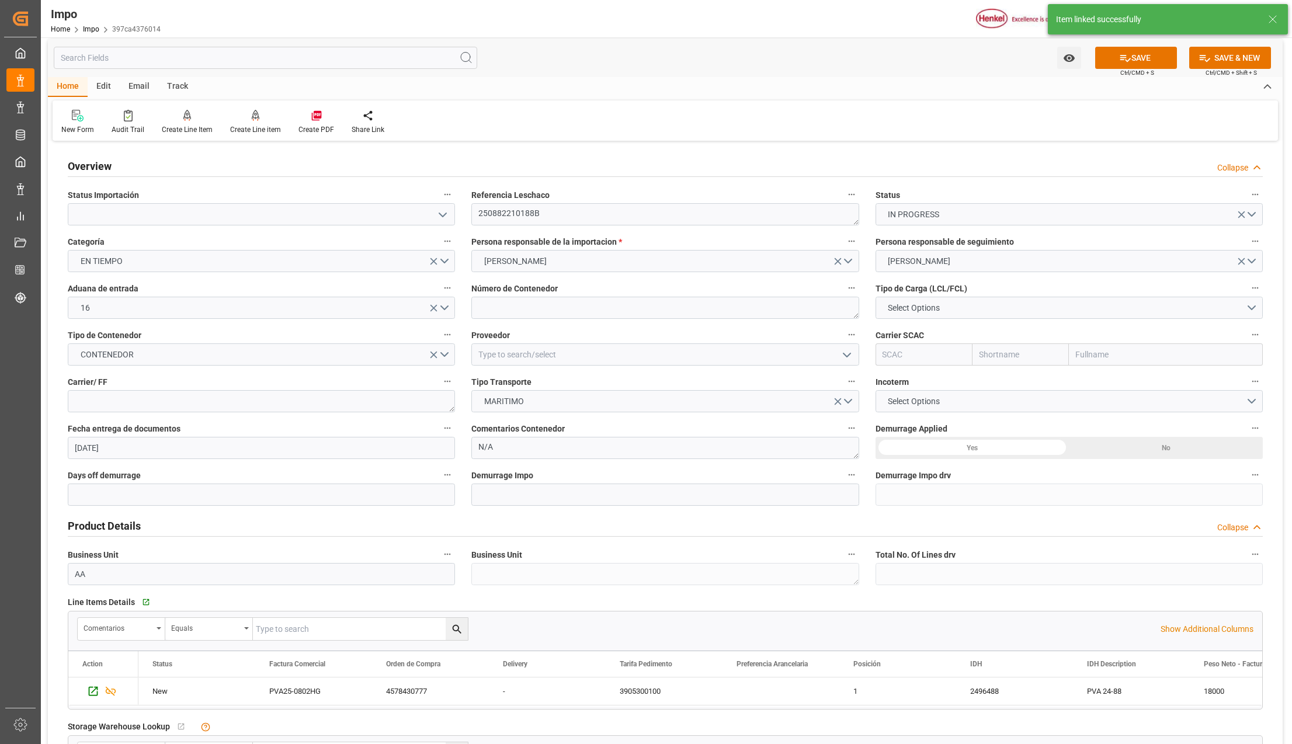
scroll to position [0, 0]
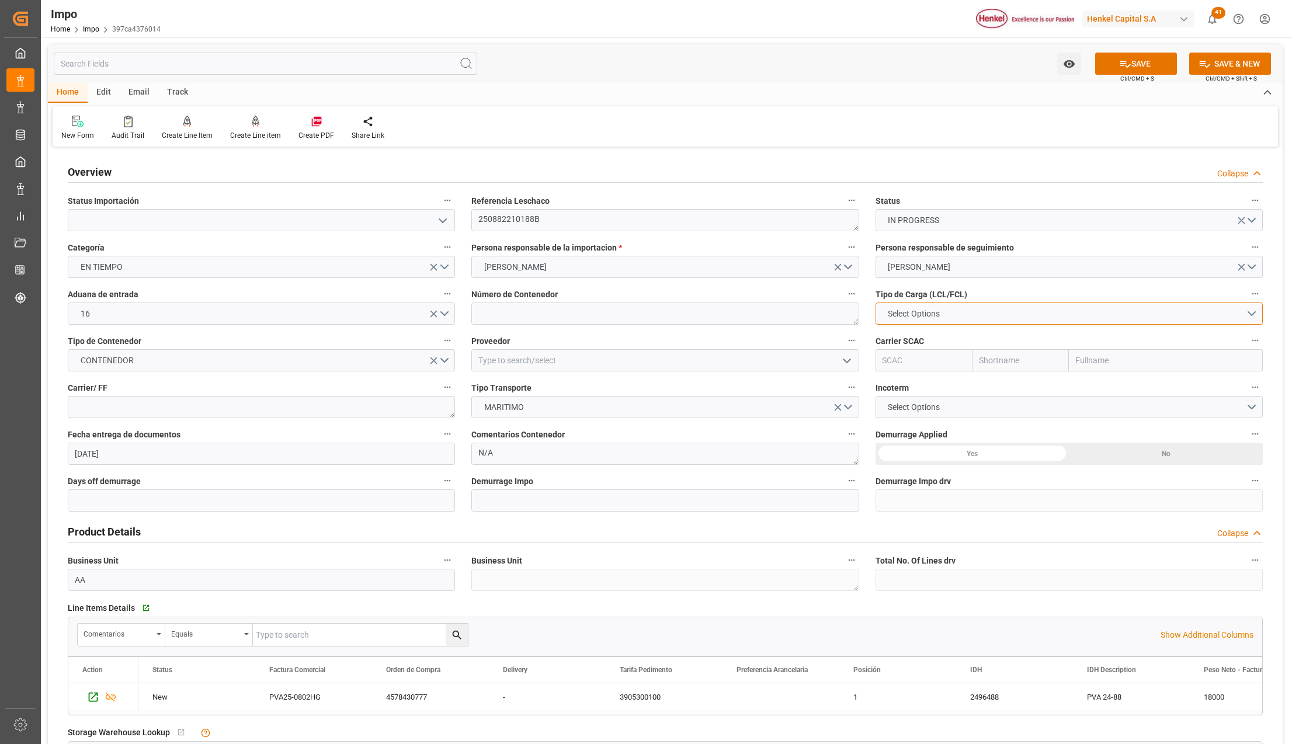
click at [949, 309] on button "Select Options" at bounding box center [1068, 313] width 387 height 22
click at [907, 359] on div "FCL 40"" at bounding box center [1069, 365] width 386 height 25
click at [571, 307] on textarea at bounding box center [664, 313] width 387 height 22
click at [486, 318] on textarea at bounding box center [664, 313] width 387 height 22
type textarea "MRKU5121056"
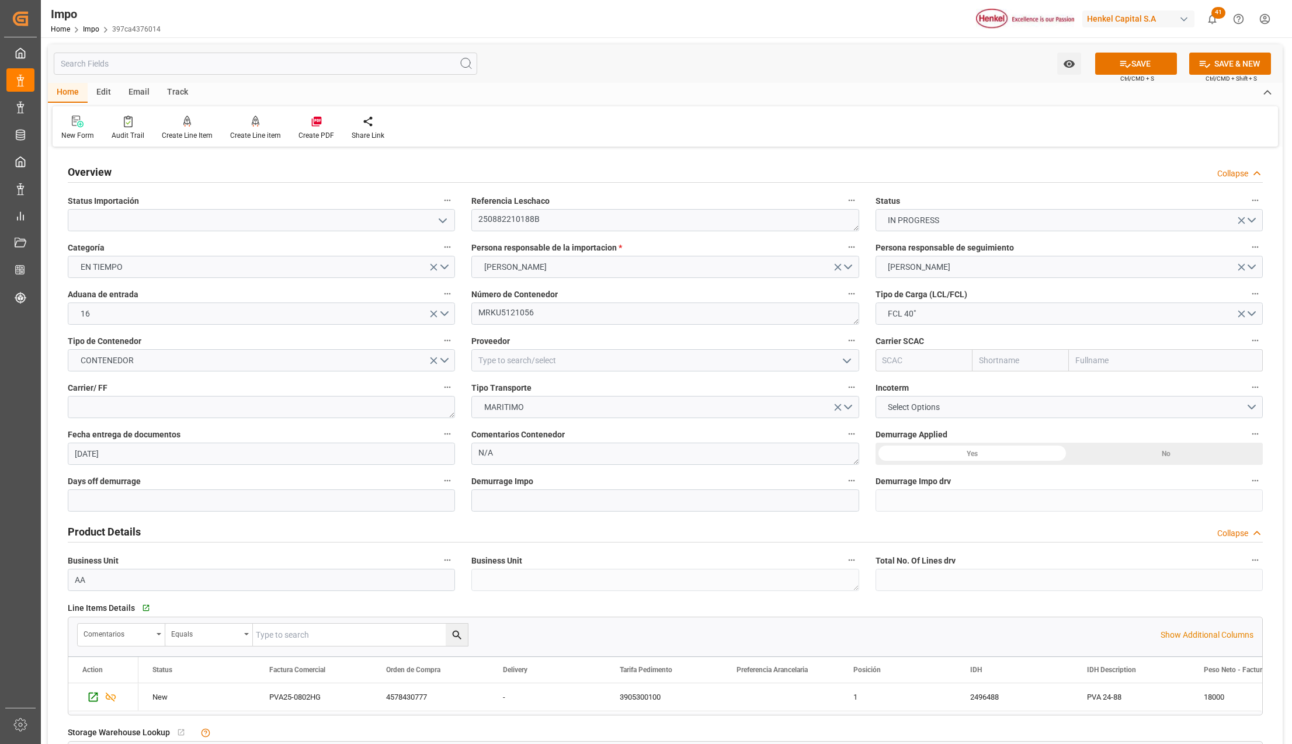
click at [1100, 362] on input "text" at bounding box center [1166, 360] width 194 height 22
click at [1113, 356] on input "MAESK" at bounding box center [1166, 360] width 194 height 22
type input "M"
type input "MAE"
click at [1119, 384] on b "Maersk Line AS" at bounding box center [1105, 385] width 58 height 9
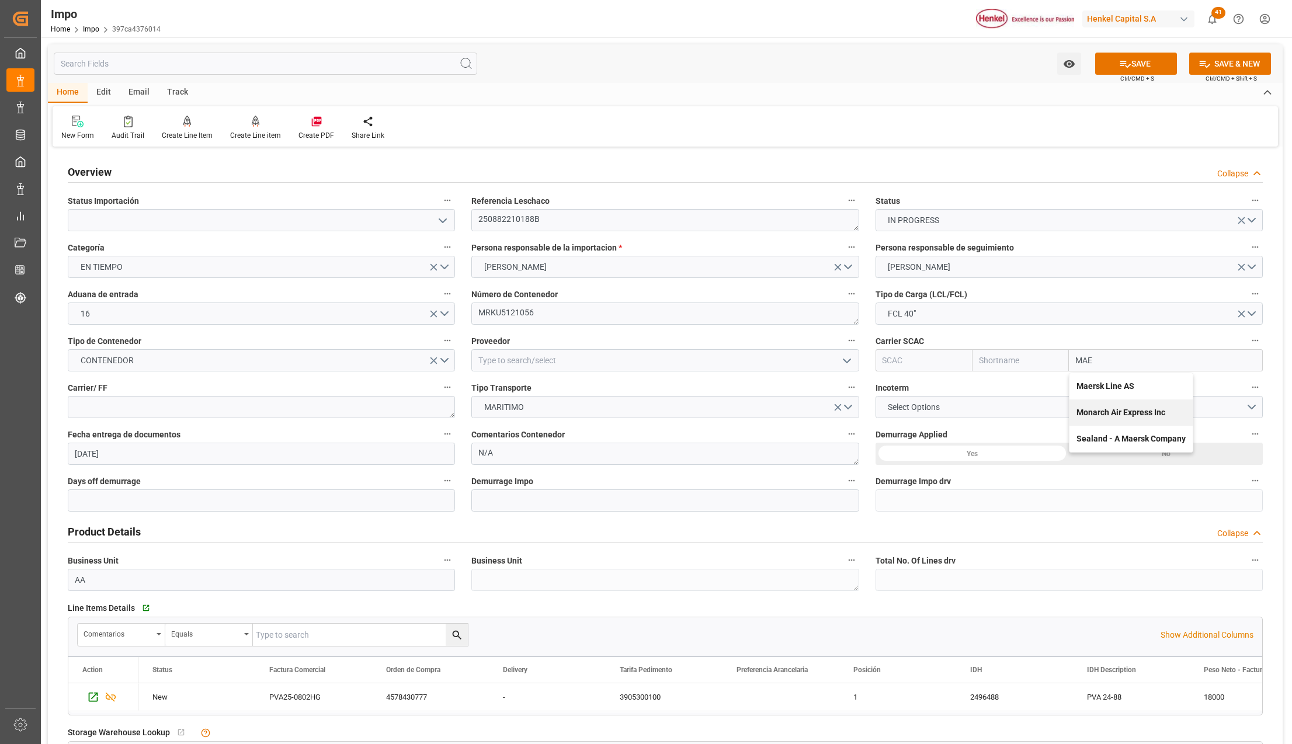
type input "MAEU"
type input "Maersk"
type input "Maersk Line AS"
click at [89, 403] on textarea at bounding box center [261, 407] width 387 height 22
type textarea "LESCHACO"
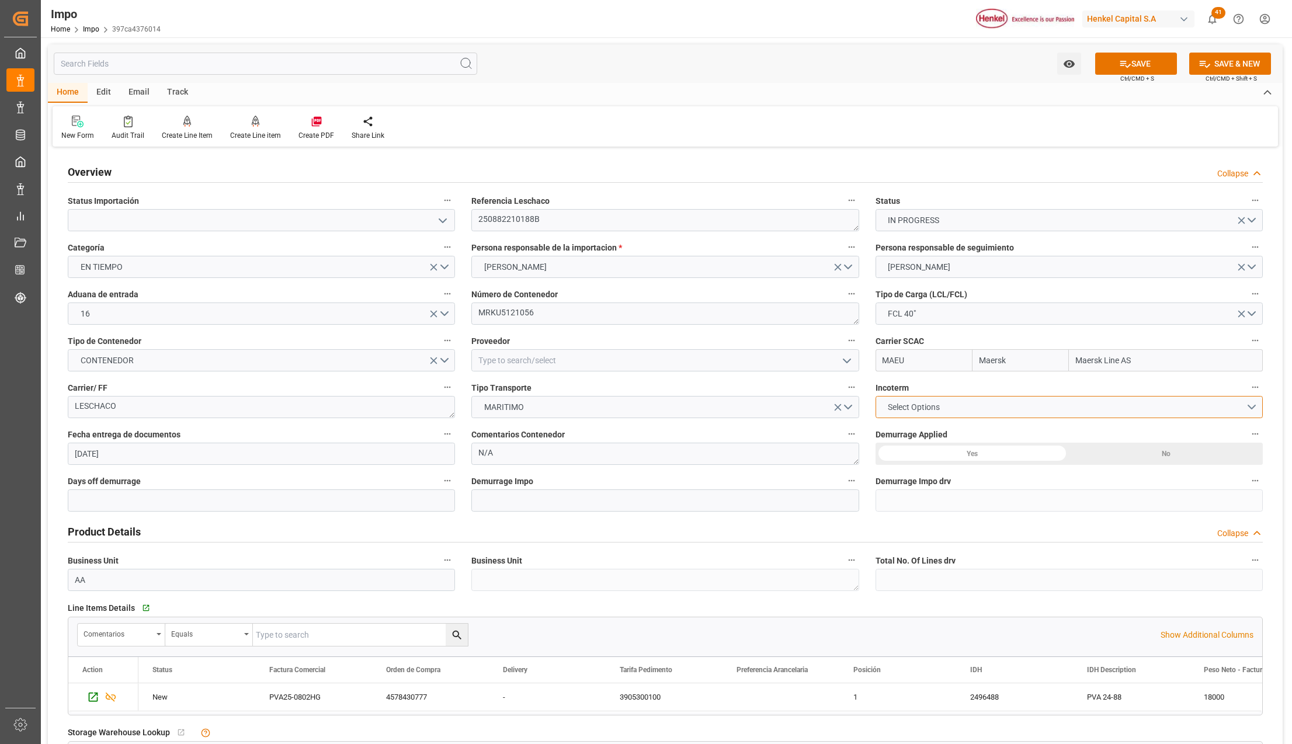
click at [932, 408] on span "Select Options" at bounding box center [914, 407] width 64 height 12
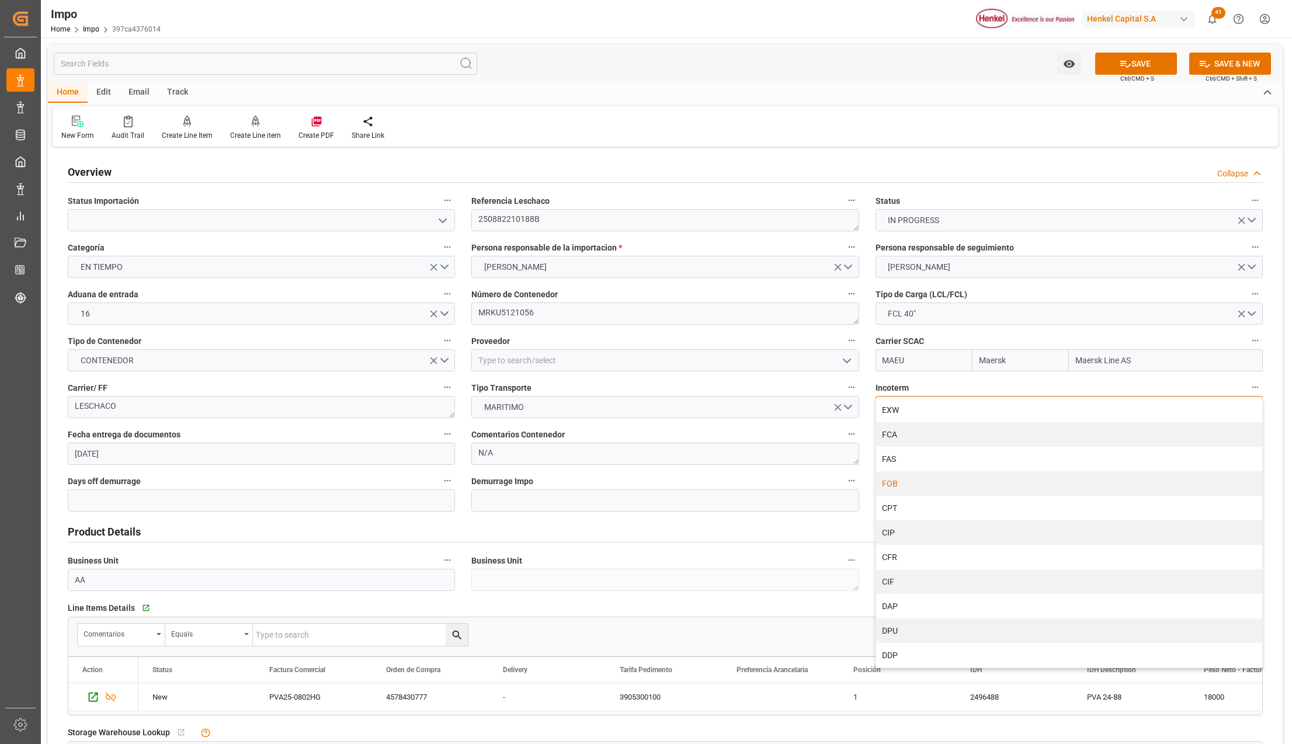
click at [911, 485] on div "FOB" at bounding box center [1069, 483] width 386 height 25
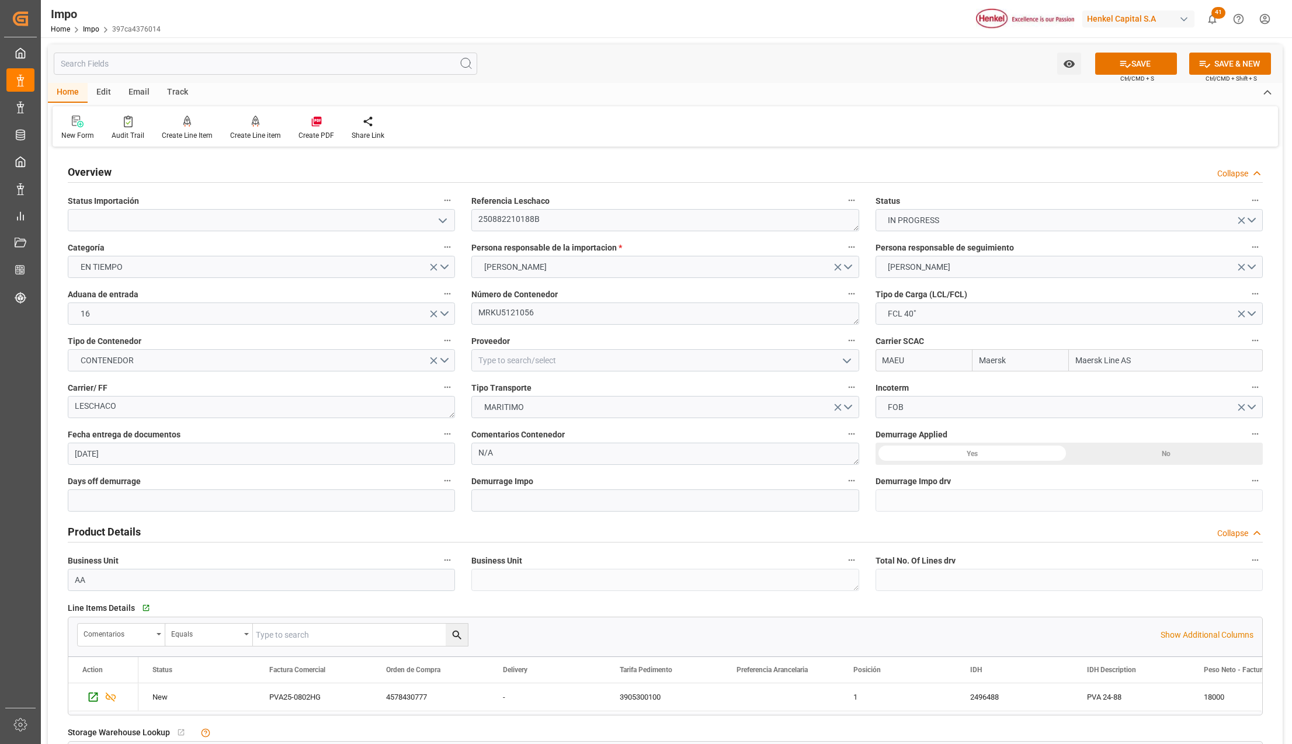
click at [924, 454] on div "Yes" at bounding box center [972, 454] width 194 height 22
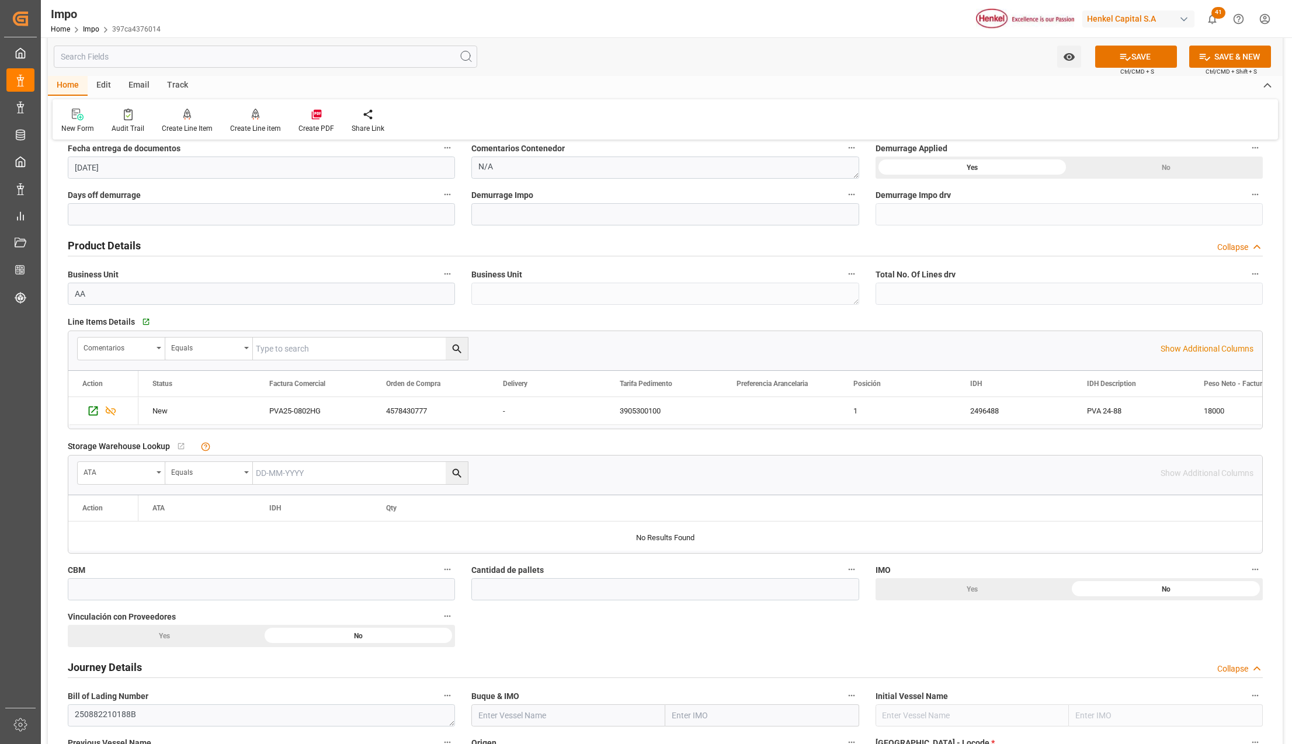
scroll to position [311, 0]
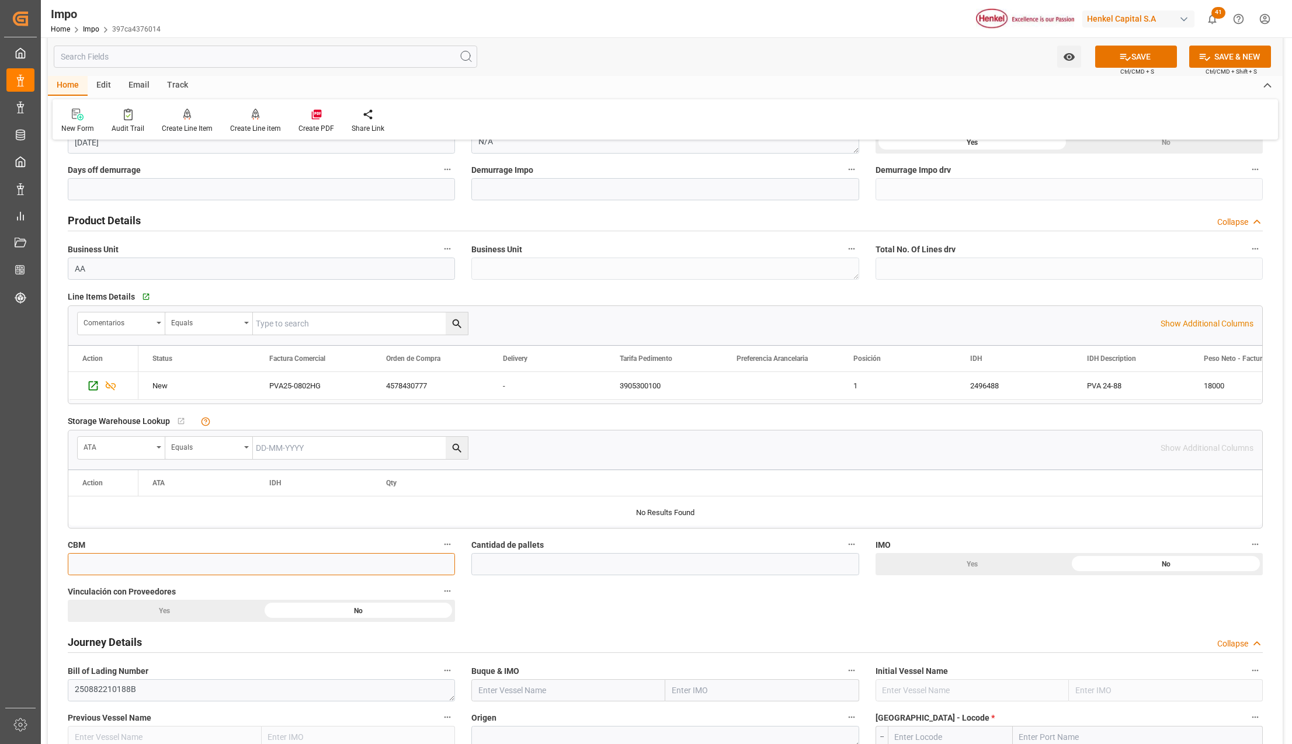
click at [116, 561] on input "text" at bounding box center [261, 564] width 387 height 22
type input "46.08"
click at [524, 563] on input "text" at bounding box center [664, 564] width 387 height 22
type input "20"
click at [1069, 575] on div "No" at bounding box center [1166, 564] width 194 height 22
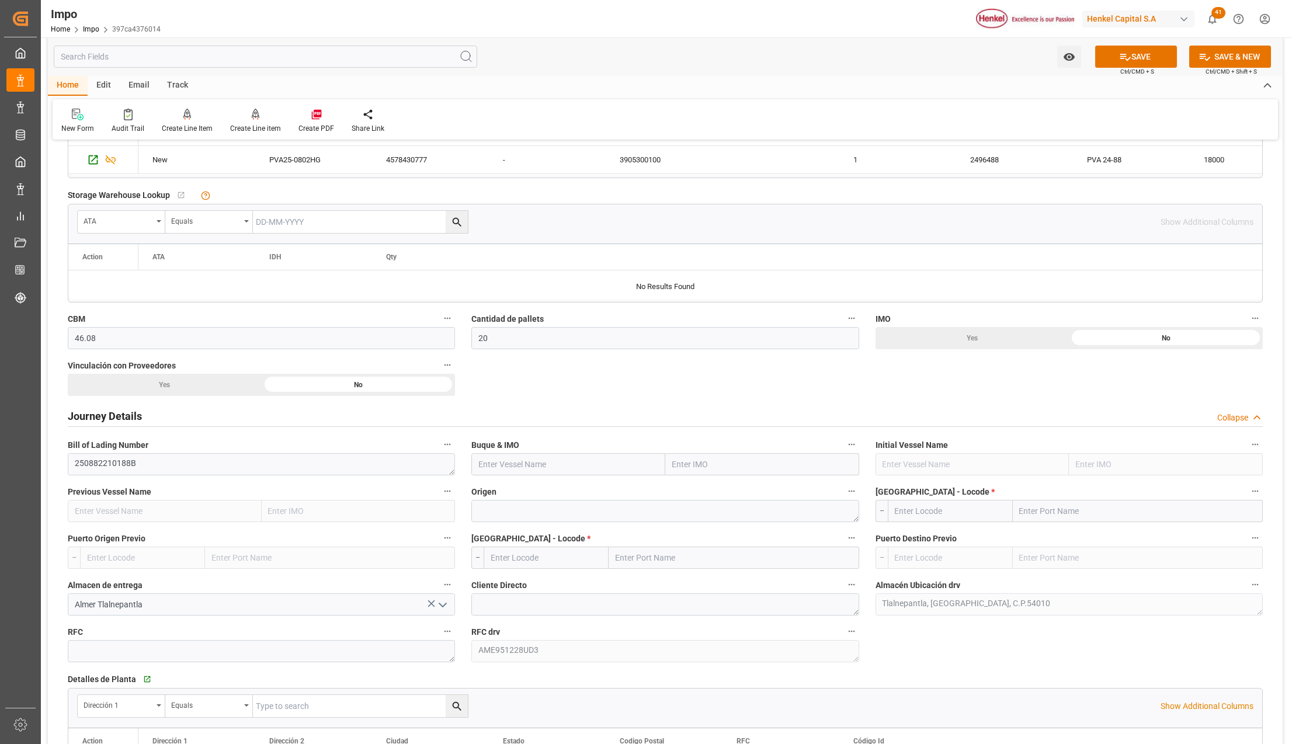
scroll to position [545, 0]
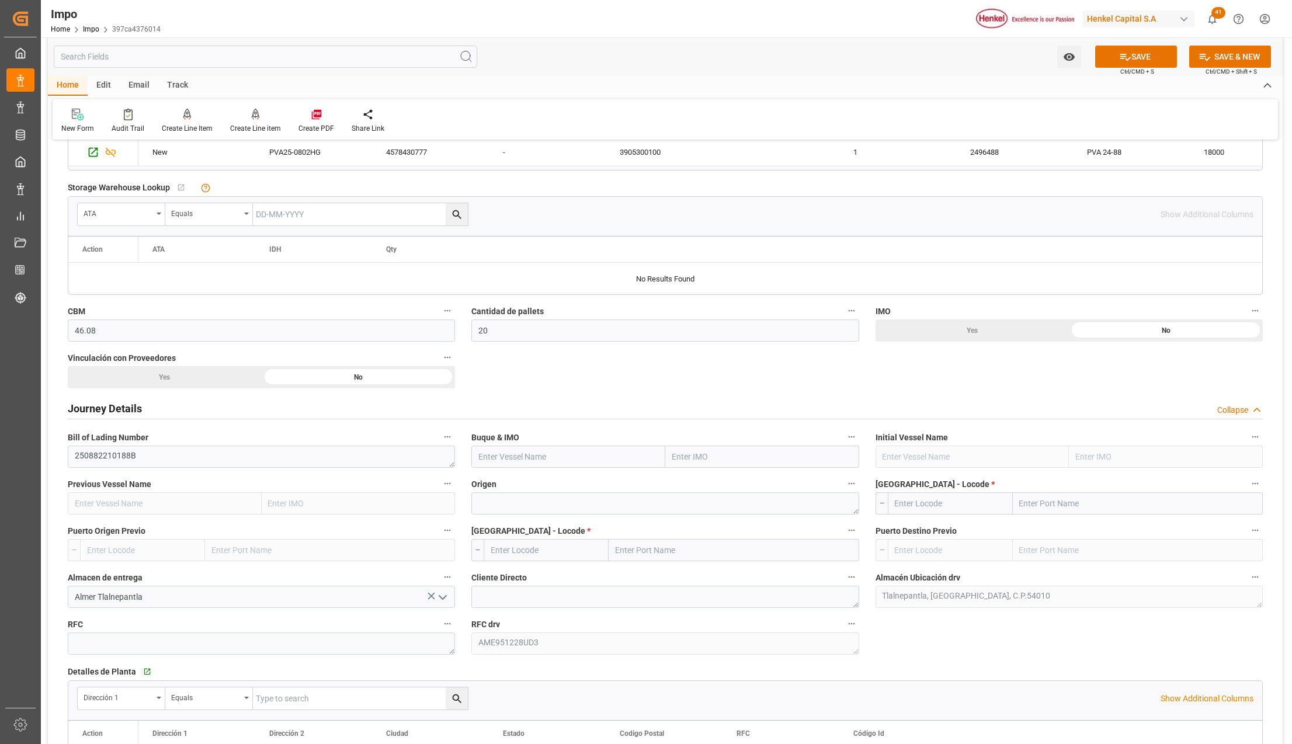
drag, startPoint x: 681, startPoint y: 465, endPoint x: 690, endPoint y: 474, distance: 12.8
click at [683, 462] on input "text" at bounding box center [762, 457] width 194 height 22
click at [715, 458] on input "text" at bounding box center [762, 457] width 194 height 22
click at [750, 459] on input "GRAMERE MAERSK" at bounding box center [762, 457] width 194 height 22
type input "G"
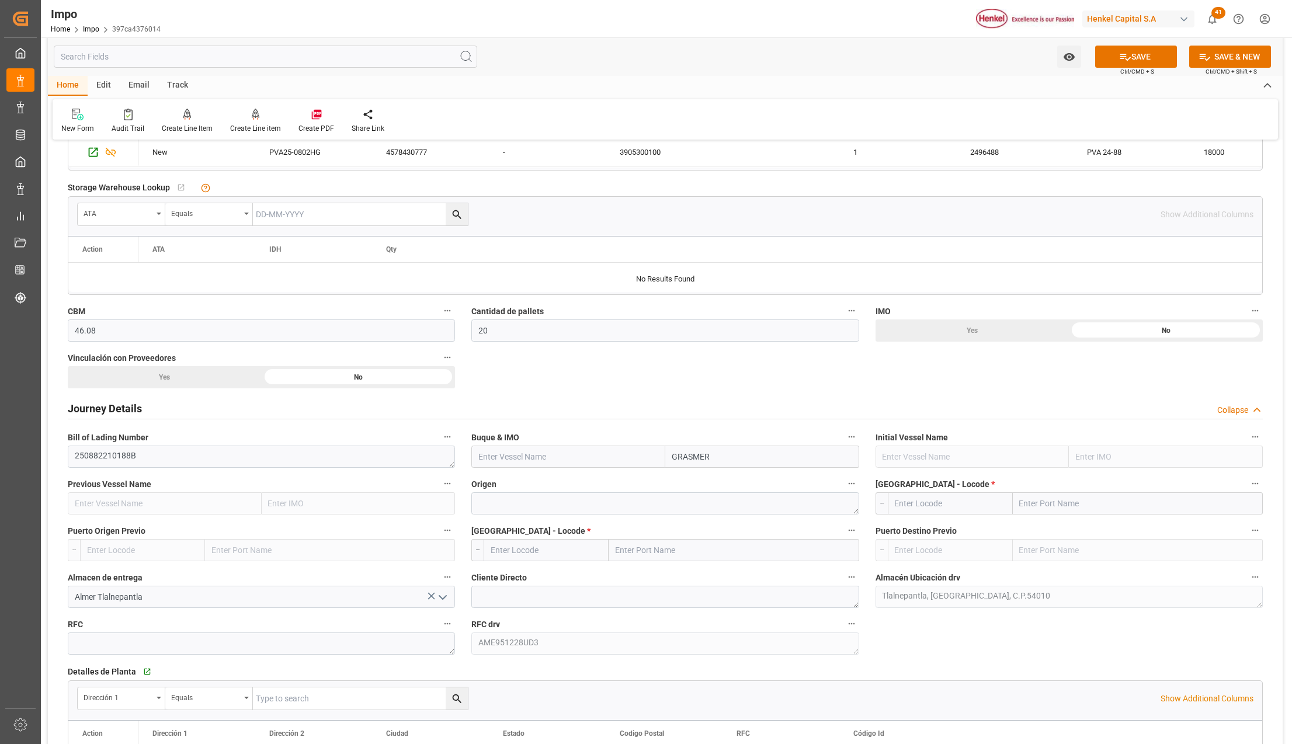
type input "GRASMERE"
click at [717, 484] on span "9193276 - [PERSON_NAME]" at bounding box center [722, 482] width 99 height 9
type input "Grasmere Maersk"
type input "9193276"
click at [540, 506] on textarea at bounding box center [664, 503] width 387 height 22
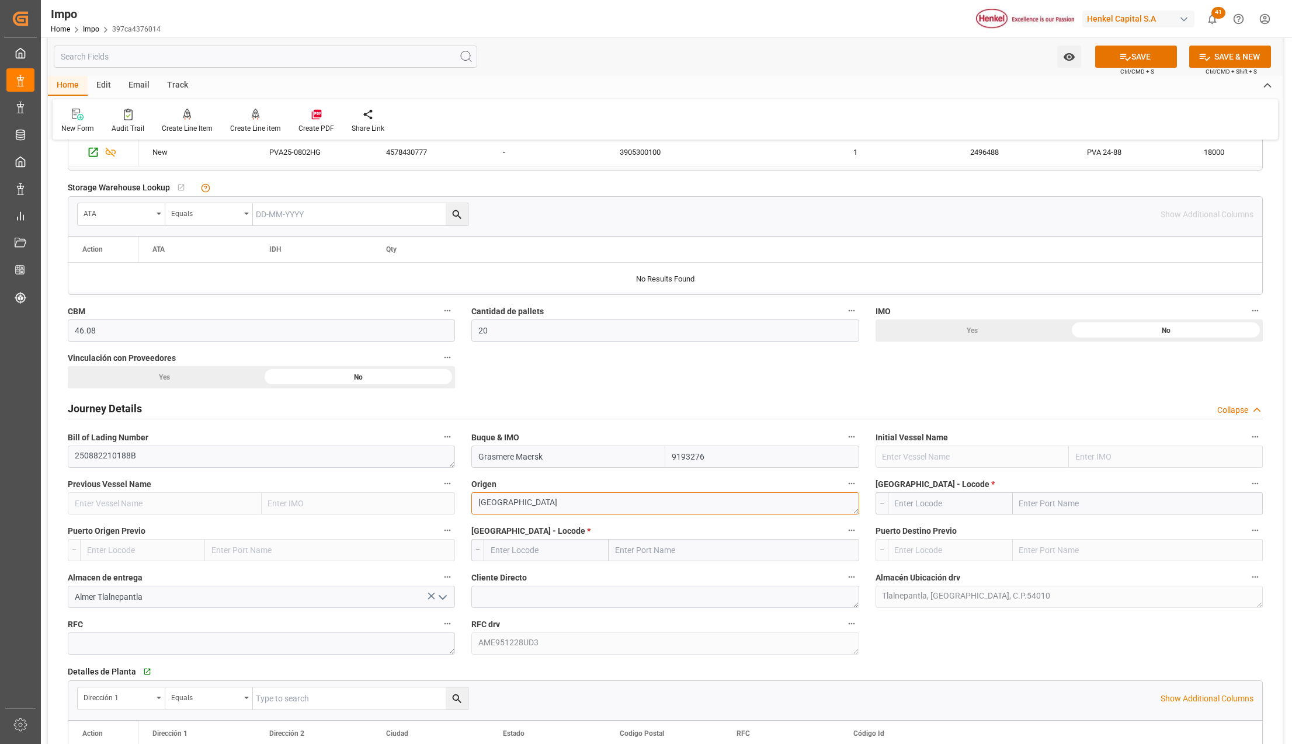
type textarea "[GEOGRAPHIC_DATA]"
click at [1149, 505] on input "text" at bounding box center [1138, 503] width 250 height 22
click at [1048, 500] on input "text" at bounding box center [1138, 503] width 250 height 22
type input "XINGANG"
click at [1049, 527] on b "Tianjin Xingang Pt" at bounding box center [1054, 528] width 69 height 9
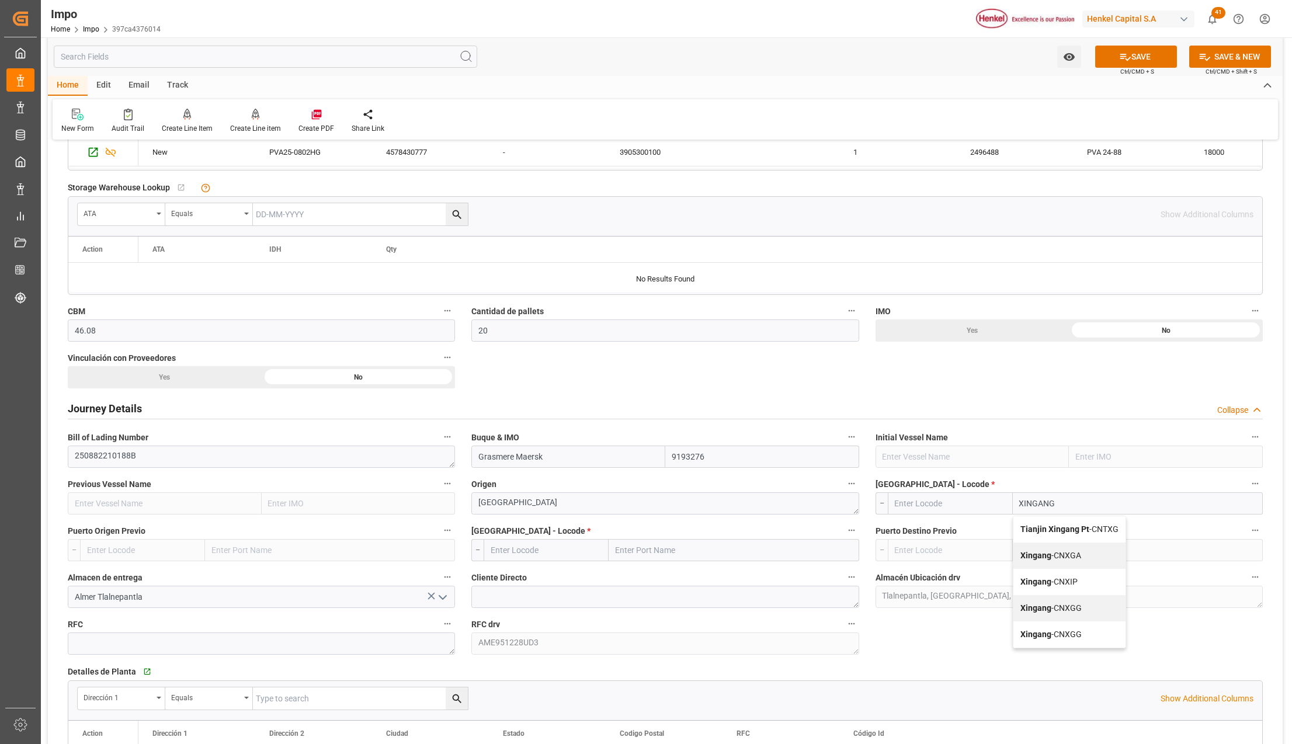
type input "CNTXG"
type input "Tianjin Xingang Pt"
click at [663, 554] on input "text" at bounding box center [733, 550] width 250 height 22
type input "MANZAN"
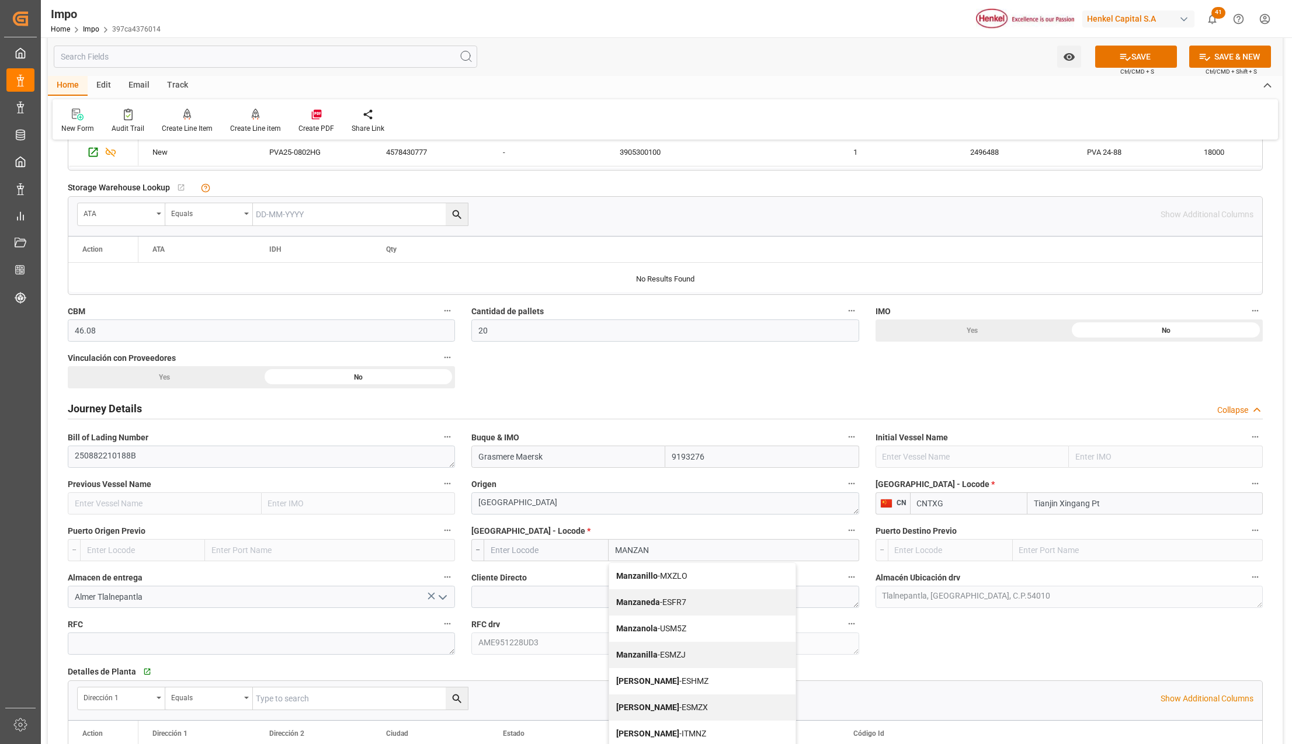
click at [664, 573] on span "Manzanillo - MXZLO" at bounding box center [651, 575] width 71 height 9
type input "MXZLO"
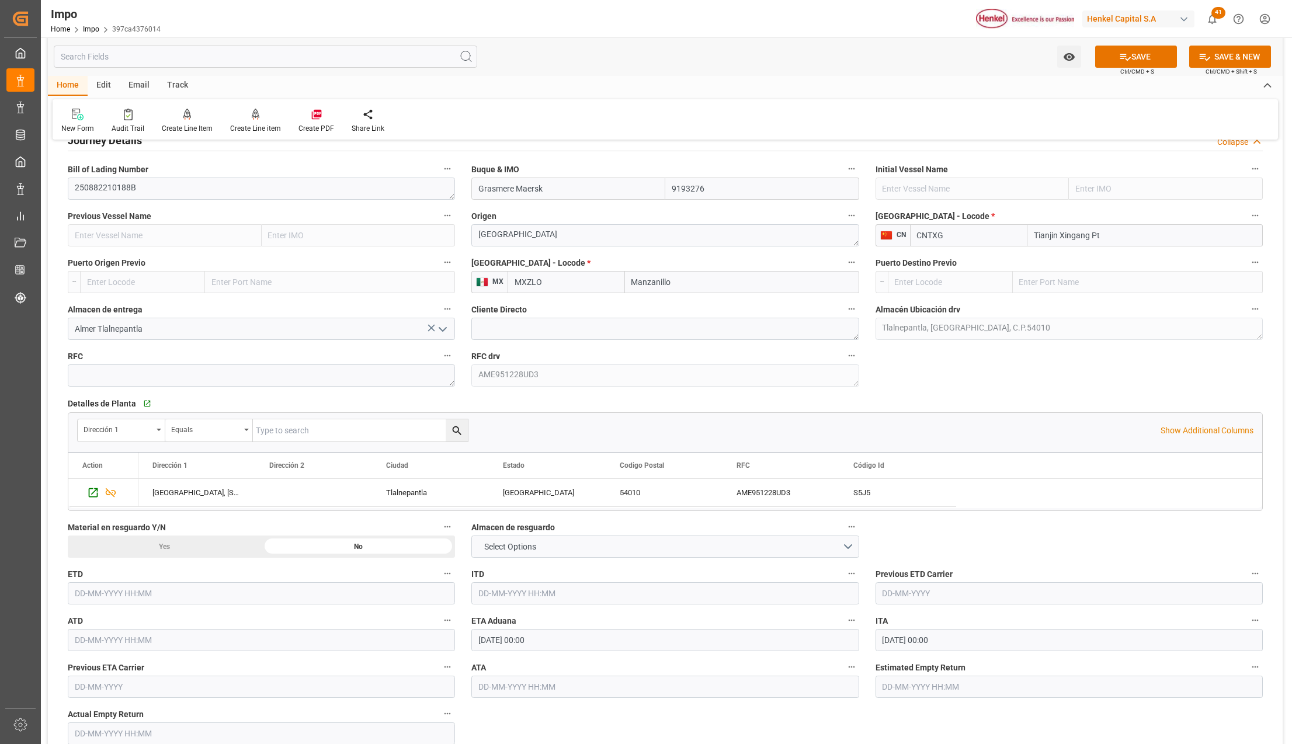
scroll to position [856, 0]
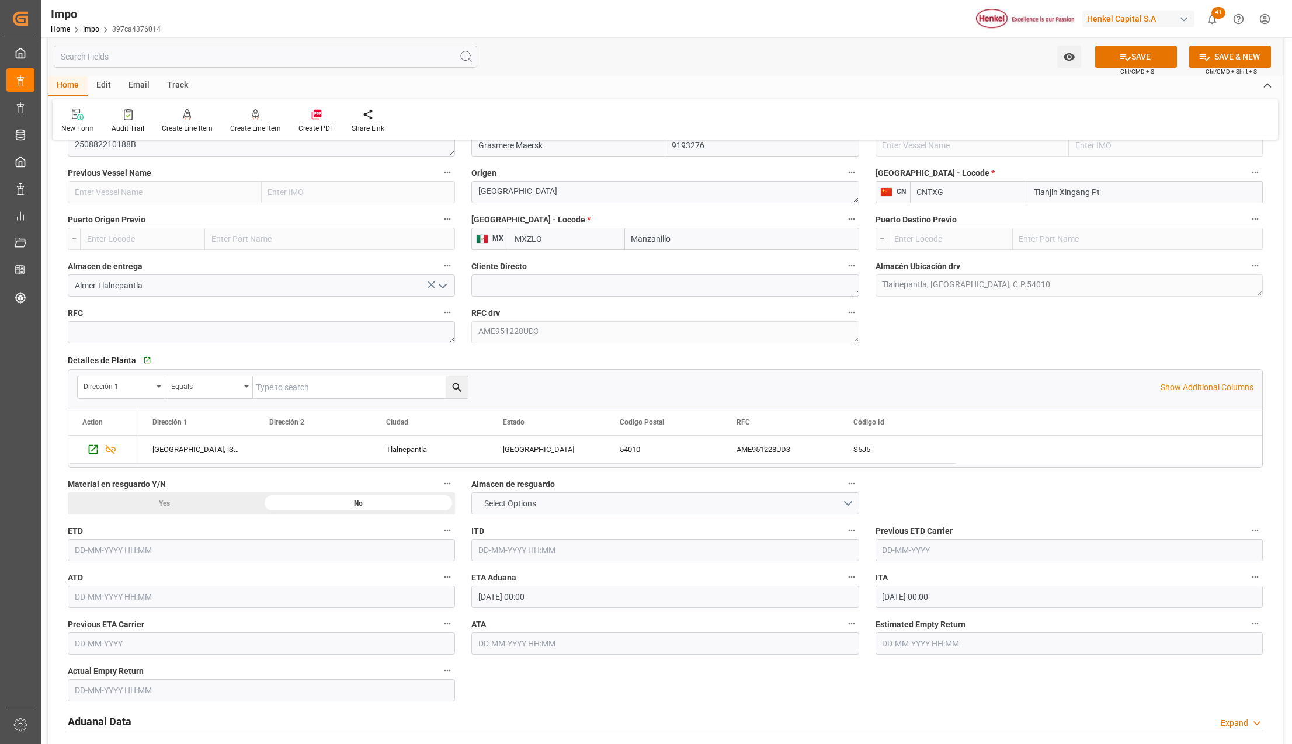
type input "Manzanillo"
click at [538, 514] on button "Select Options" at bounding box center [664, 503] width 387 height 22
click at [1024, 683] on div "Overview Collapse Status Importación Referencia Leschaco 250882210188B Status I…" at bounding box center [665, 201] width 1234 height 1815
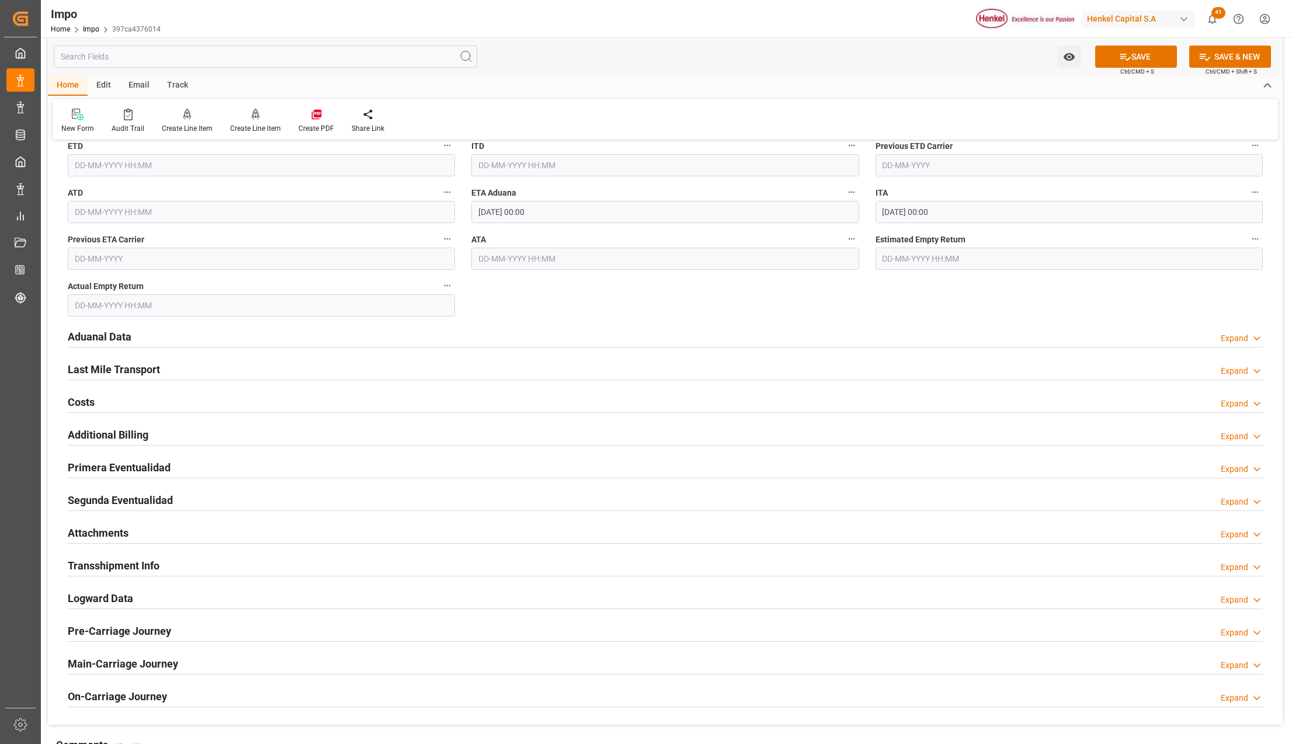
scroll to position [1245, 0]
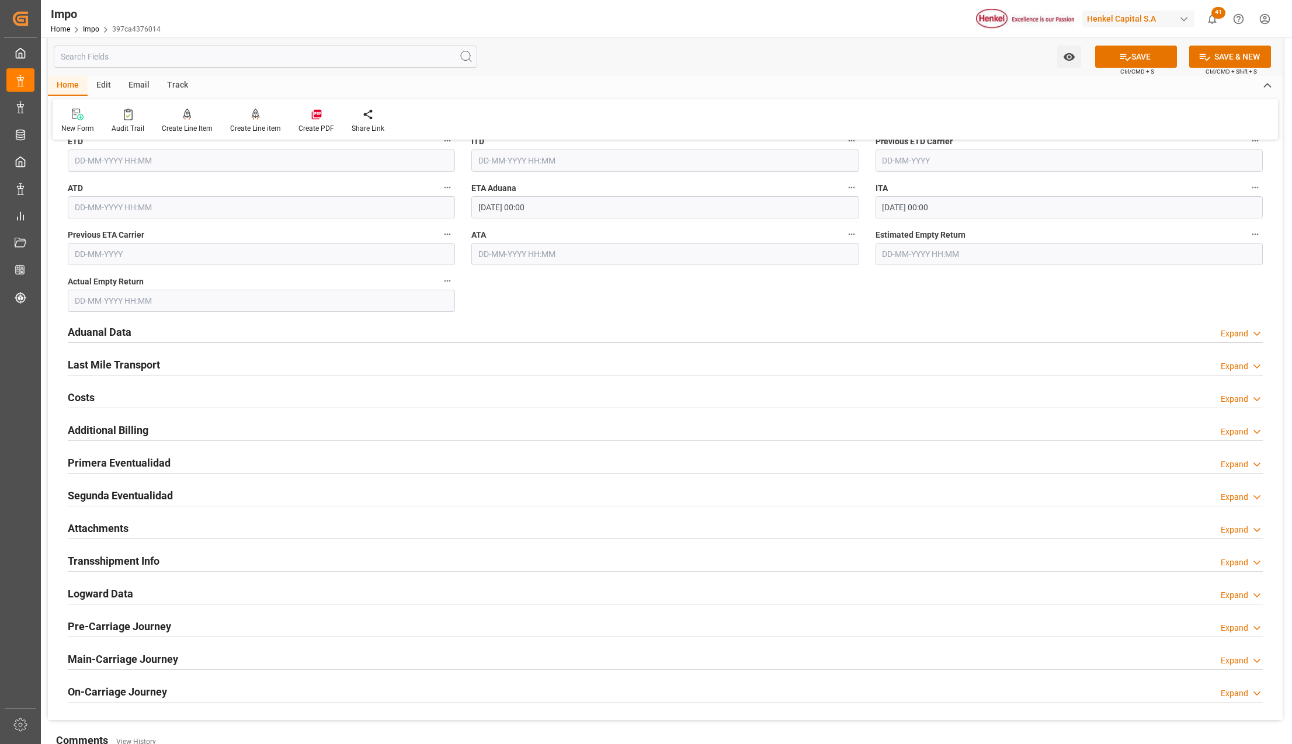
drag, startPoint x: 79, startPoint y: 335, endPoint x: 143, endPoint y: 332, distance: 63.7
click at [80, 335] on h2 "Aduanal Data" at bounding box center [100, 332] width 64 height 16
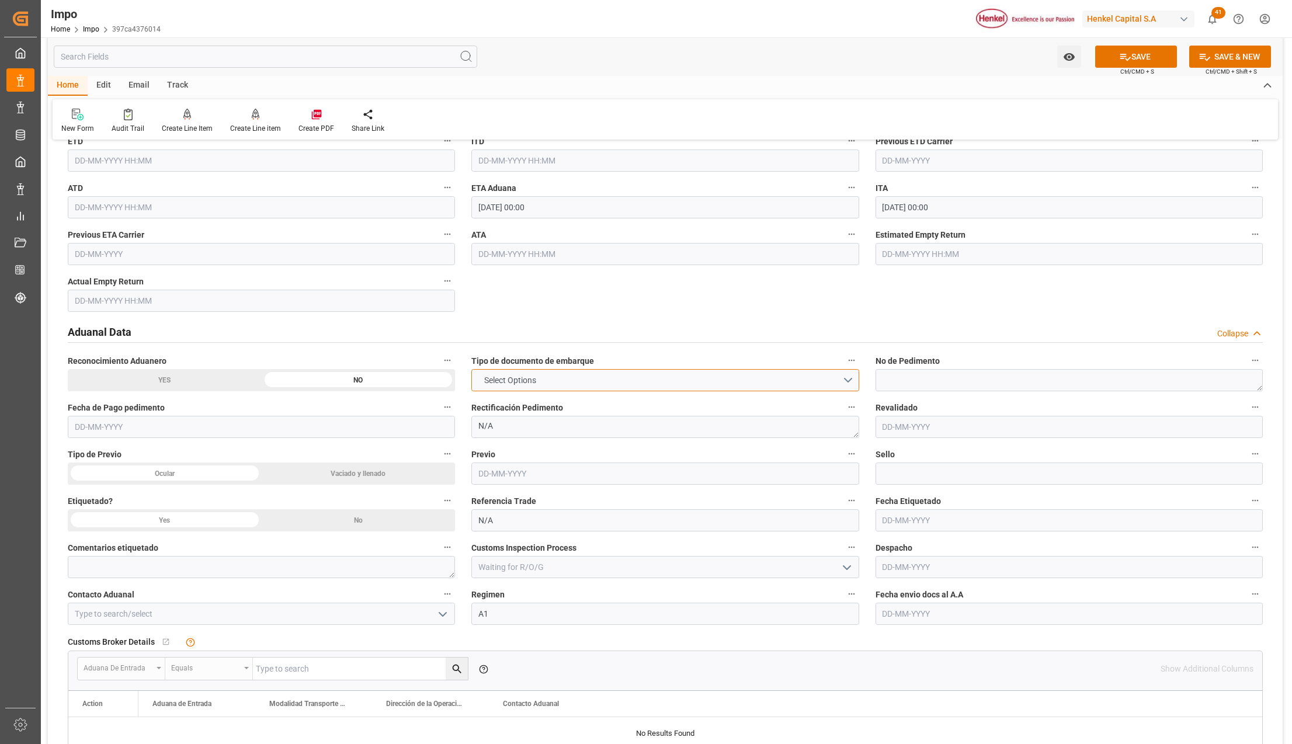
click at [579, 381] on button "Select Options" at bounding box center [664, 380] width 387 height 22
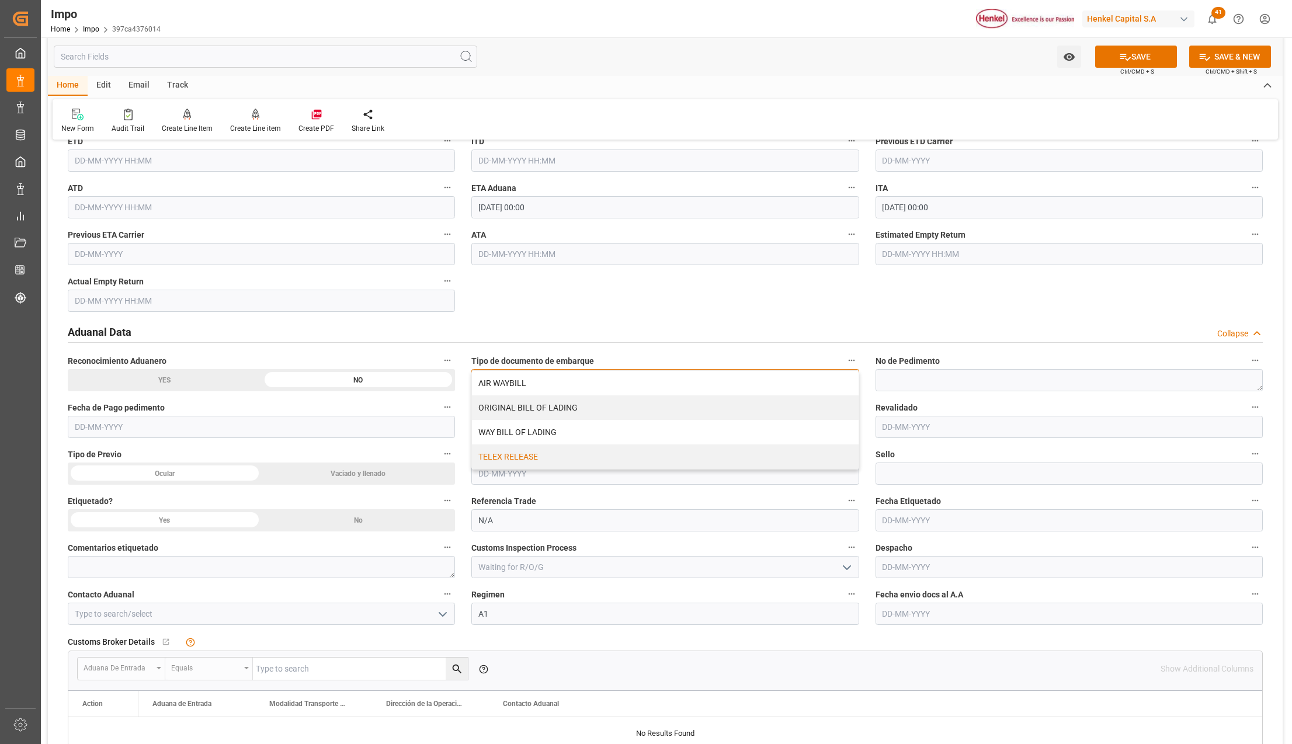
click at [528, 458] on div "TELEX RELEASE" at bounding box center [665, 456] width 386 height 25
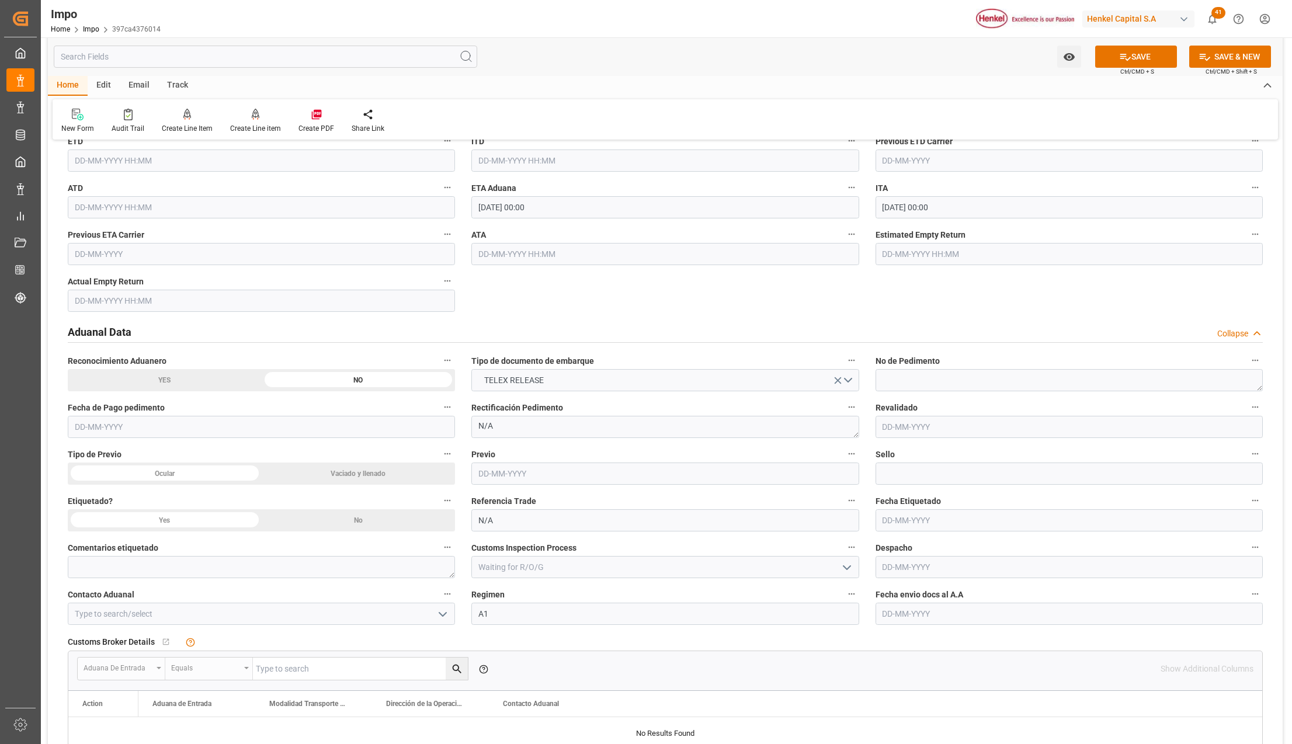
click at [930, 617] on input "text" at bounding box center [1068, 614] width 387 height 22
type input "[DATE]"
click at [436, 617] on icon "open menu" at bounding box center [443, 614] width 14 height 14
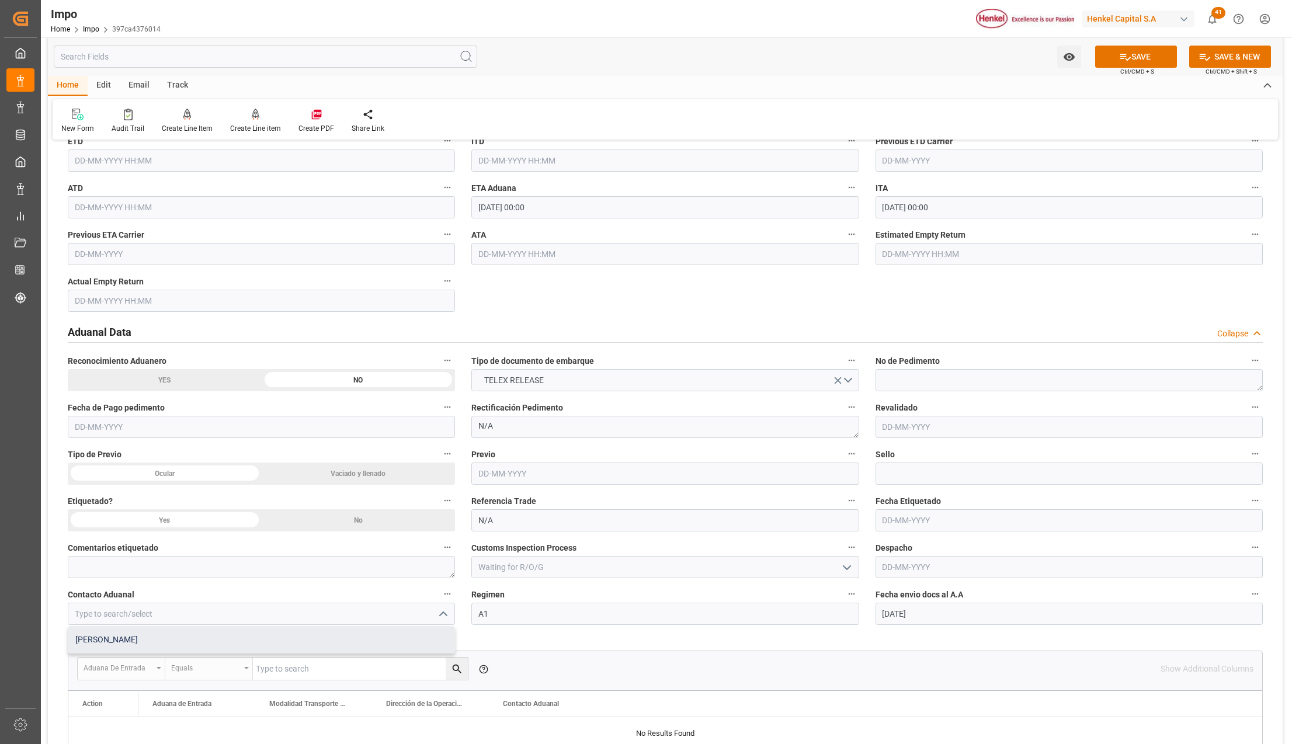
click at [220, 636] on div "[PERSON_NAME]" at bounding box center [261, 640] width 386 height 26
type input "[PERSON_NAME]"
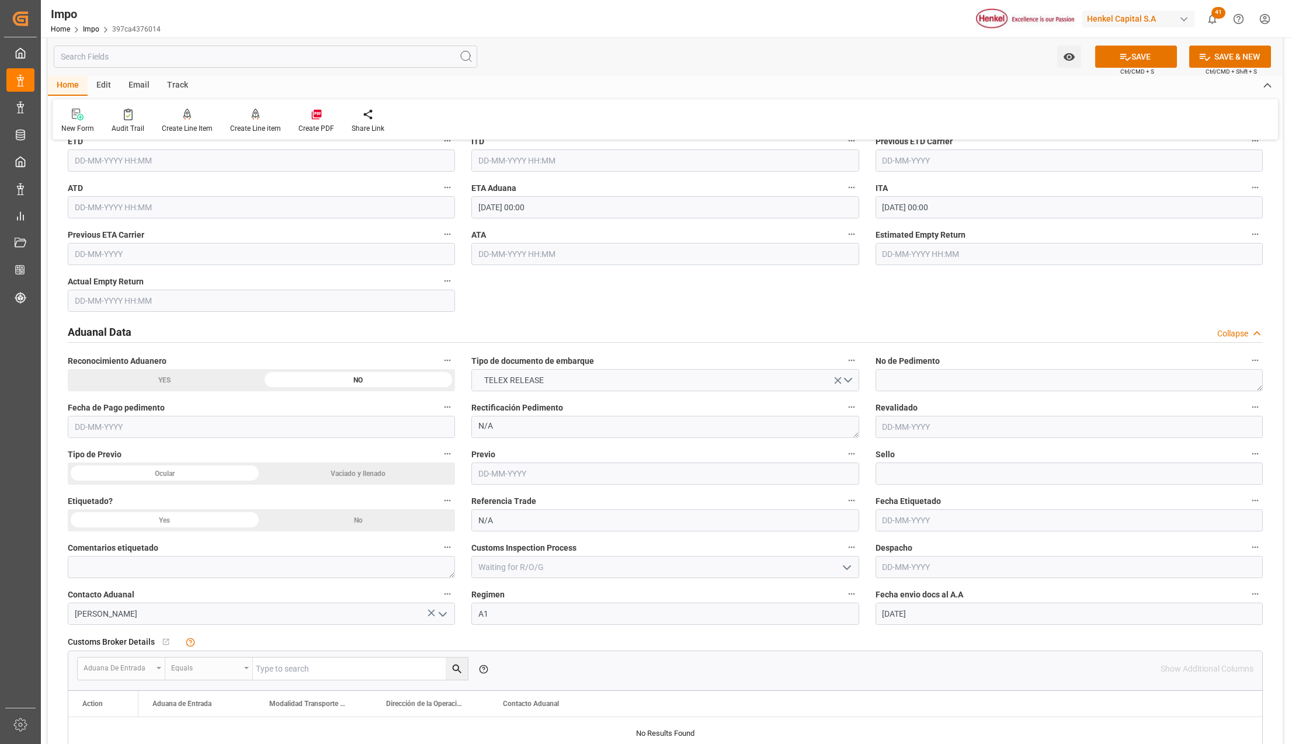
click at [1112, 61] on button "SAVE" at bounding box center [1136, 57] width 82 height 22
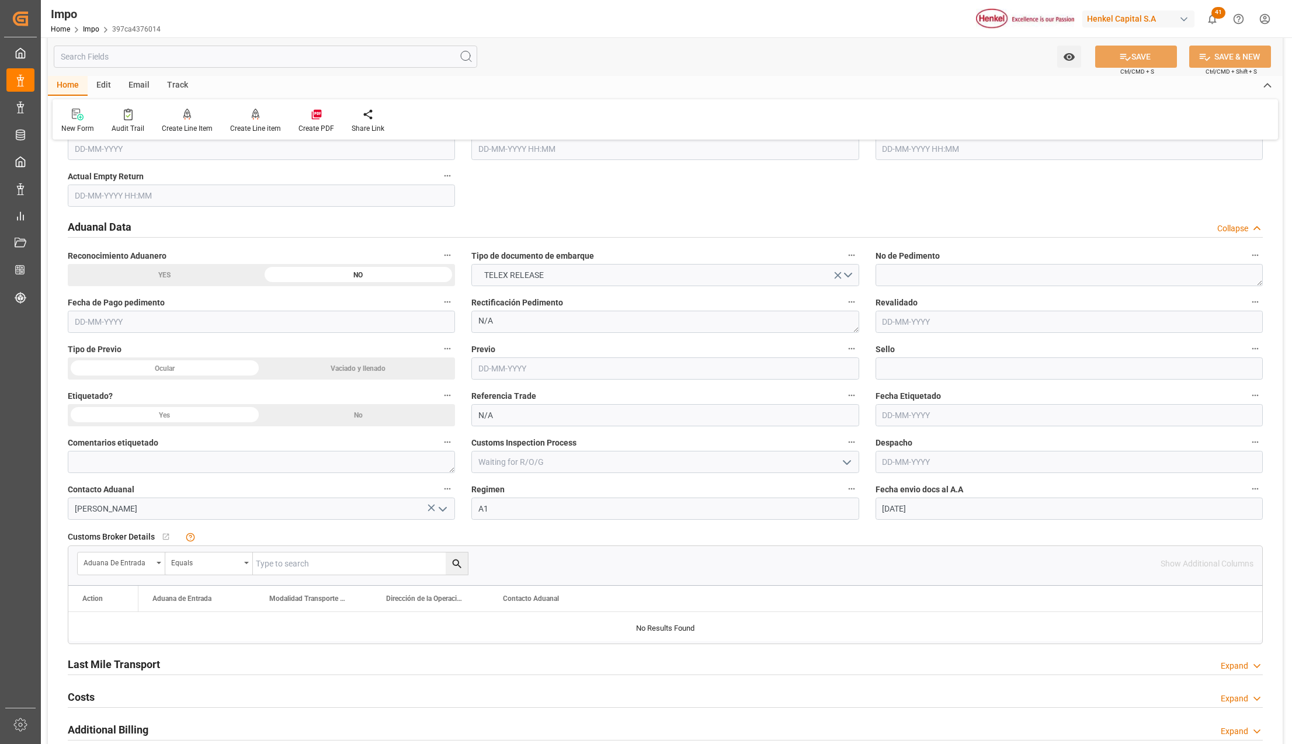
scroll to position [1557, 0]
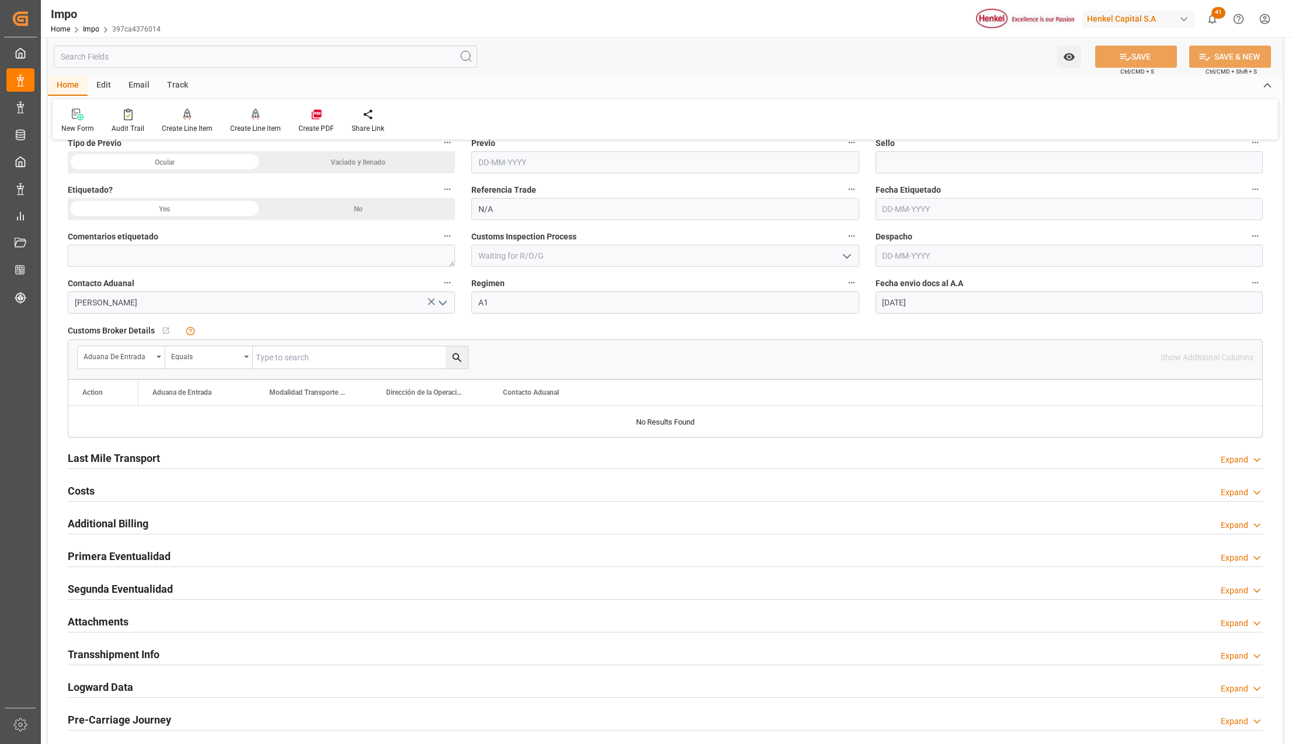
click at [100, 622] on h2 "Attachments" at bounding box center [98, 622] width 61 height 16
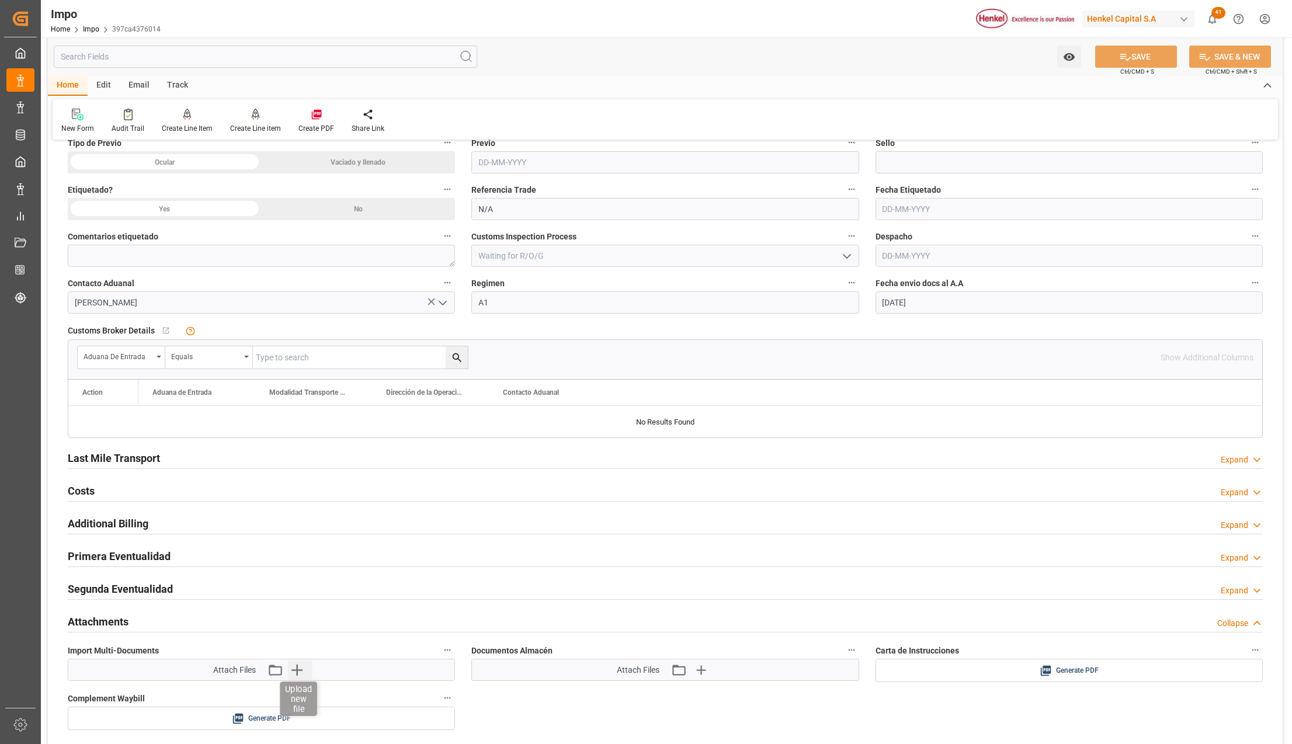
click at [297, 672] on icon "button" at bounding box center [296, 669] width 11 height 11
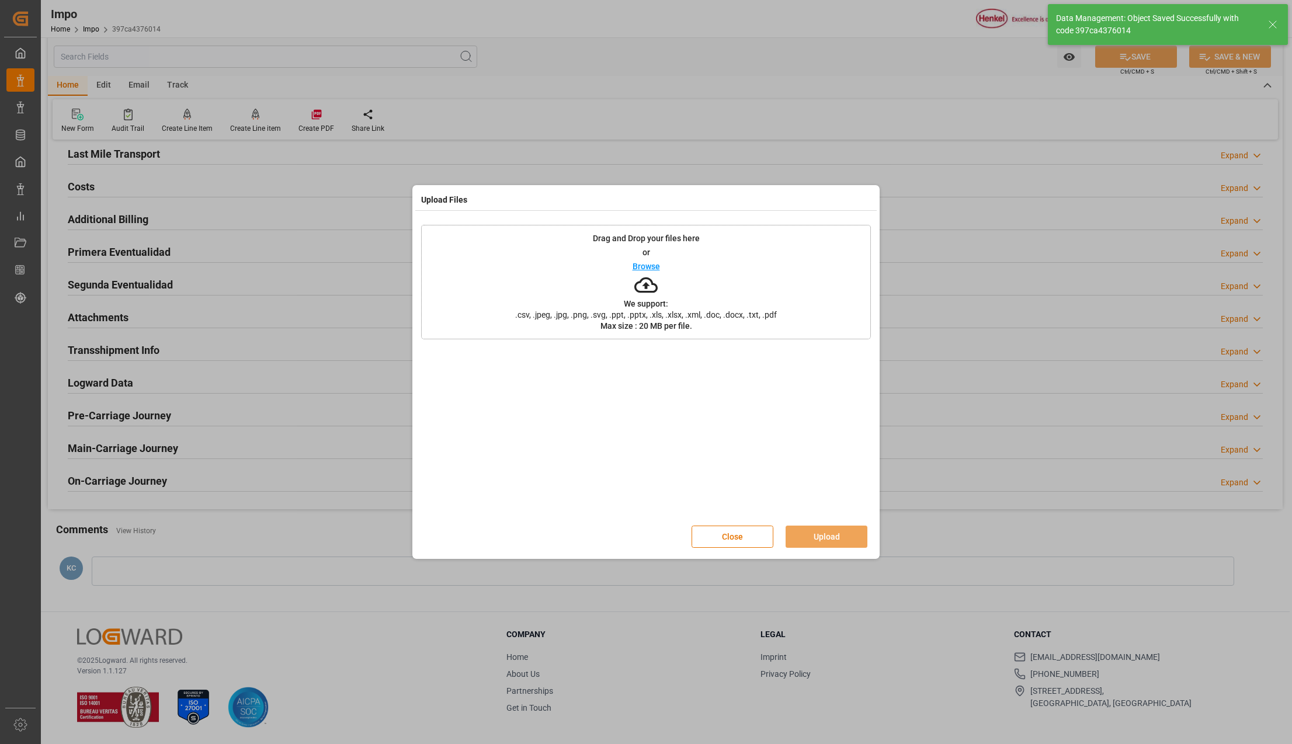
type textarea "AA"
type input "1"
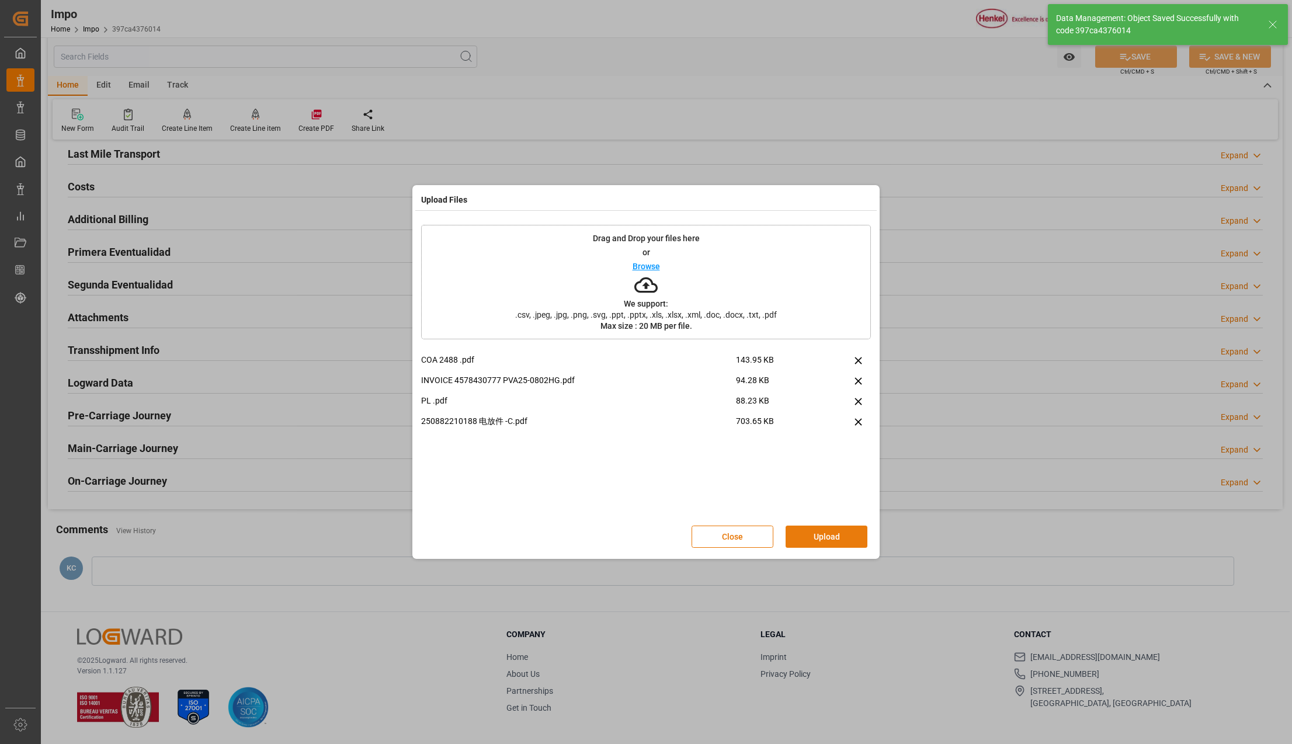
click at [834, 533] on button "Upload" at bounding box center [826, 537] width 82 height 22
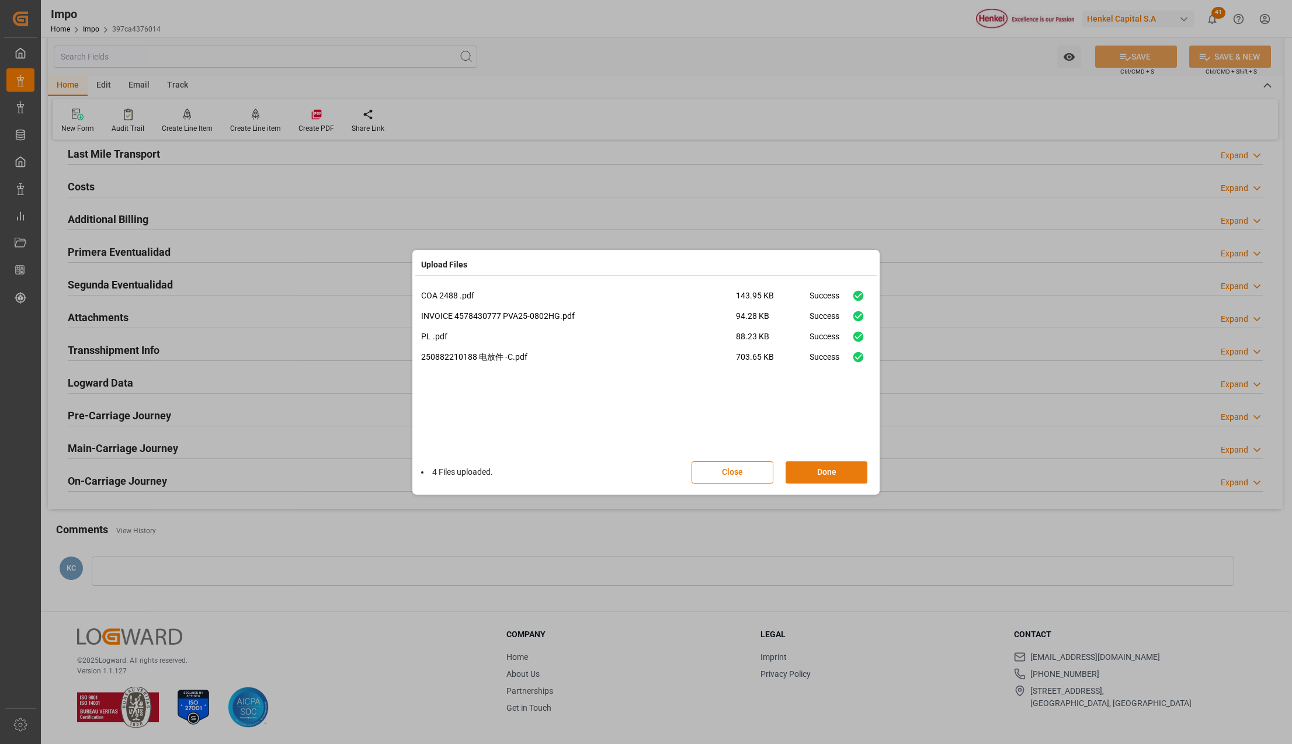
click at [827, 476] on button "Done" at bounding box center [826, 472] width 82 height 22
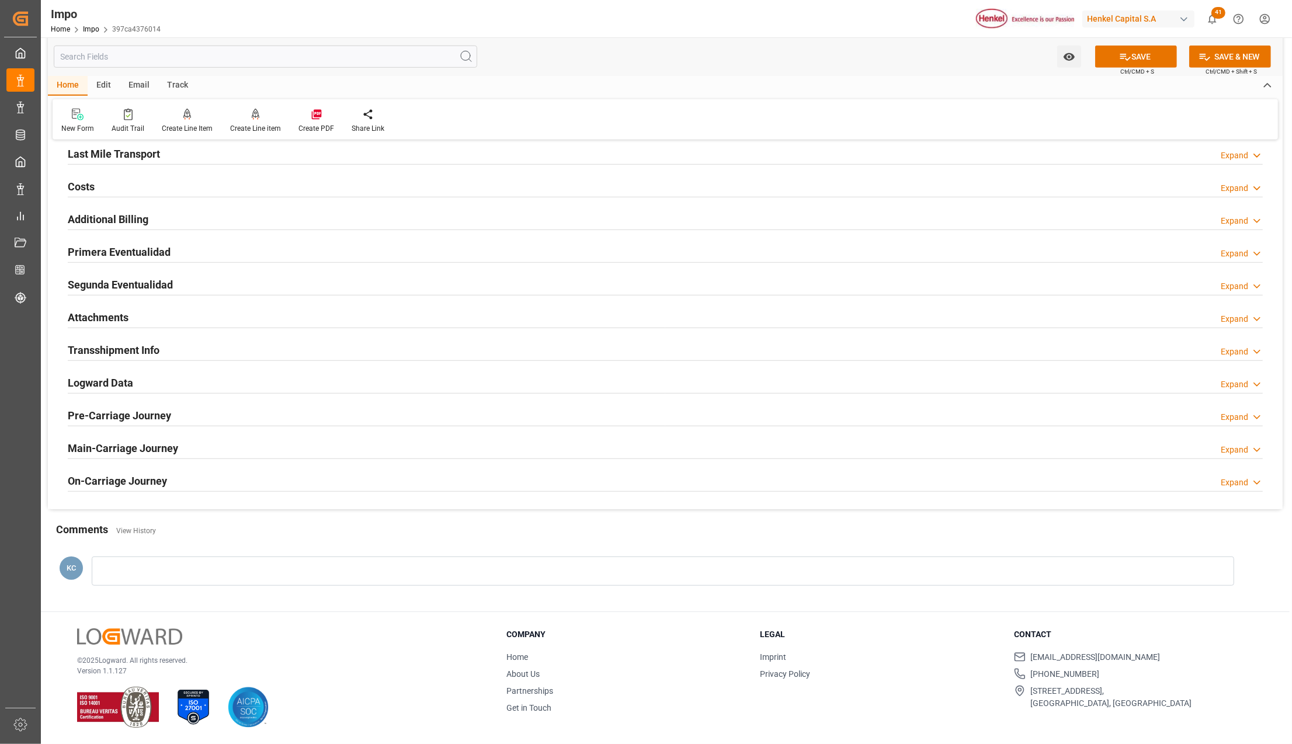
scroll to position [865, 0]
